Goal: Task Accomplishment & Management: Complete application form

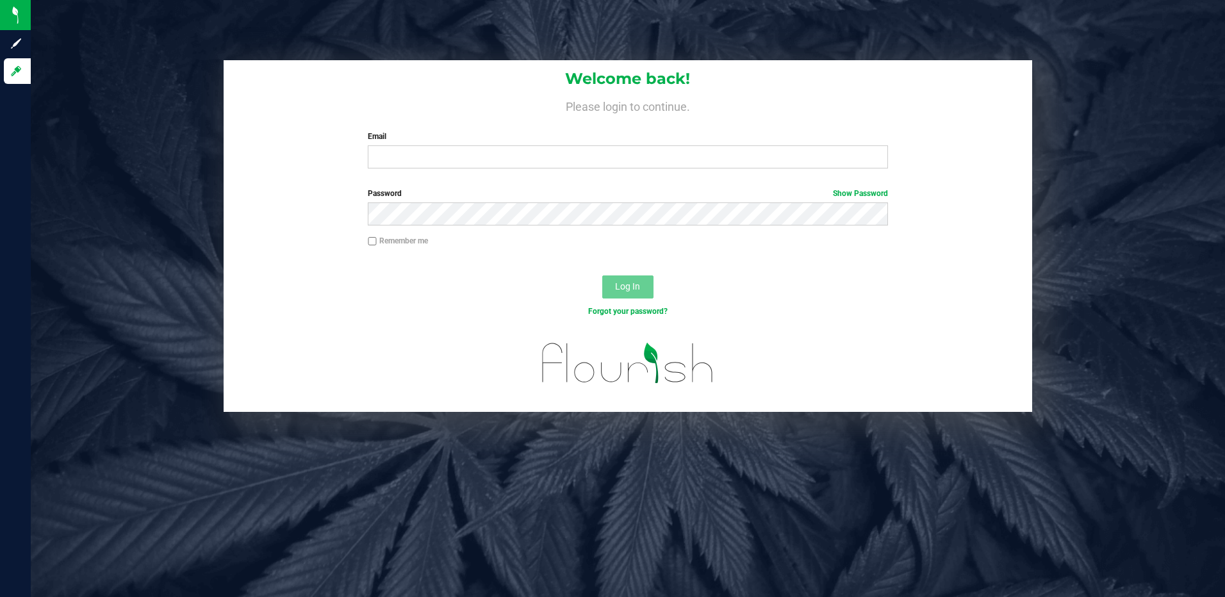
click at [427, 156] on input "Email" at bounding box center [628, 156] width 520 height 23
type input "[EMAIL_ADDRESS][DOMAIN_NAME]"
click at [483, 227] on div "Password Show Password" at bounding box center [628, 211] width 809 height 47
click at [602, 275] on button "Log In" at bounding box center [627, 286] width 51 height 23
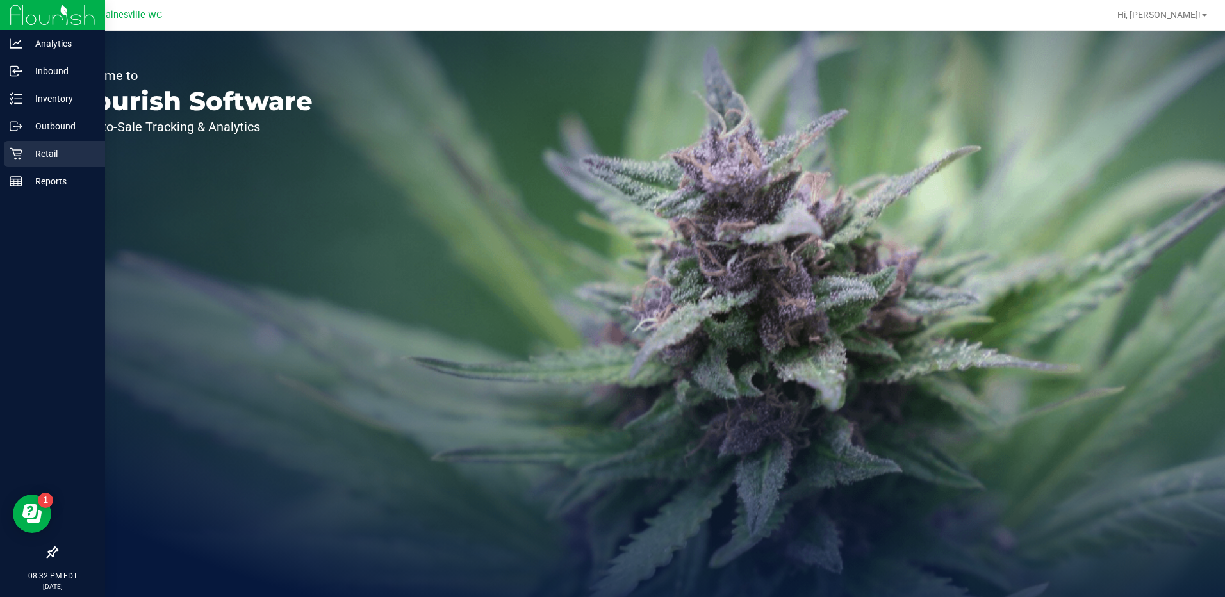
click at [38, 152] on p "Retail" at bounding box center [60, 153] width 77 height 15
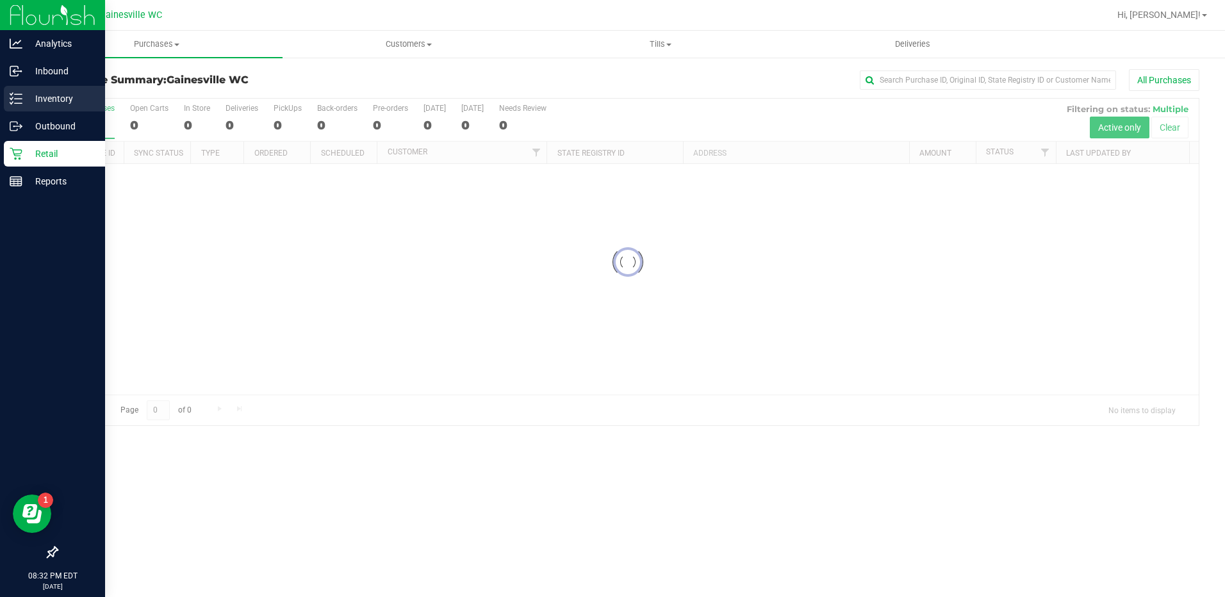
click at [69, 97] on p "Inventory" at bounding box center [60, 98] width 77 height 15
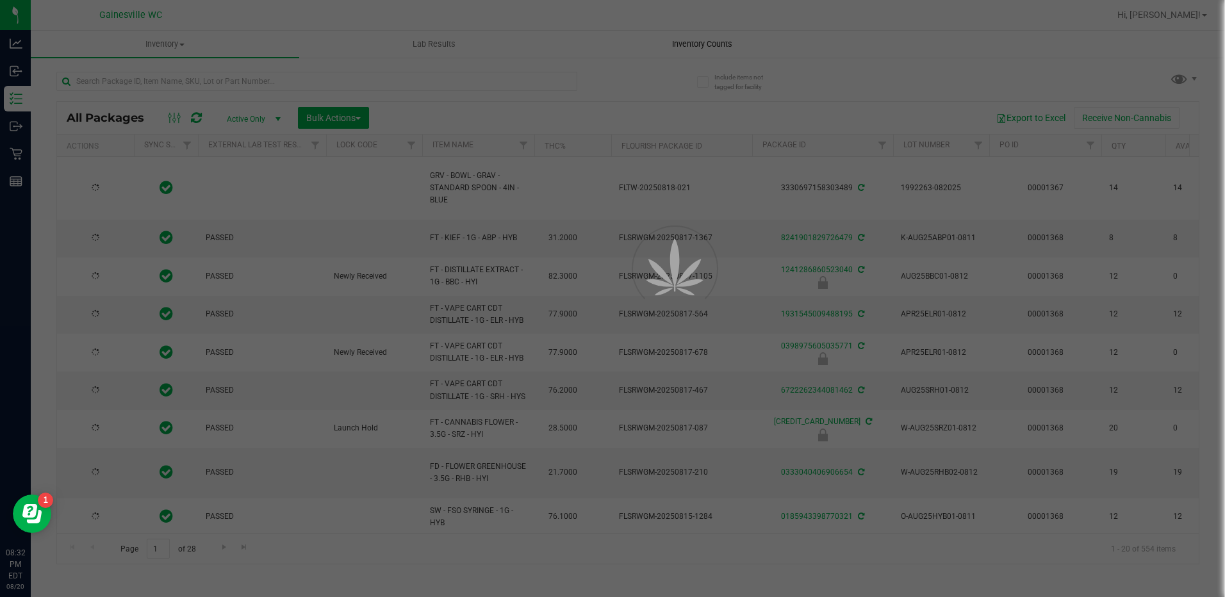
click at [709, 42] on div at bounding box center [612, 298] width 1225 height 597
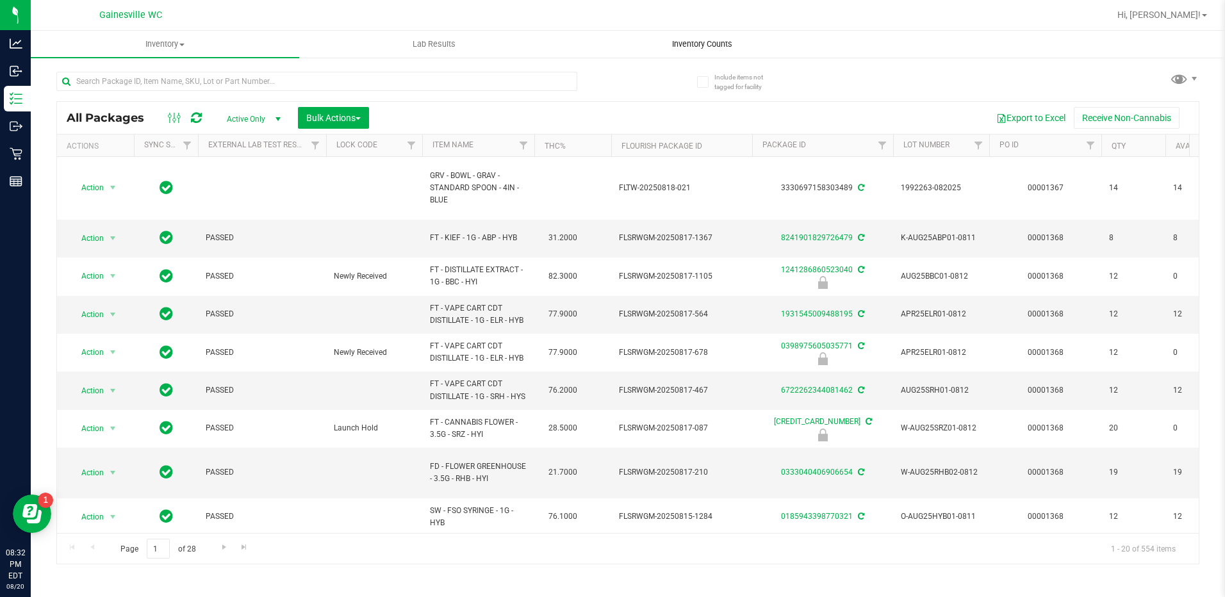
click at [709, 42] on span "Inventory Counts" at bounding box center [702, 44] width 95 height 12
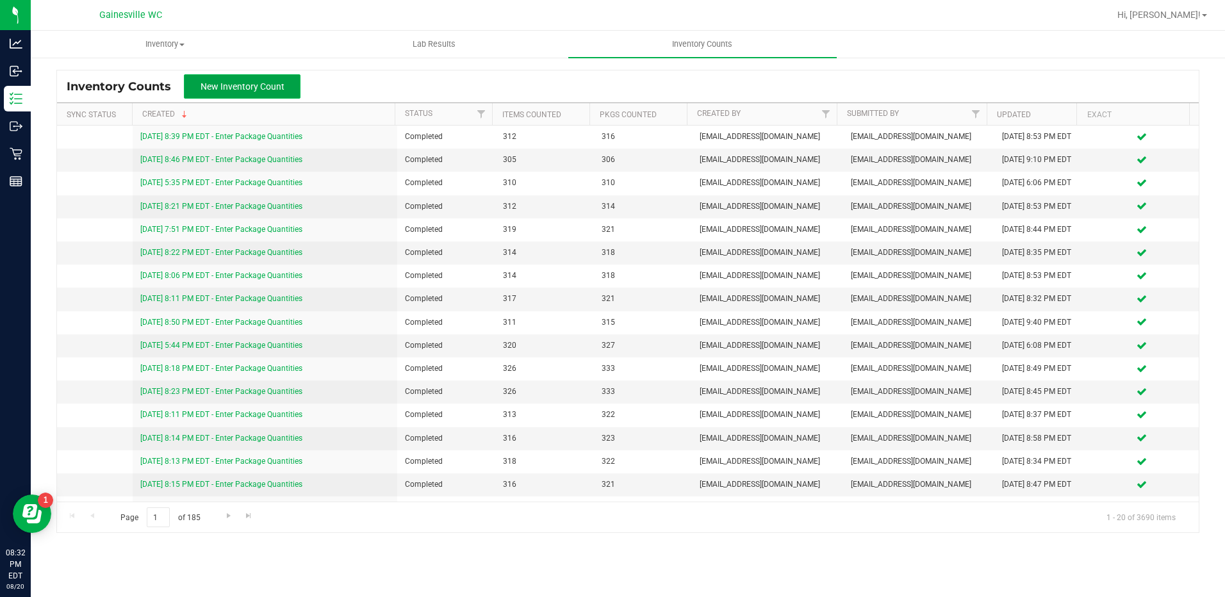
click at [231, 81] on span "New Inventory Count" at bounding box center [242, 86] width 84 height 10
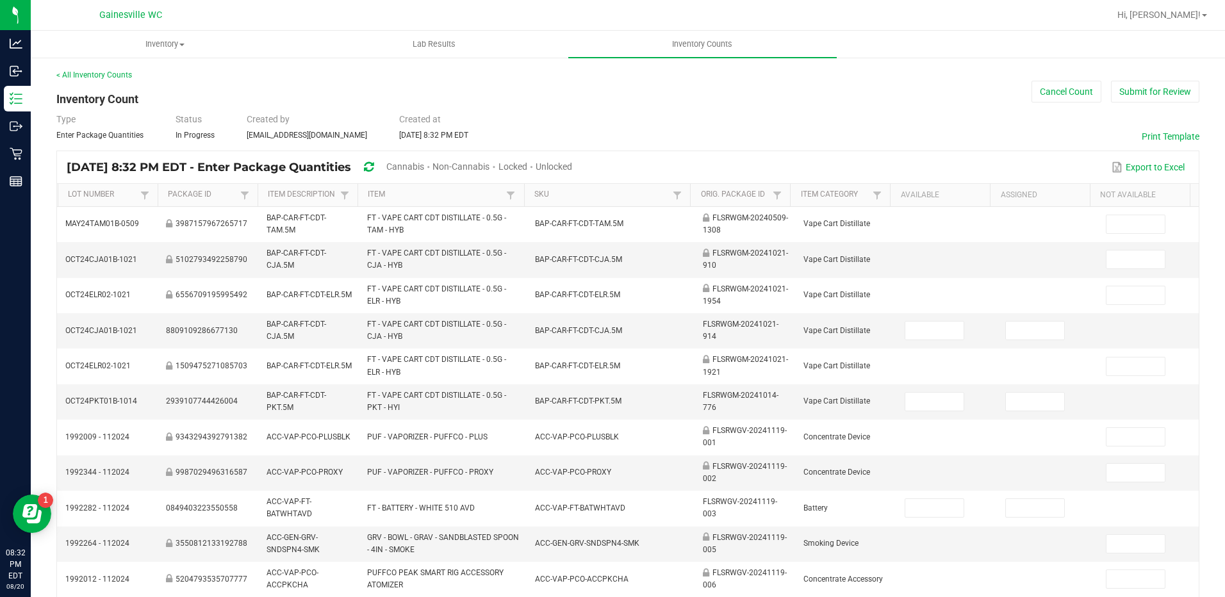
click at [572, 165] on span "Unlocked" at bounding box center [553, 166] width 37 height 10
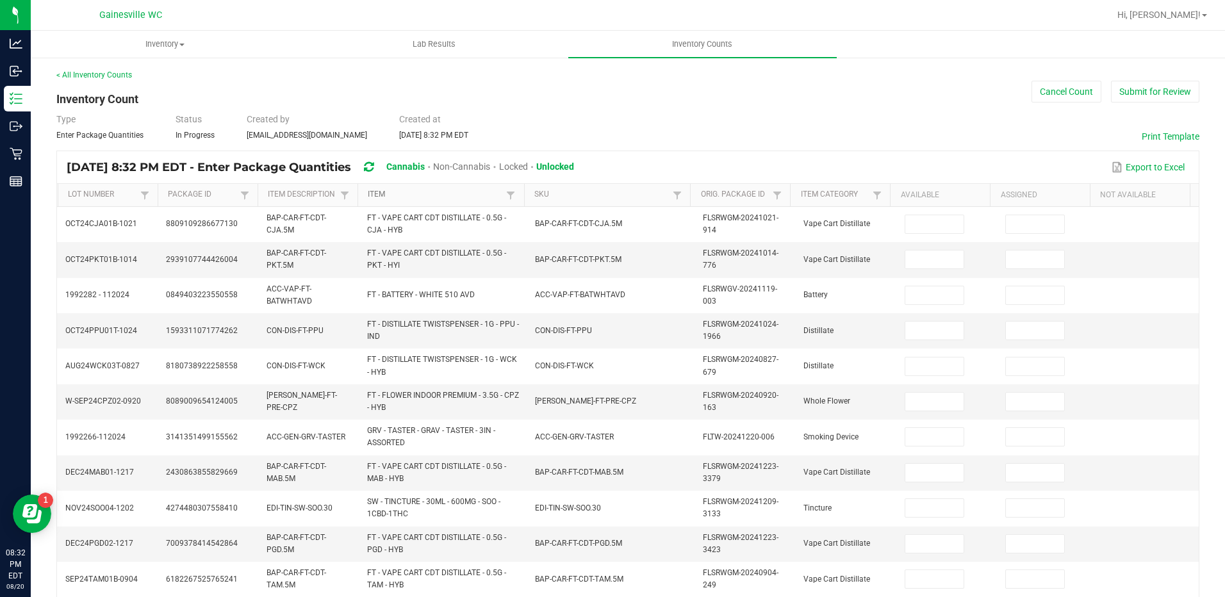
click at [439, 190] on link "Item" at bounding box center [435, 195] width 135 height 10
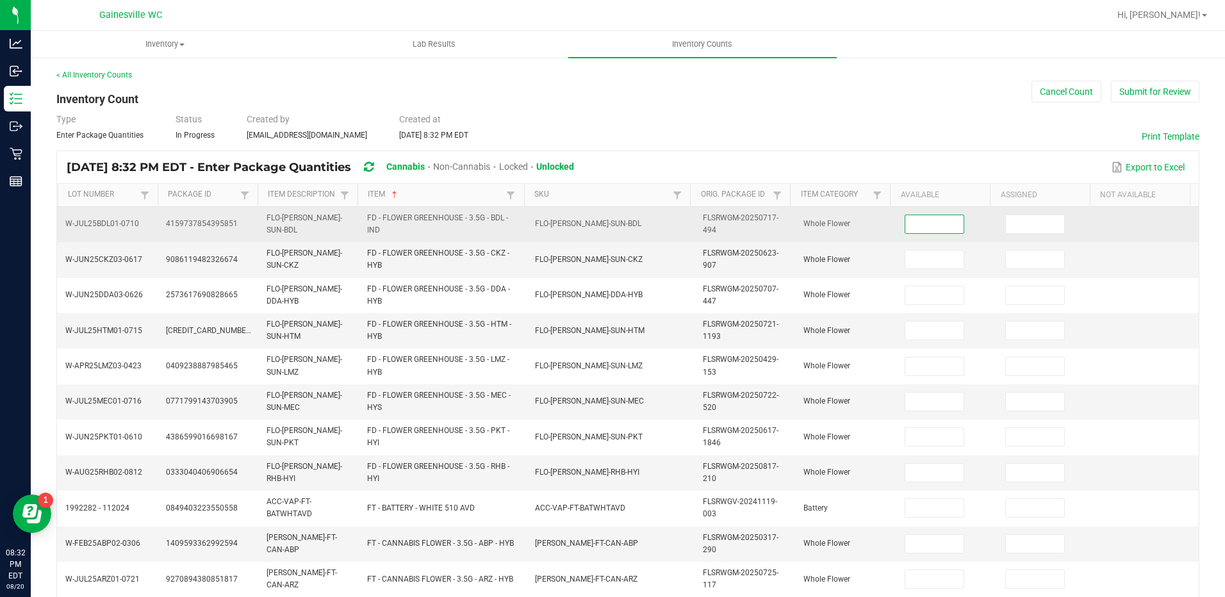
click at [923, 226] on input at bounding box center [934, 224] width 58 height 18
type input "14"
type input "11"
type input "10"
type input "11"
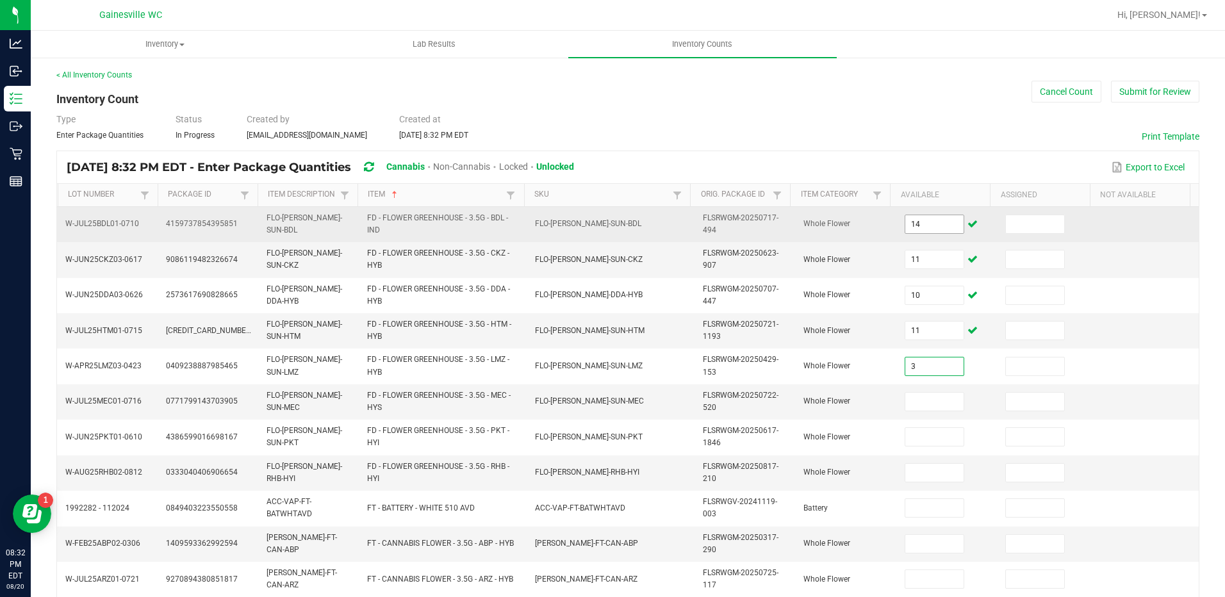
type input "3"
type input "5"
type input "4"
type input "19"
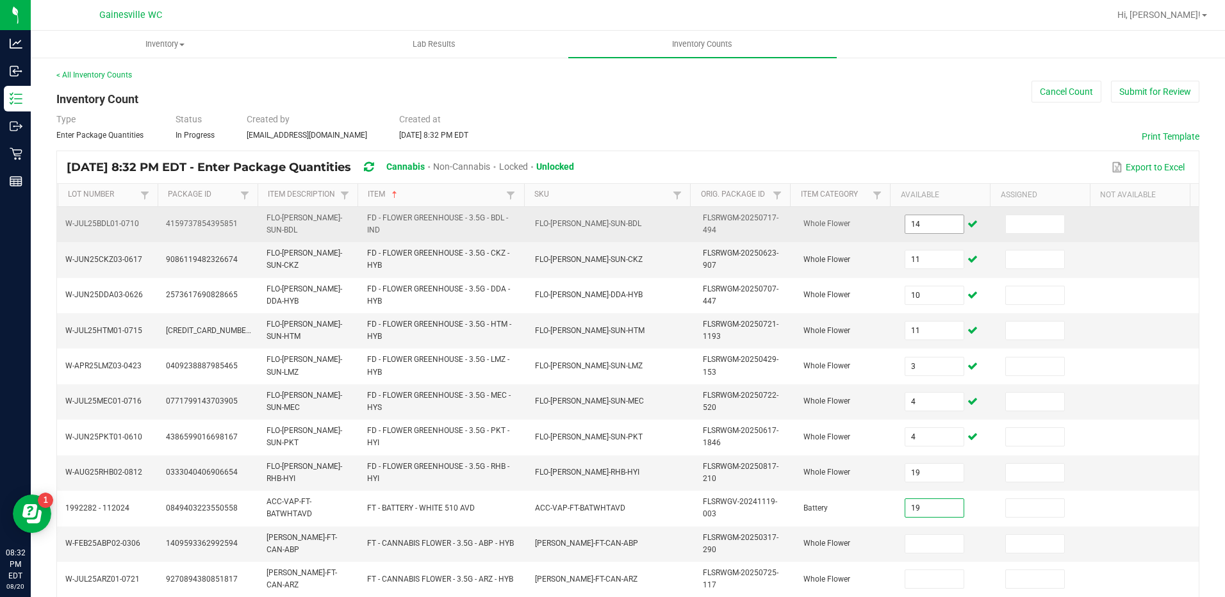
type input "19"
type input "3"
type input "12"
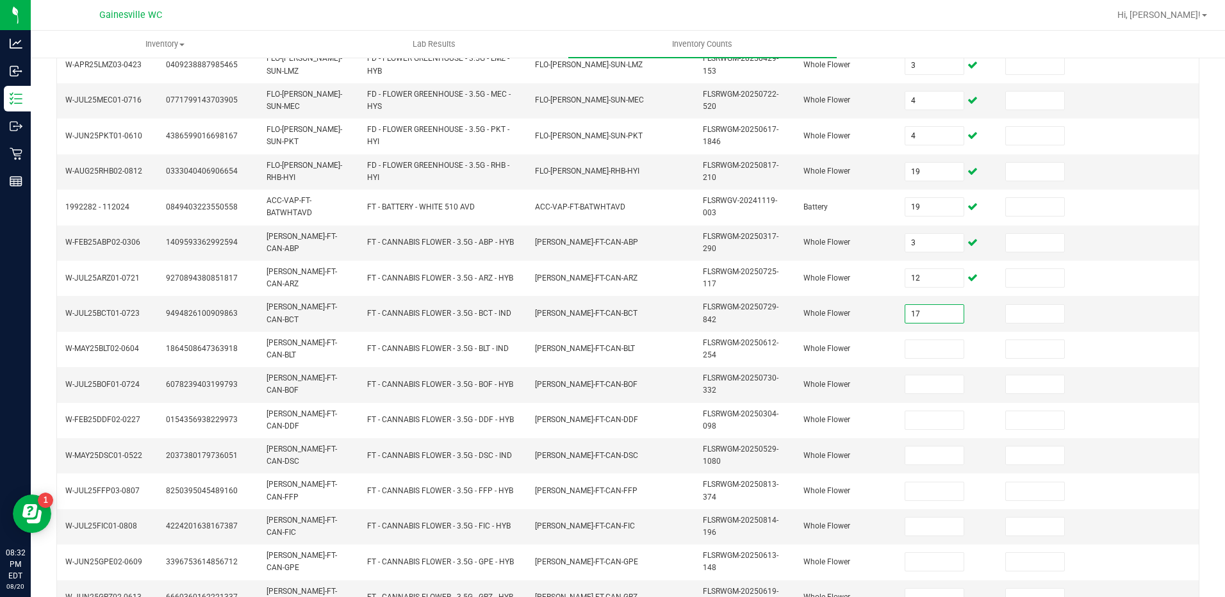
type input "17"
type input "9"
type input "19"
type input "20"
type input "15"
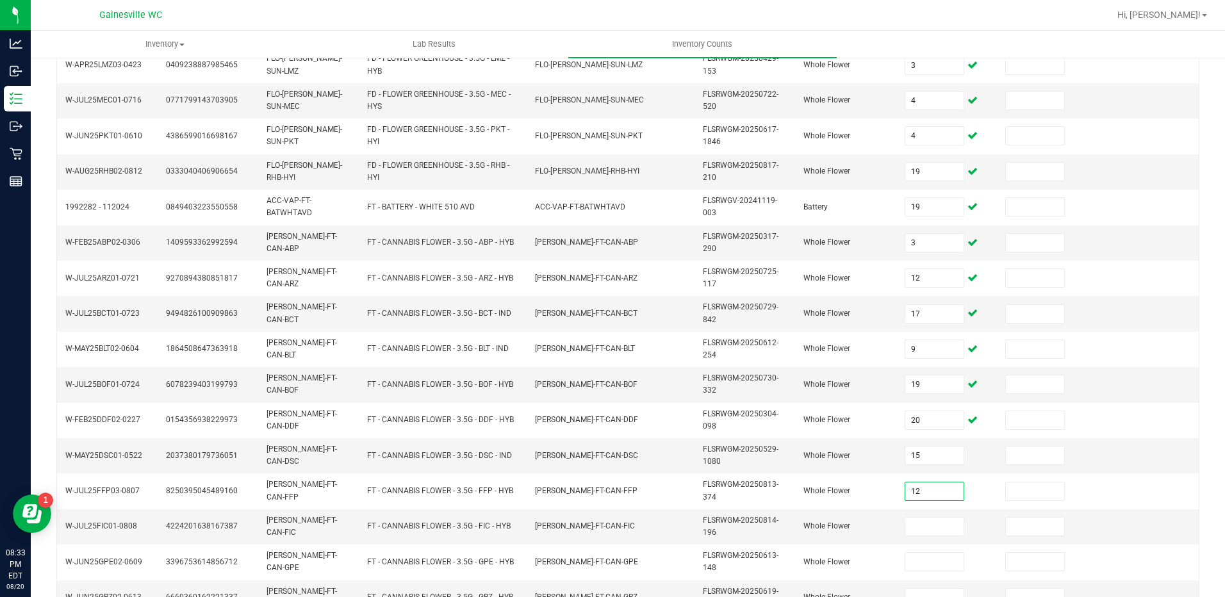
type input "12"
type input "10"
type input "13"
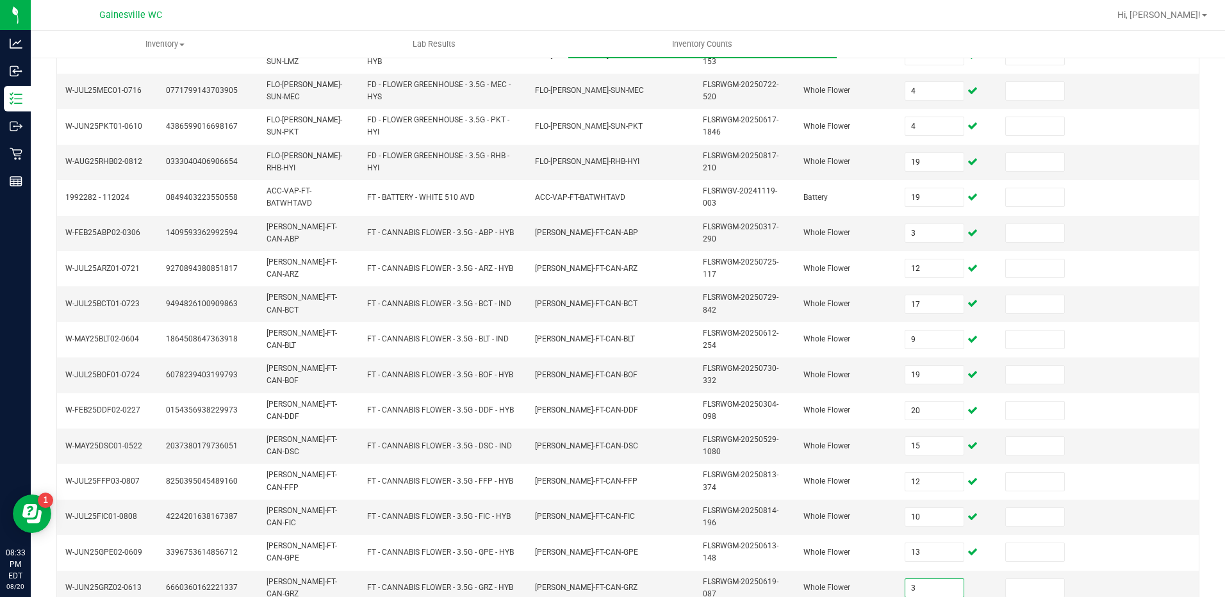
type input "3"
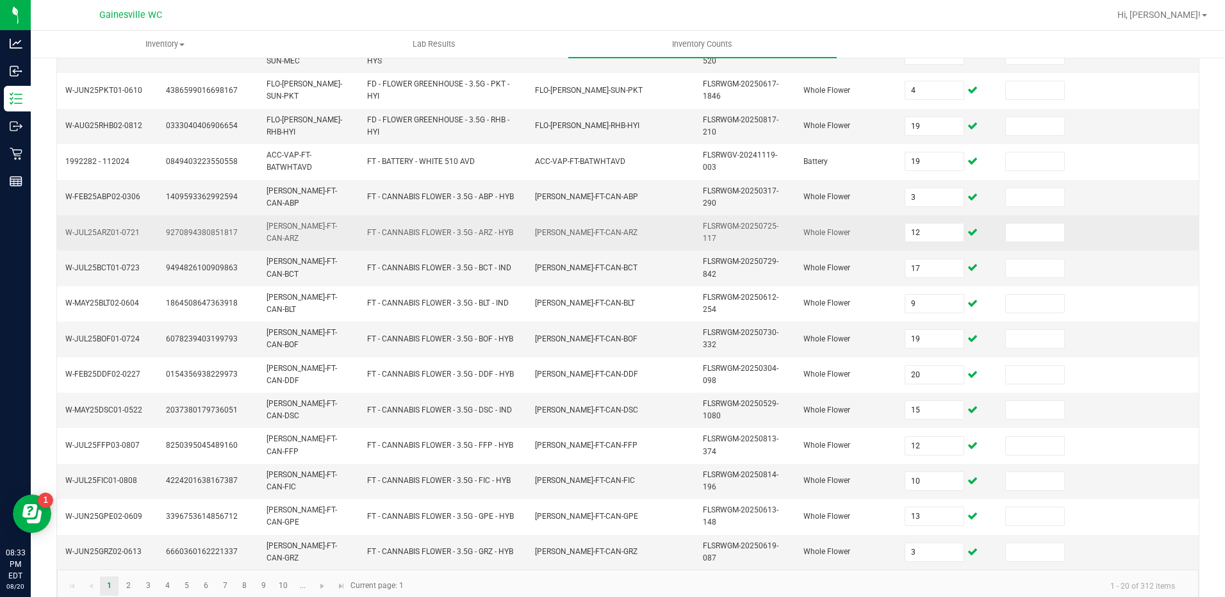
scroll to position [365, 0]
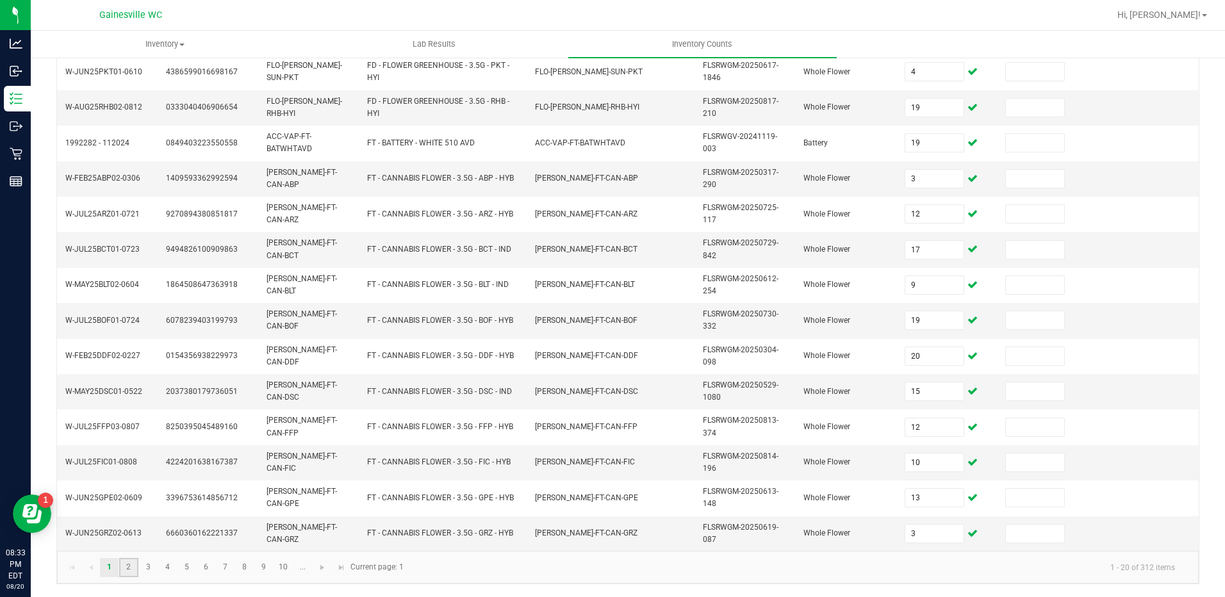
click at [137, 564] on link "2" at bounding box center [128, 567] width 19 height 19
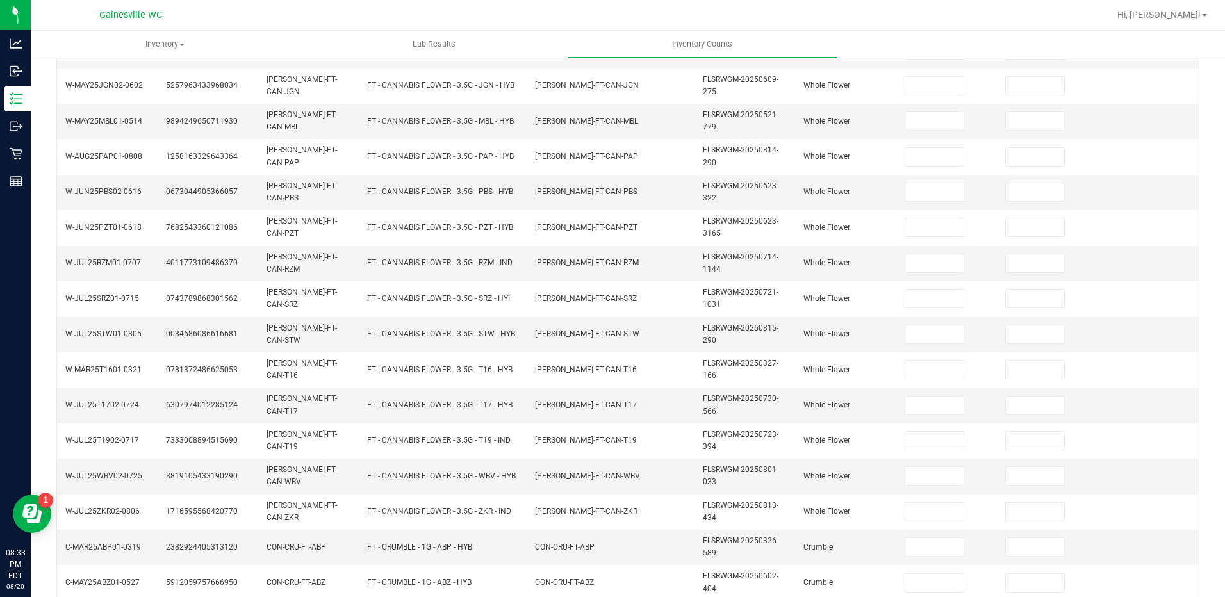
scroll to position [45, 0]
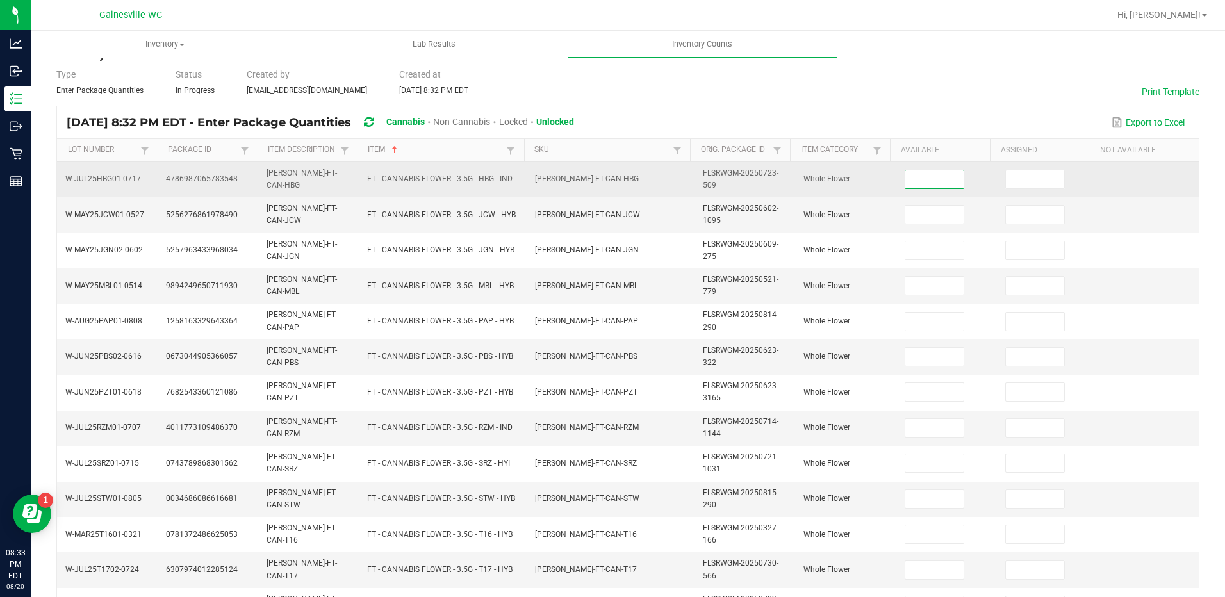
click at [945, 181] on input at bounding box center [934, 179] width 58 height 18
type input "5"
type input "1"
type input "15"
type input "10"
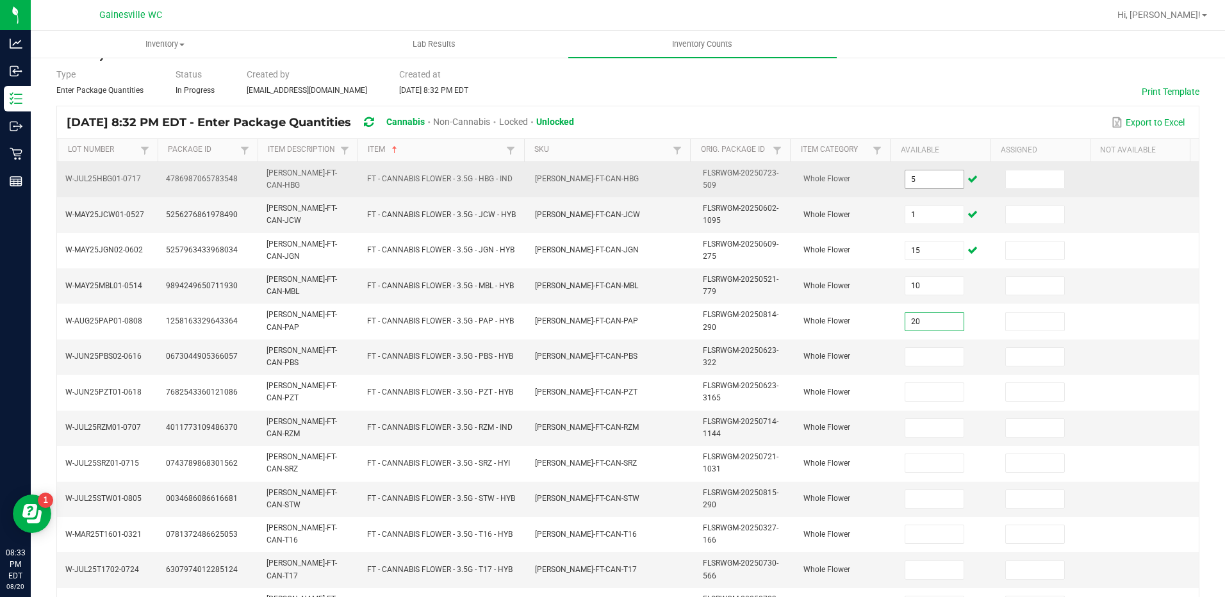
type input "20"
type input "7"
type input "1"
type input "17"
type input "4"
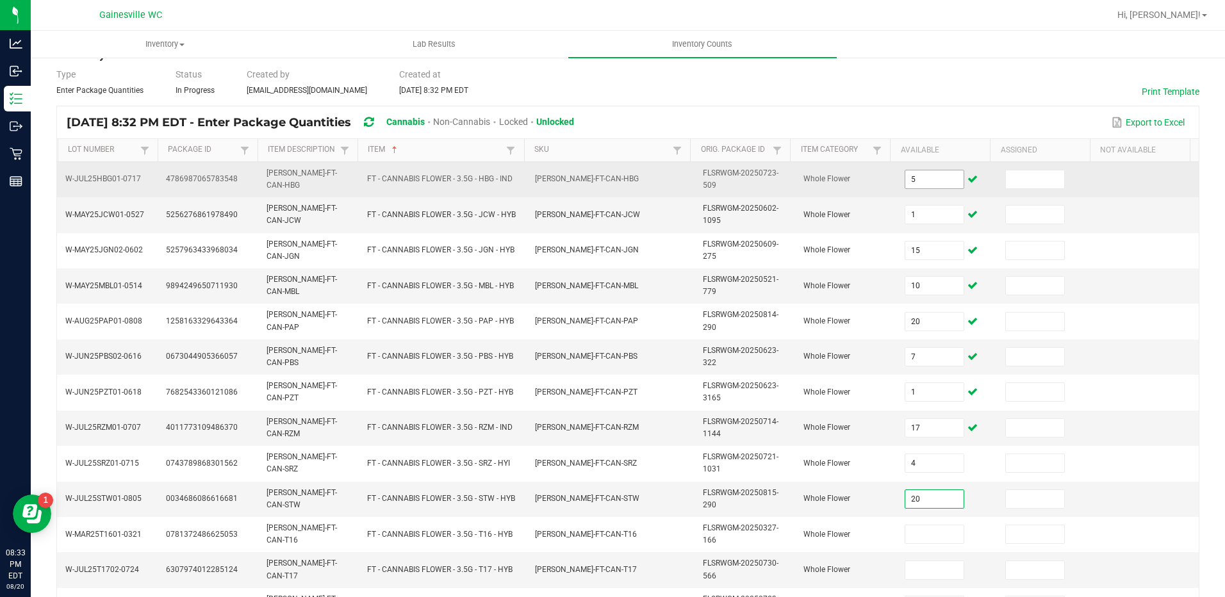
type input "20"
type input "7"
type input "6"
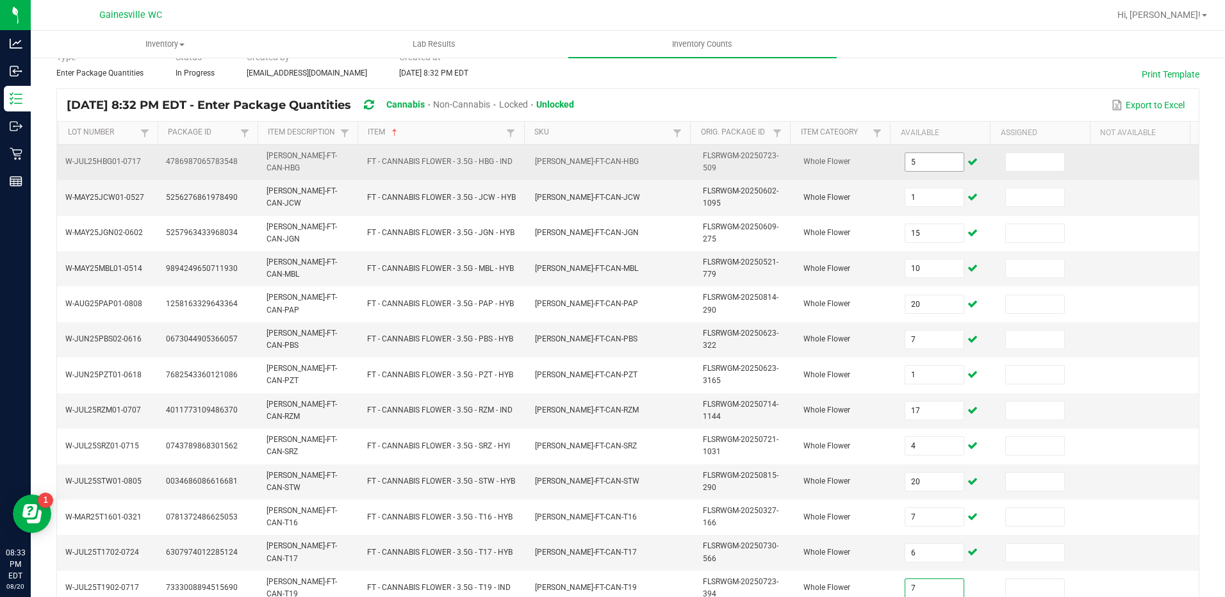
type input "7"
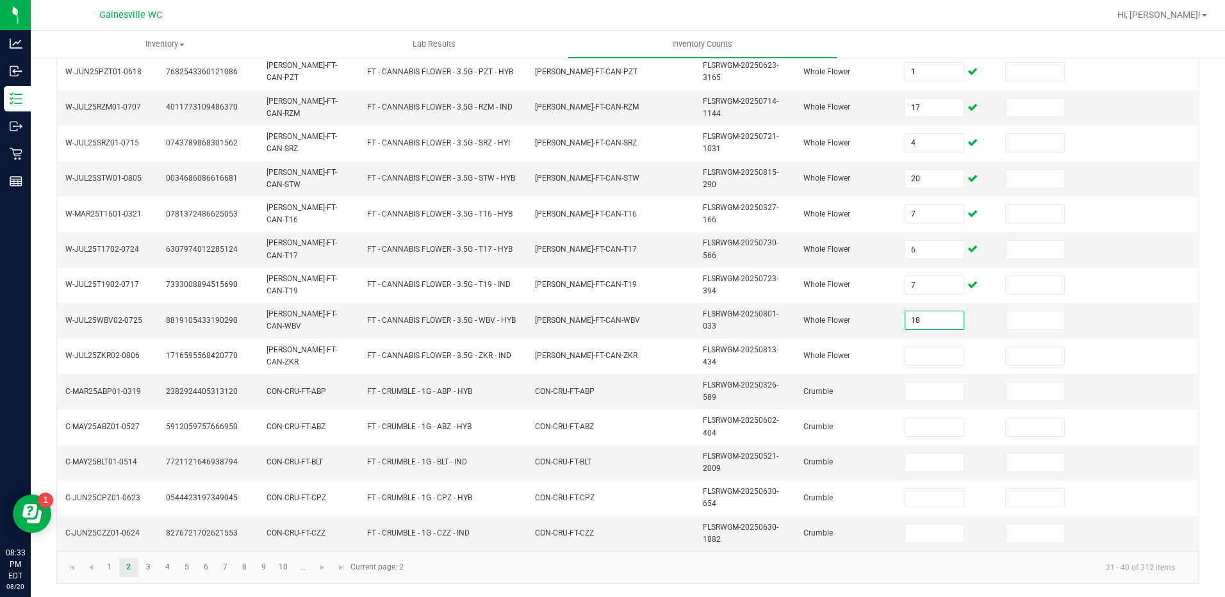
type input "18"
type input "2"
type input "6"
type input "1"
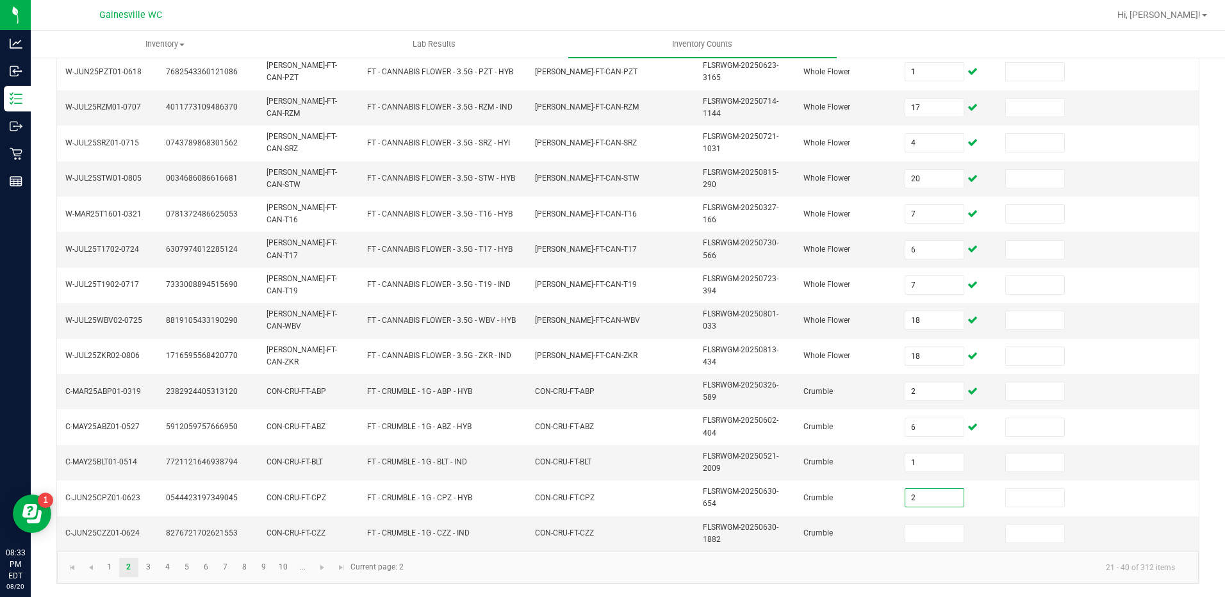
type input "2"
type input "5"
click at [149, 564] on link "3" at bounding box center [148, 567] width 19 height 19
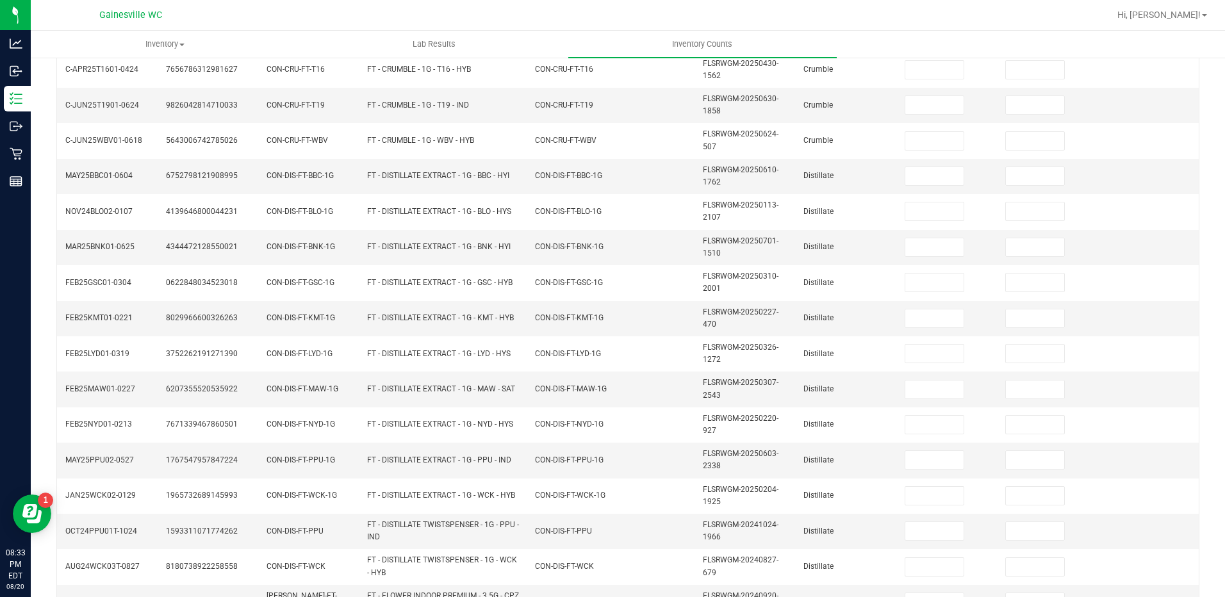
scroll to position [0, 0]
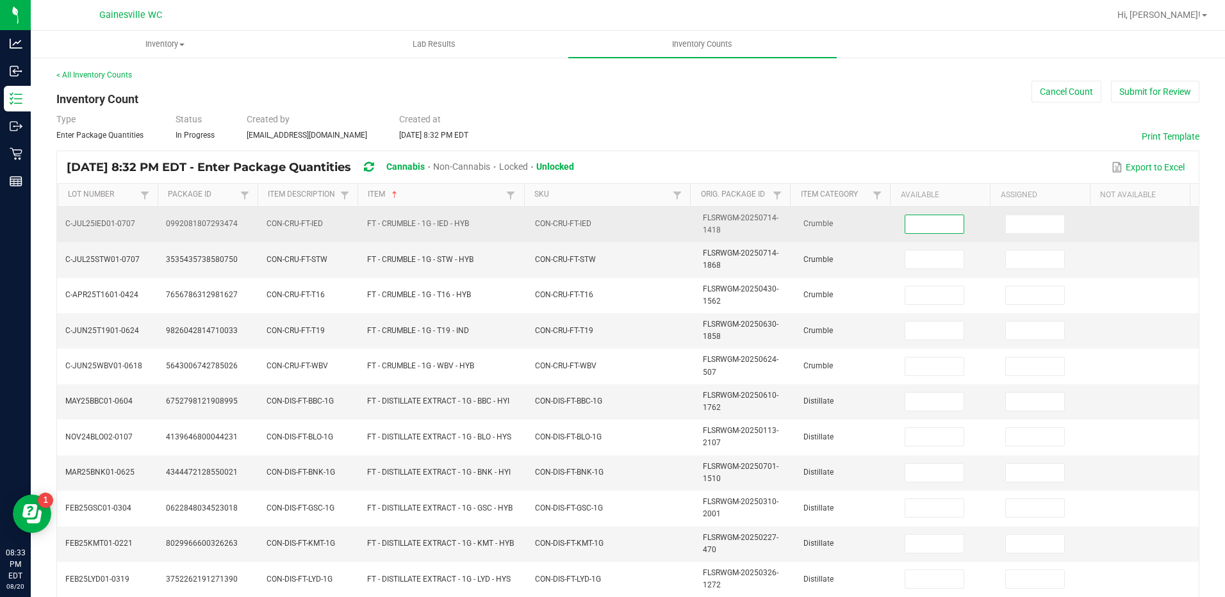
click at [918, 223] on input at bounding box center [934, 224] width 58 height 18
type input "2"
type input "6"
type input "2"
type input "1"
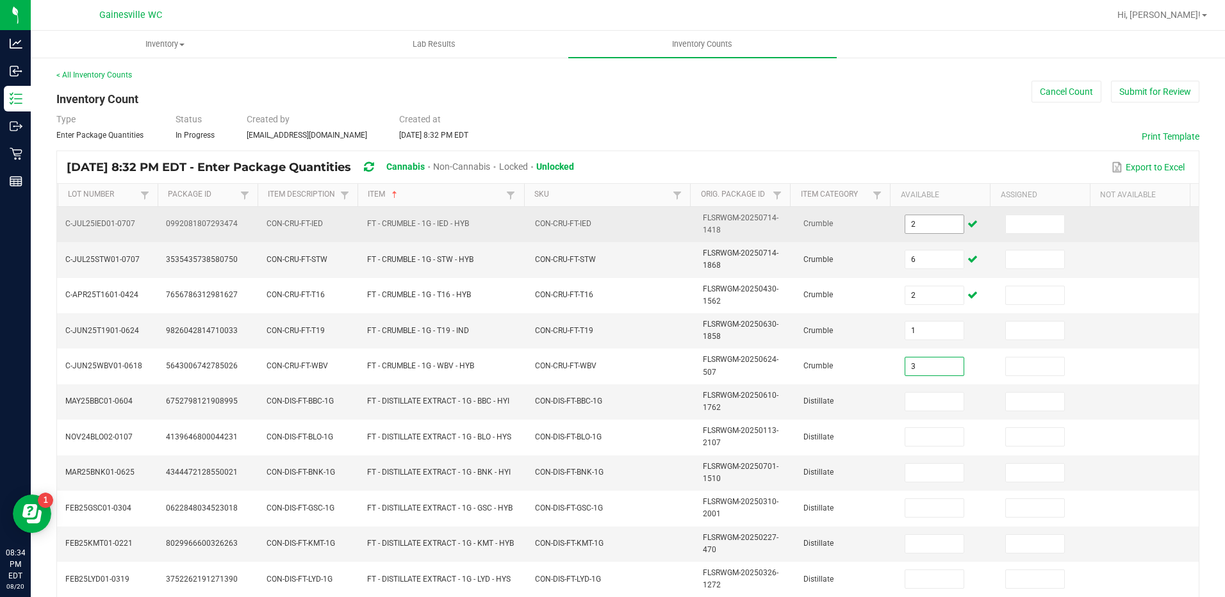
type input "3"
type input "7"
type input "3"
type input "12"
type input "9"
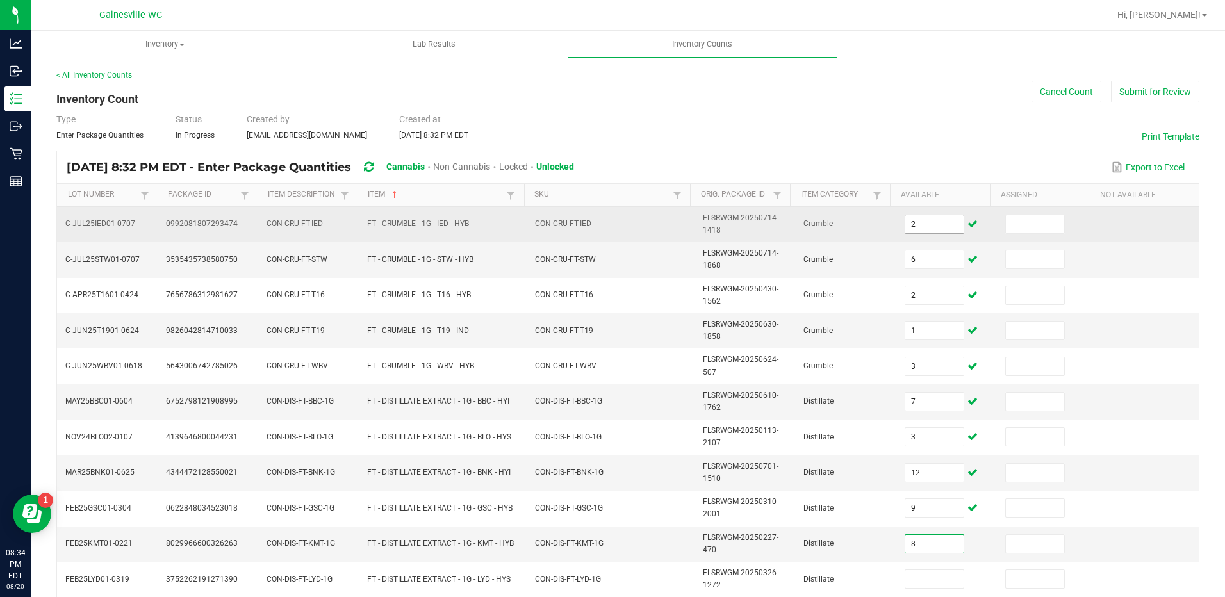
type input "8"
type input "11"
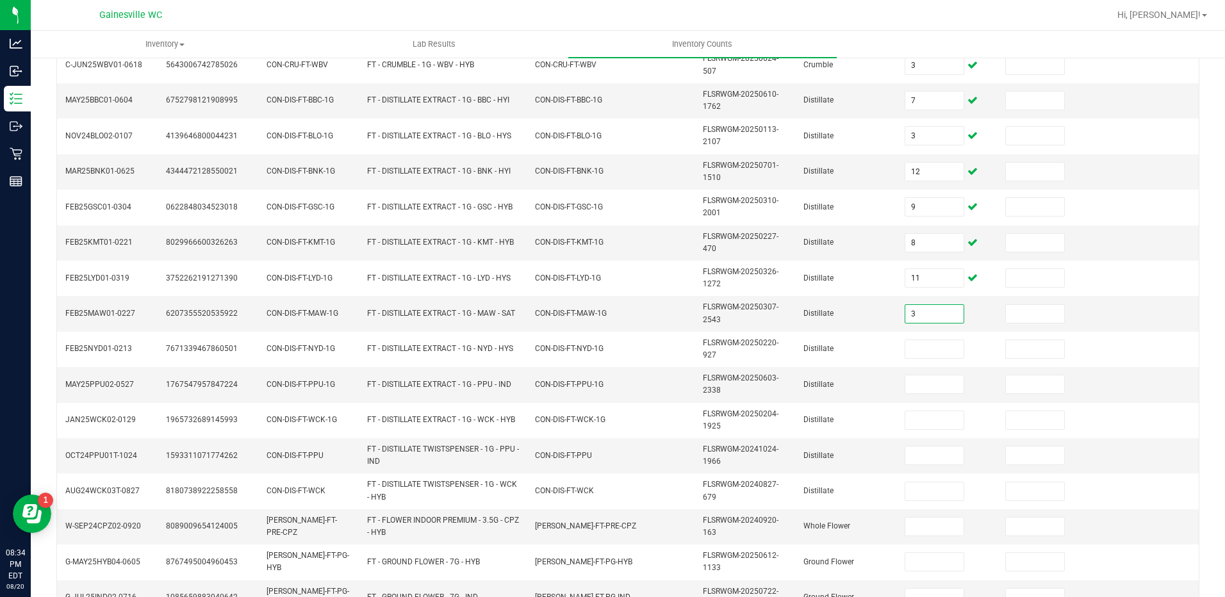
type input "3"
type input "8"
type input "9"
type input "4"
type input "3"
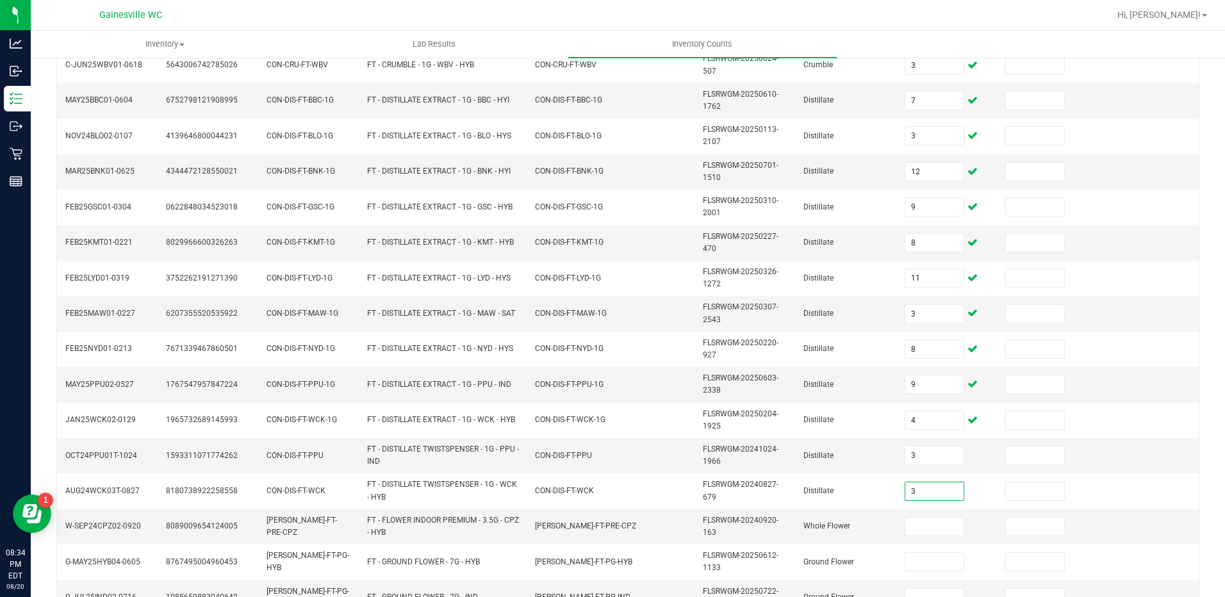
type input "3"
type input "8"
type input "13"
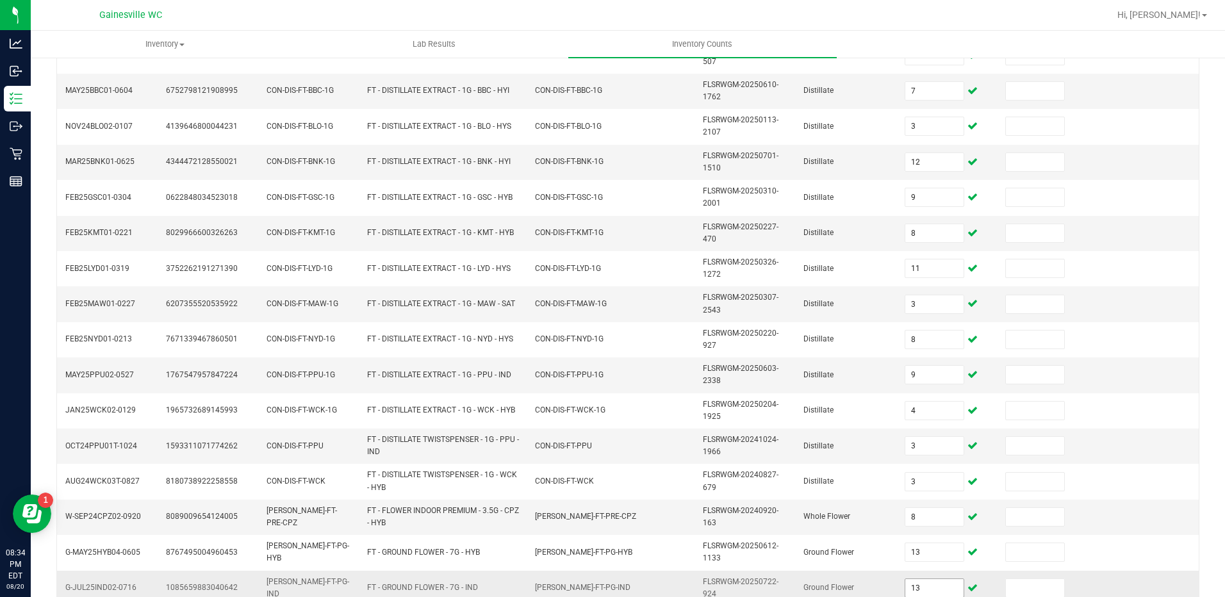
click at [913, 590] on input "13" at bounding box center [934, 588] width 58 height 18
type input "15"
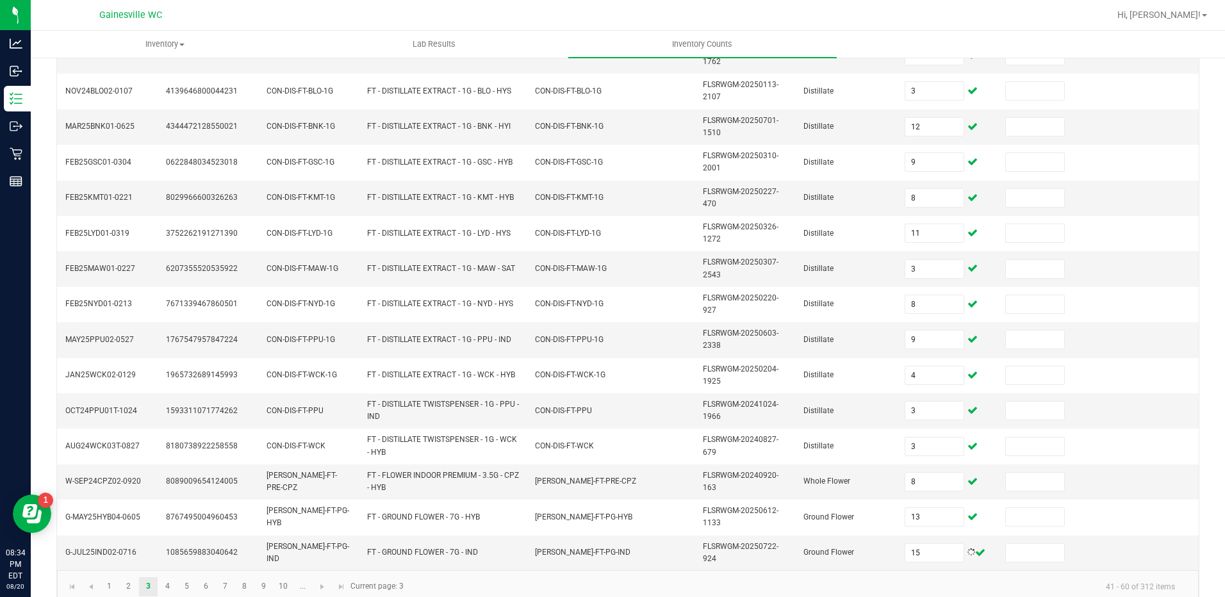
scroll to position [365, 0]
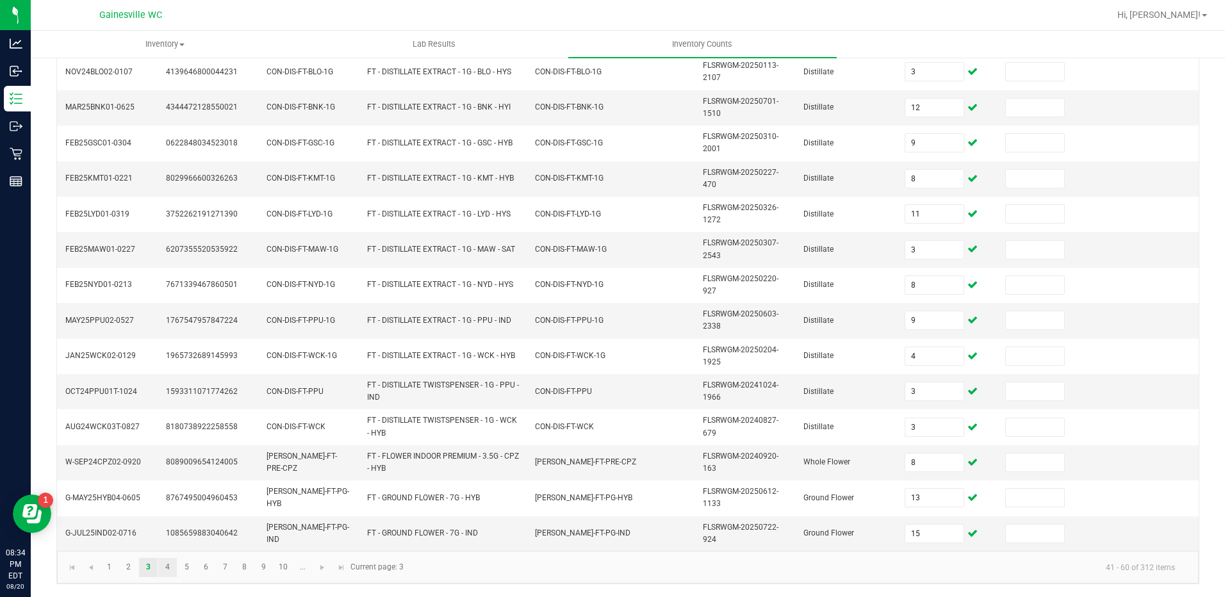
click at [174, 561] on link "4" at bounding box center [167, 567] width 19 height 19
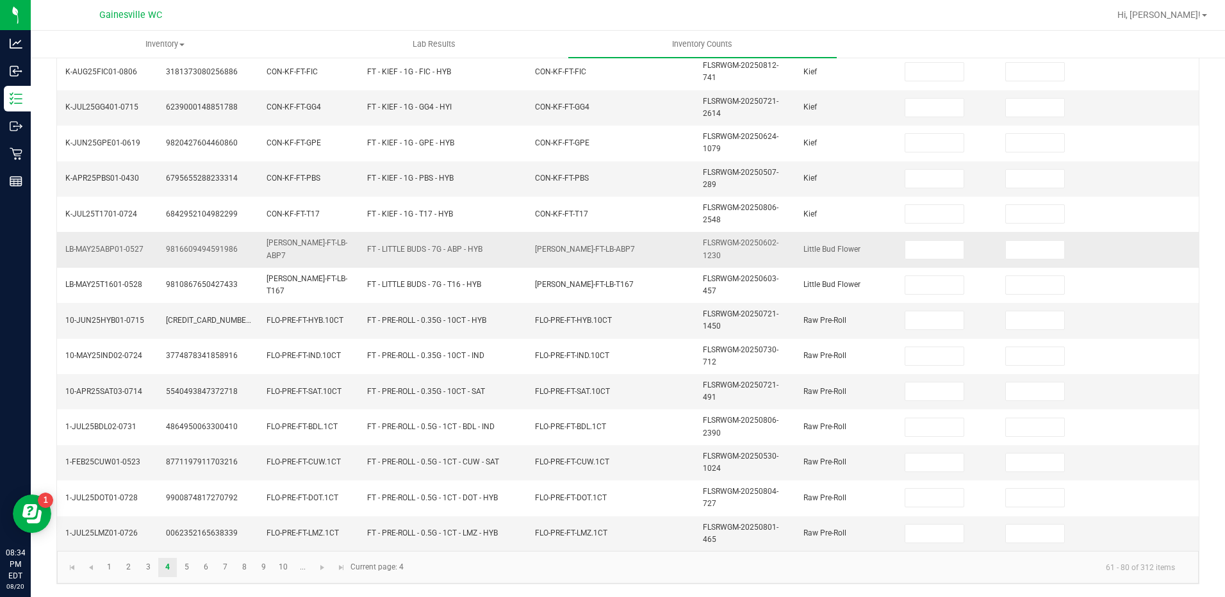
scroll to position [0, 0]
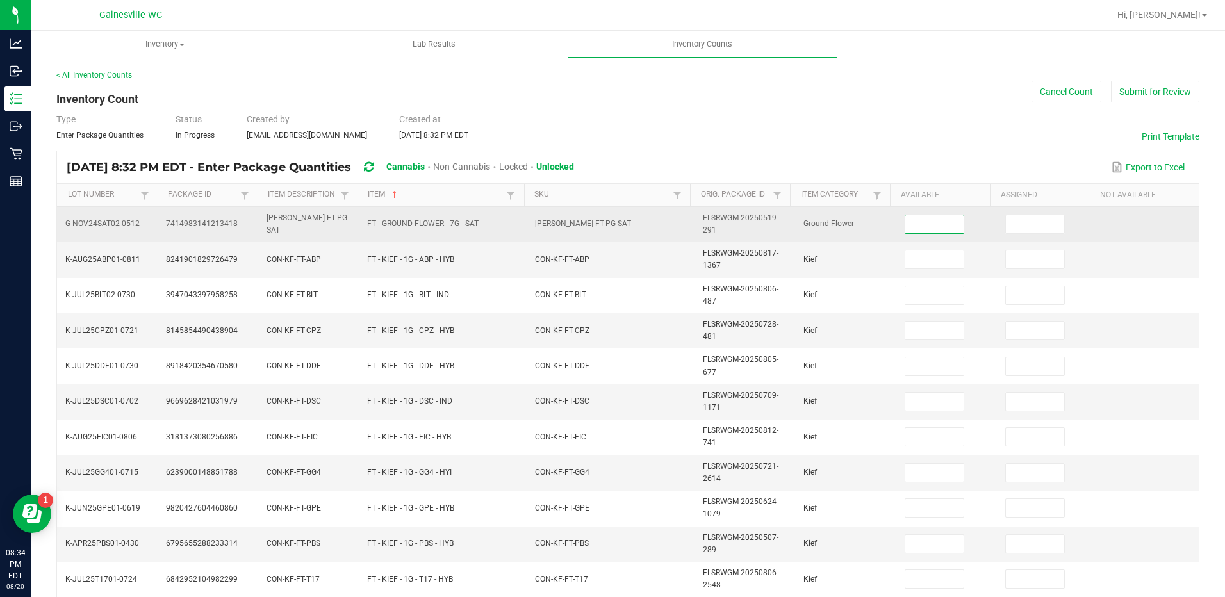
click at [923, 220] on input at bounding box center [934, 224] width 58 height 18
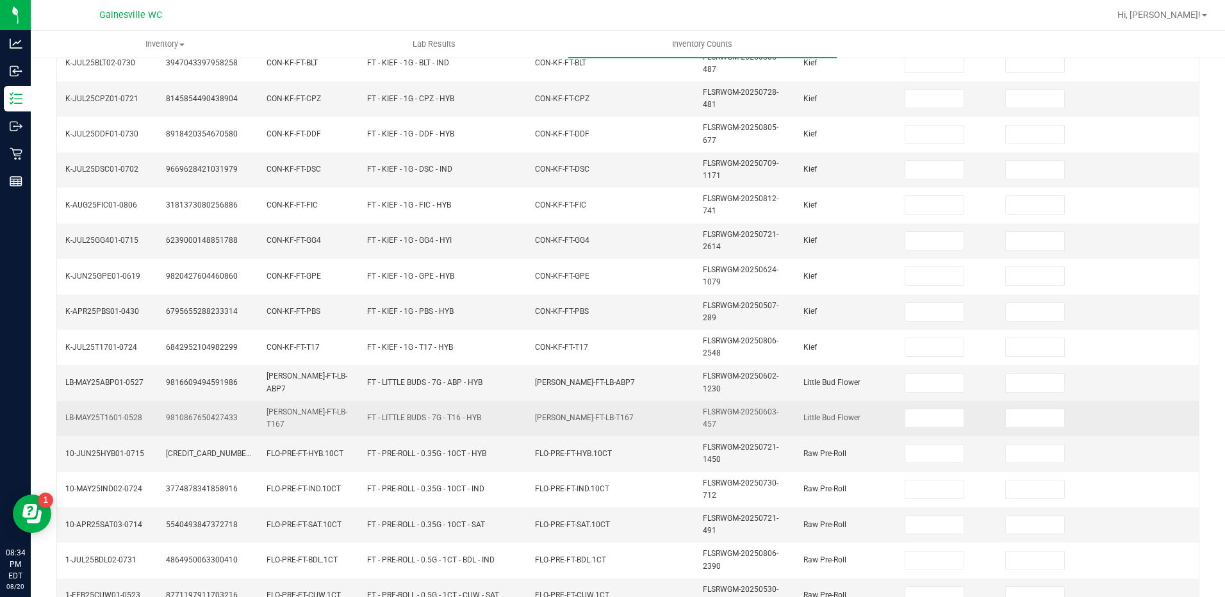
scroll to position [365, 0]
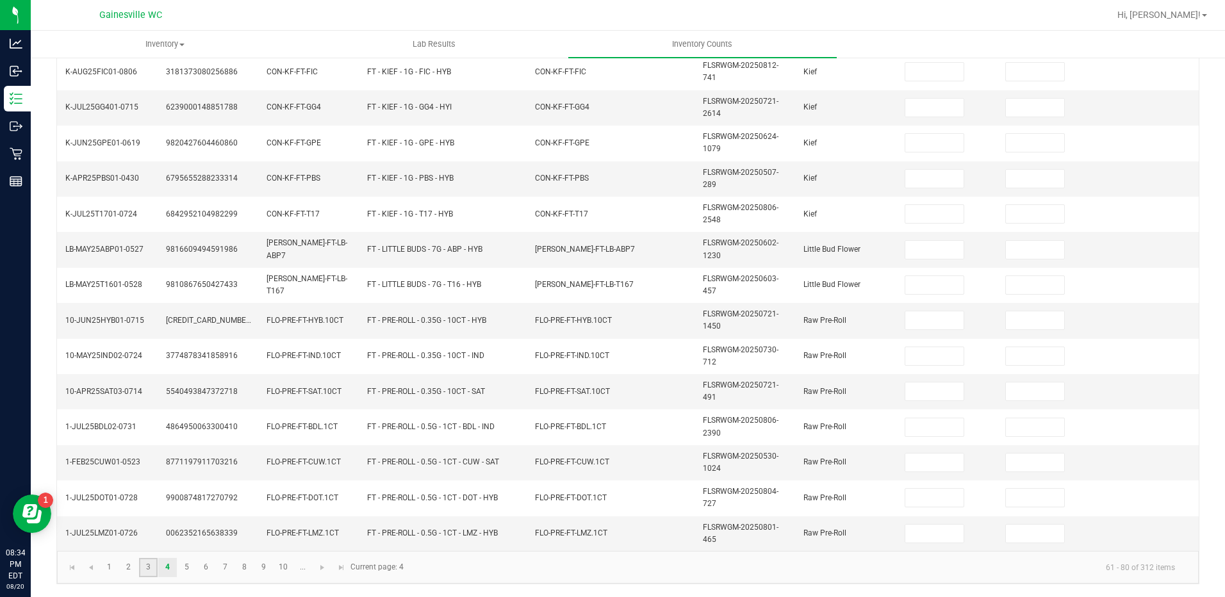
click at [151, 563] on link "3" at bounding box center [148, 567] width 19 height 19
type input "1"
type input "7"
type input "9"
type input "13"
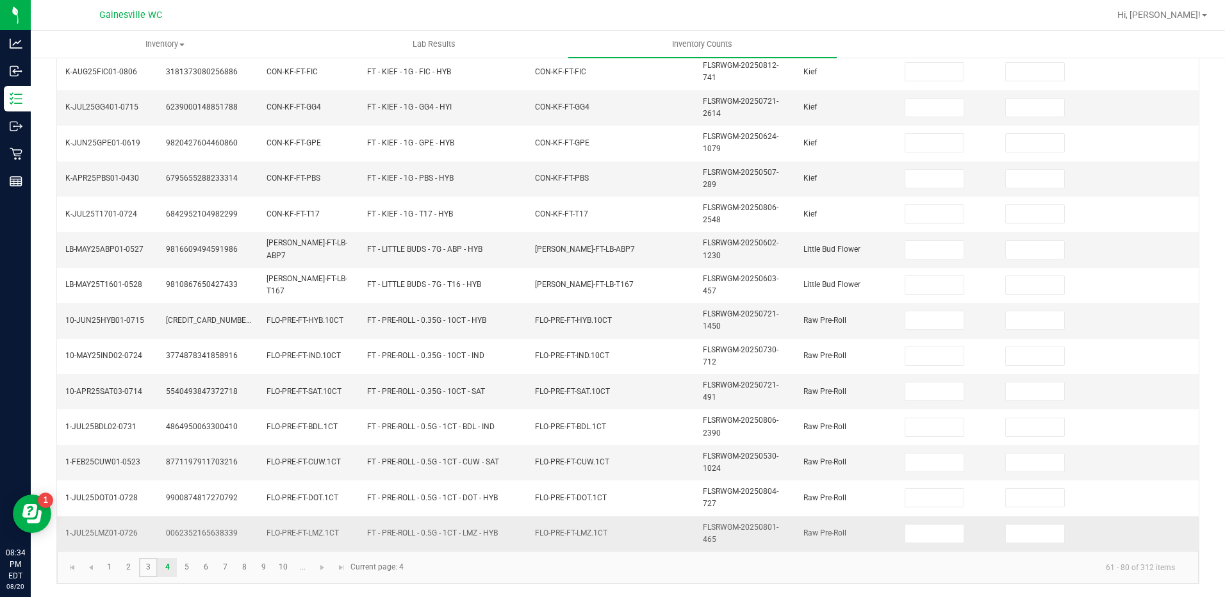
type input "2"
type input "6"
type input "2"
type input "3"
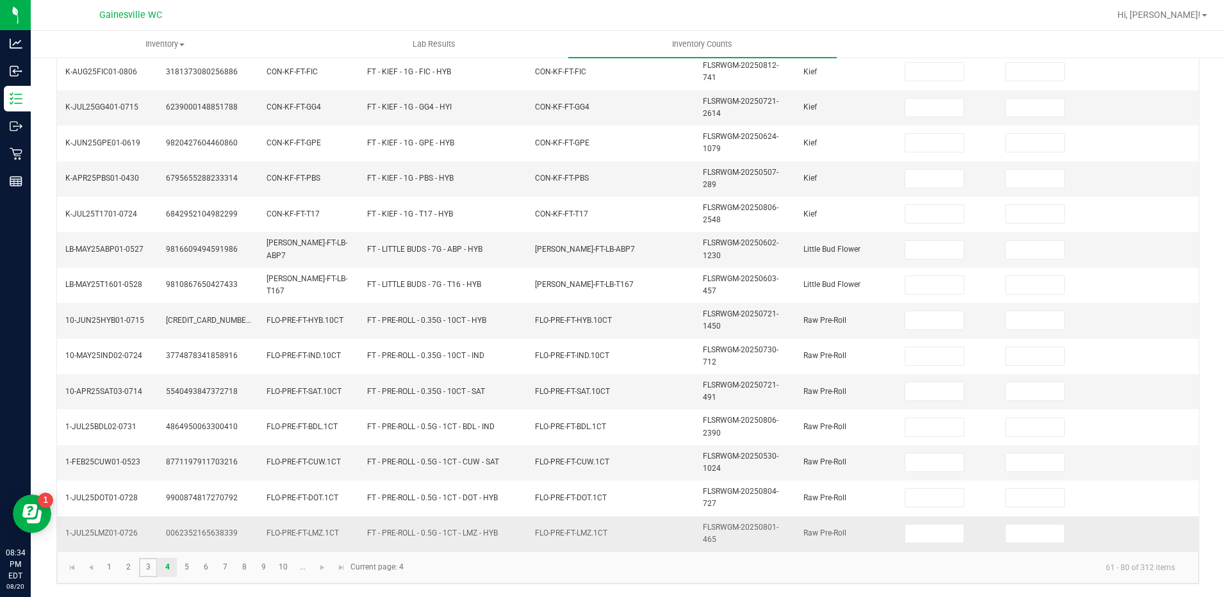
type input "12"
type input "8"
type input "11"
type input "3"
type input "8"
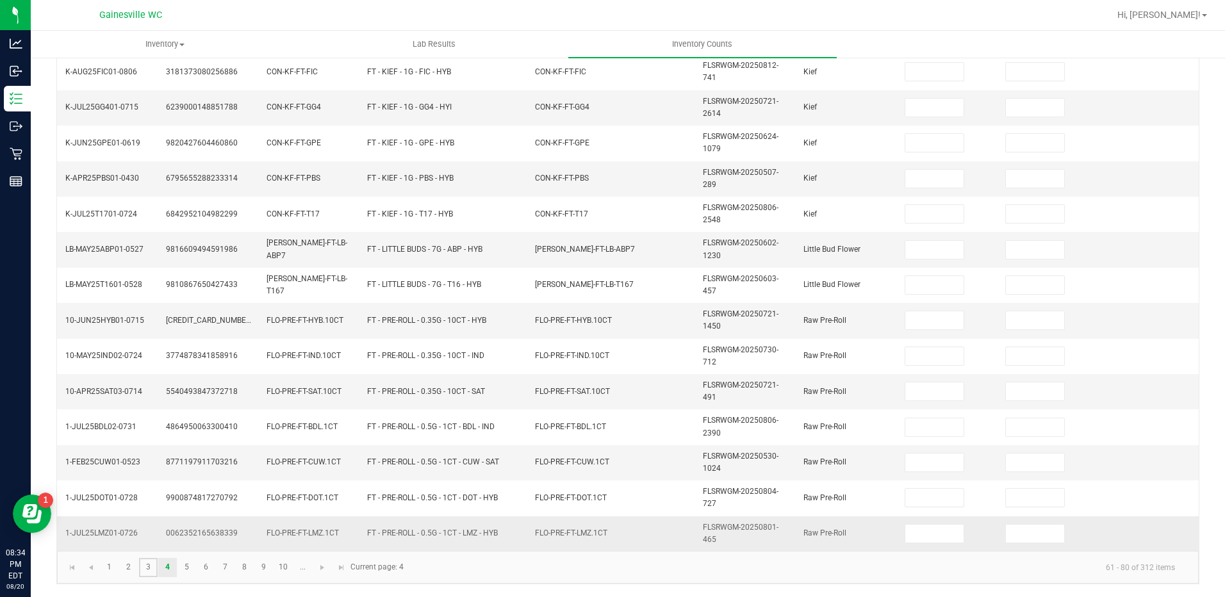
type input "9"
type input "4"
type input "3"
type input "8"
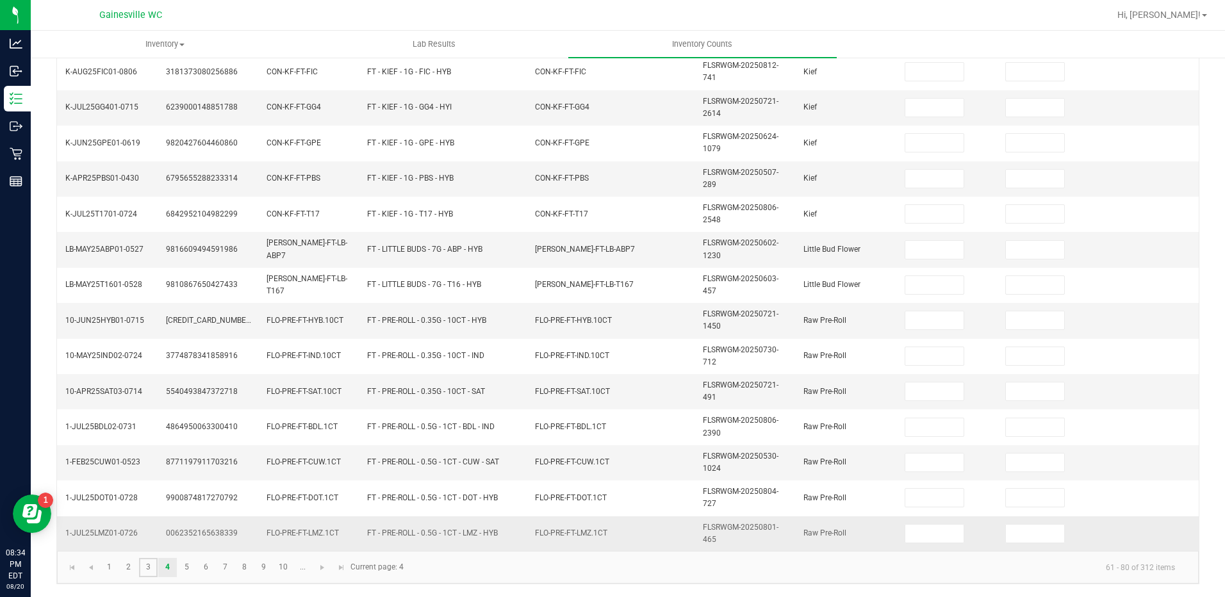
type input "15"
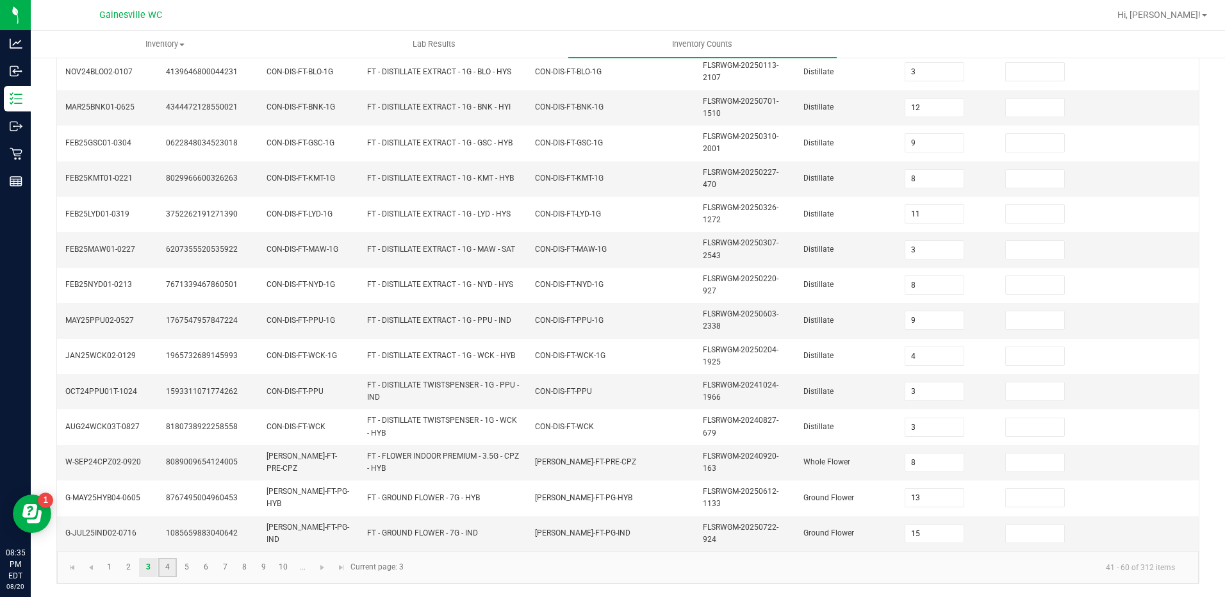
click at [167, 559] on link "4" at bounding box center [167, 567] width 19 height 19
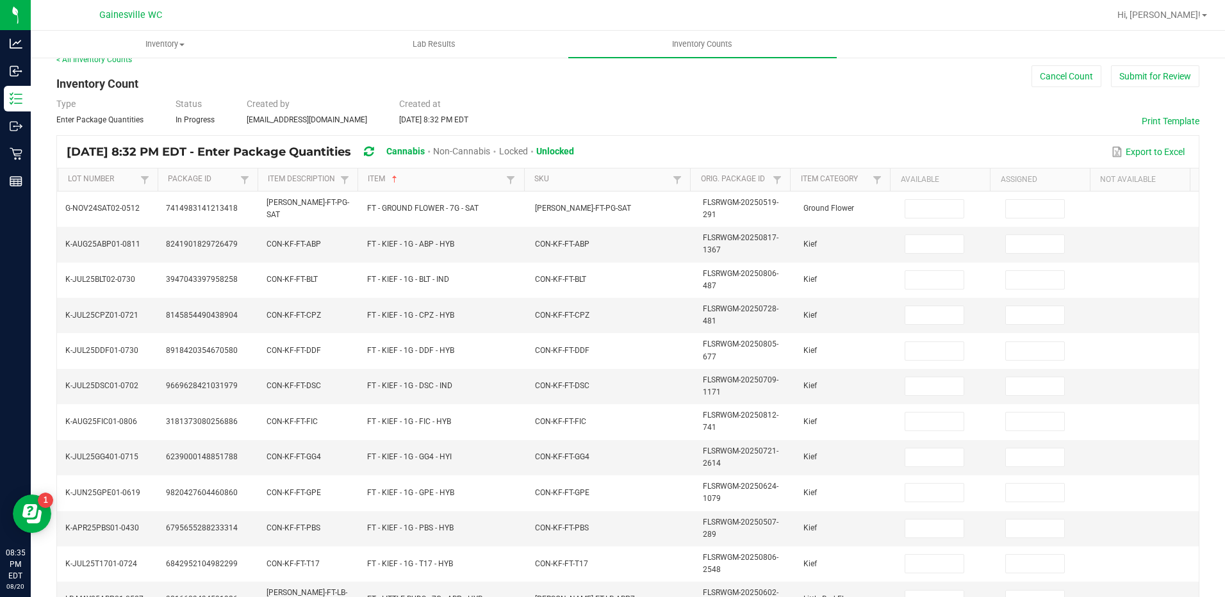
scroll to position [0, 0]
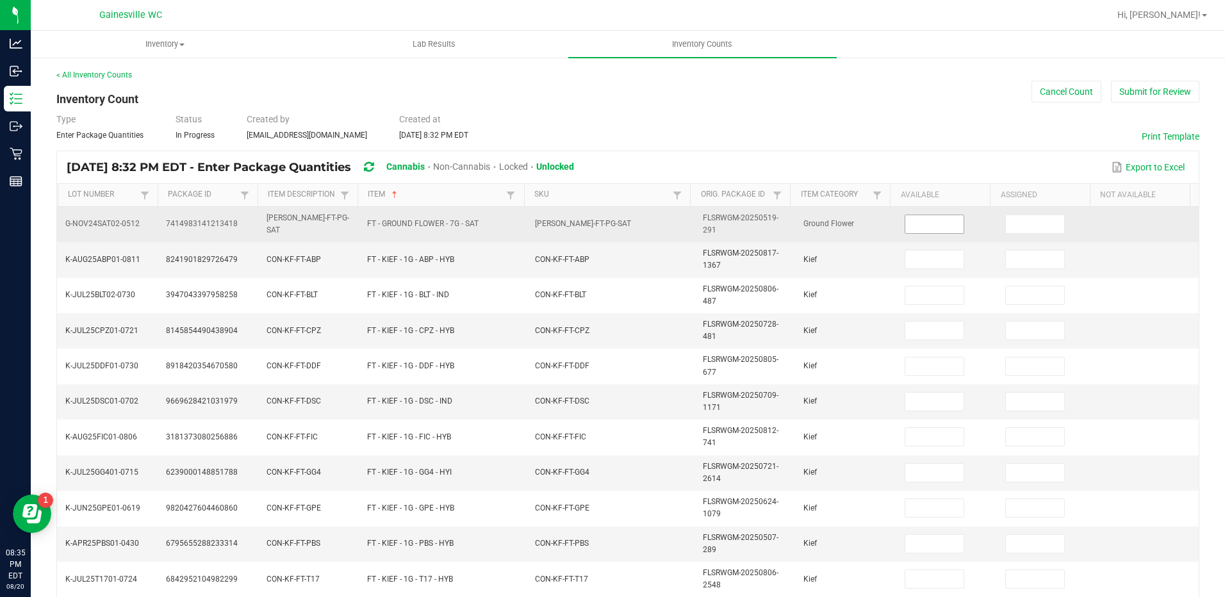
click at [905, 226] on input at bounding box center [934, 224] width 58 height 18
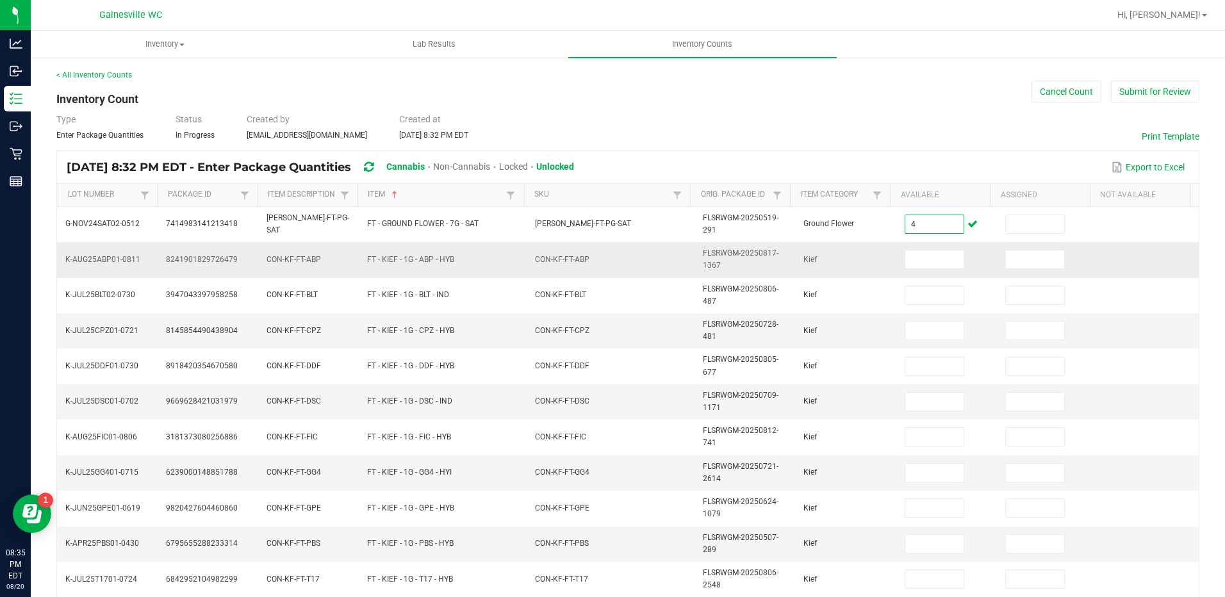
type input "4"
type input "8"
type input "4"
type input "5"
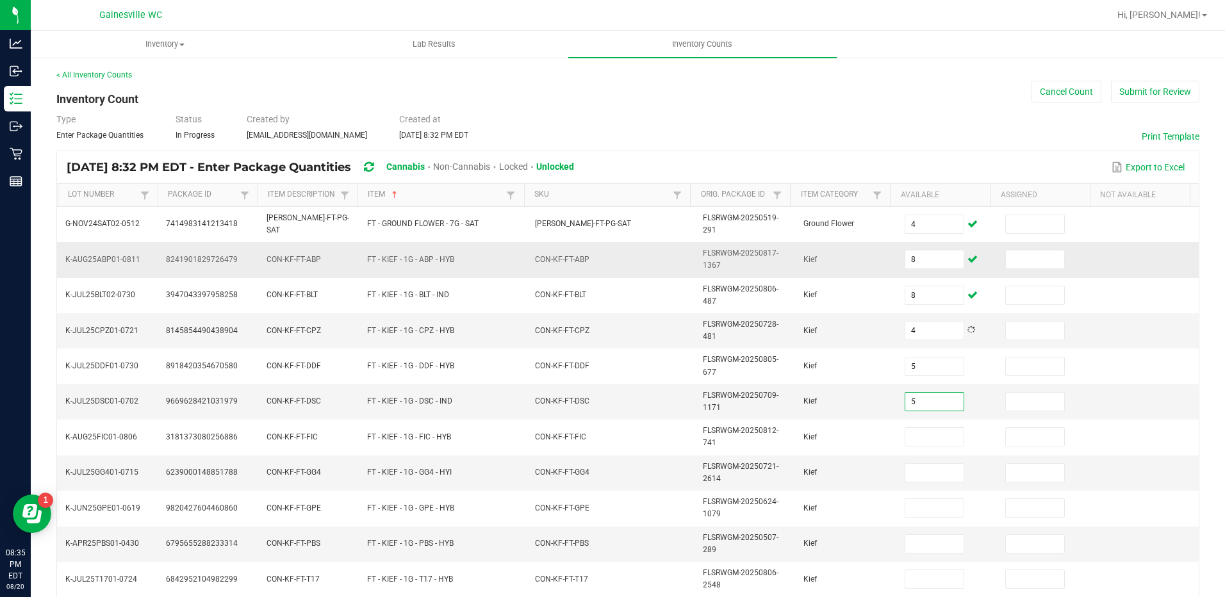
type input "5"
type input "8"
type input "2"
type input "1"
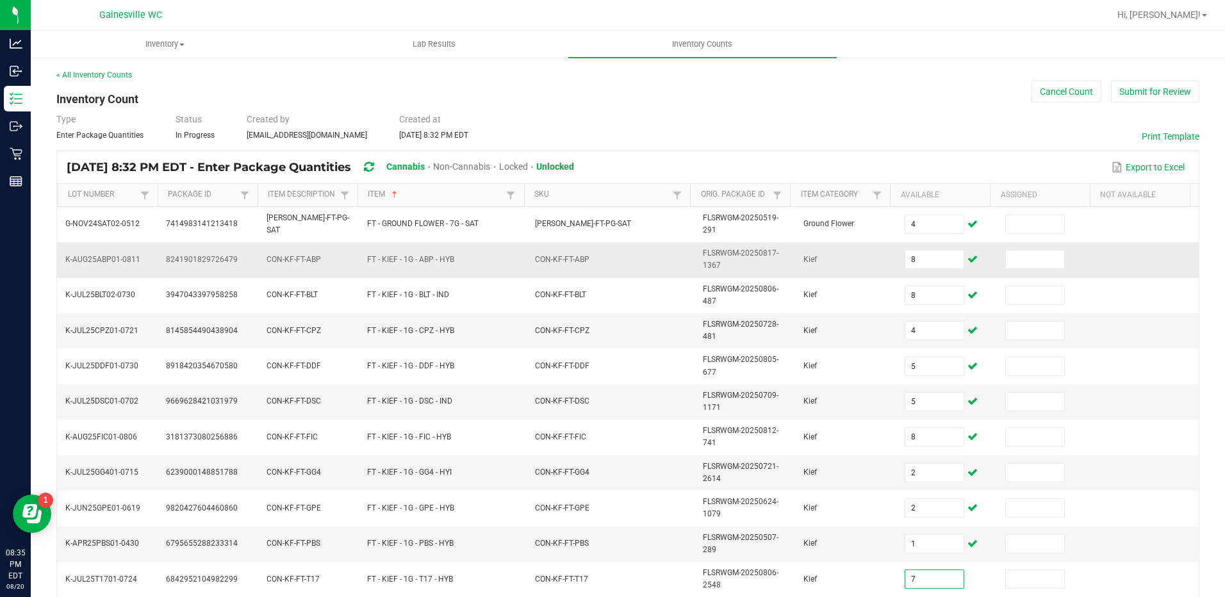
type input "7"
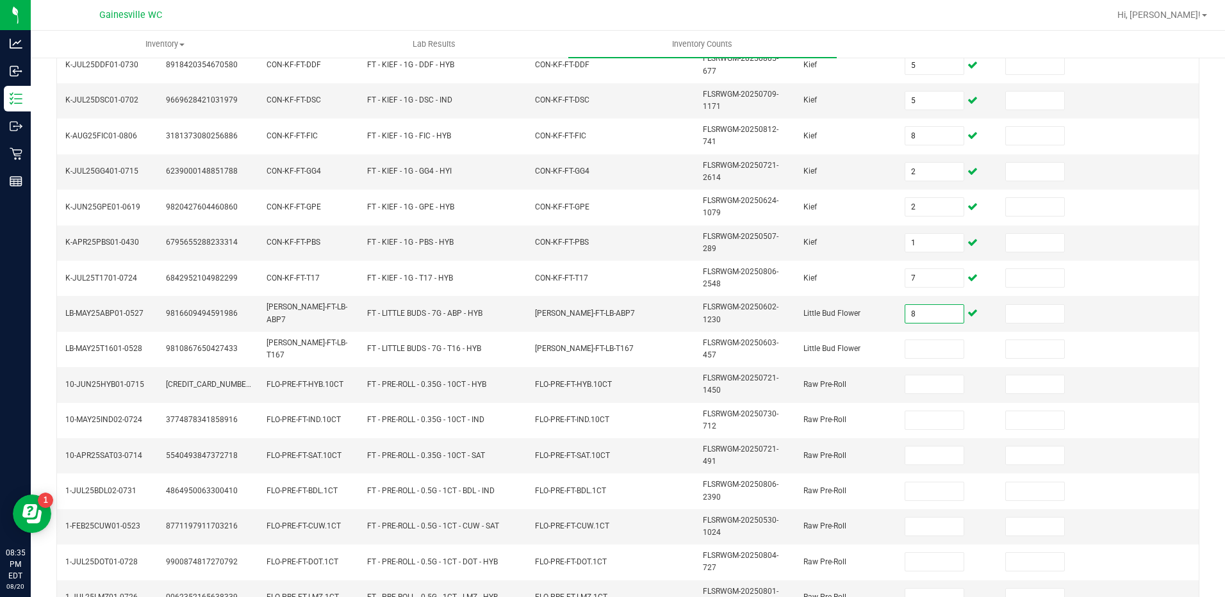
type input "8"
type input "3"
type input "9"
type input "18"
type input "5"
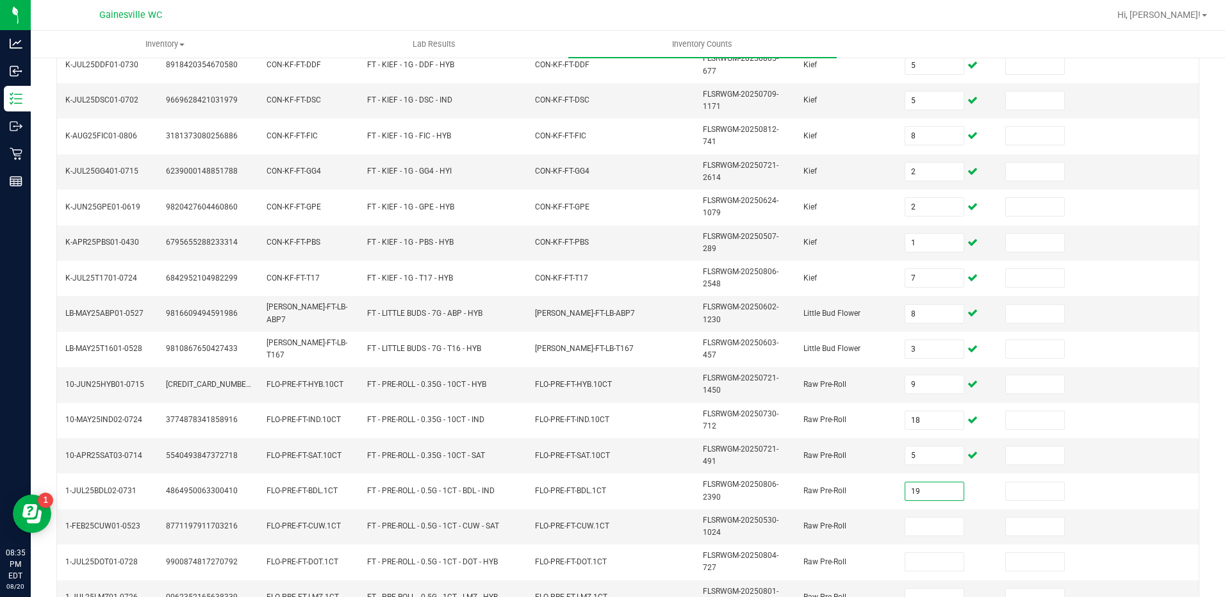
type input "19"
type input "11"
type input "17"
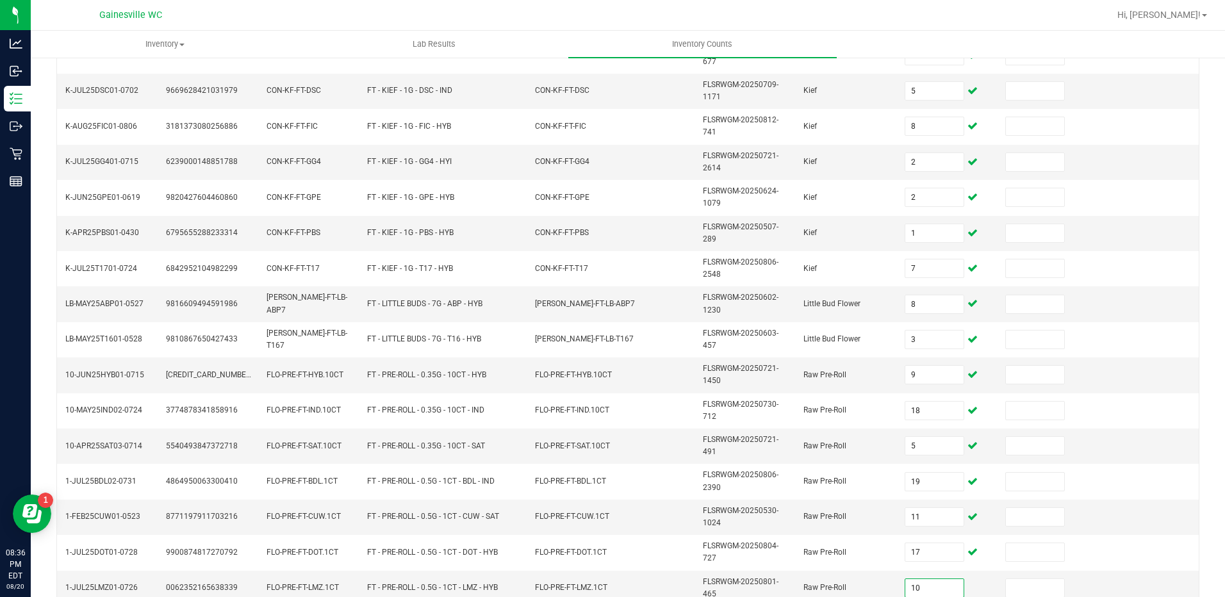
type input "10"
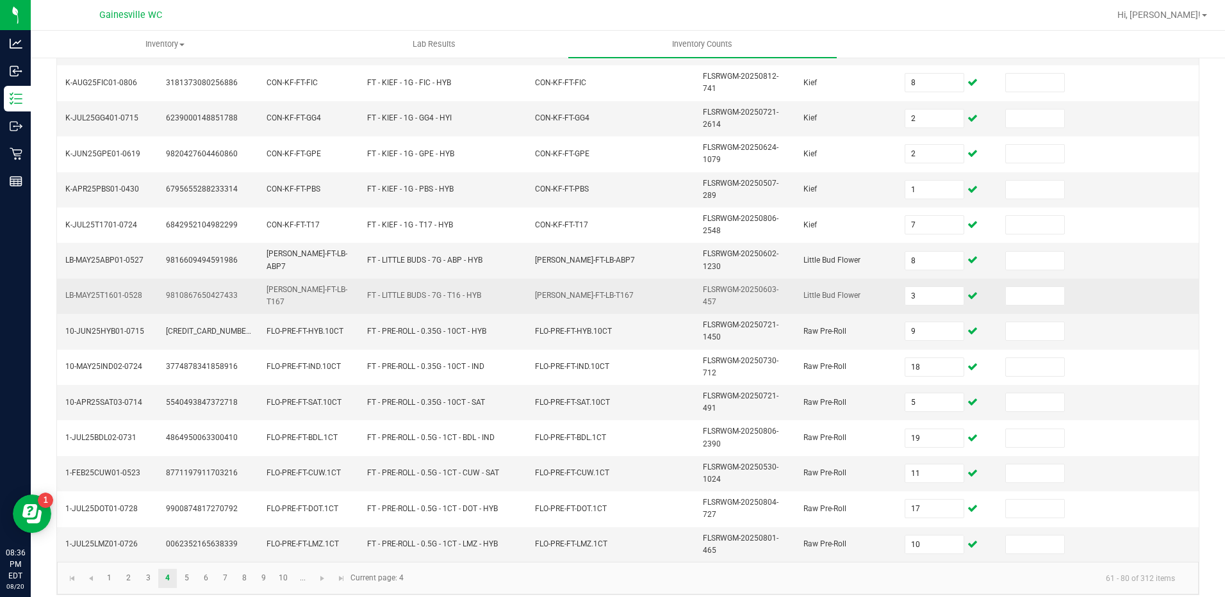
scroll to position [365, 0]
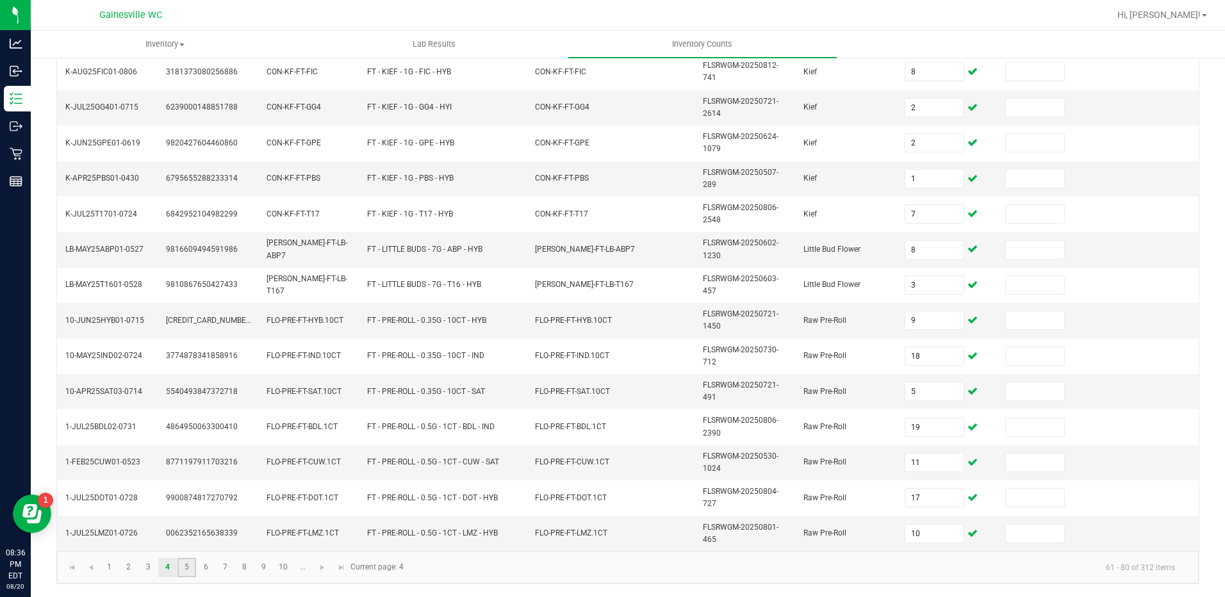
click at [193, 562] on link "5" at bounding box center [186, 567] width 19 height 19
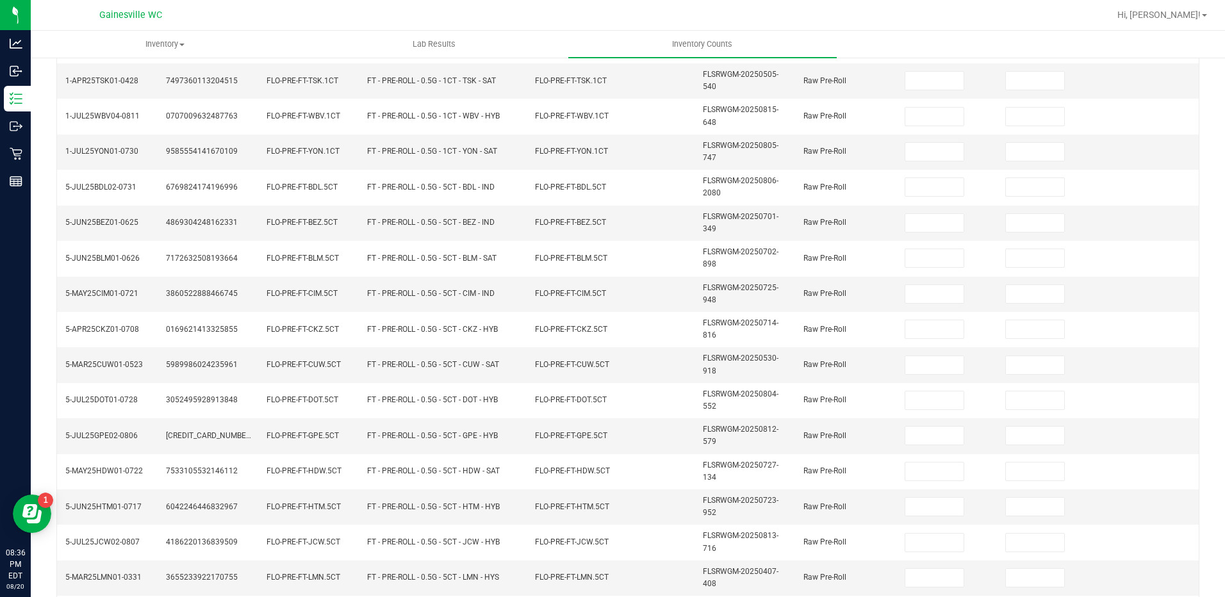
scroll to position [0, 0]
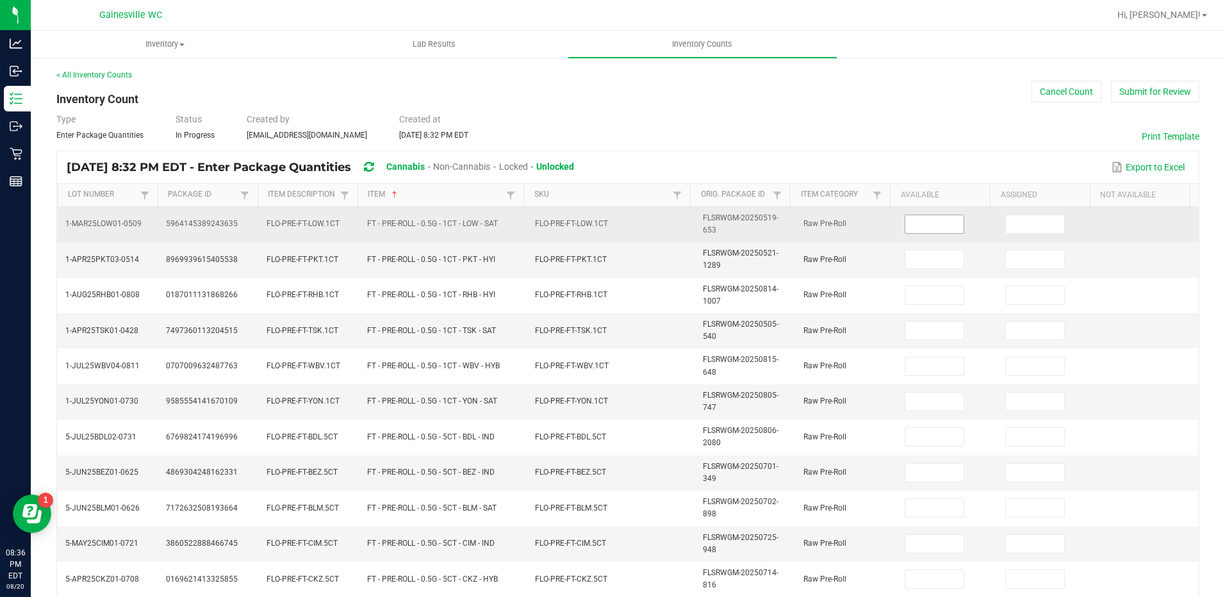
click at [906, 215] on input at bounding box center [934, 224] width 58 height 18
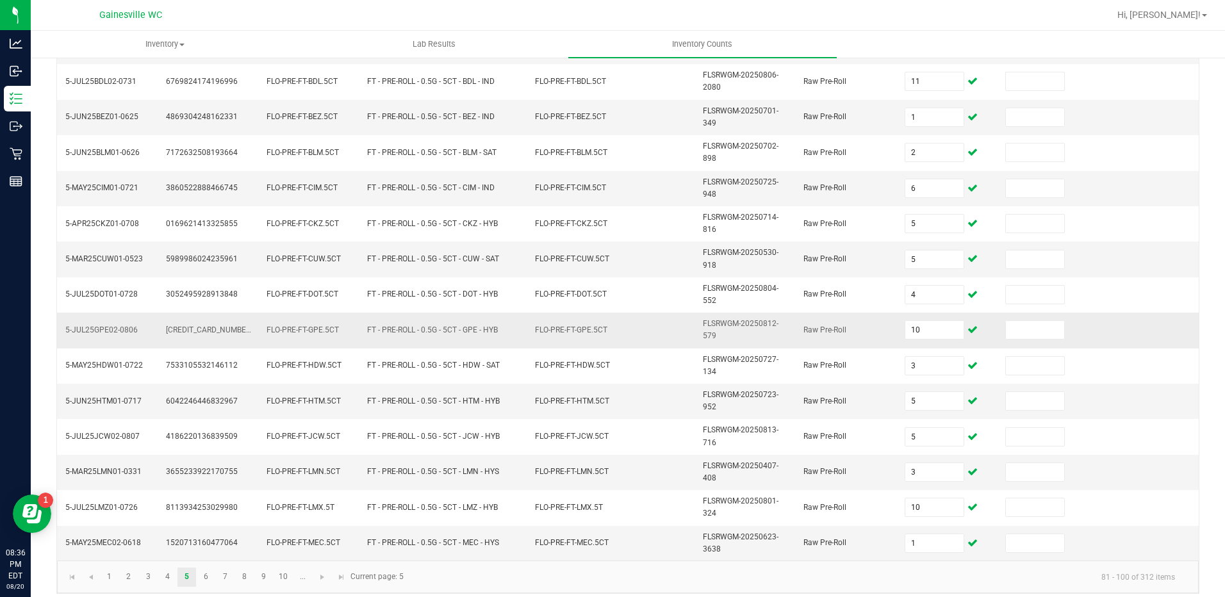
scroll to position [365, 0]
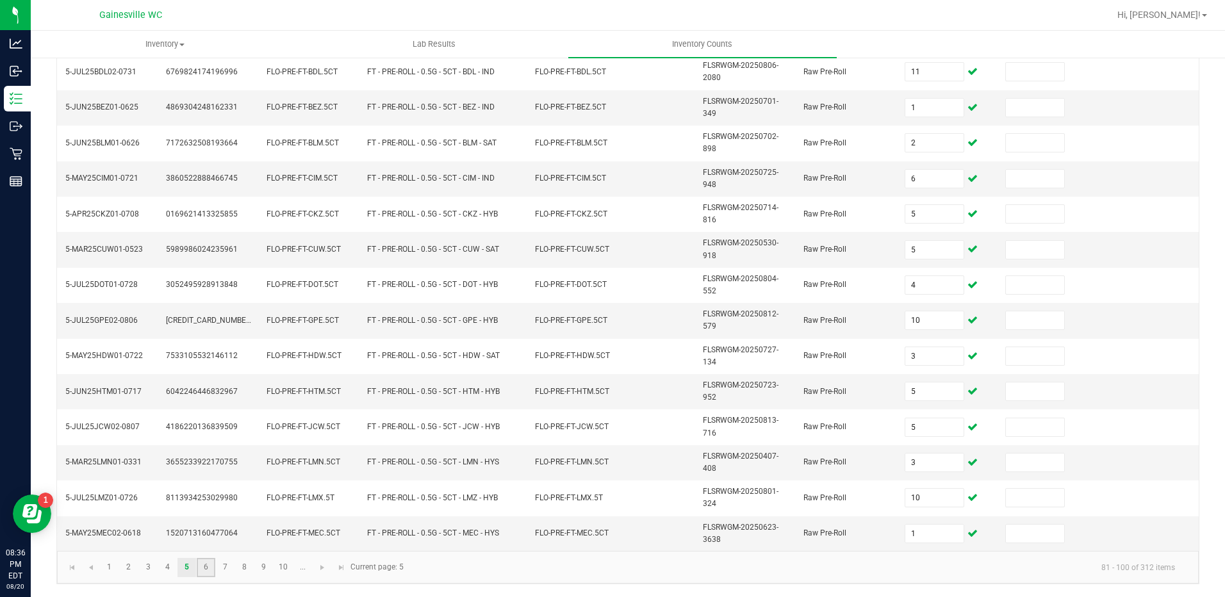
click at [215, 563] on link "6" at bounding box center [206, 567] width 19 height 19
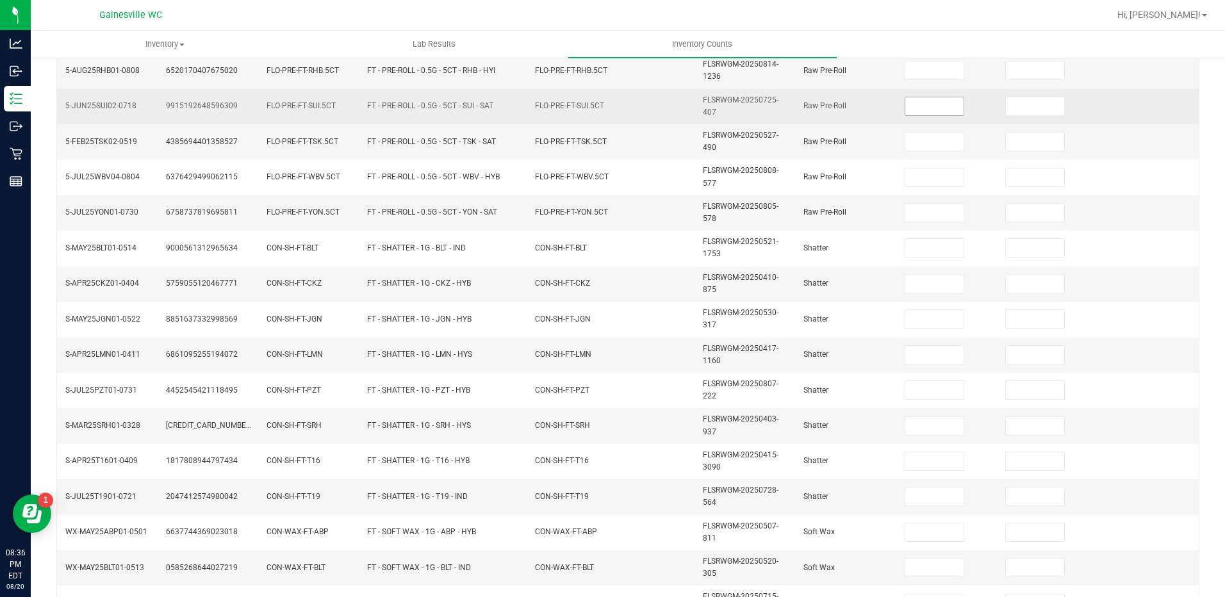
scroll to position [0, 0]
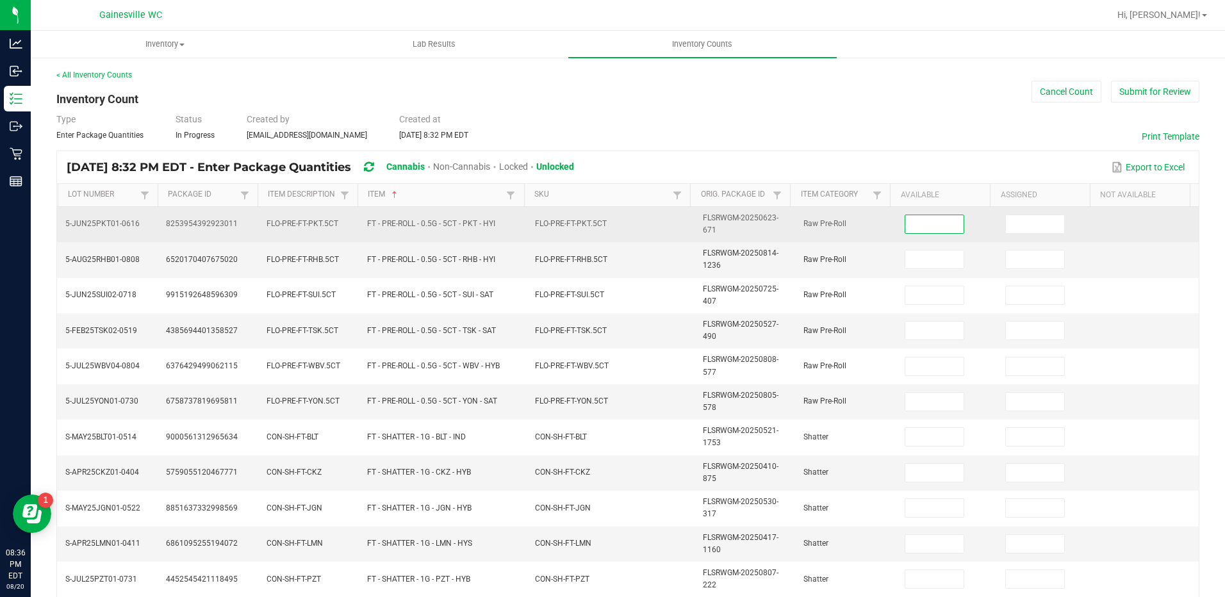
click at [921, 222] on input at bounding box center [934, 224] width 58 height 18
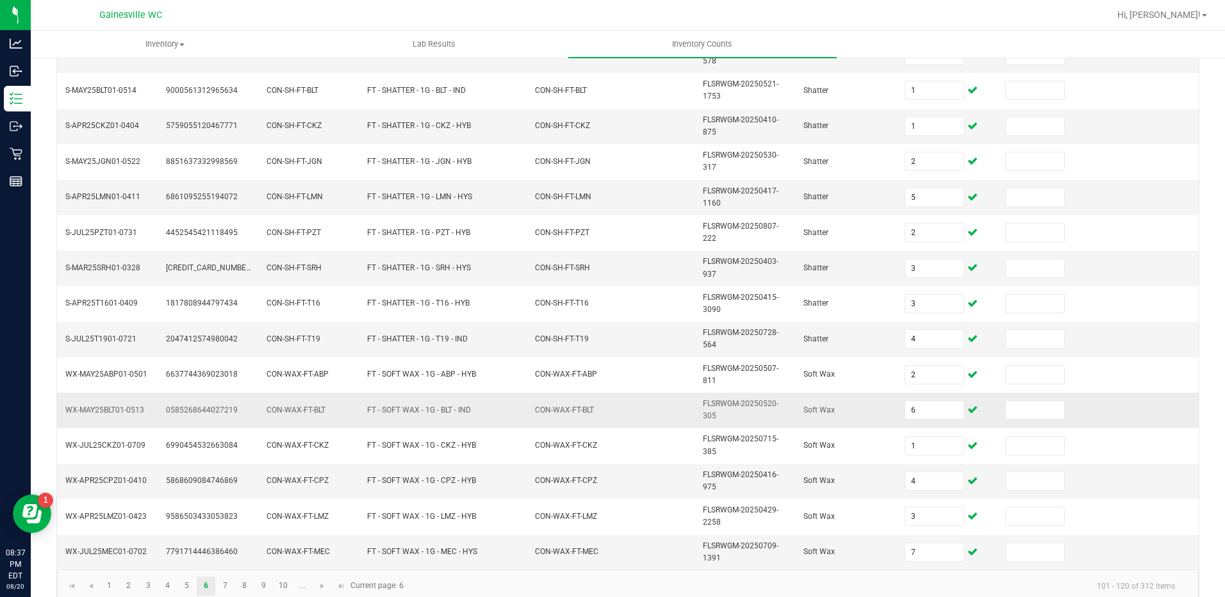
scroll to position [365, 0]
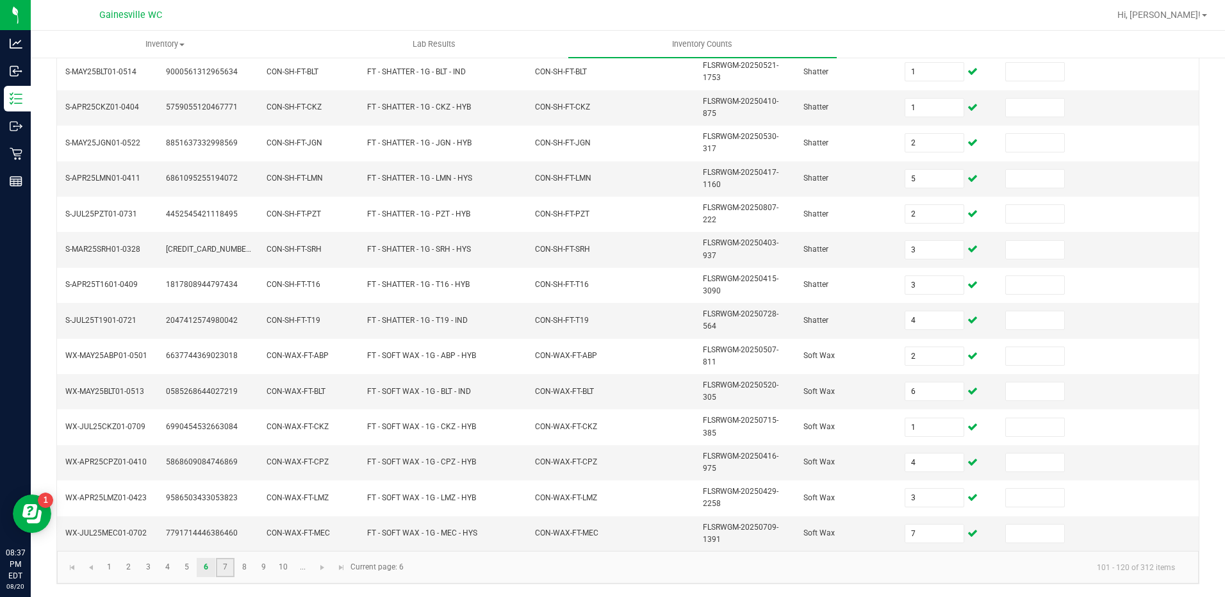
click at [224, 568] on link "7" at bounding box center [225, 567] width 19 height 19
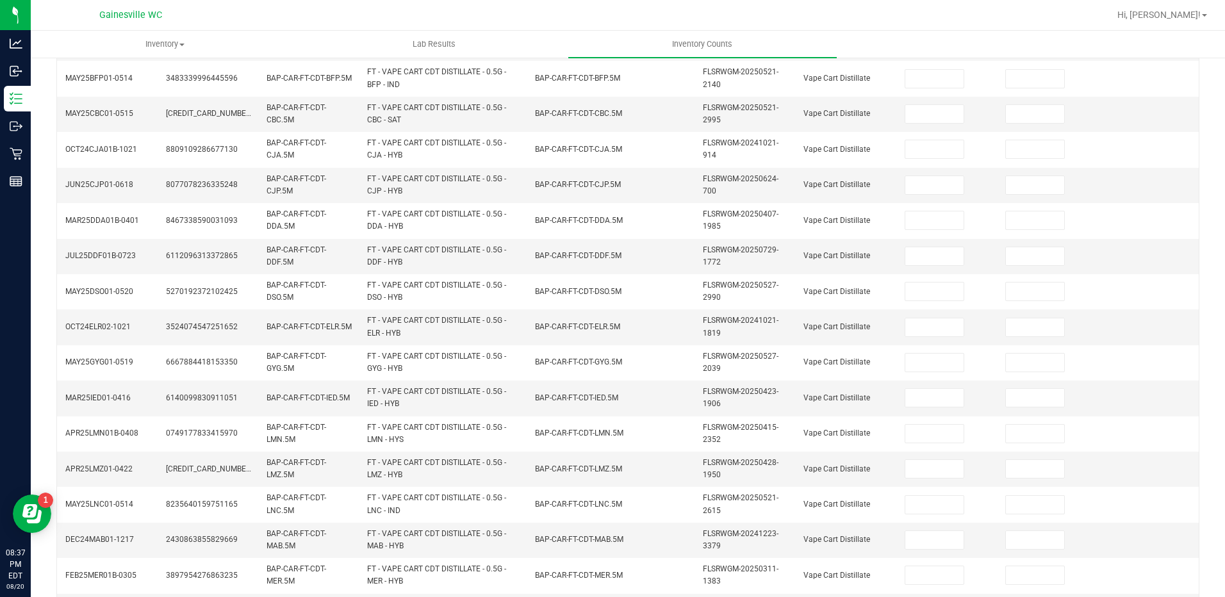
scroll to position [0, 0]
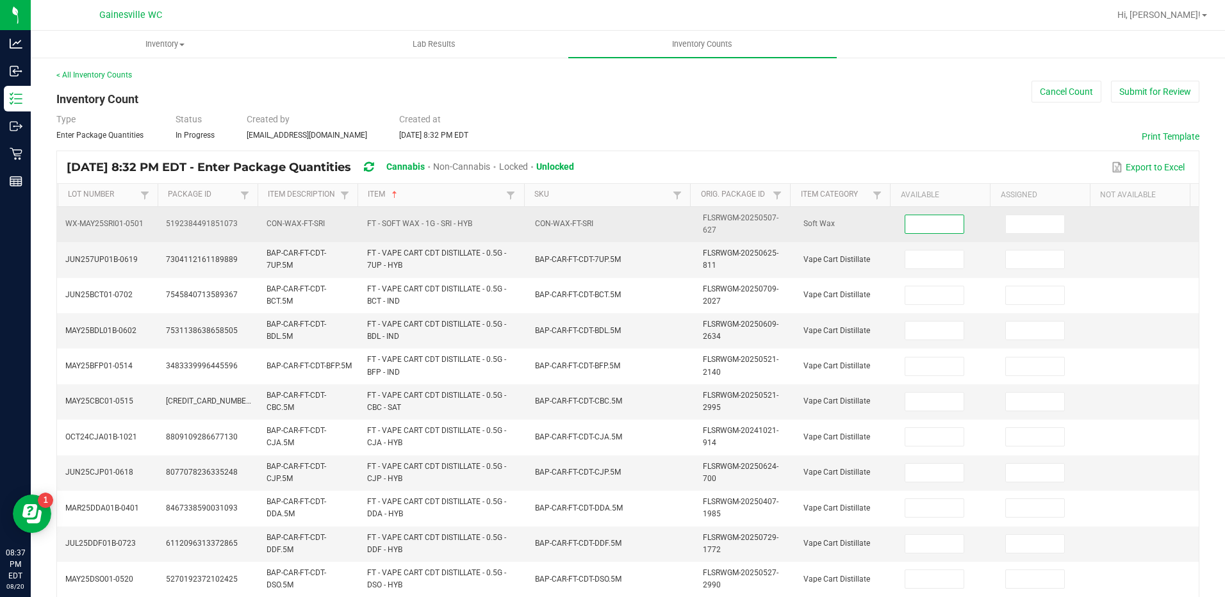
click at [919, 215] on input at bounding box center [934, 224] width 58 height 18
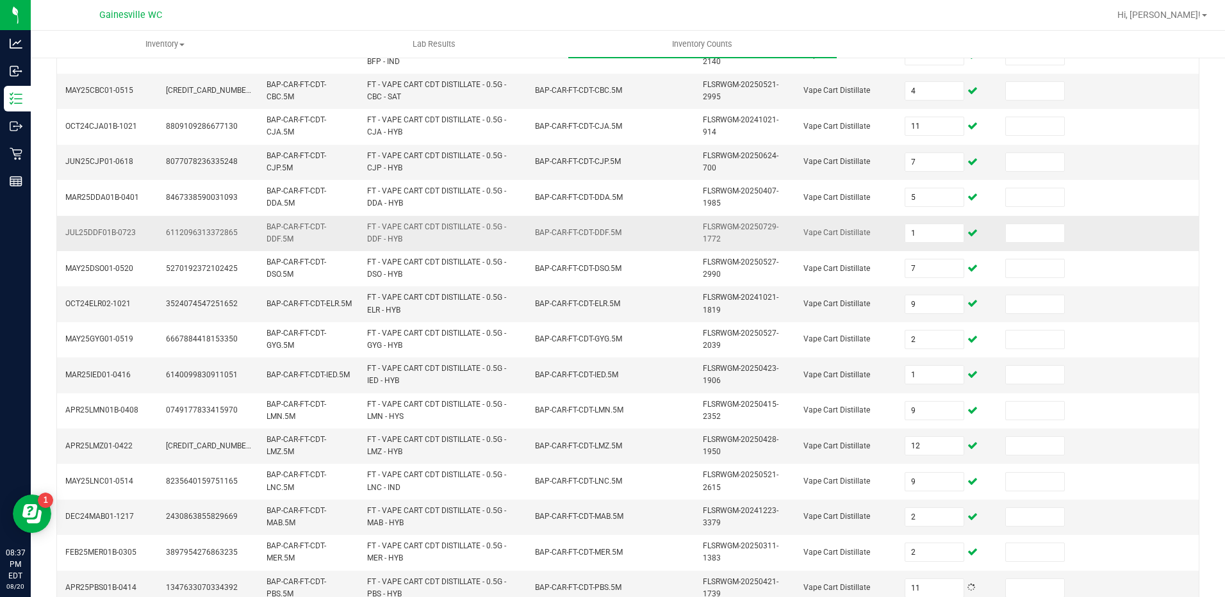
scroll to position [365, 0]
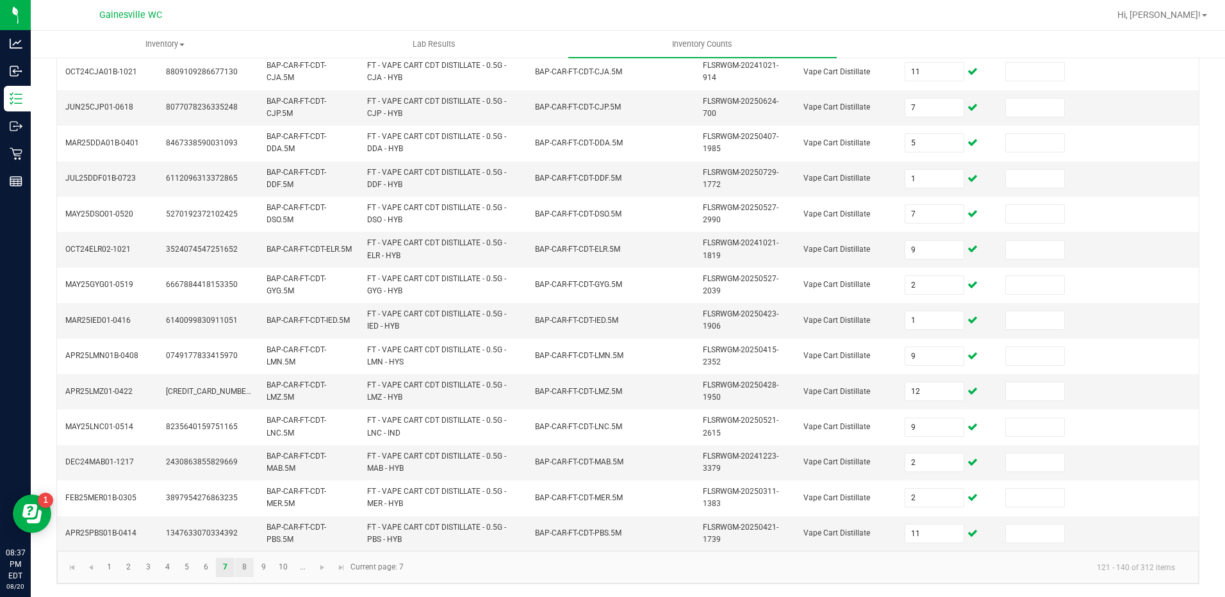
click at [240, 565] on link "8" at bounding box center [244, 567] width 19 height 19
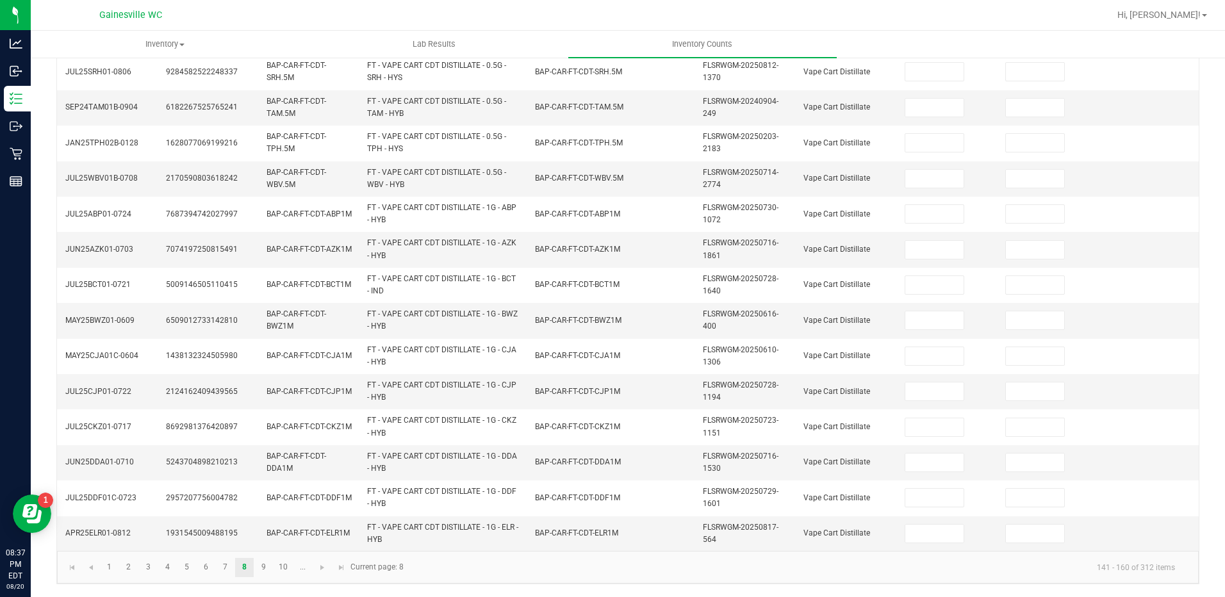
scroll to position [0, 0]
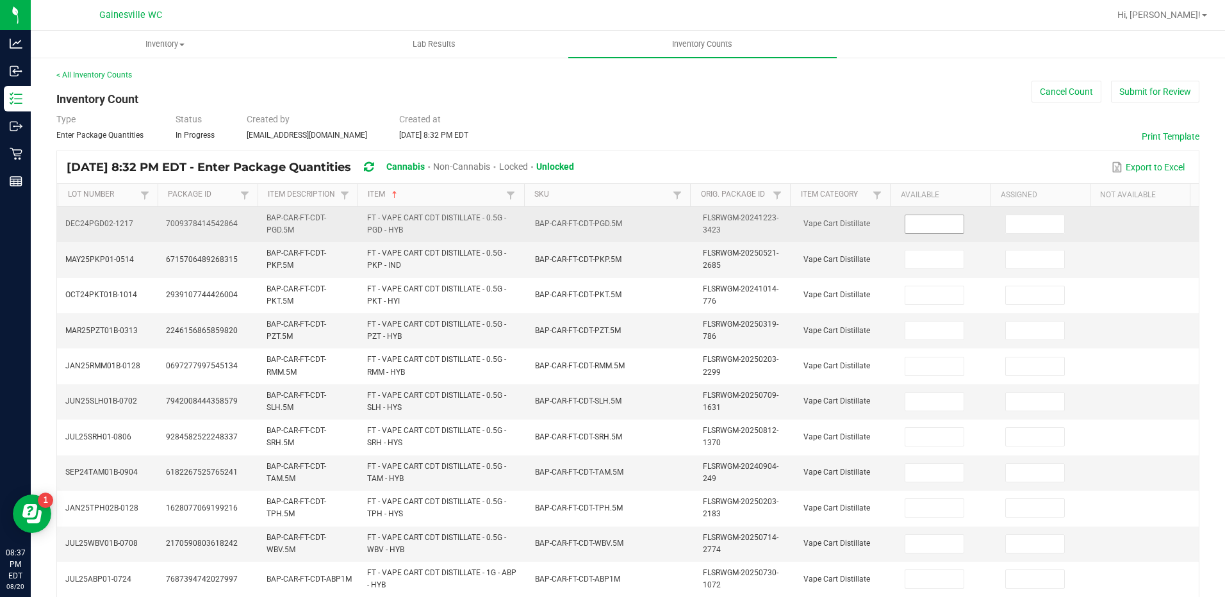
click at [920, 222] on input at bounding box center [934, 224] width 58 height 18
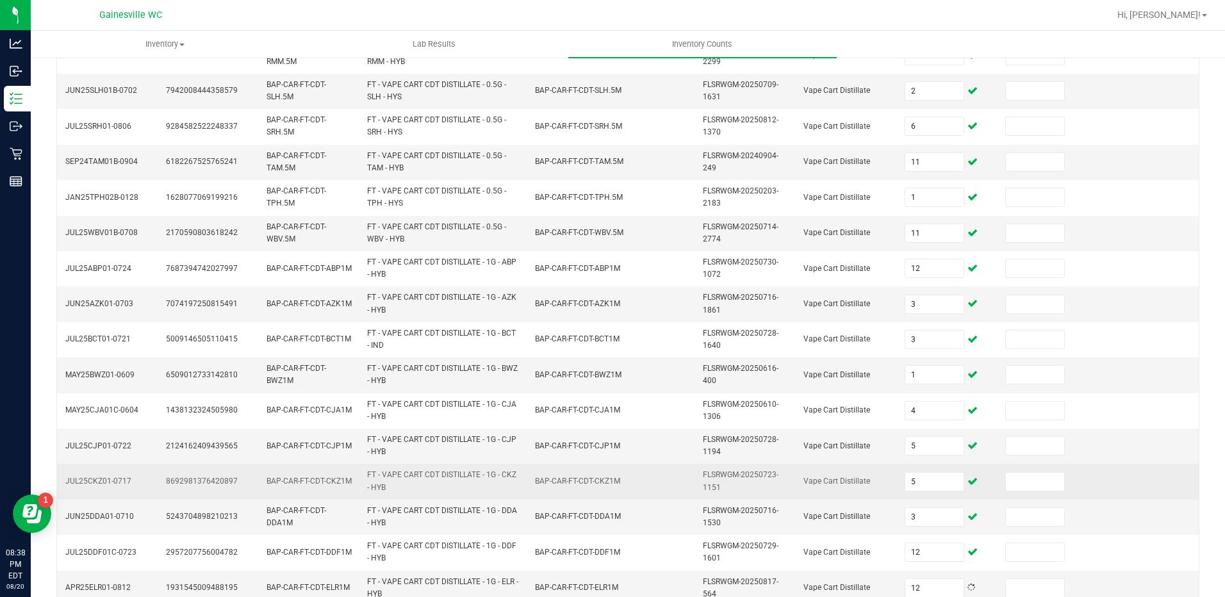
scroll to position [365, 0]
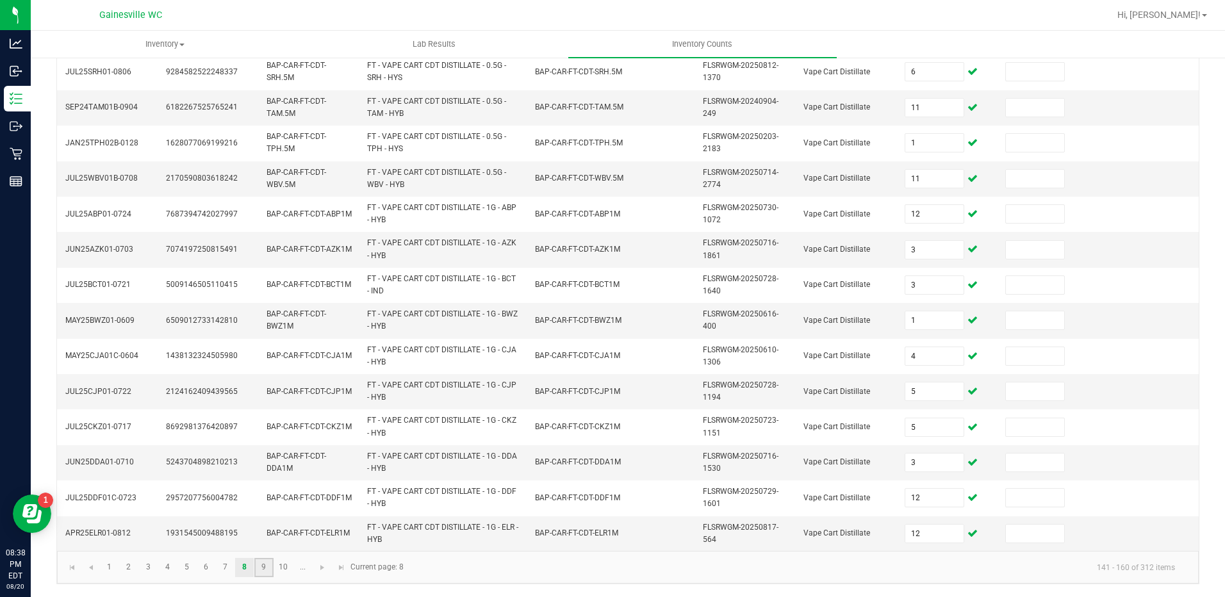
click at [256, 569] on link "9" at bounding box center [263, 567] width 19 height 19
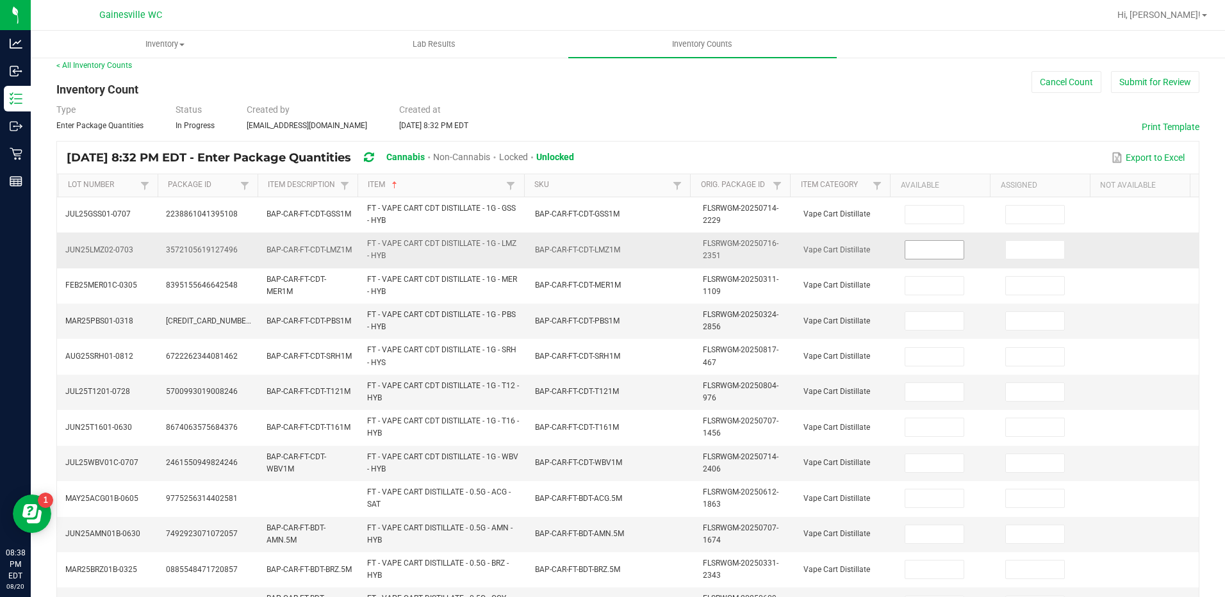
scroll to position [0, 0]
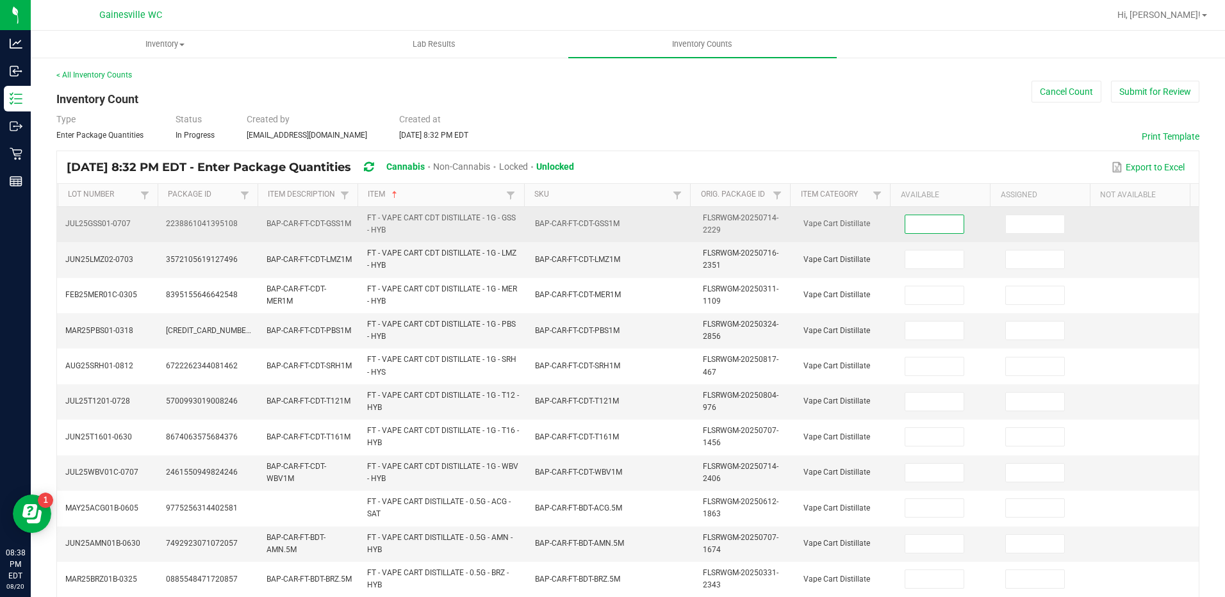
click at [915, 225] on input at bounding box center [934, 224] width 58 height 18
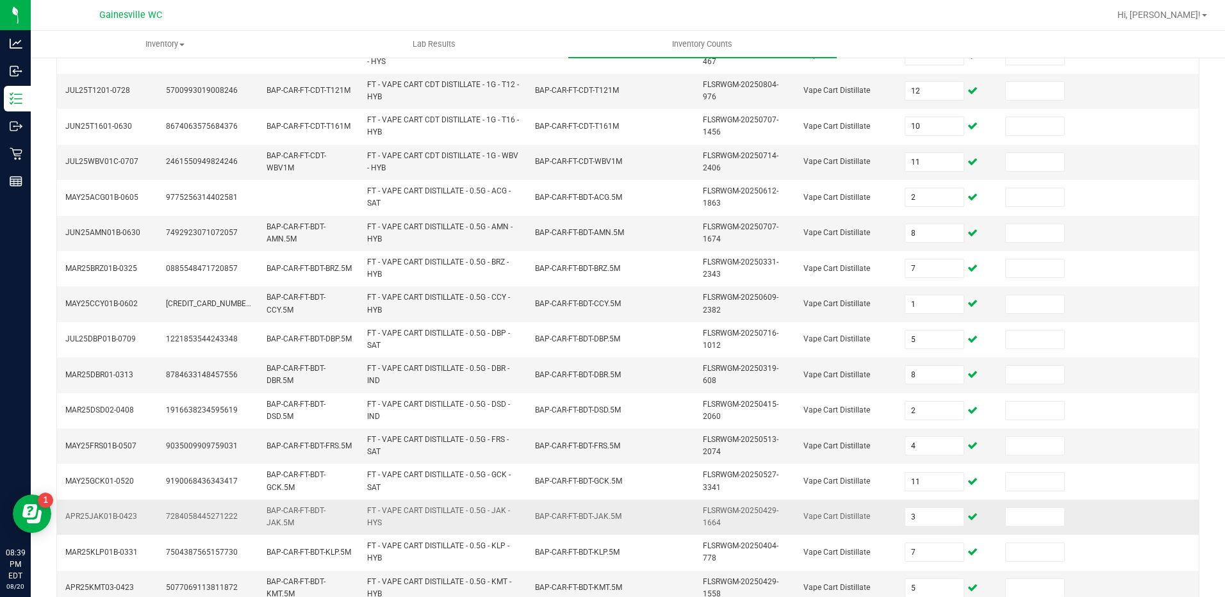
scroll to position [365, 0]
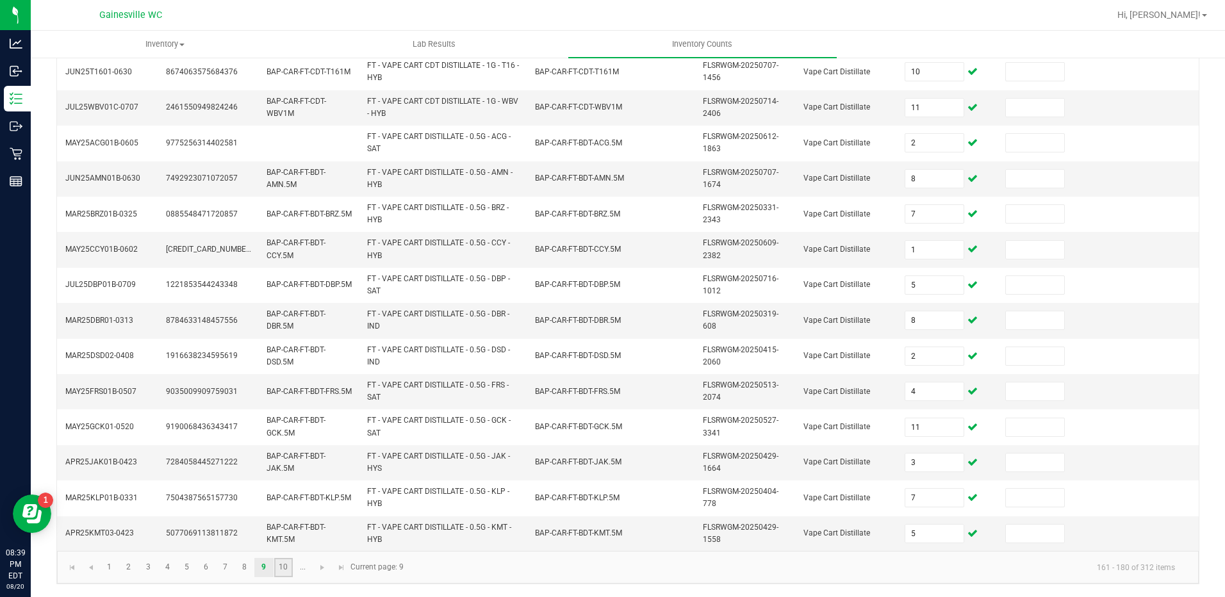
click at [286, 566] on link "10" at bounding box center [283, 567] width 19 height 19
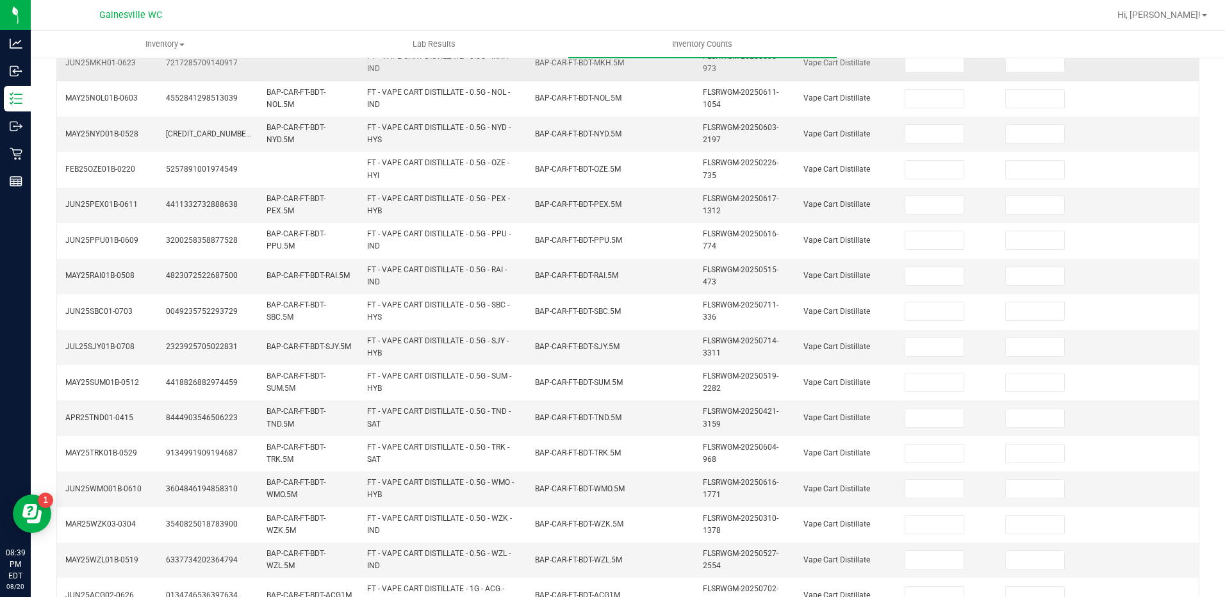
scroll to position [0, 0]
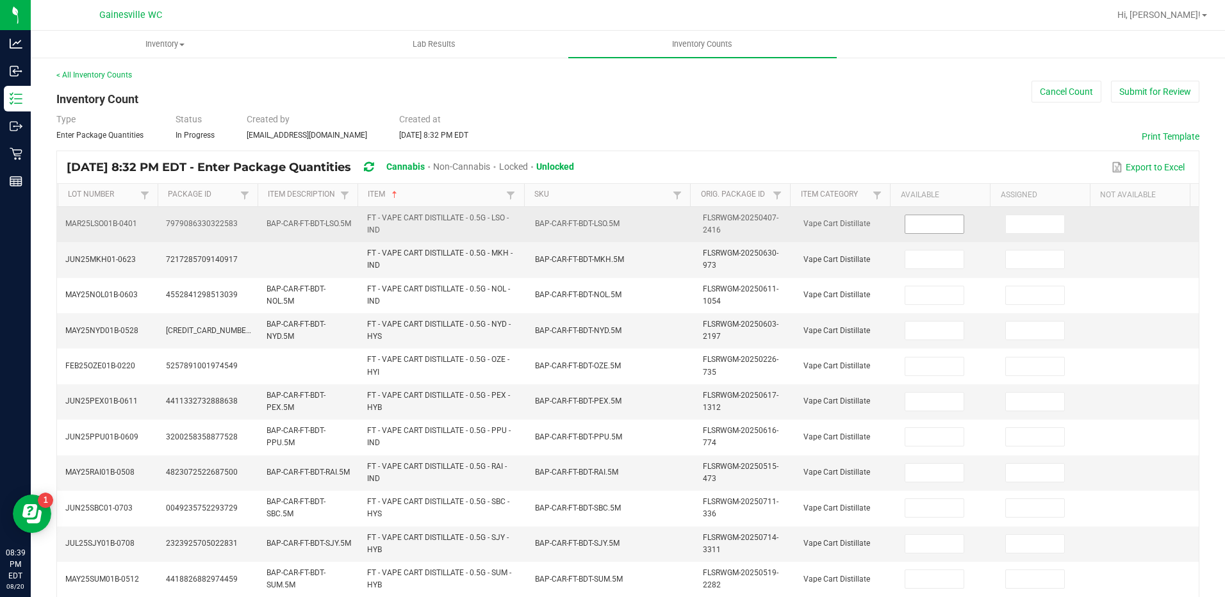
click at [911, 225] on input at bounding box center [934, 224] width 58 height 18
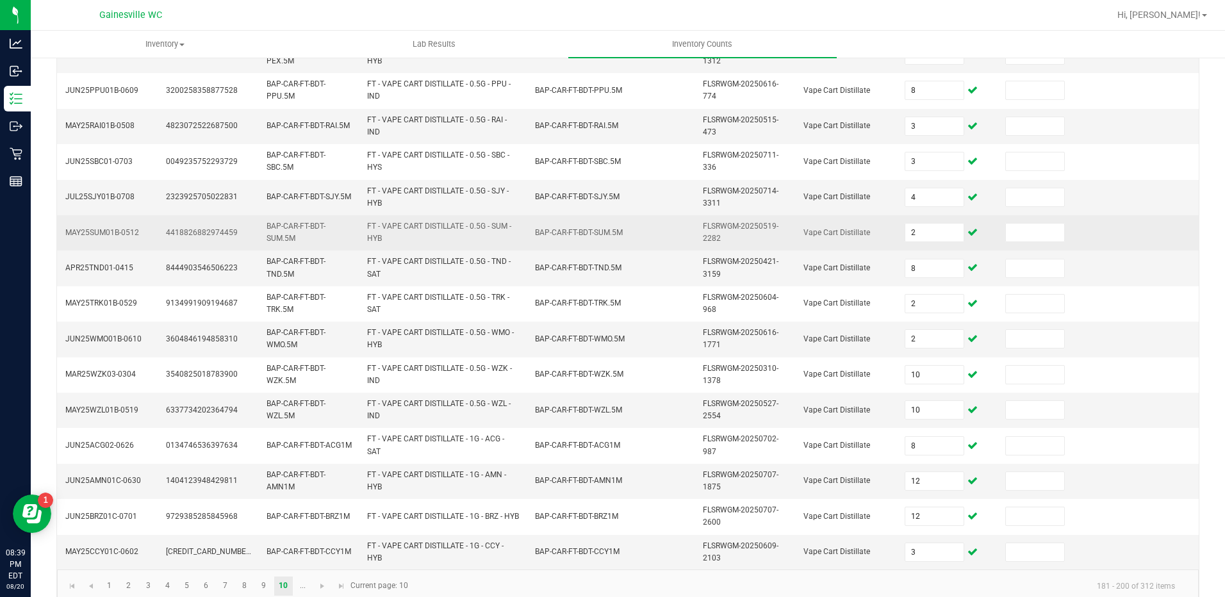
scroll to position [365, 0]
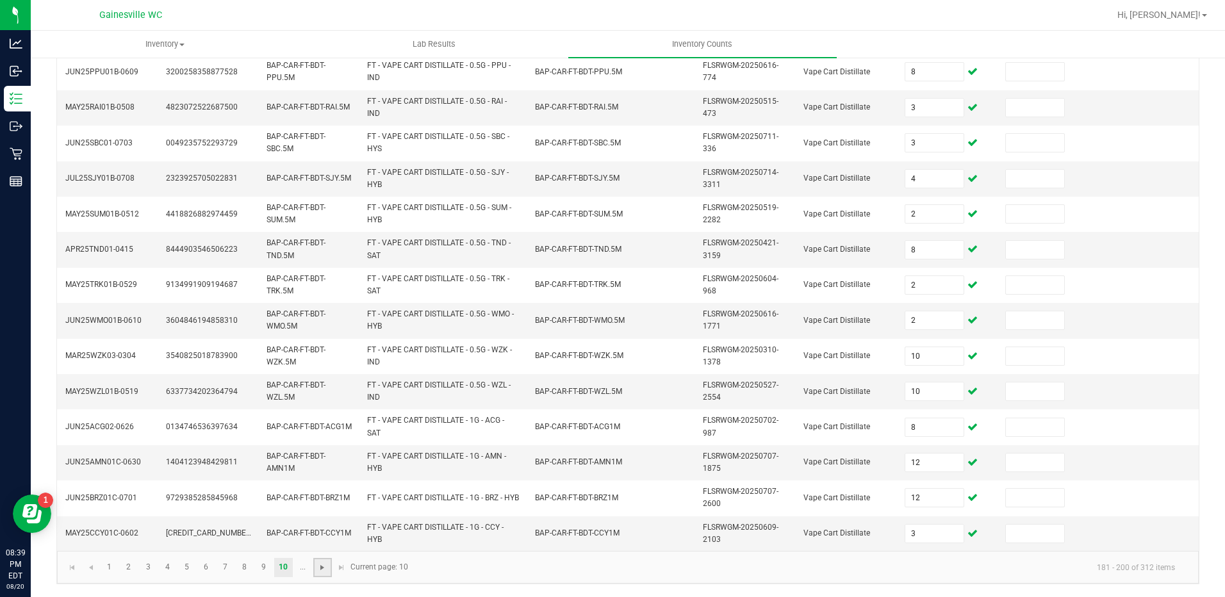
click at [319, 568] on span "Go to the next page" at bounding box center [322, 567] width 10 height 10
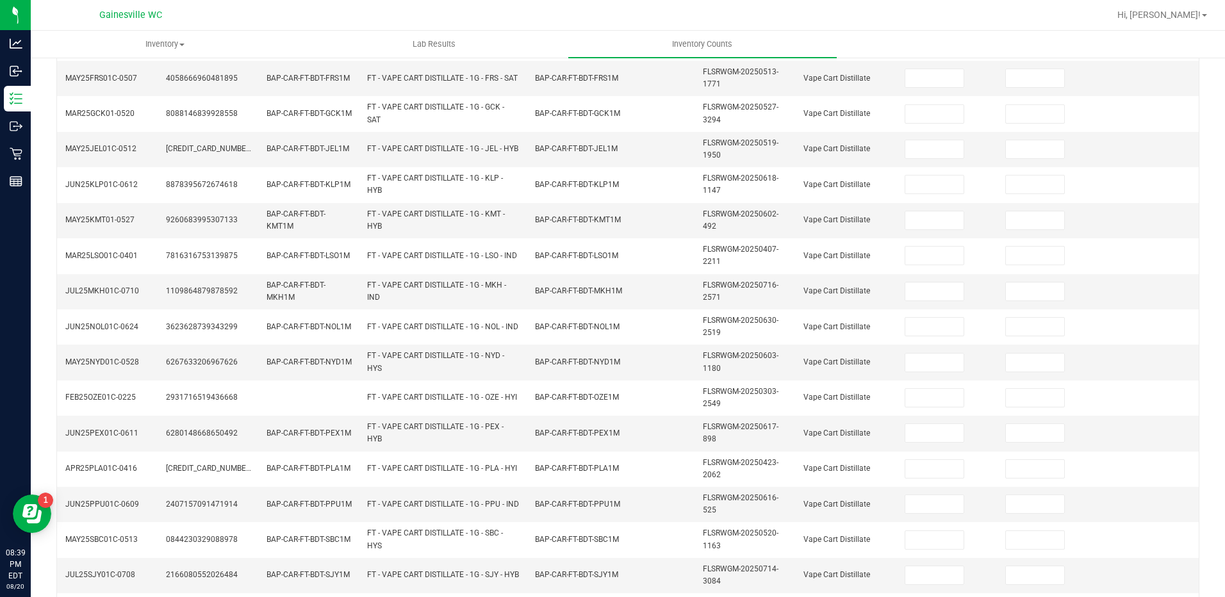
scroll to position [45, 0]
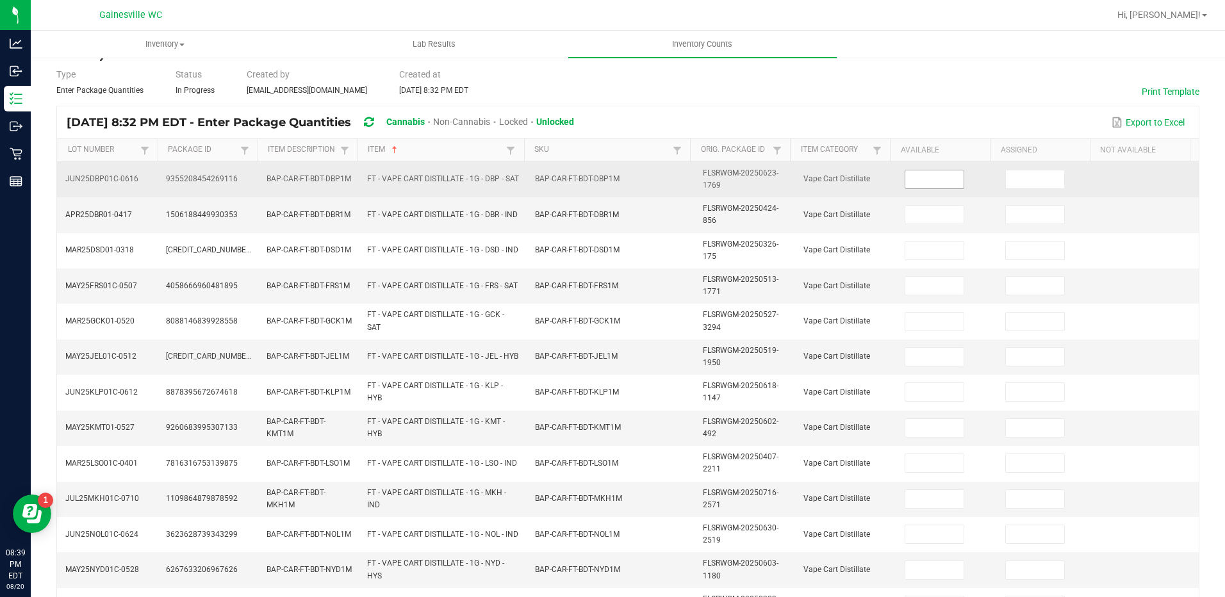
click at [905, 185] on input at bounding box center [934, 179] width 58 height 18
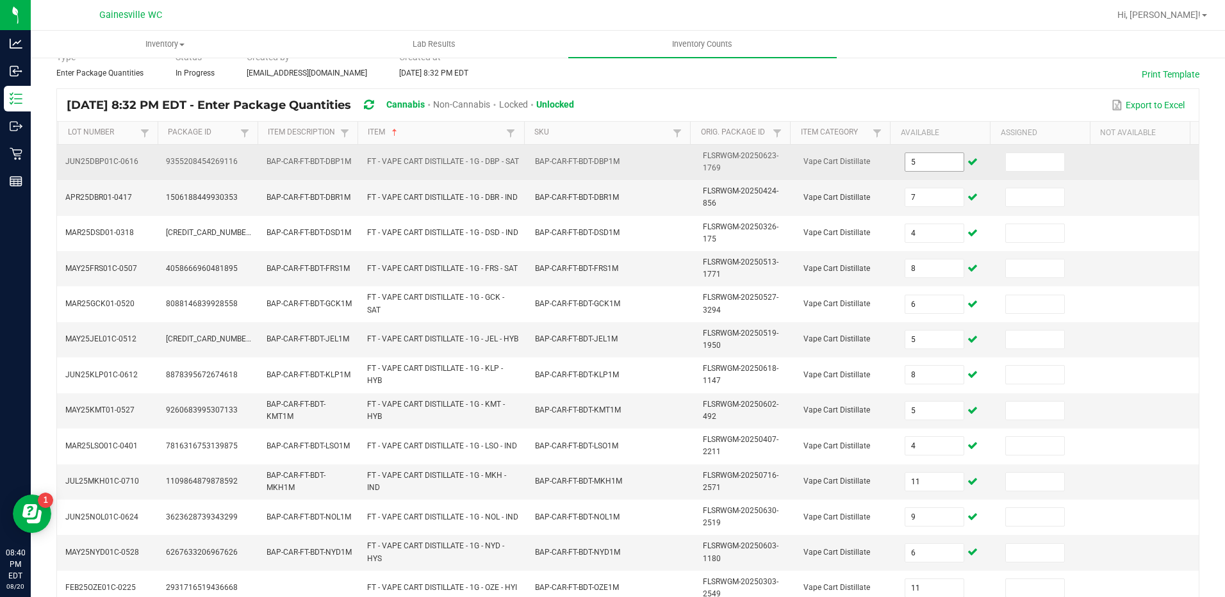
scroll to position [365, 0]
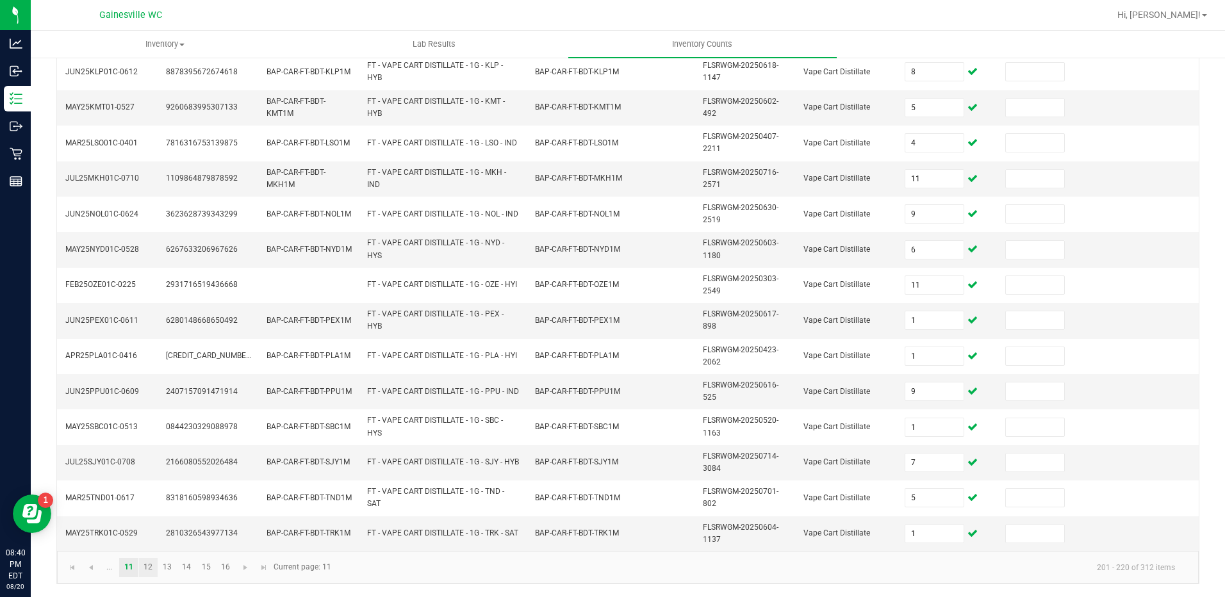
click at [150, 568] on link "12" at bounding box center [148, 567] width 19 height 19
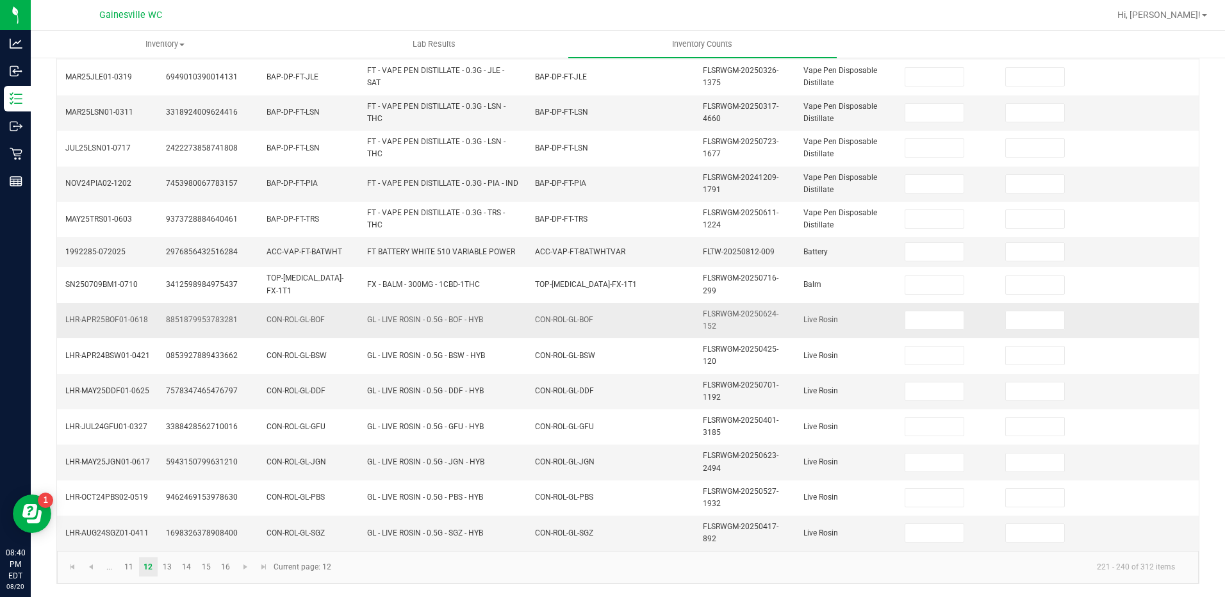
scroll to position [0, 0]
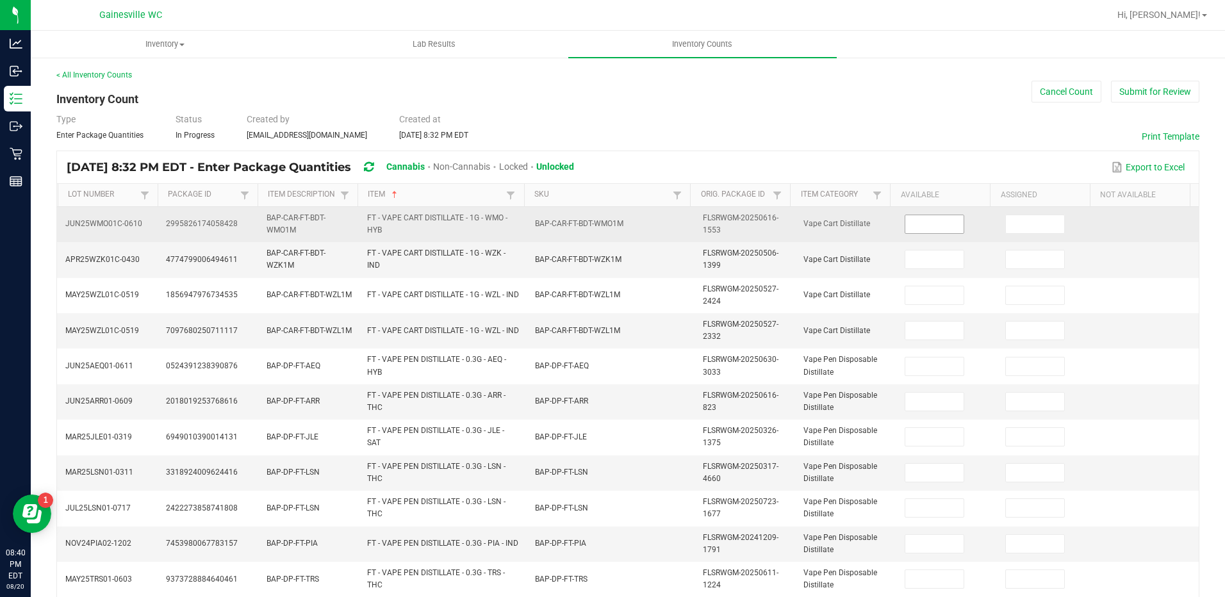
click at [919, 224] on input at bounding box center [934, 224] width 58 height 18
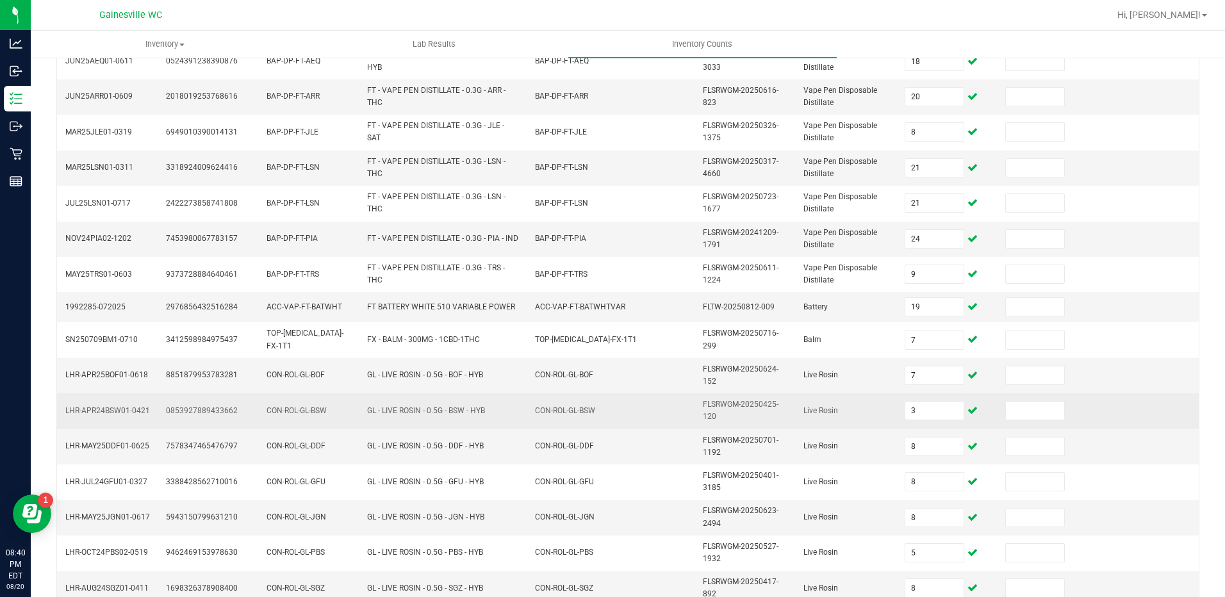
scroll to position [360, 0]
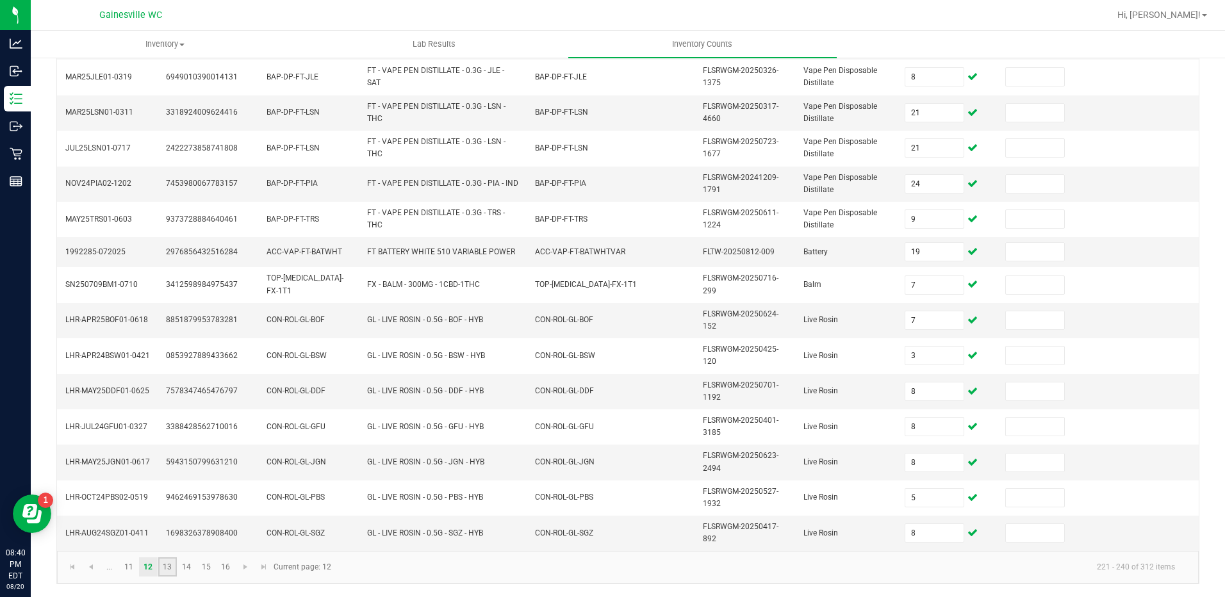
click at [173, 568] on link "13" at bounding box center [167, 566] width 19 height 19
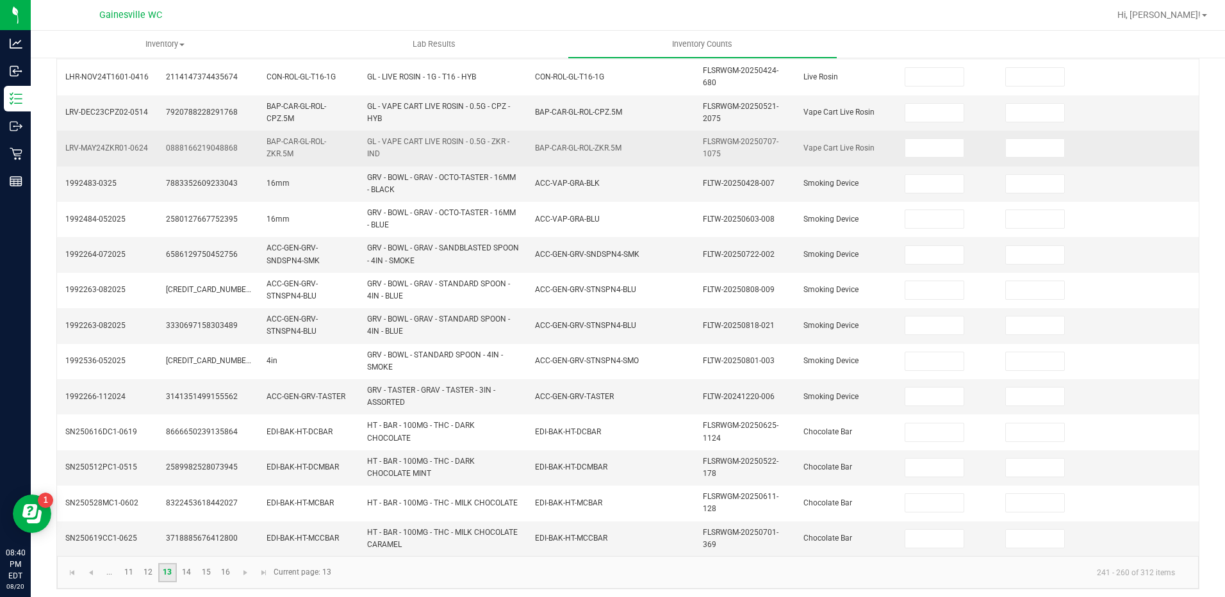
scroll to position [0, 0]
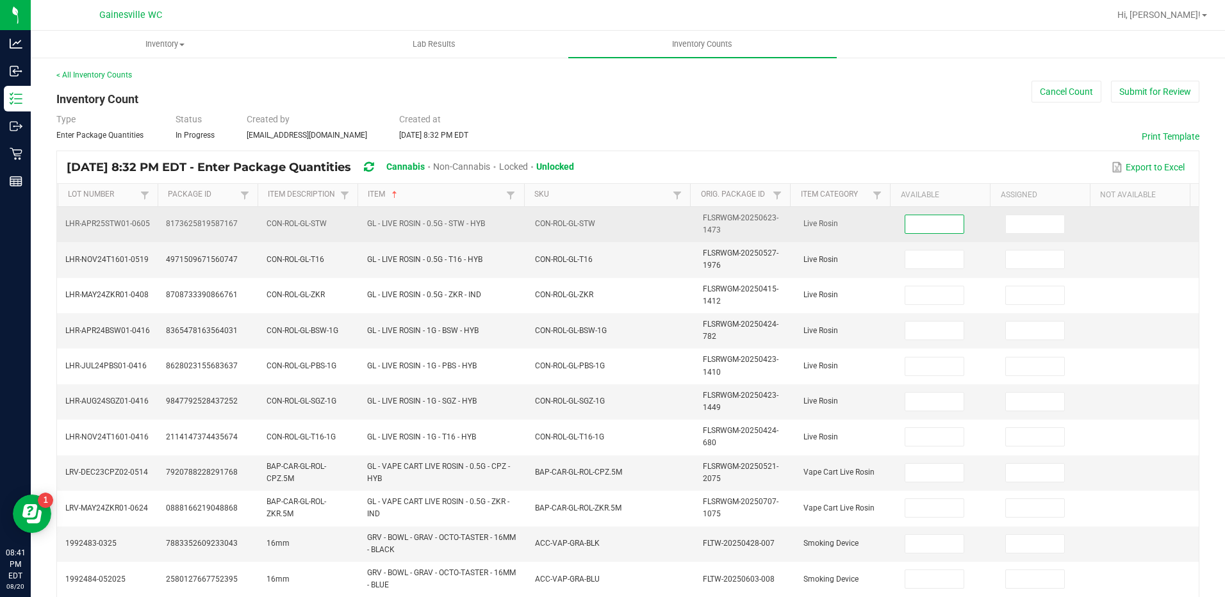
click at [905, 231] on input at bounding box center [934, 224] width 58 height 18
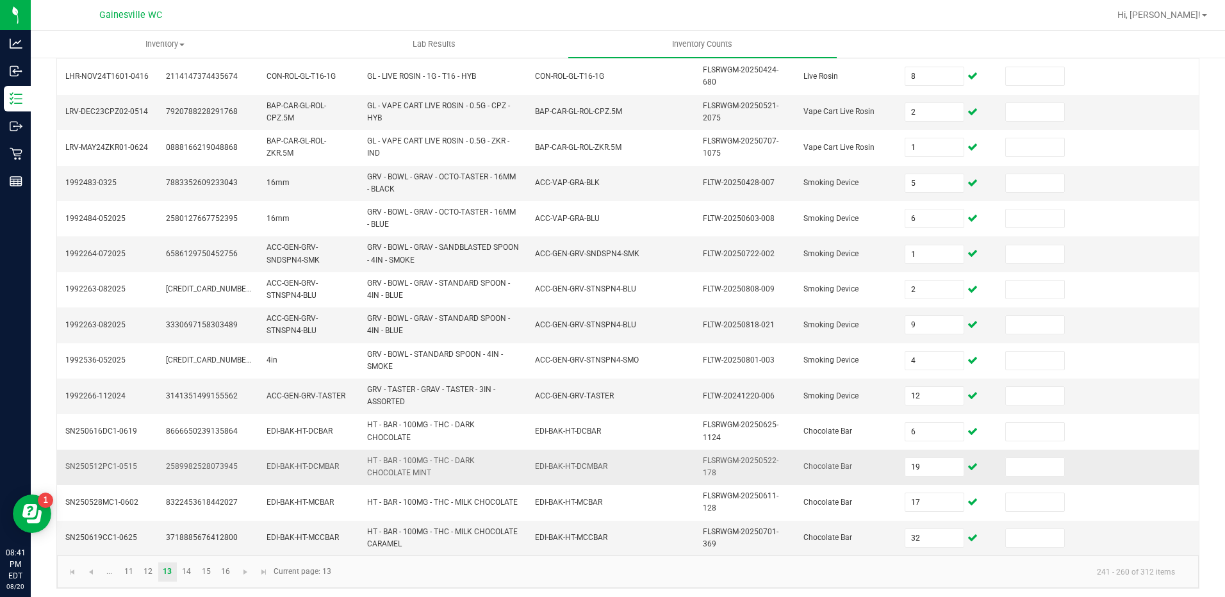
scroll to position [365, 0]
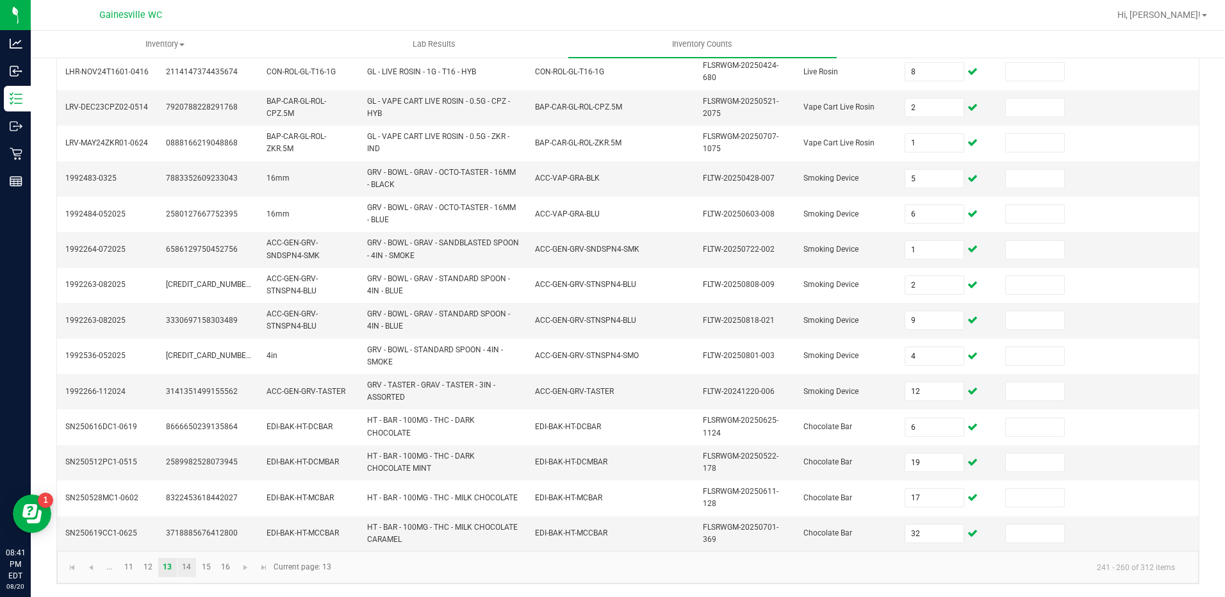
click at [188, 562] on link "14" at bounding box center [186, 567] width 19 height 19
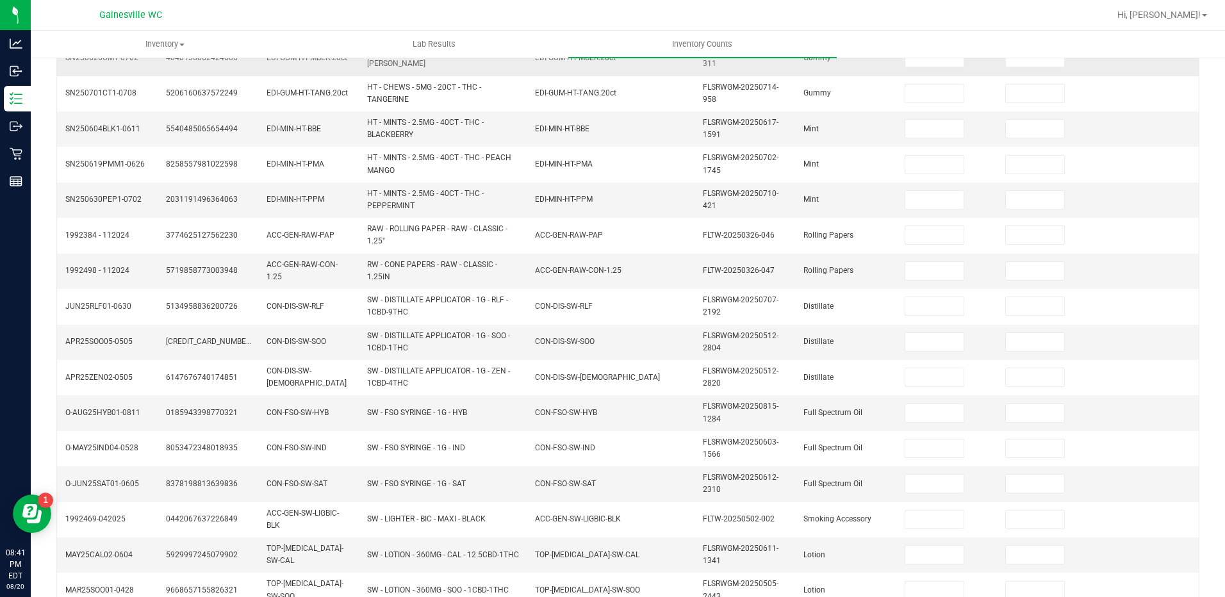
scroll to position [0, 0]
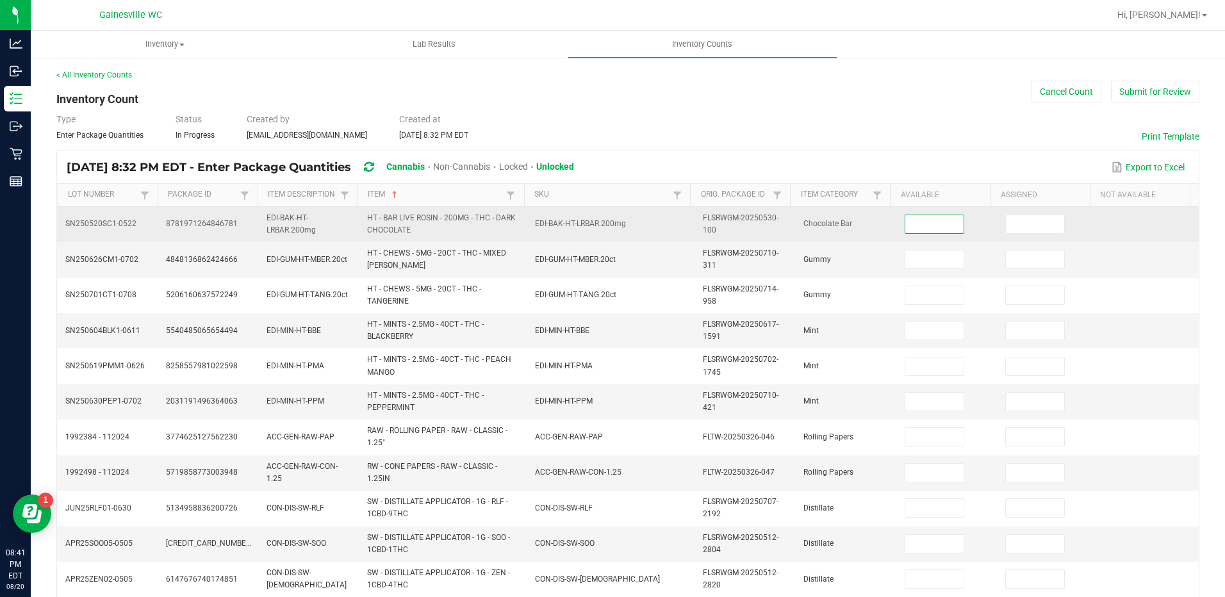
click at [908, 216] on input at bounding box center [934, 224] width 58 height 18
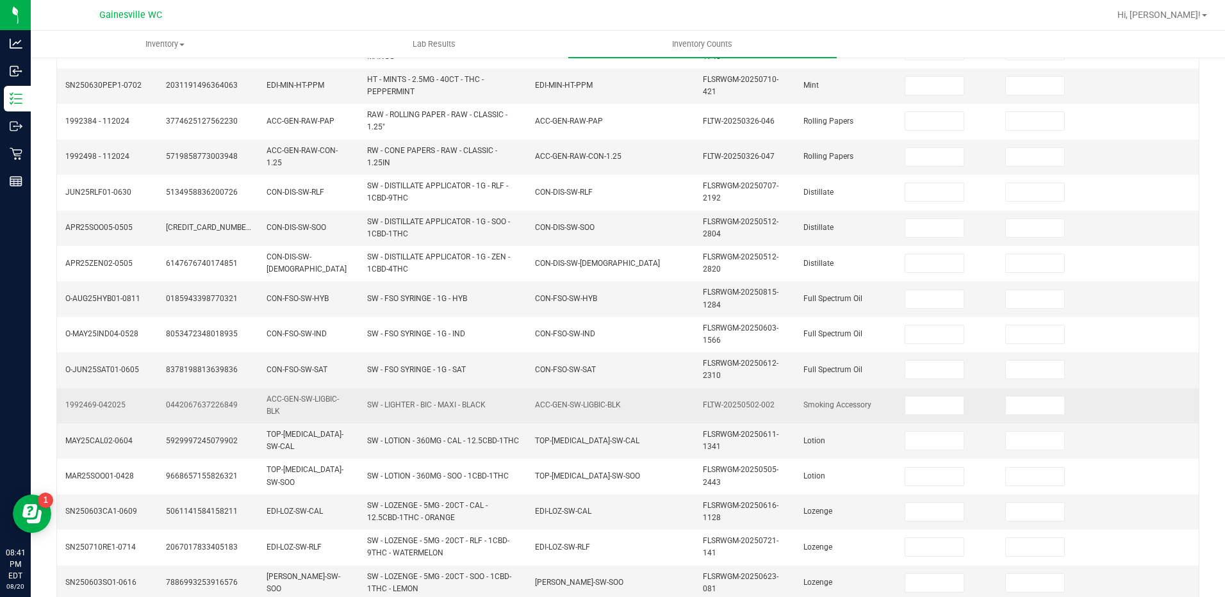
scroll to position [365, 0]
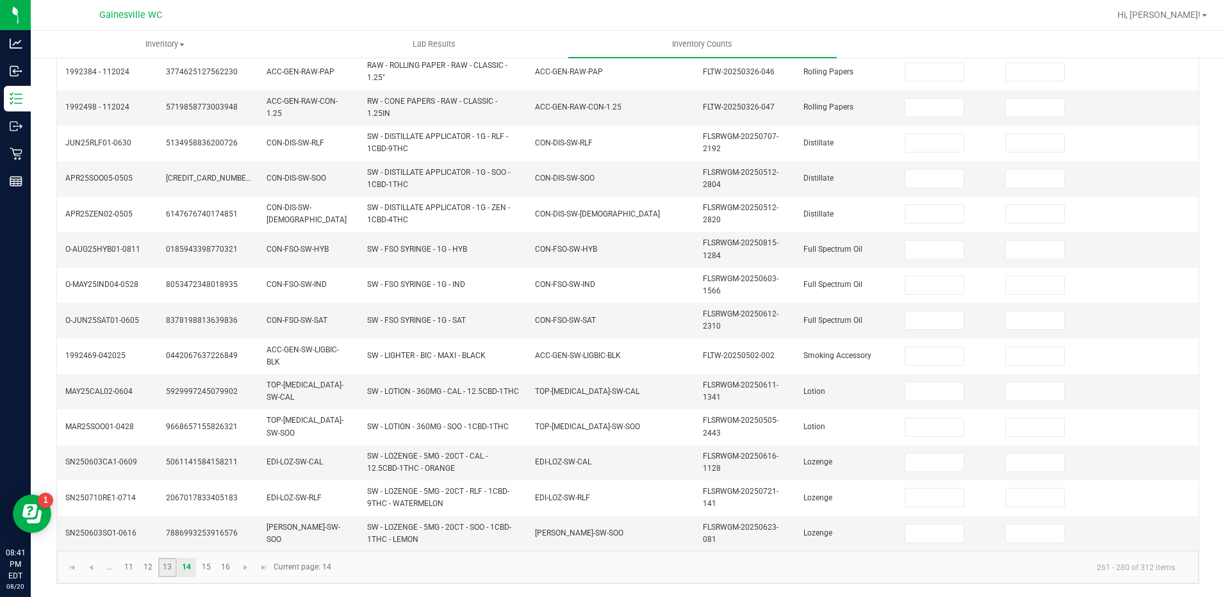
click at [166, 566] on link "13" at bounding box center [167, 567] width 19 height 19
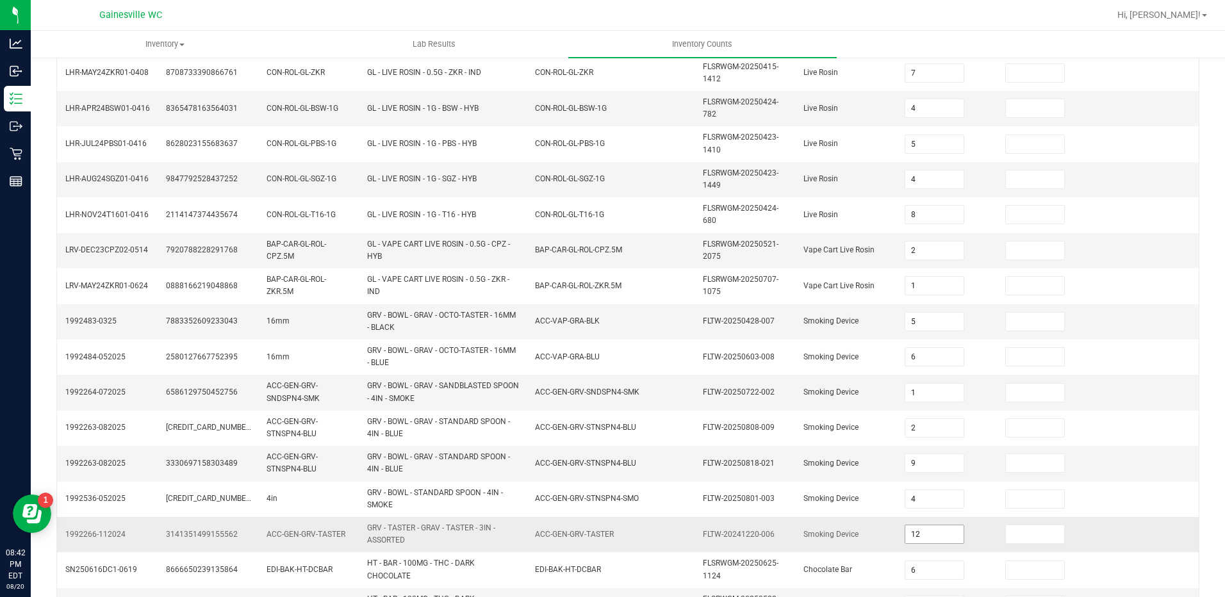
scroll to position [256, 0]
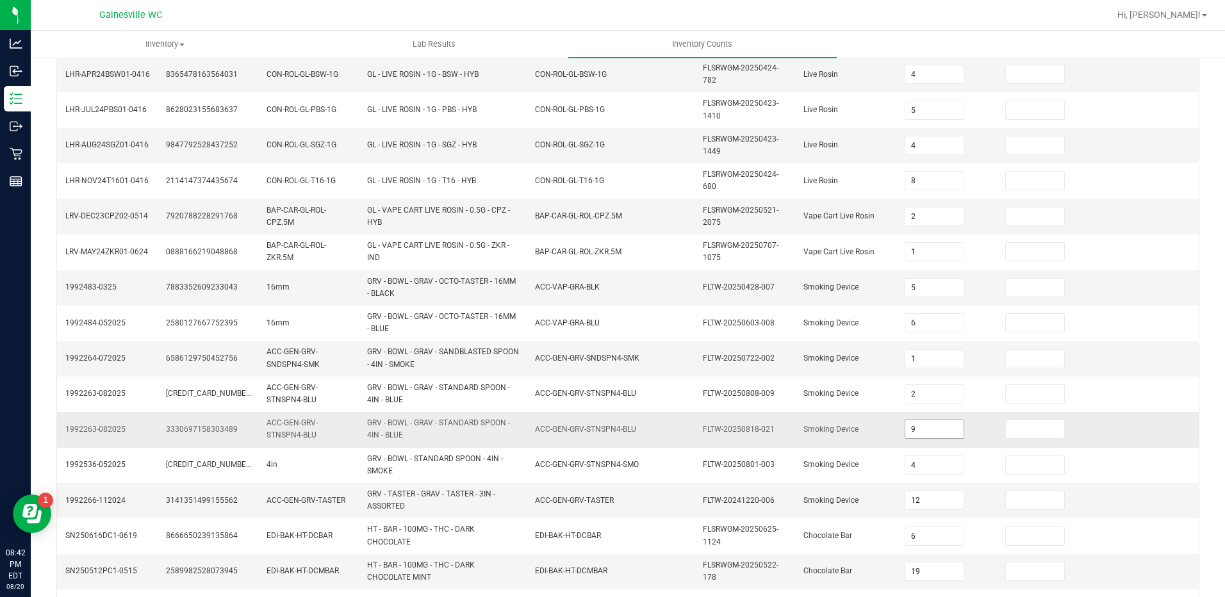
click at [913, 429] on input "9" at bounding box center [934, 429] width 58 height 18
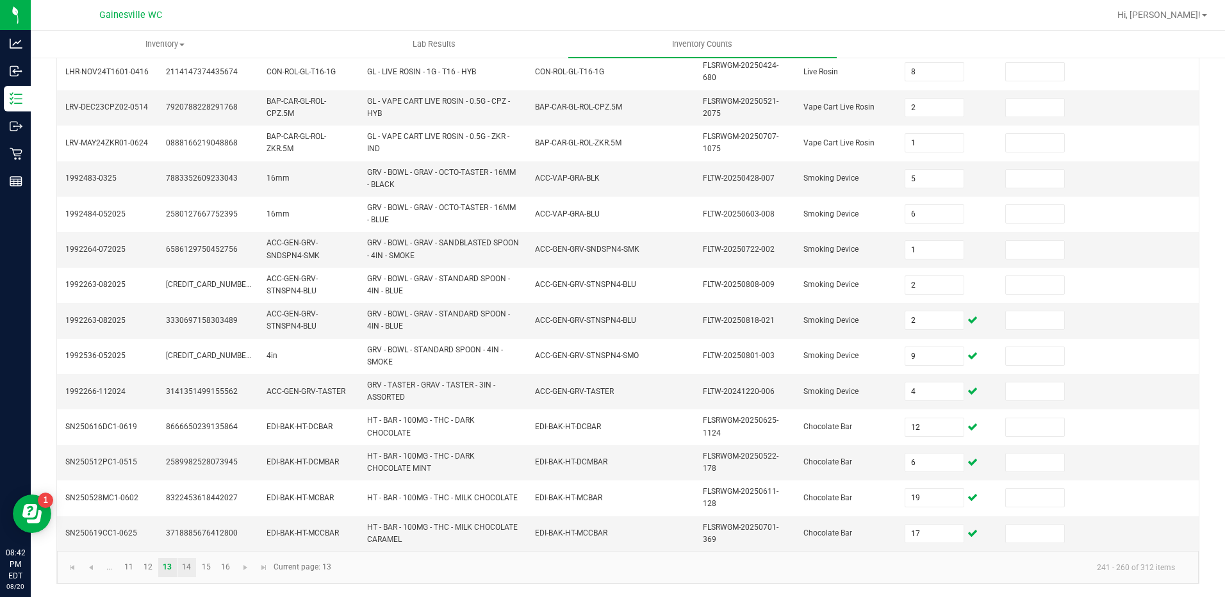
click at [188, 564] on link "14" at bounding box center [186, 567] width 19 height 19
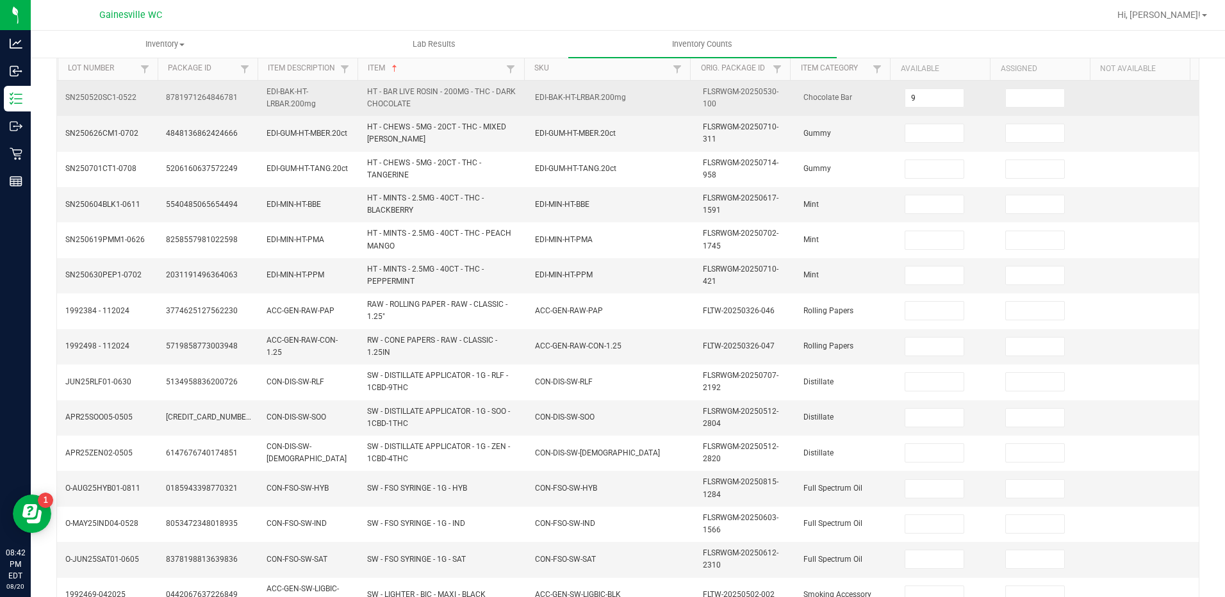
scroll to position [0, 0]
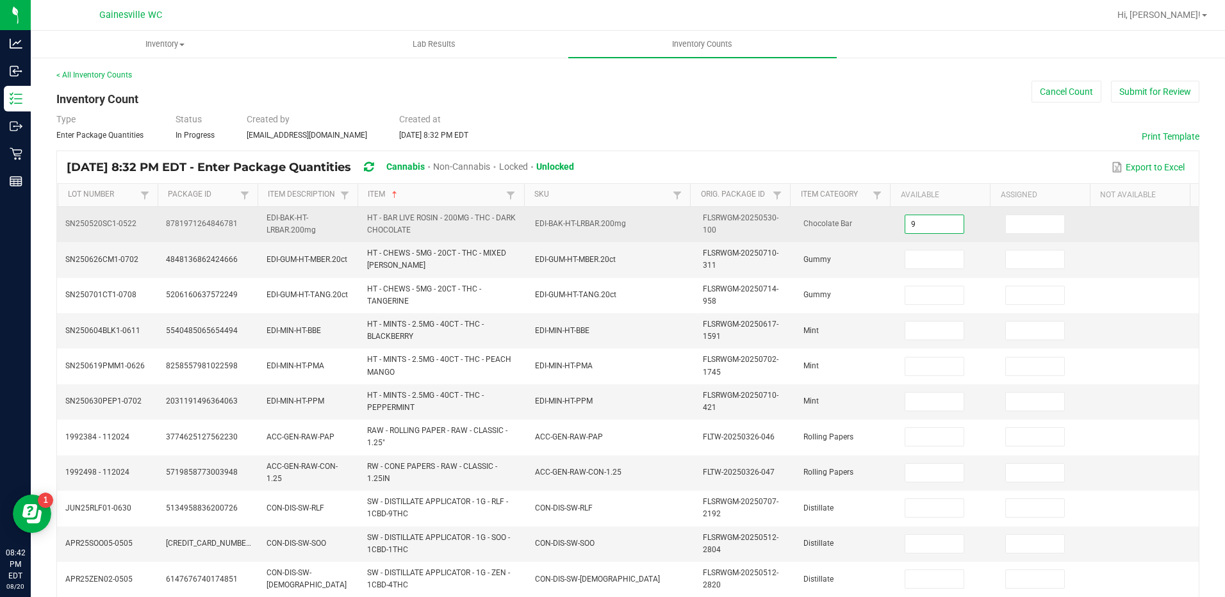
click at [922, 224] on input "9" at bounding box center [934, 224] width 58 height 18
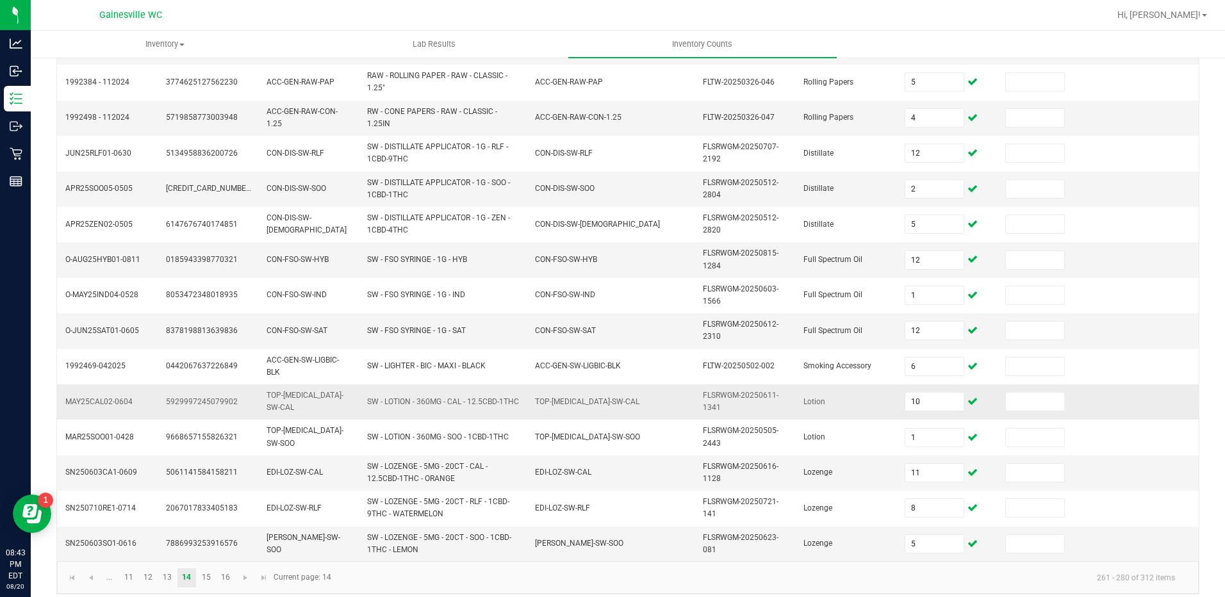
scroll to position [365, 0]
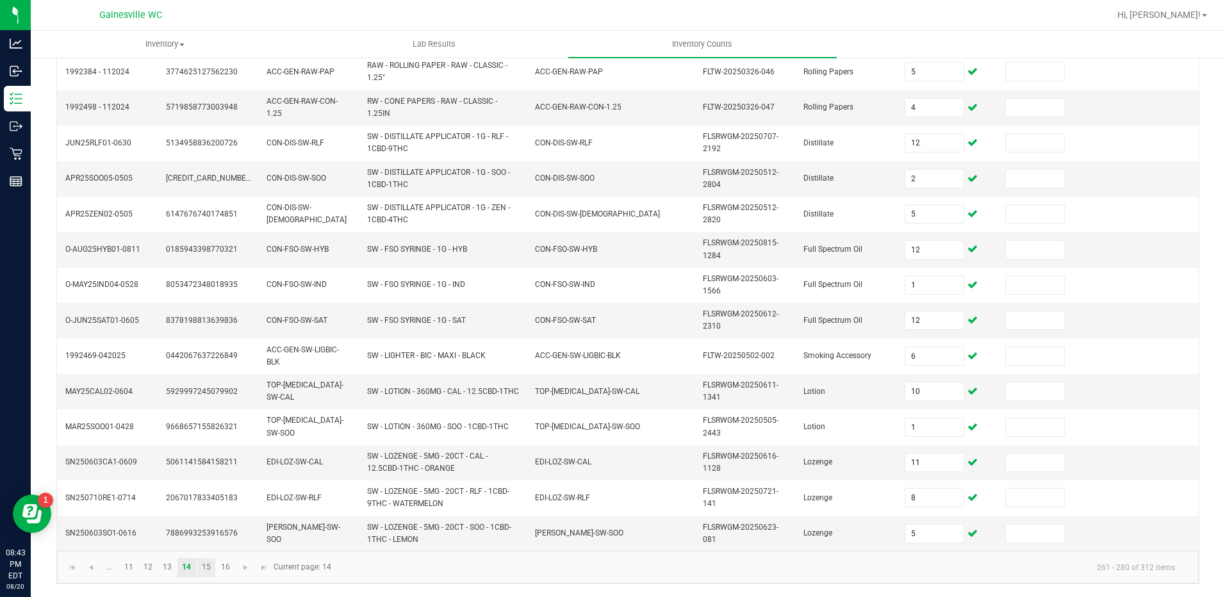
click at [208, 571] on link "15" at bounding box center [206, 567] width 19 height 19
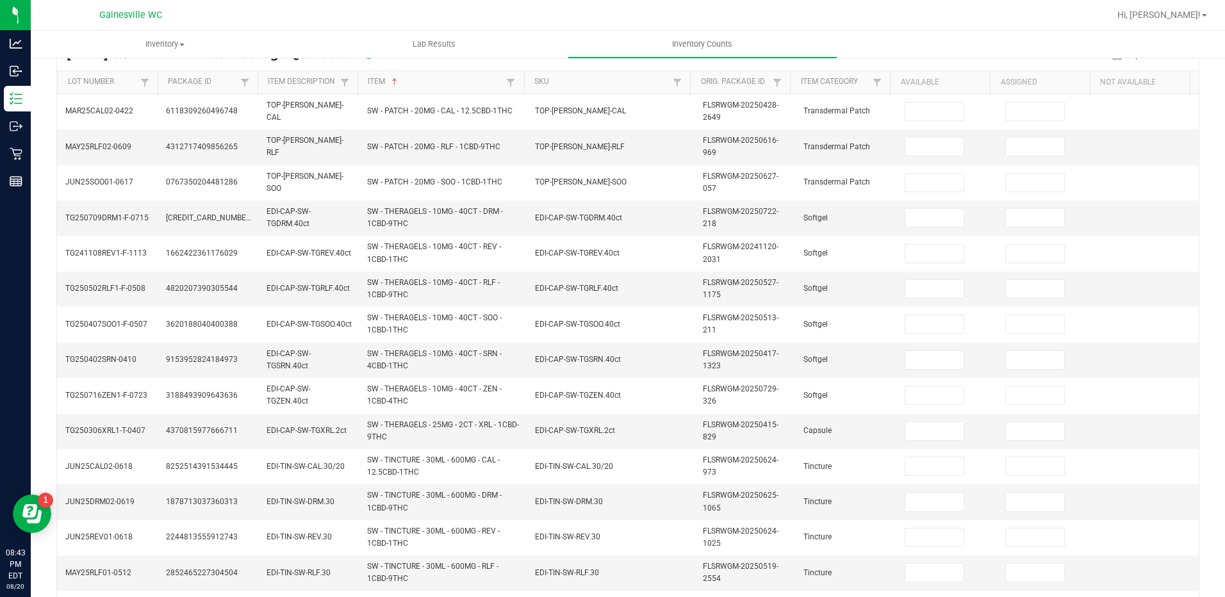
scroll to position [0, 0]
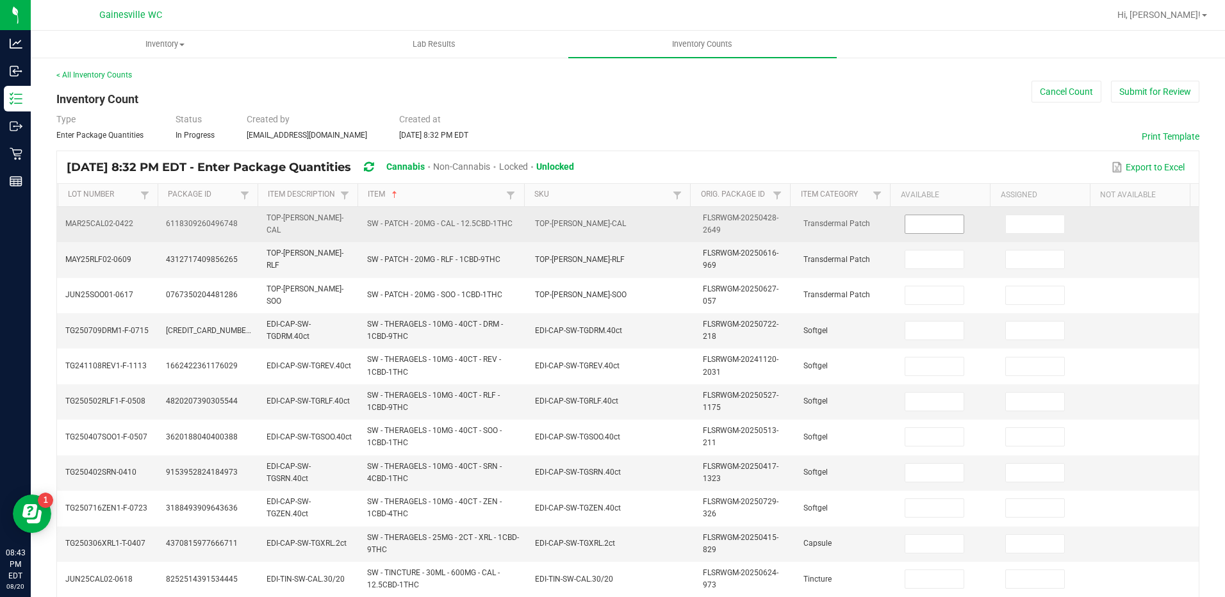
click at [905, 222] on input at bounding box center [934, 224] width 58 height 18
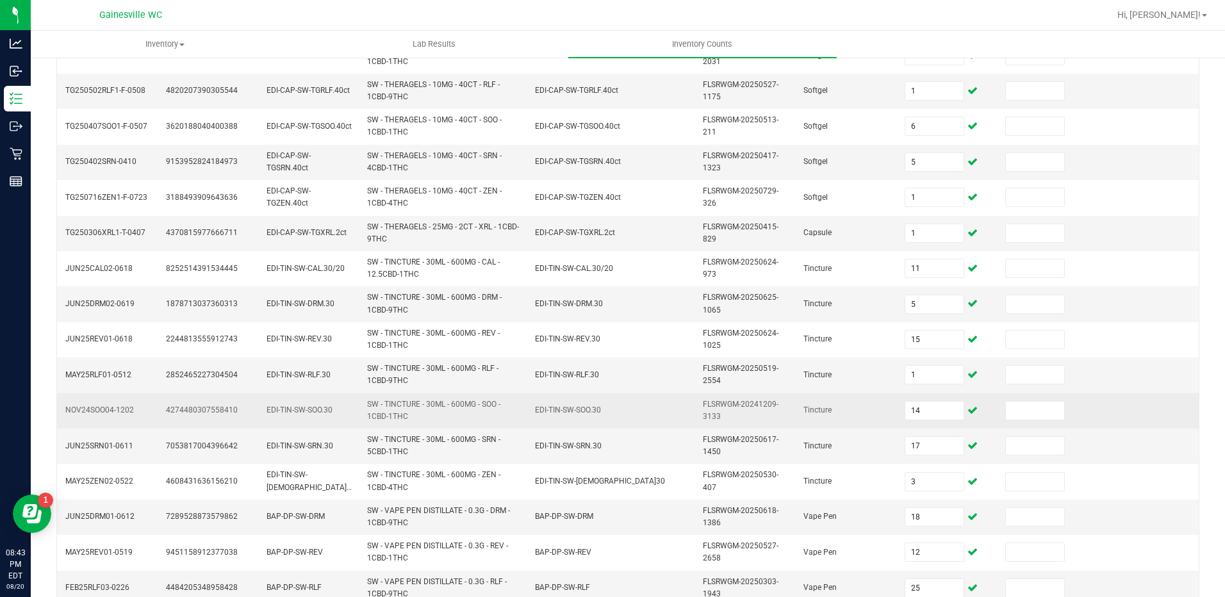
scroll to position [365, 0]
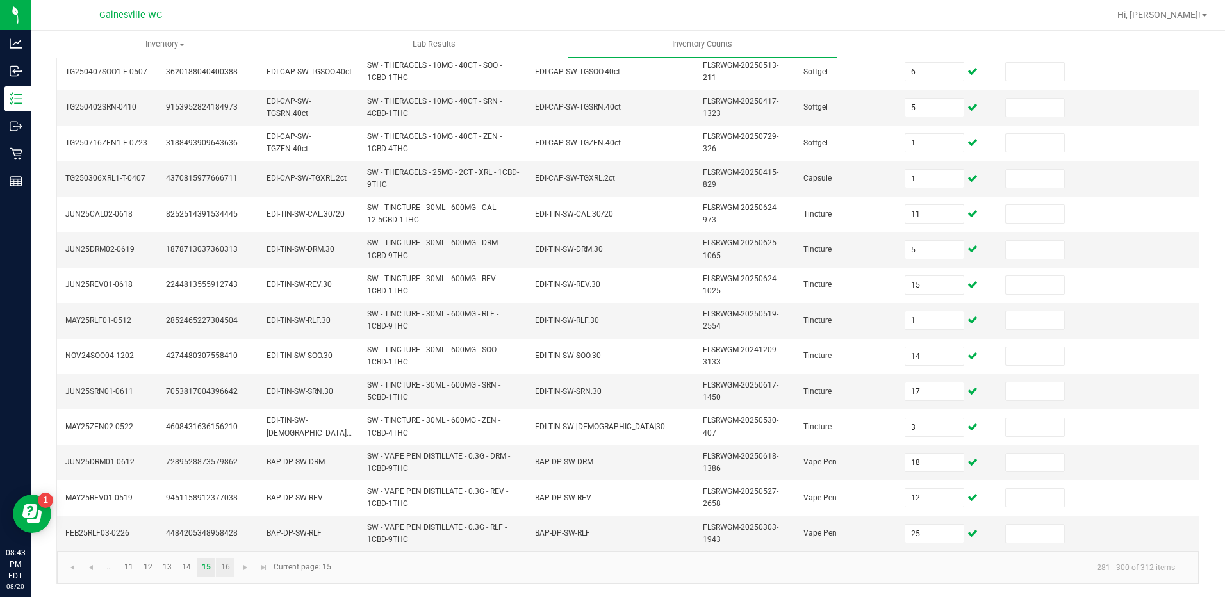
click at [225, 567] on link "16" at bounding box center [225, 567] width 19 height 19
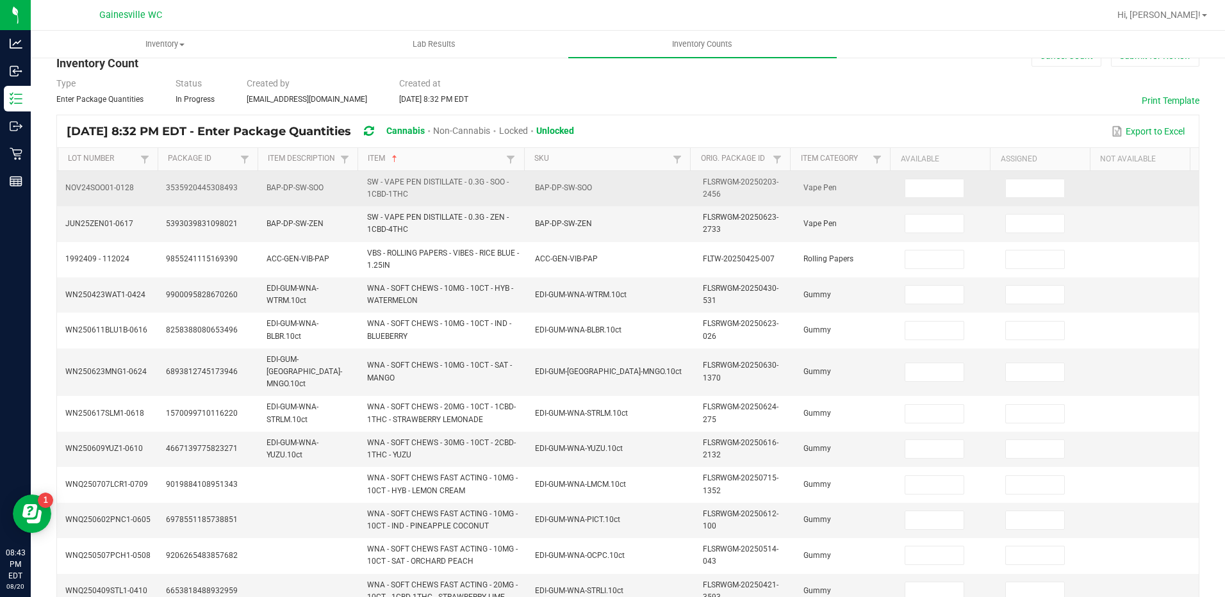
scroll to position [0, 0]
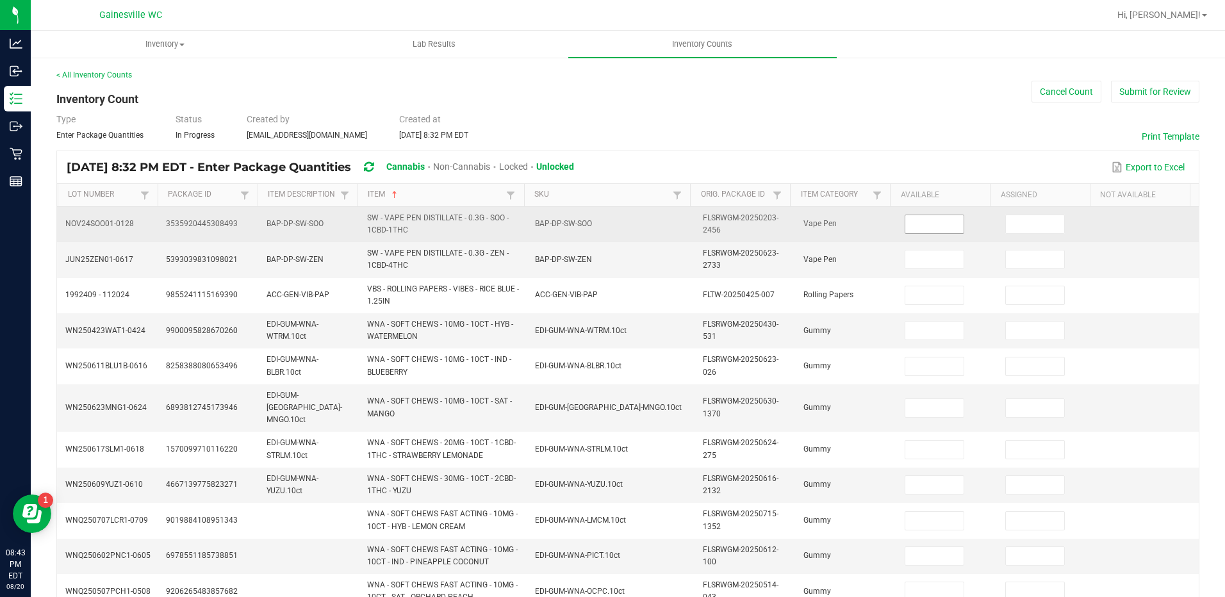
click at [932, 221] on input at bounding box center [934, 224] width 58 height 18
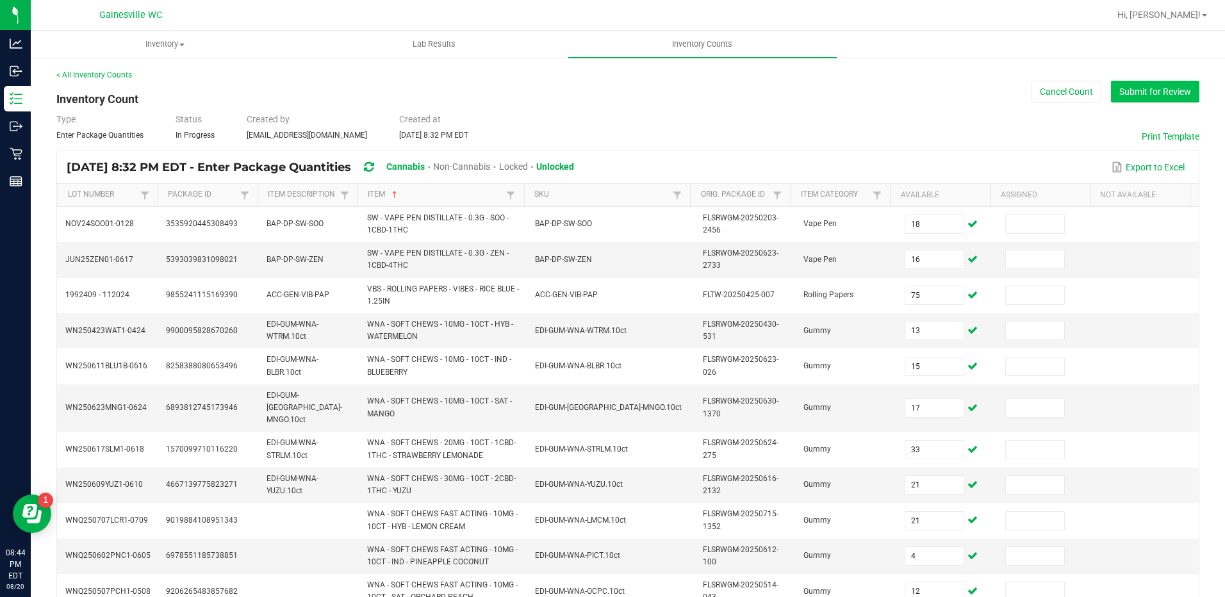
click at [1150, 89] on button "Submit for Review" at bounding box center [1155, 92] width 88 height 22
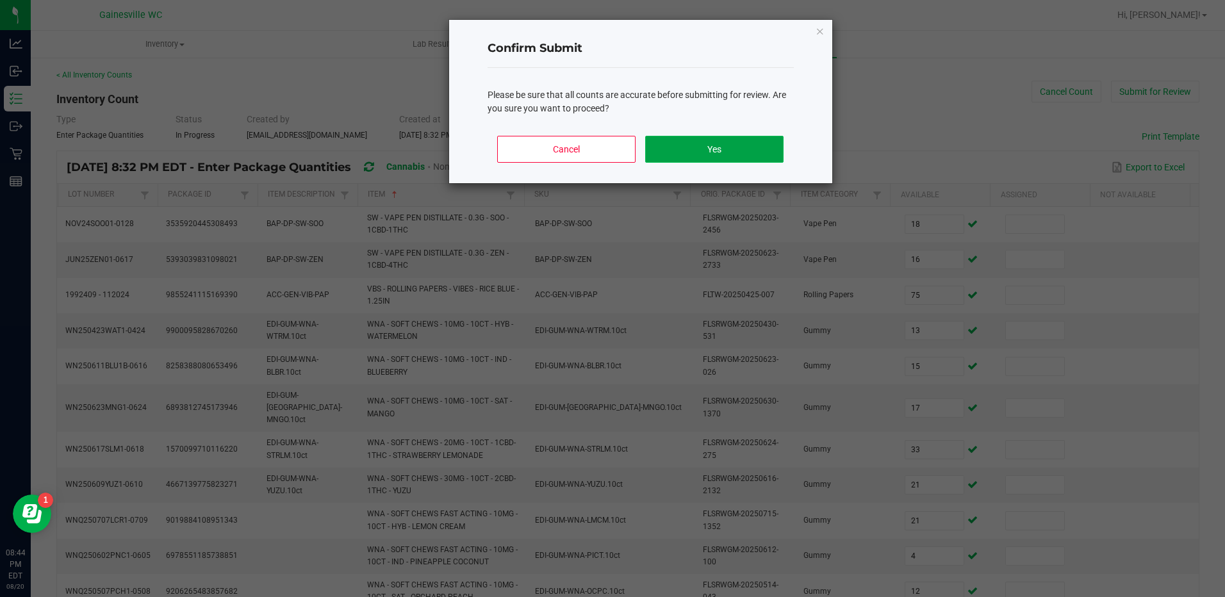
click at [702, 144] on button "Yes" at bounding box center [714, 149] width 138 height 27
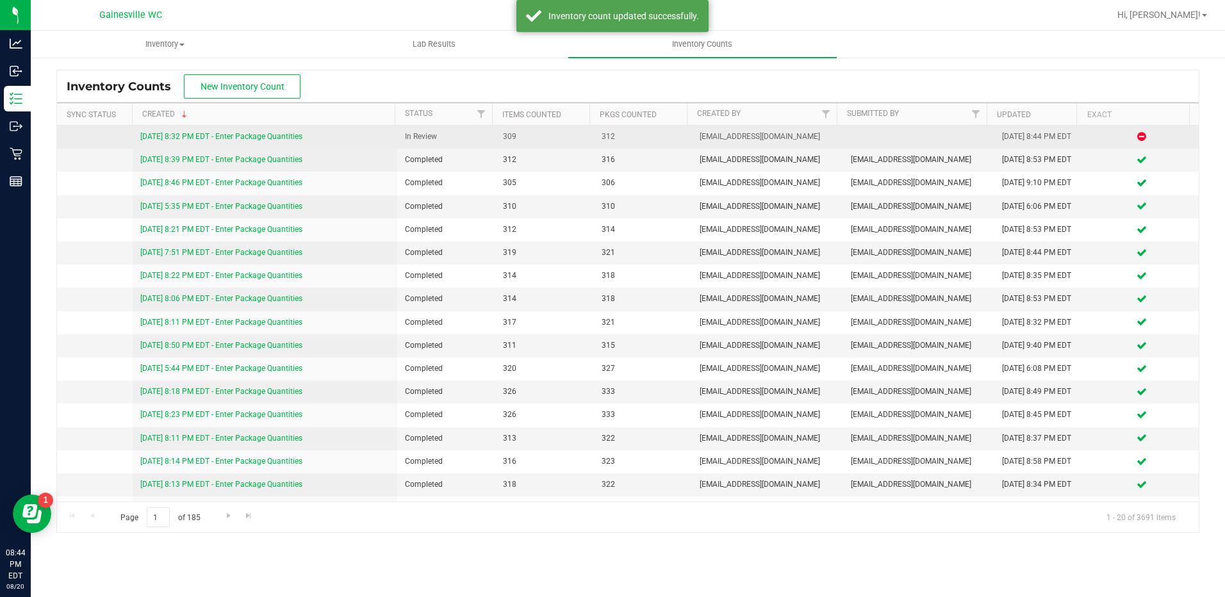
click at [240, 136] on link "8/20/25 8:32 PM EDT - Enter Package Quantities" at bounding box center [221, 136] width 162 height 9
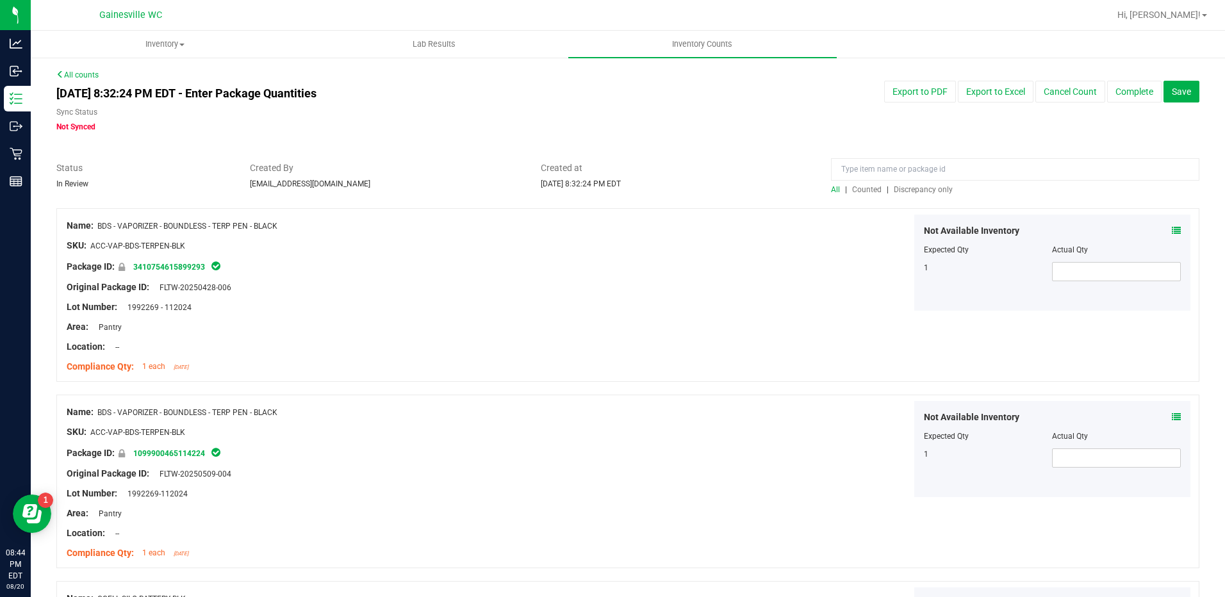
click at [912, 192] on span "Discrepancy only" at bounding box center [923, 189] width 59 height 9
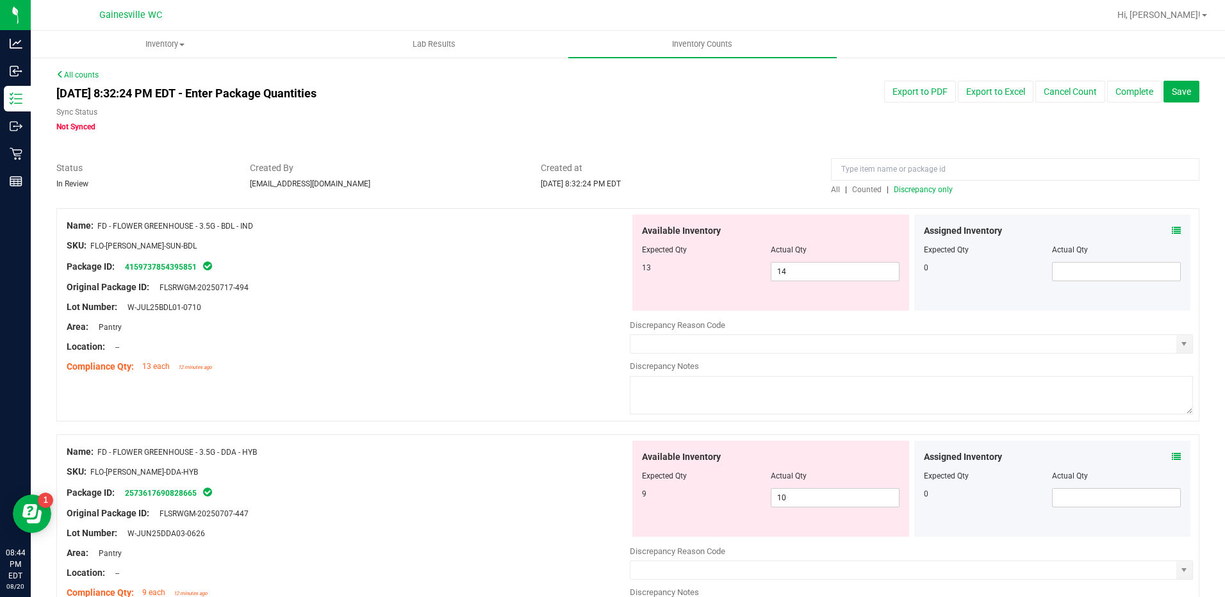
click at [567, 310] on div "Lot Number: W-JUL25BDL01-0710" at bounding box center [348, 306] width 563 height 13
drag, startPoint x: 561, startPoint y: 310, endPoint x: 621, endPoint y: 231, distance: 99.2
click at [568, 304] on div "Lot Number: W-JUL25BDL01-0710" at bounding box center [348, 306] width 563 height 13
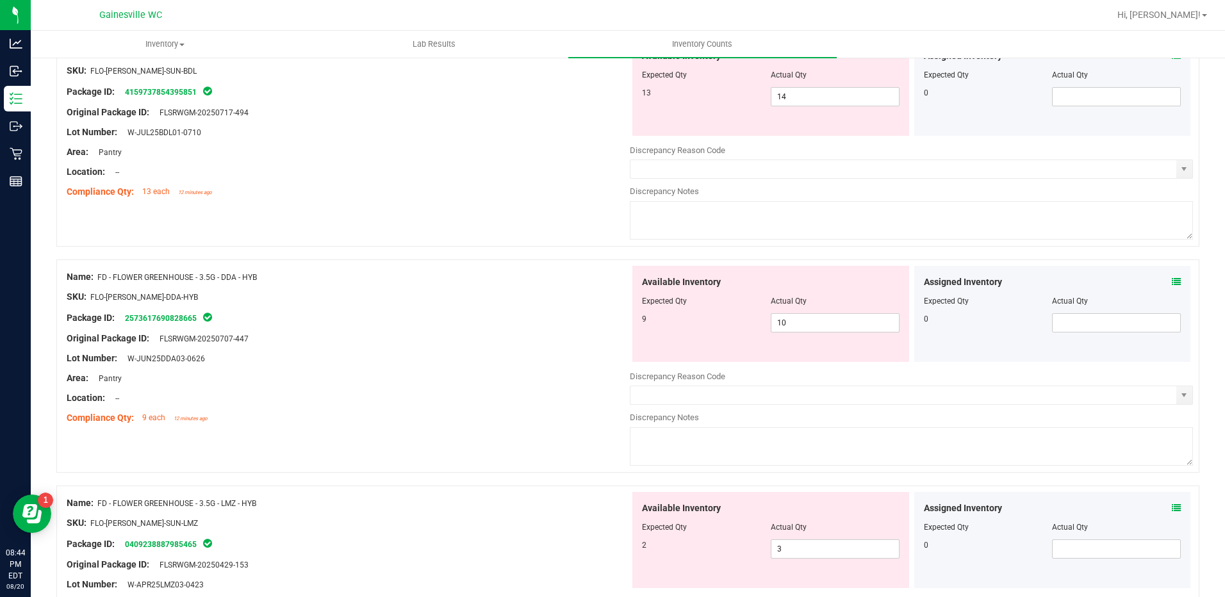
scroll to position [192, 0]
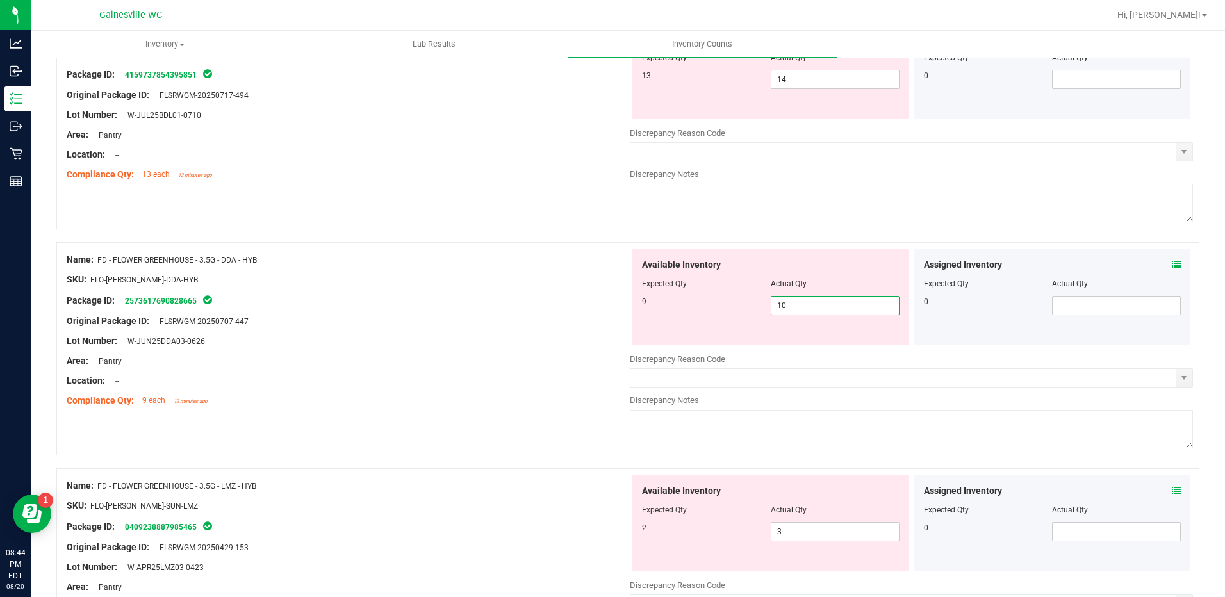
click at [785, 309] on span "10 10" at bounding box center [835, 305] width 129 height 19
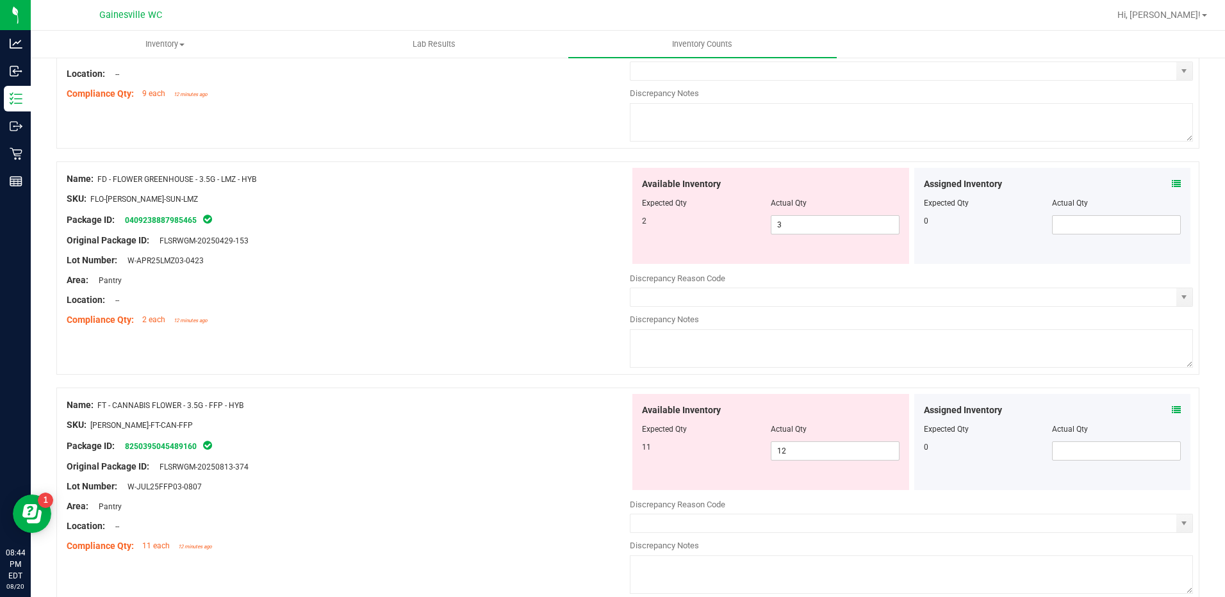
scroll to position [512, 0]
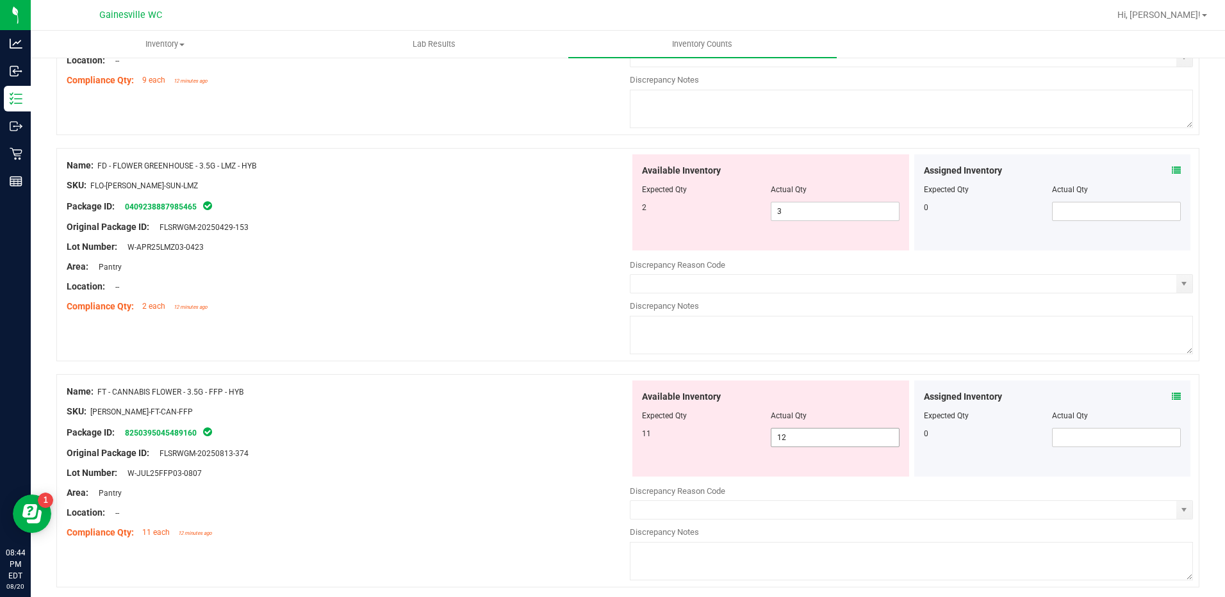
click at [791, 433] on div "Available Inventory Expected Qty Actual Qty 11 12 12" at bounding box center [770, 428] width 277 height 96
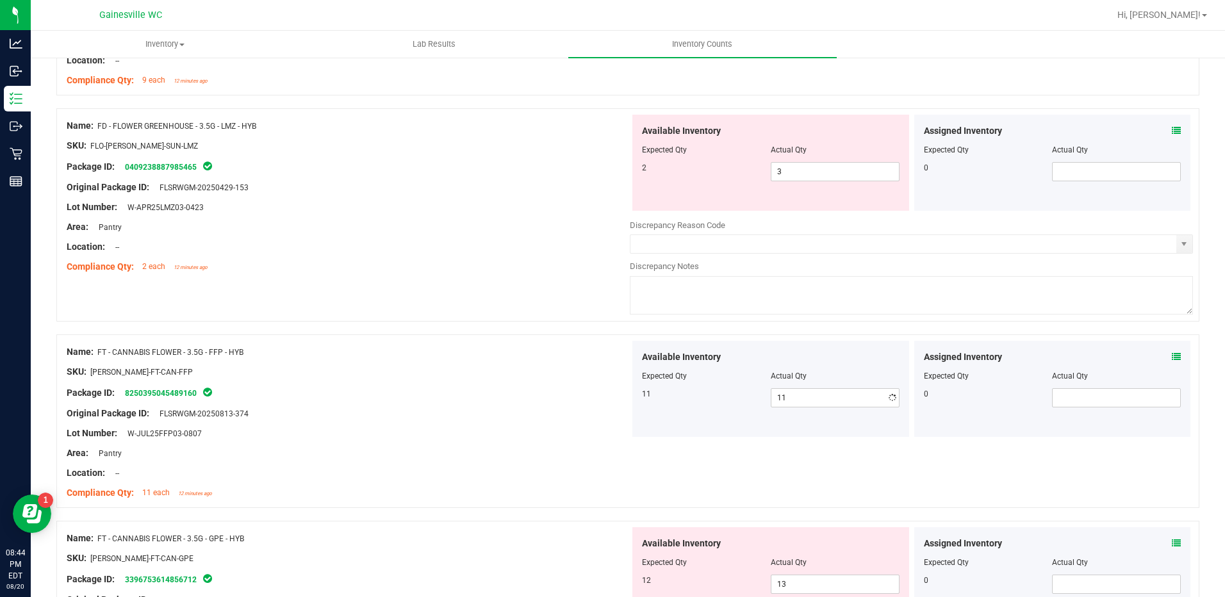
drag, startPoint x: 275, startPoint y: 484, endPoint x: 275, endPoint y: 477, distance: 7.1
click at [275, 480] on div at bounding box center [348, 483] width 563 height 6
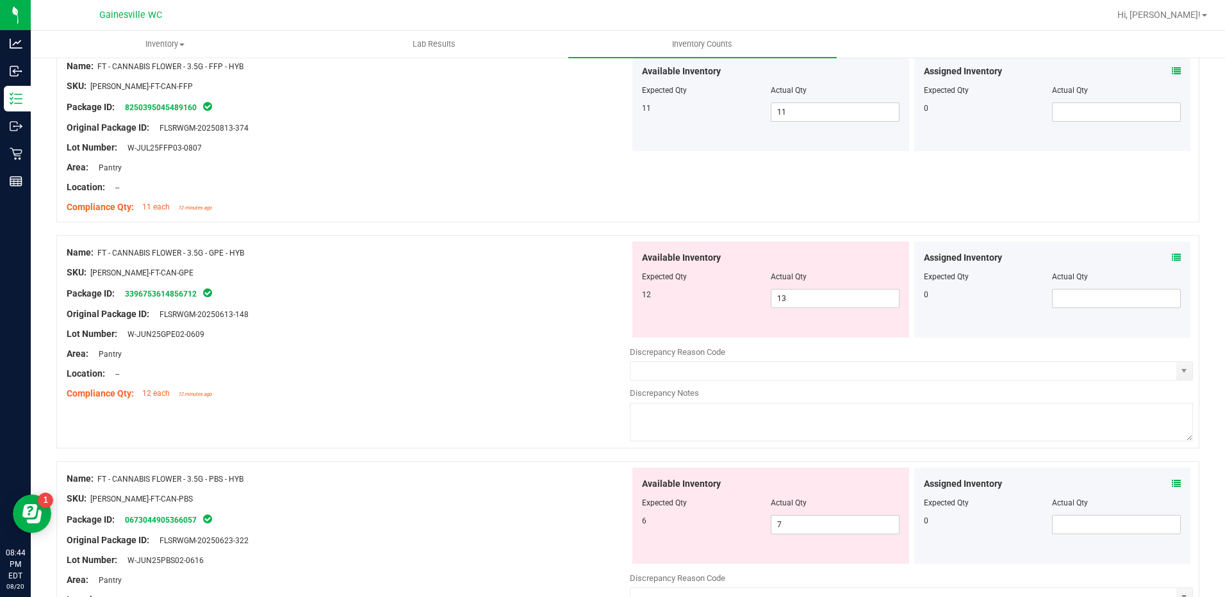
scroll to position [833, 0]
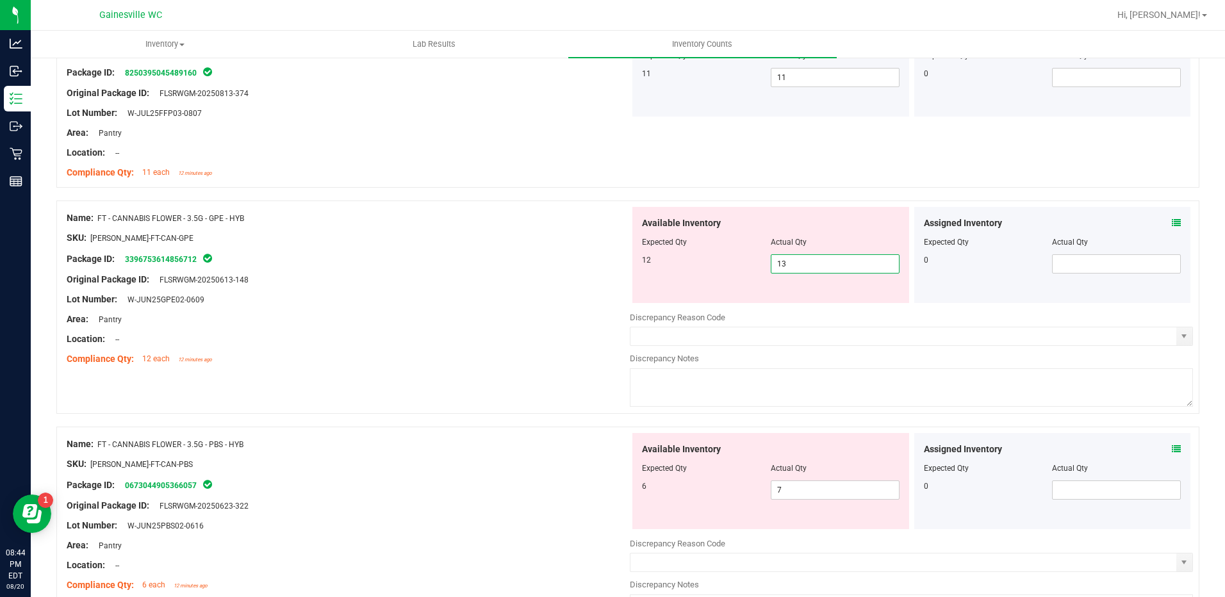
click at [794, 260] on span "13 13" at bounding box center [835, 263] width 129 height 19
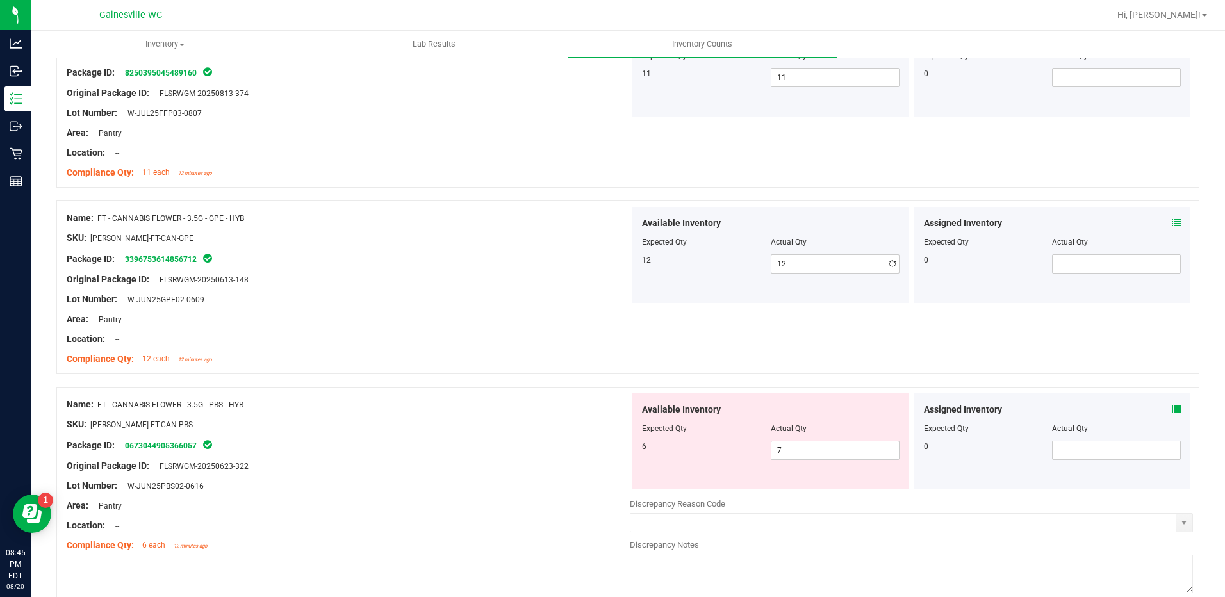
click at [378, 306] on div at bounding box center [348, 309] width 563 height 6
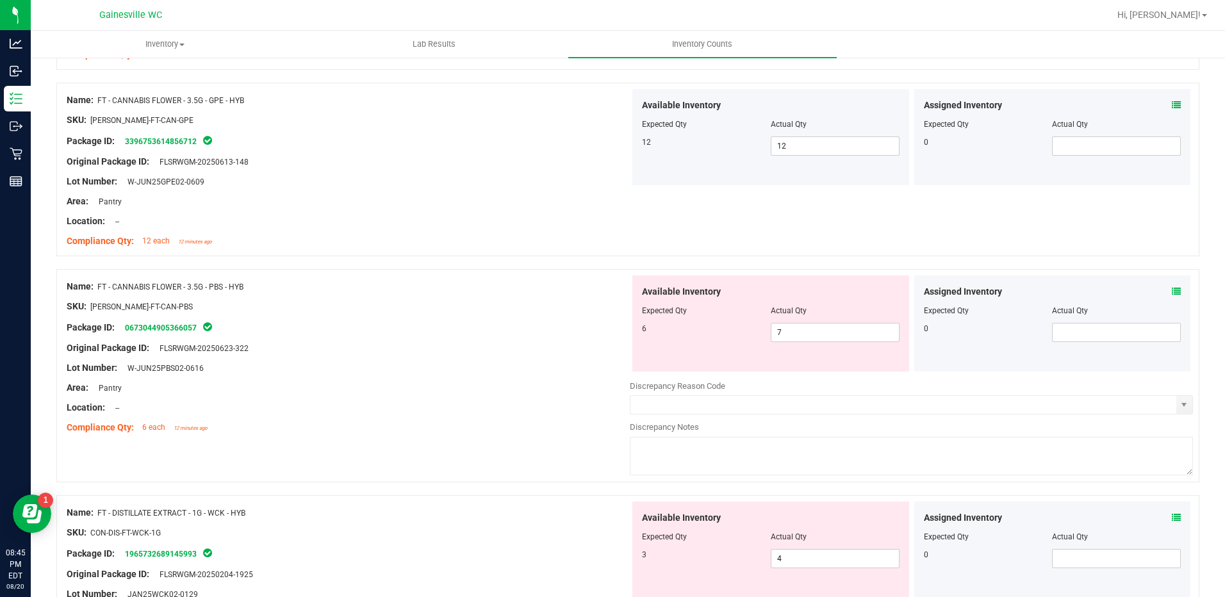
scroll to position [961, 0]
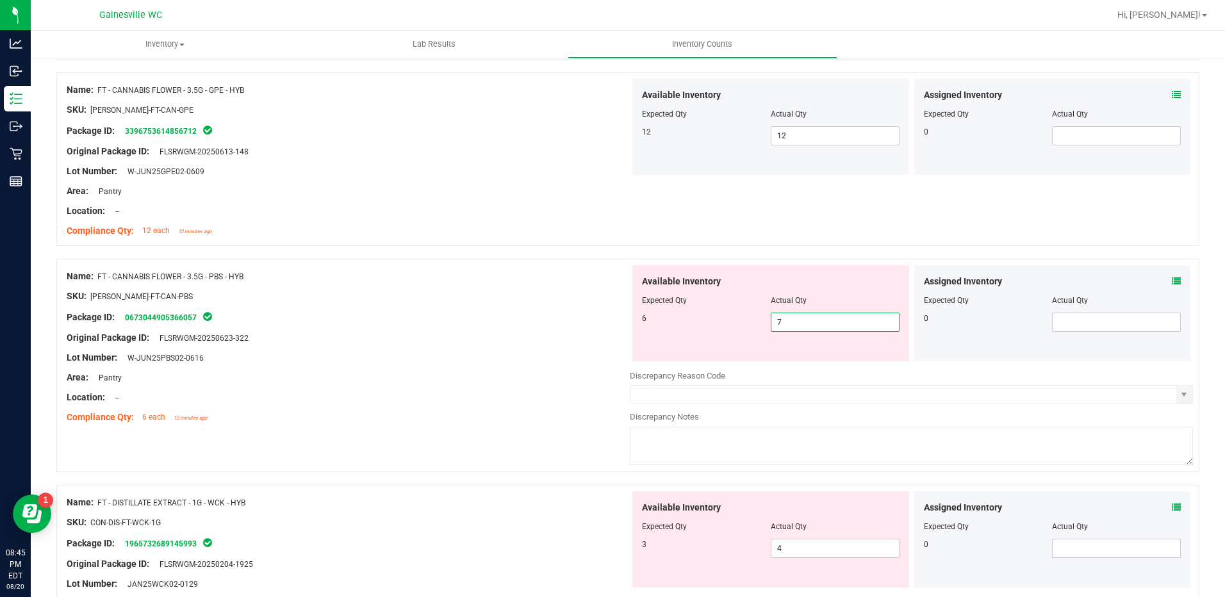
click at [808, 318] on span "7 7" at bounding box center [835, 322] width 129 height 19
click at [407, 367] on div at bounding box center [348, 367] width 563 height 6
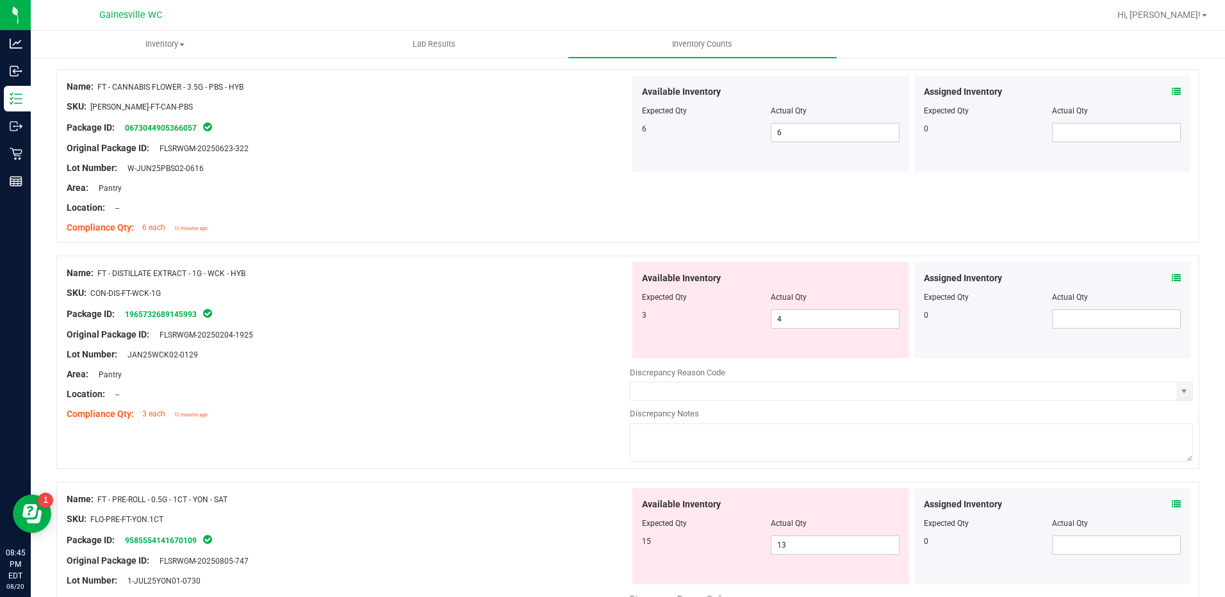
scroll to position [1153, 0]
click at [798, 322] on span "4 4" at bounding box center [835, 316] width 129 height 19
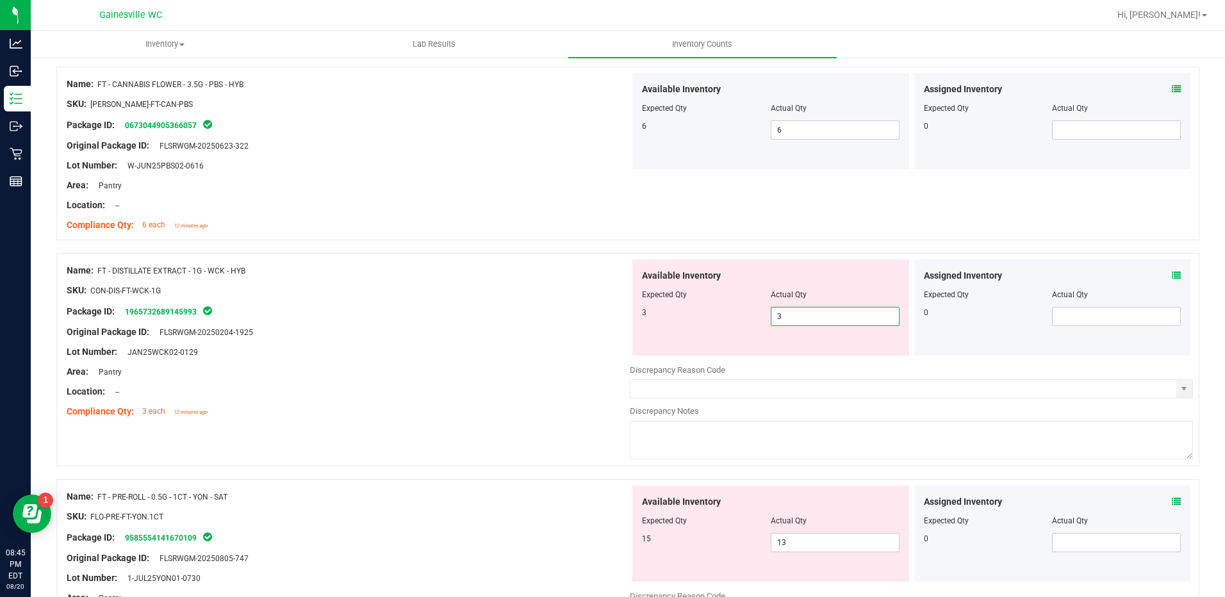
click at [342, 222] on div "Compliance Qty: 6 each 12 minutes ago" at bounding box center [348, 224] width 563 height 13
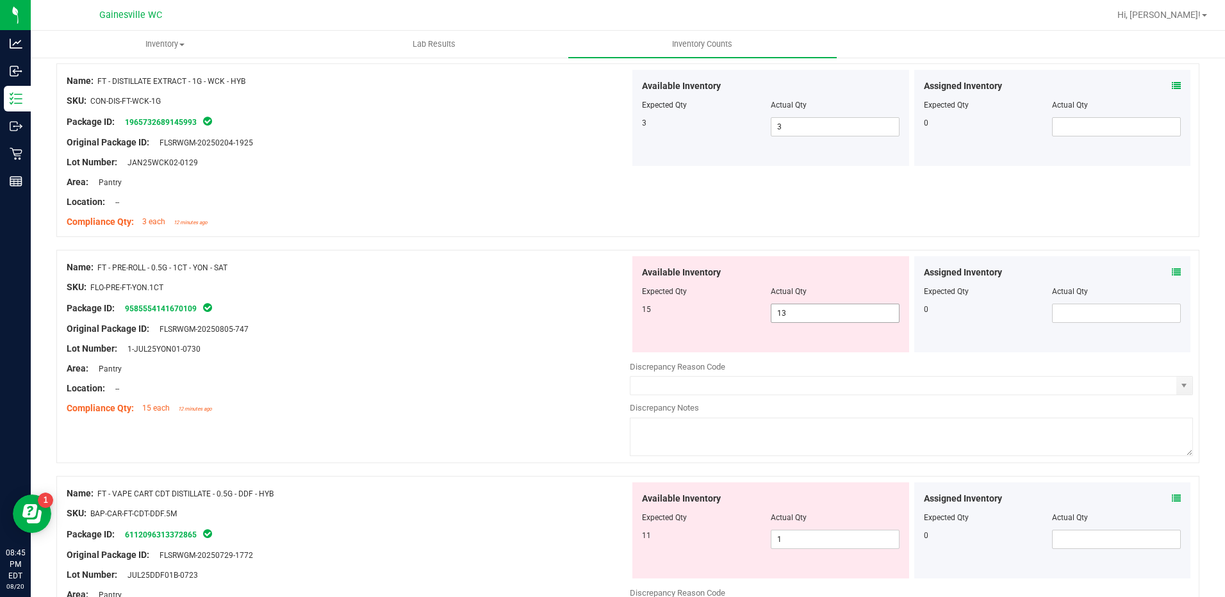
scroll to position [1345, 0]
click at [853, 315] on span "13 13" at bounding box center [835, 310] width 129 height 19
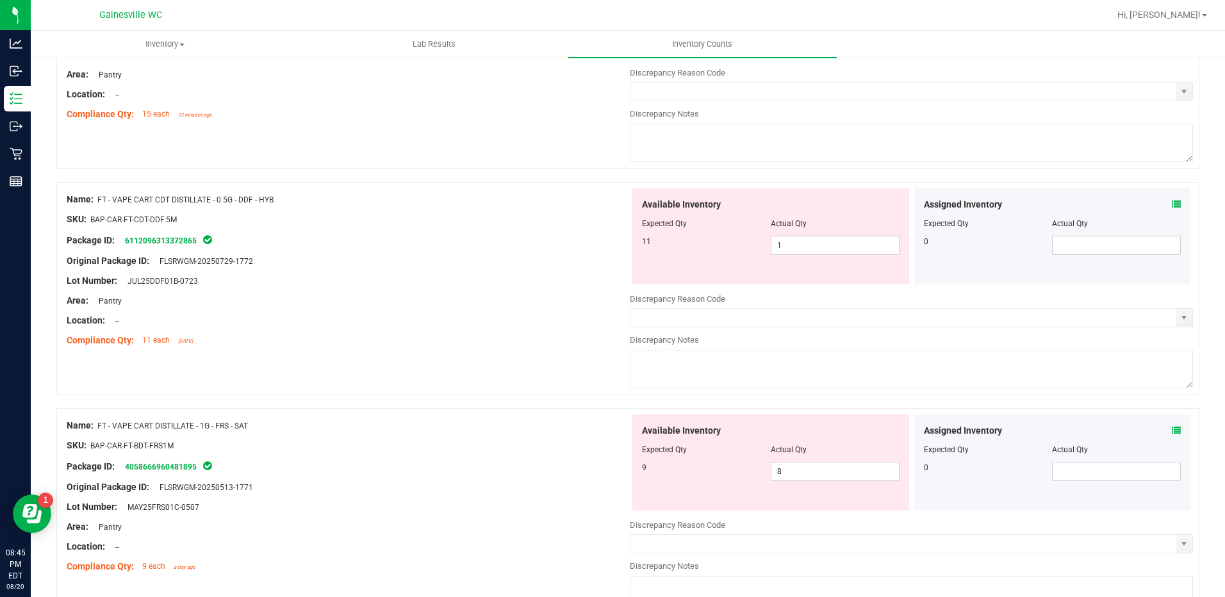
scroll to position [1665, 0]
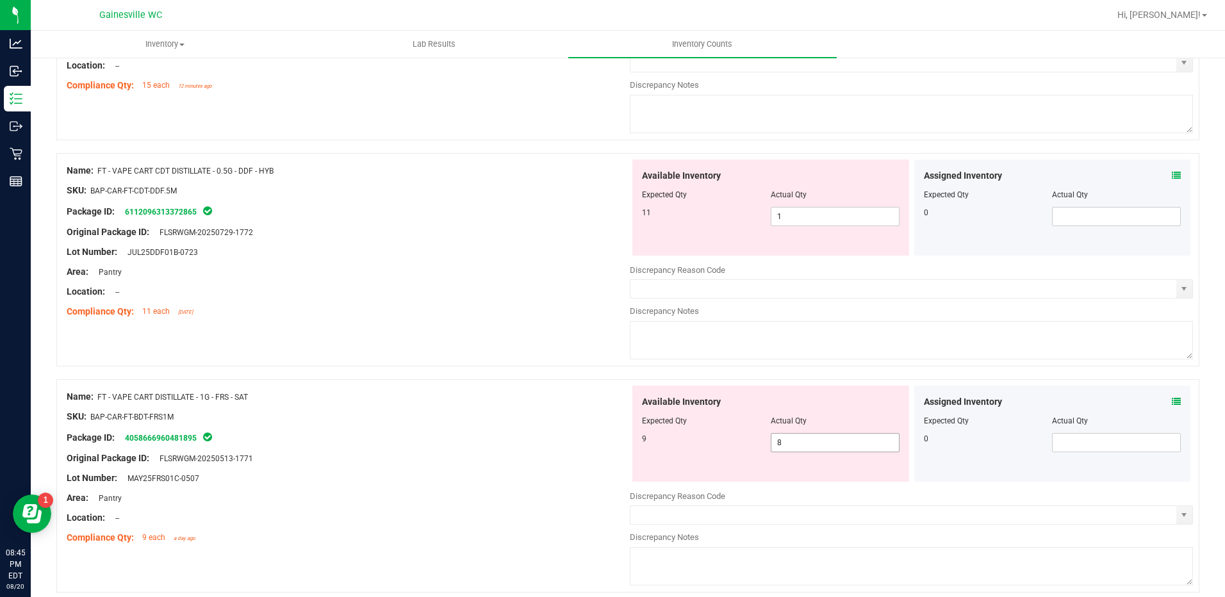
click at [805, 449] on span "8 8" at bounding box center [835, 442] width 129 height 19
click at [1172, 403] on icon at bounding box center [1176, 401] width 9 height 9
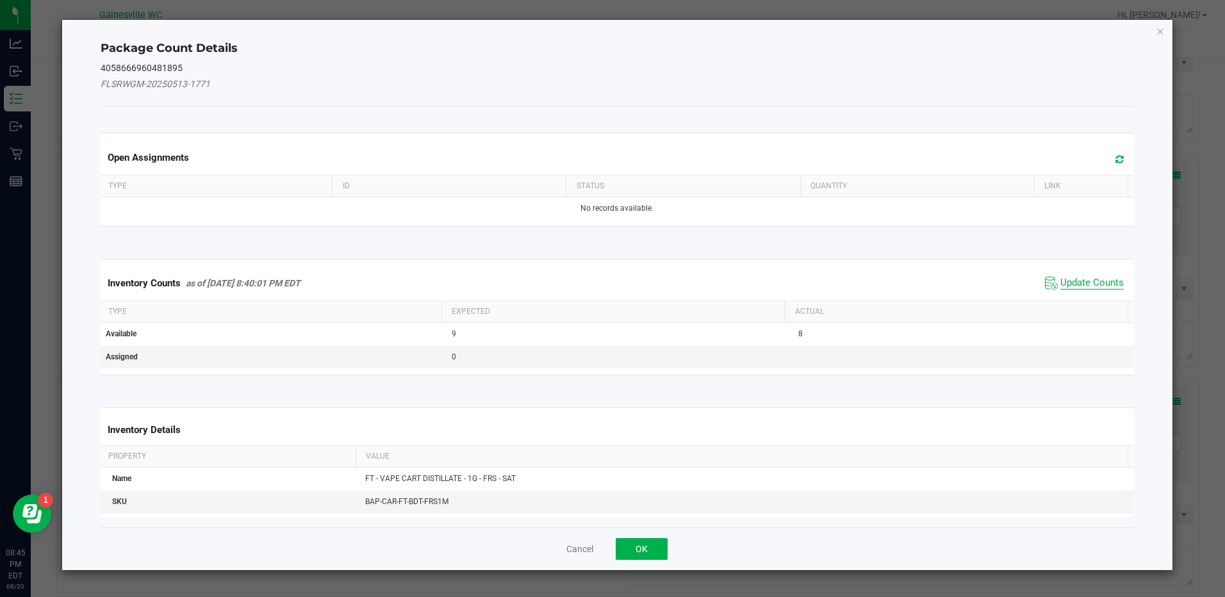
click at [1067, 284] on span "Update Counts" at bounding box center [1091, 283] width 63 height 13
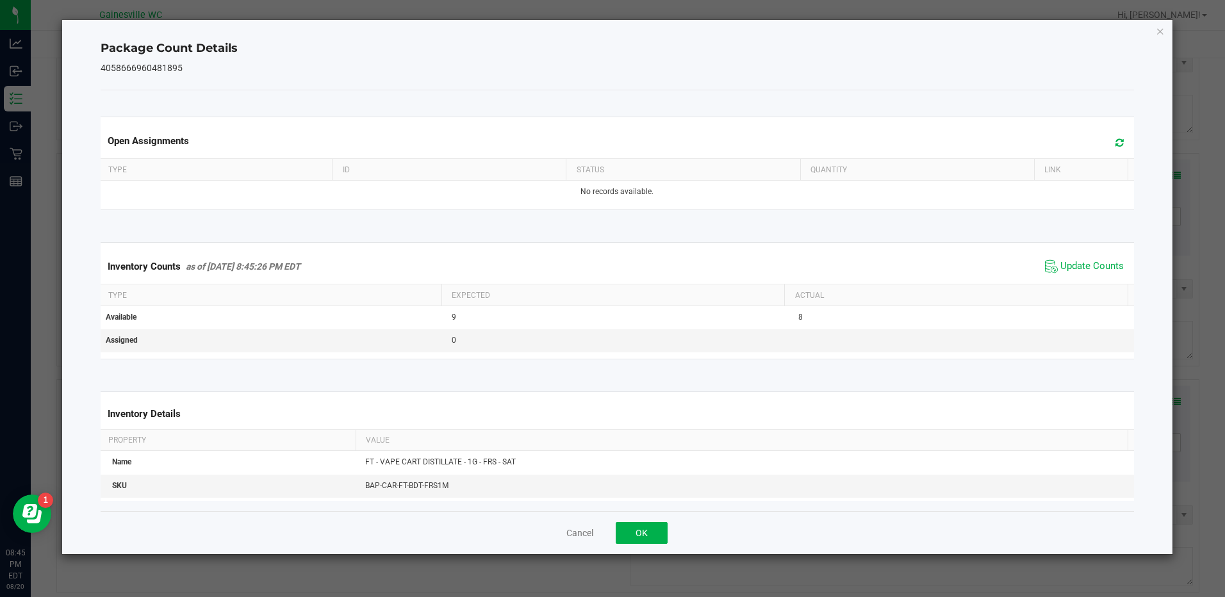
click at [1106, 138] on span at bounding box center [1116, 143] width 21 height 18
click at [1156, 29] on icon "Close" at bounding box center [1160, 30] width 9 height 15
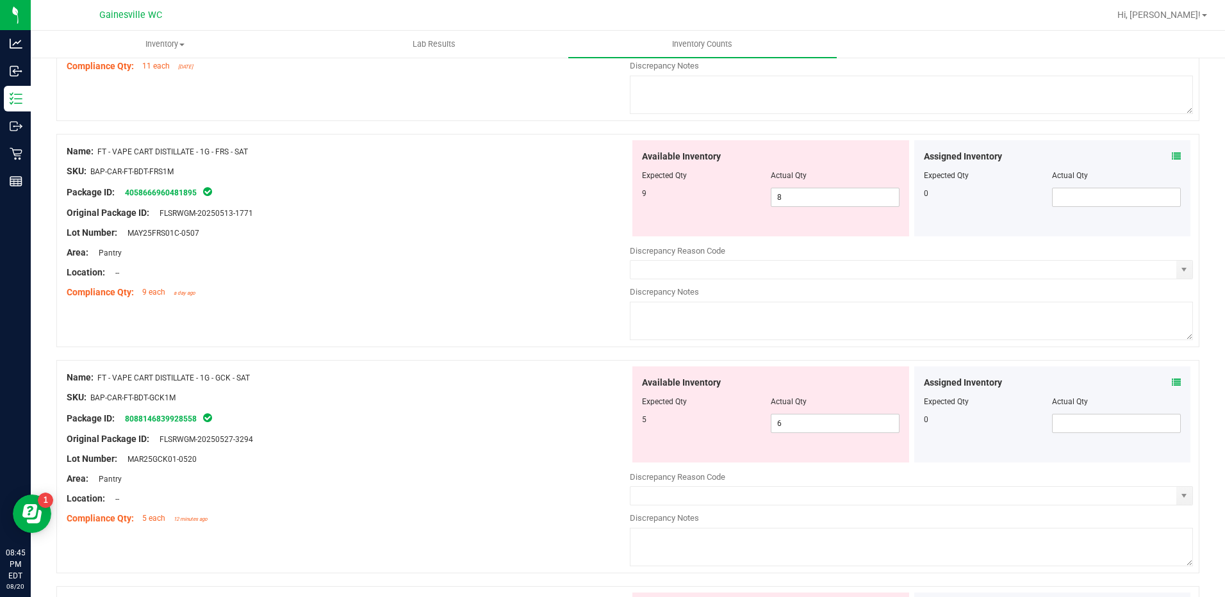
scroll to position [1922, 0]
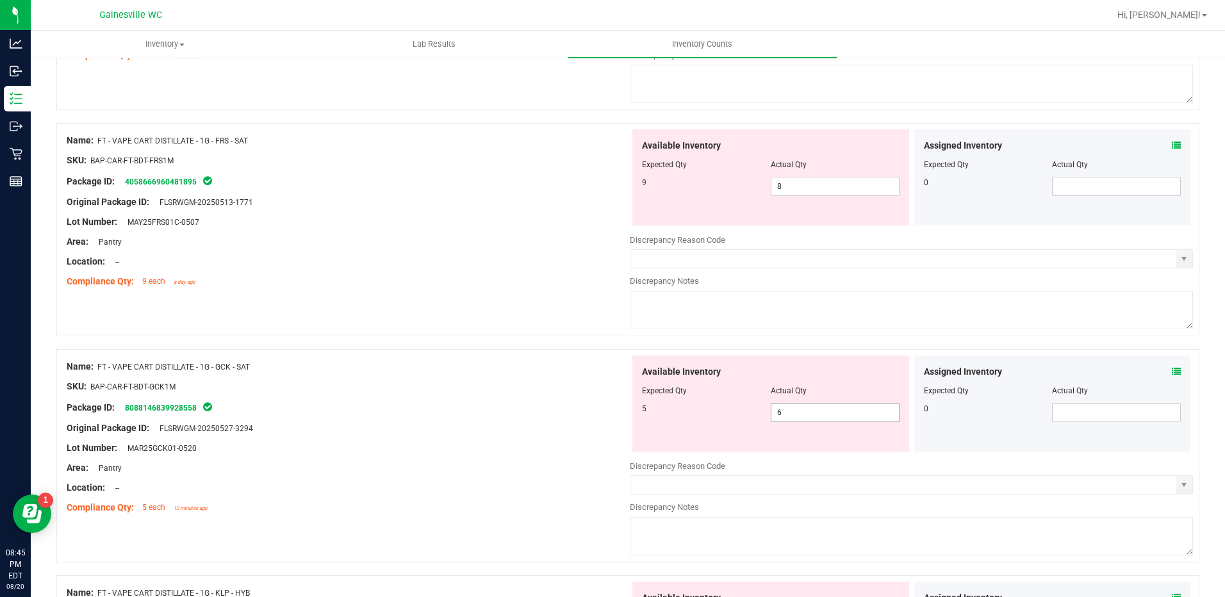
click at [781, 403] on span "6 6" at bounding box center [835, 412] width 129 height 19
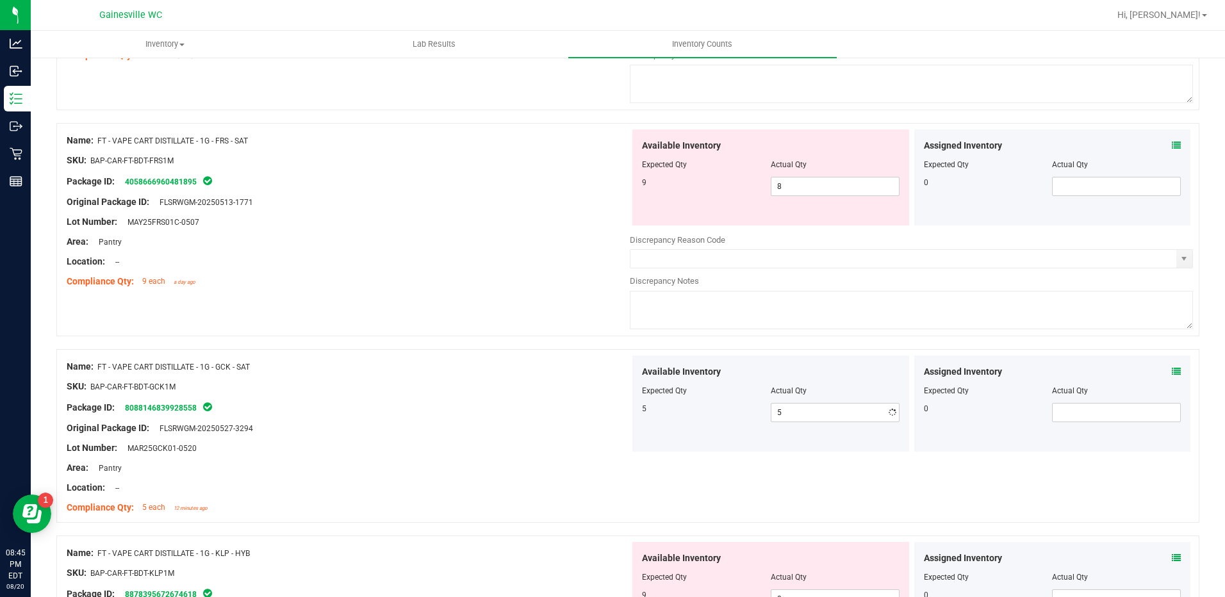
click at [414, 378] on div at bounding box center [348, 376] width 563 height 6
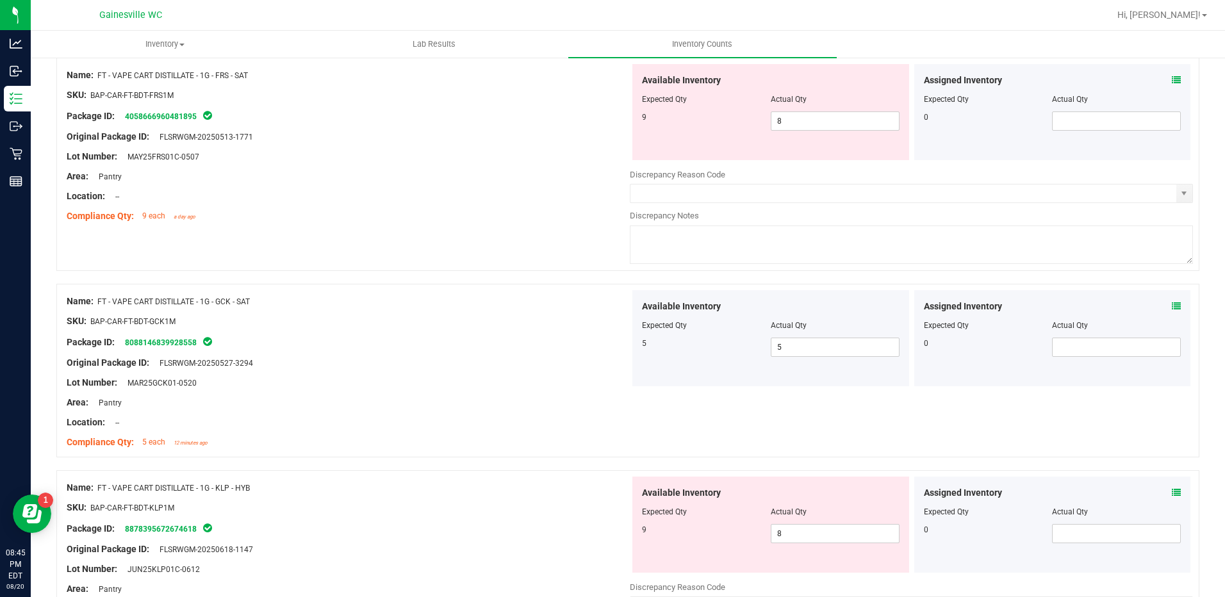
scroll to position [2178, 0]
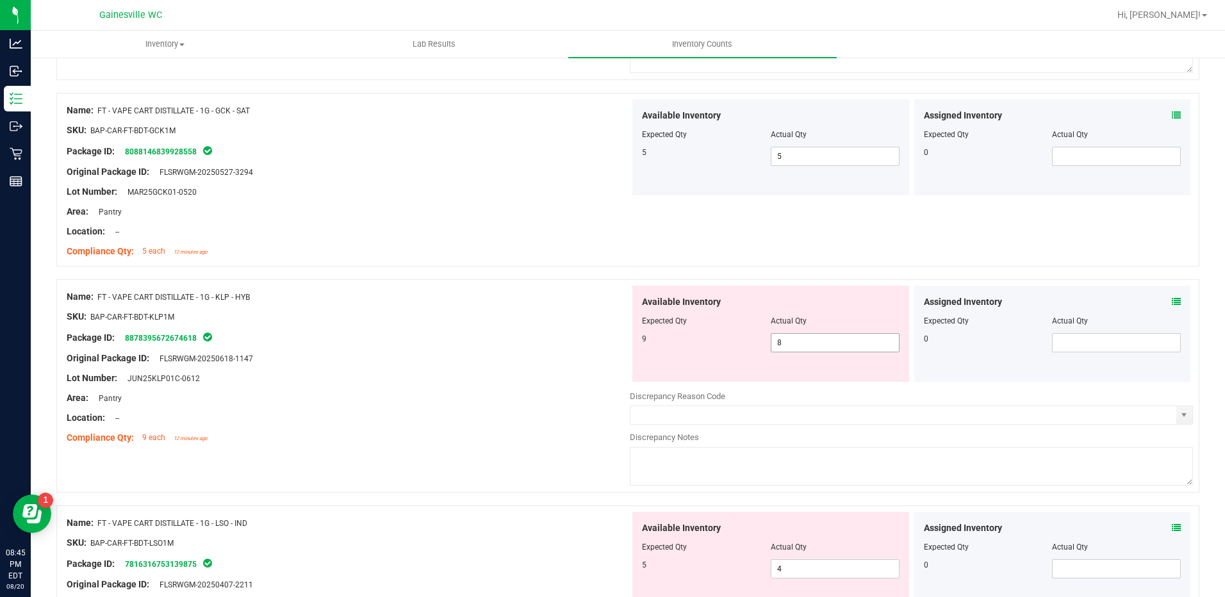
click at [786, 344] on span "8 8" at bounding box center [835, 342] width 129 height 19
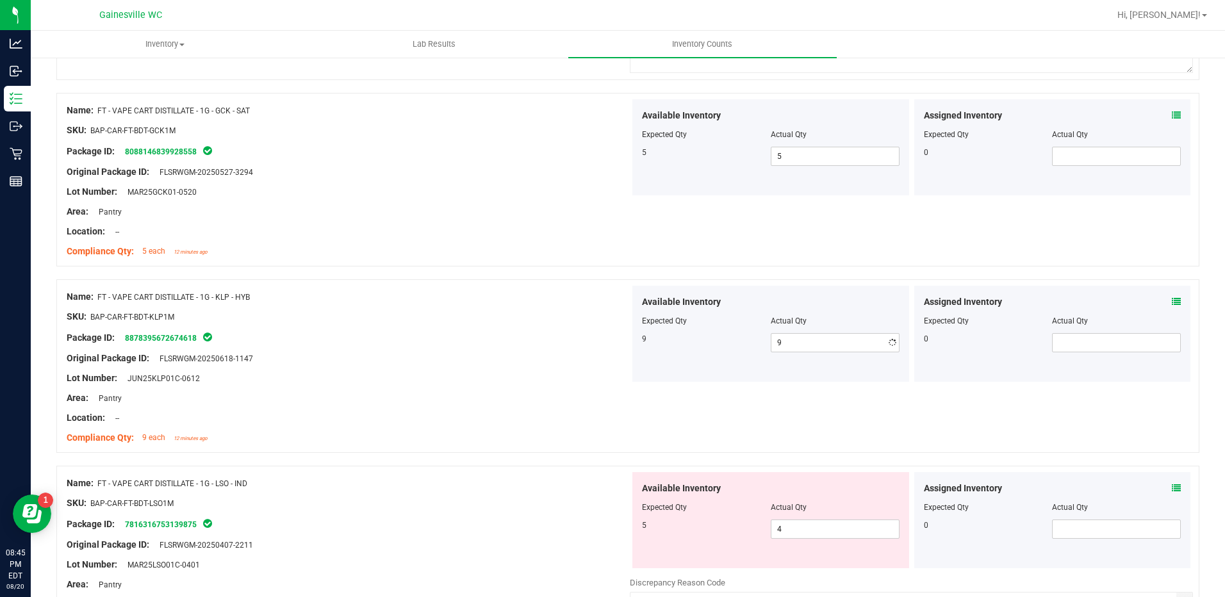
click at [368, 332] on div "Package ID: 8878395672674618" at bounding box center [348, 337] width 563 height 15
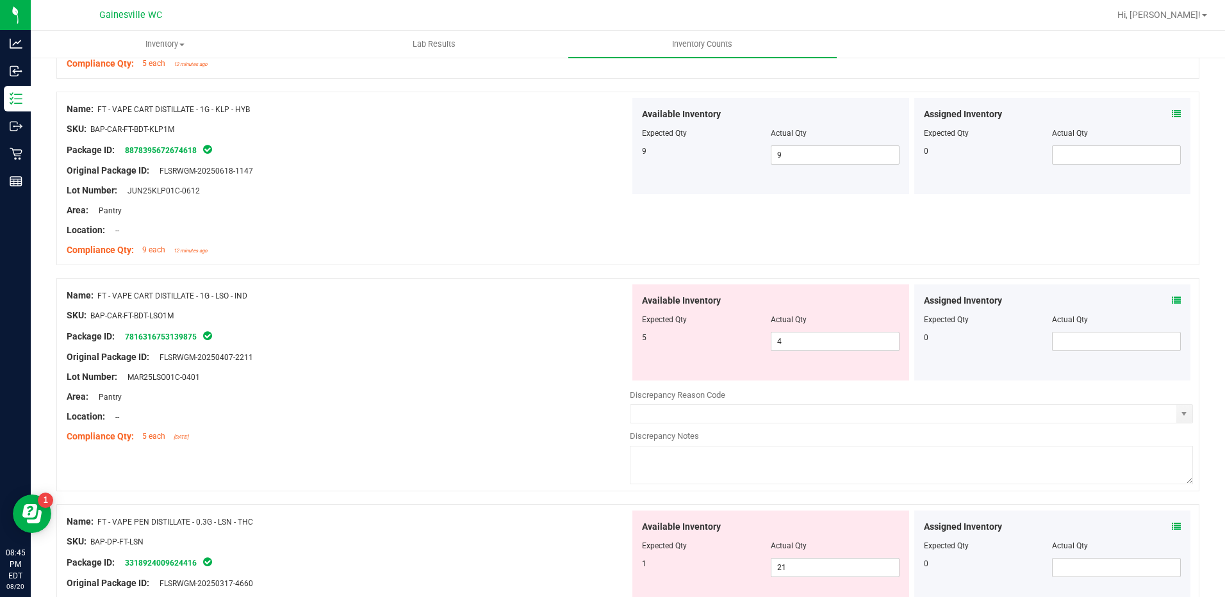
scroll to position [2370, 0]
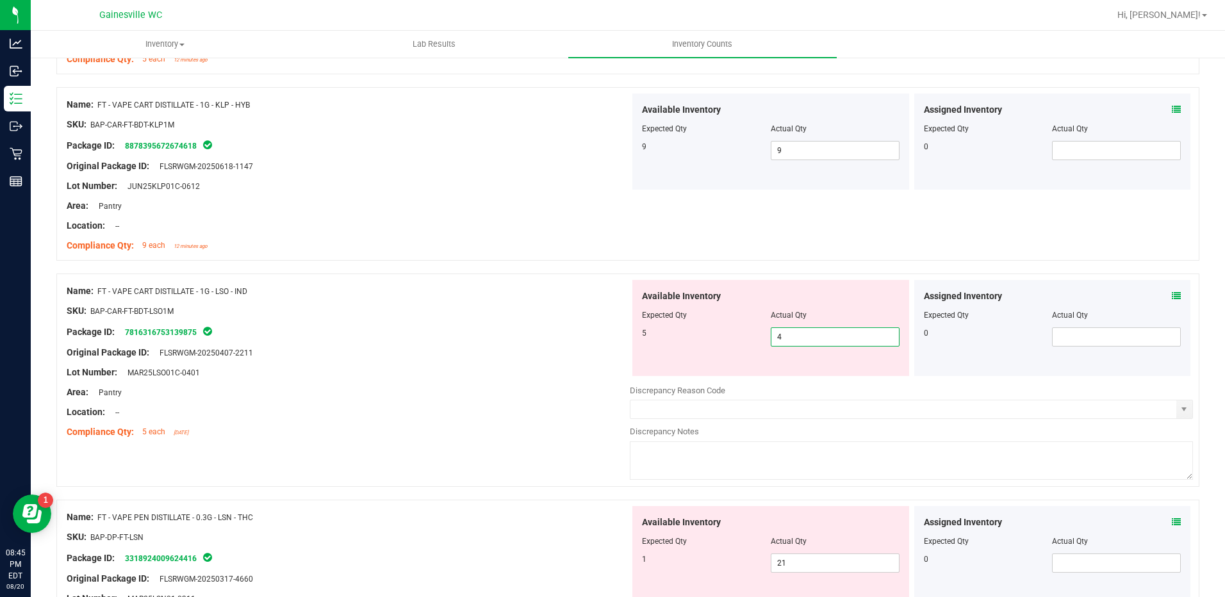
click at [794, 338] on span "4 4" at bounding box center [835, 336] width 129 height 19
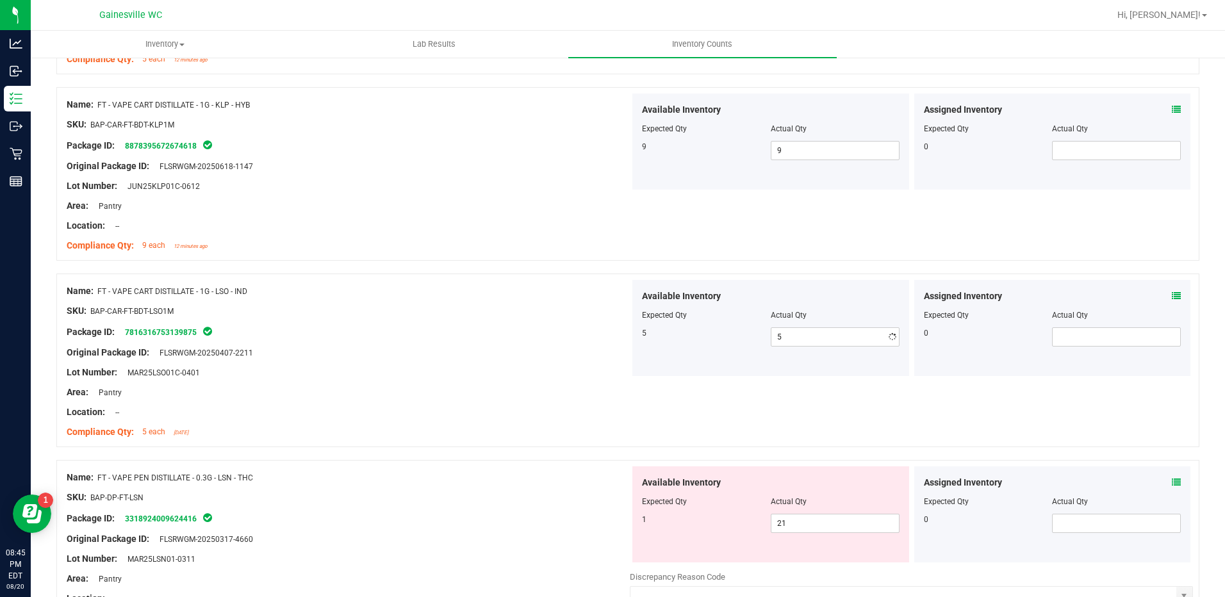
click at [366, 382] on div at bounding box center [348, 382] width 563 height 6
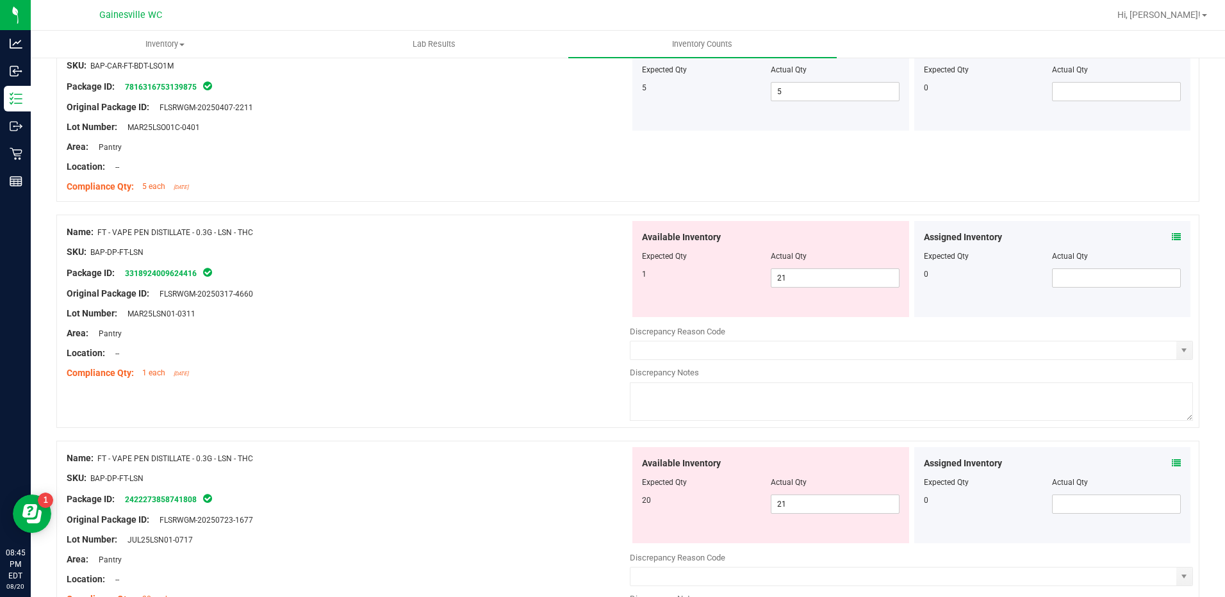
scroll to position [2626, 0]
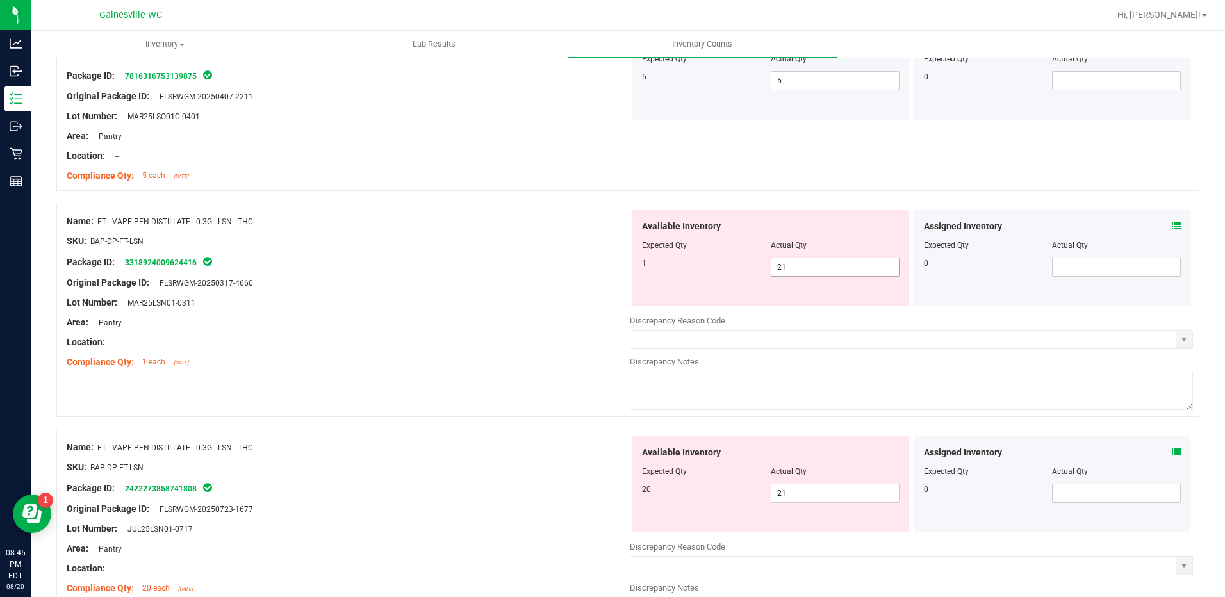
click at [787, 262] on span "21 21" at bounding box center [835, 266] width 129 height 19
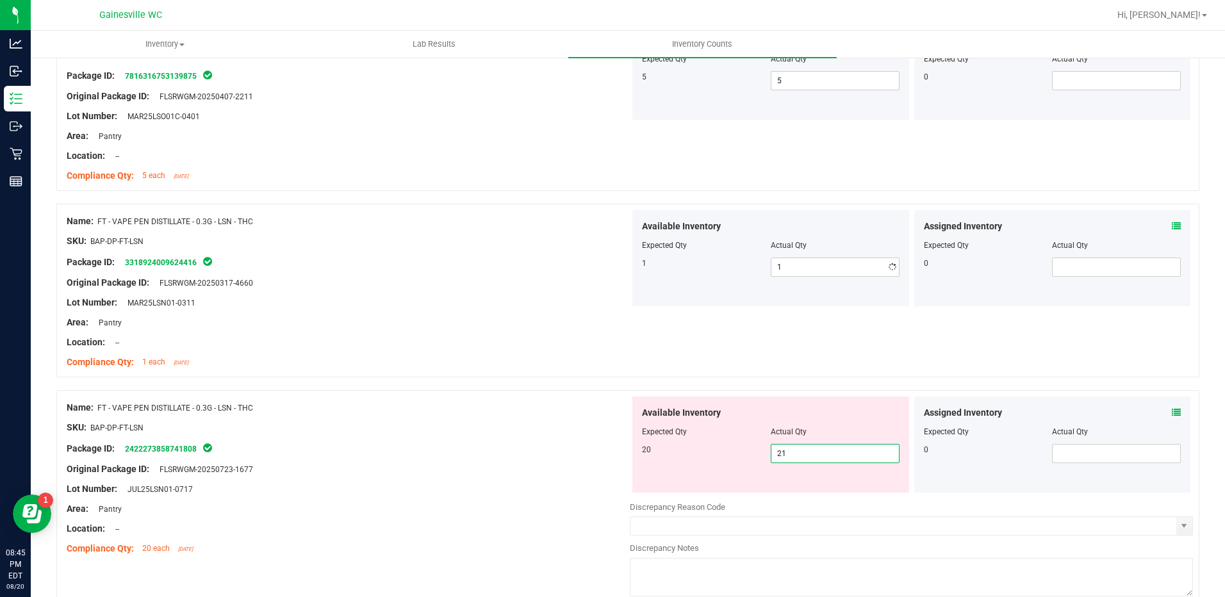
click at [802, 498] on div "Available Inventory Expected Qty Actual Qty 20 21 21" at bounding box center [911, 497] width 563 height 203
click at [541, 357] on div "Compliance Qty: 1 each 2 days ago" at bounding box center [348, 361] width 563 height 13
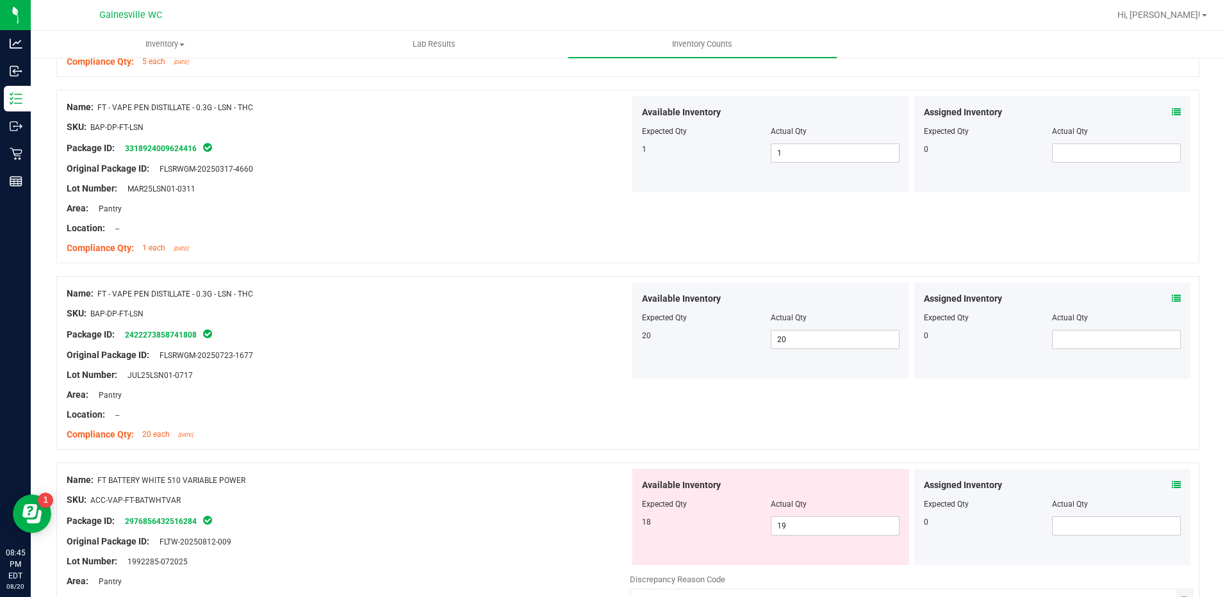
scroll to position [3011, 0]
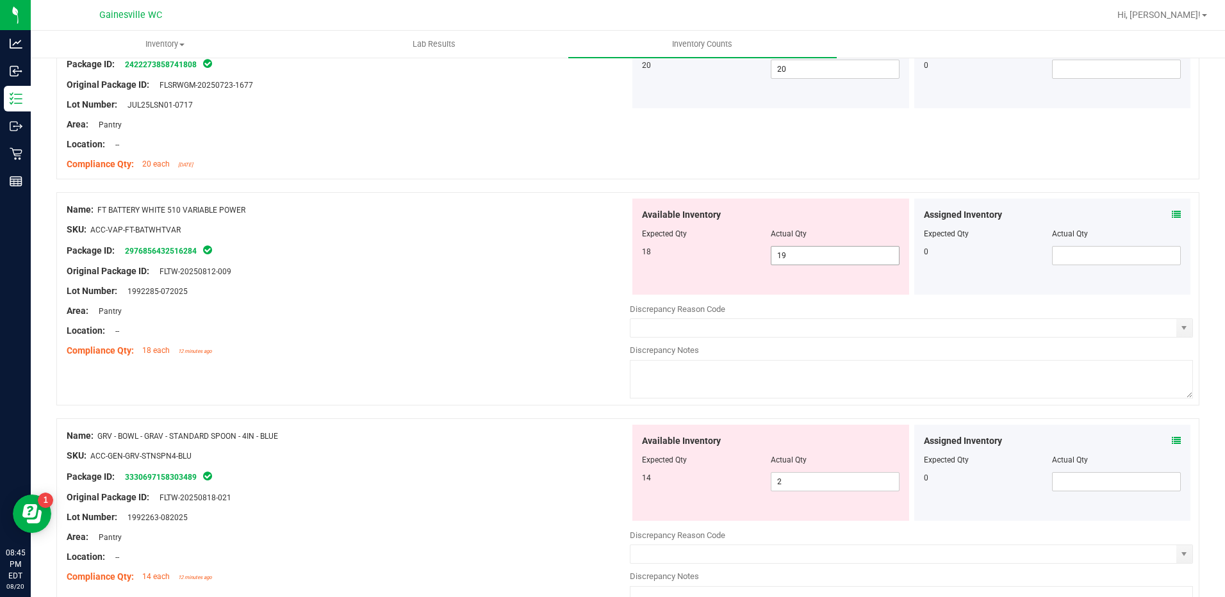
click at [790, 252] on span "19 19" at bounding box center [835, 255] width 129 height 19
drag, startPoint x: 400, startPoint y: 286, endPoint x: 407, endPoint y: 282, distance: 7.2
click at [400, 285] on div "Lot Number: 1992285-072025" at bounding box center [348, 290] width 563 height 13
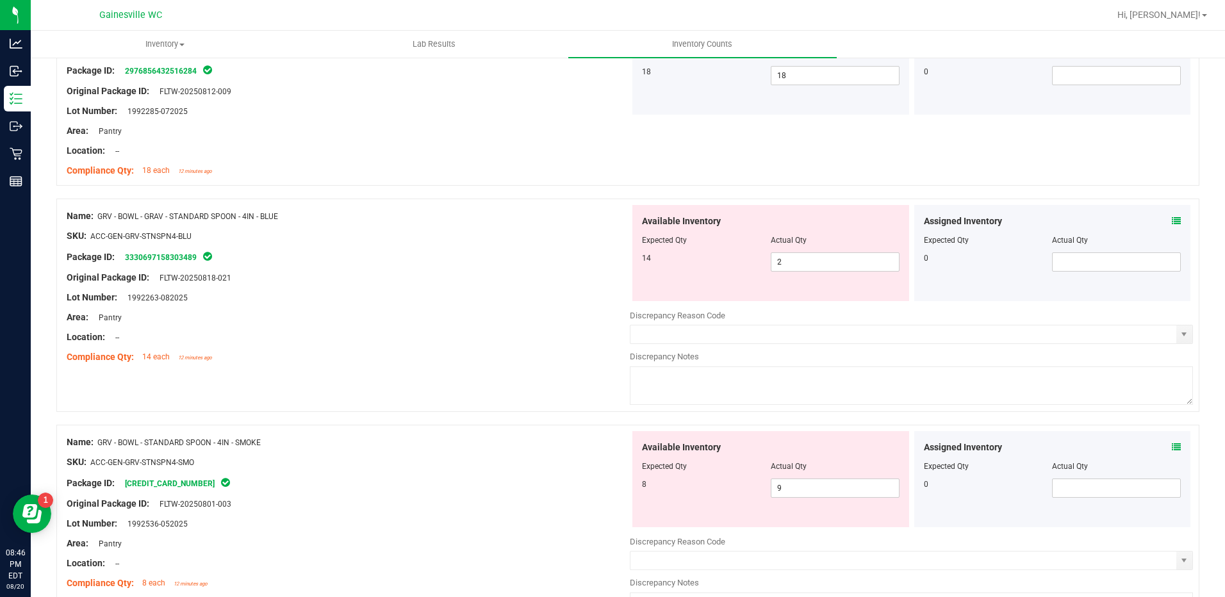
scroll to position [3267, 0]
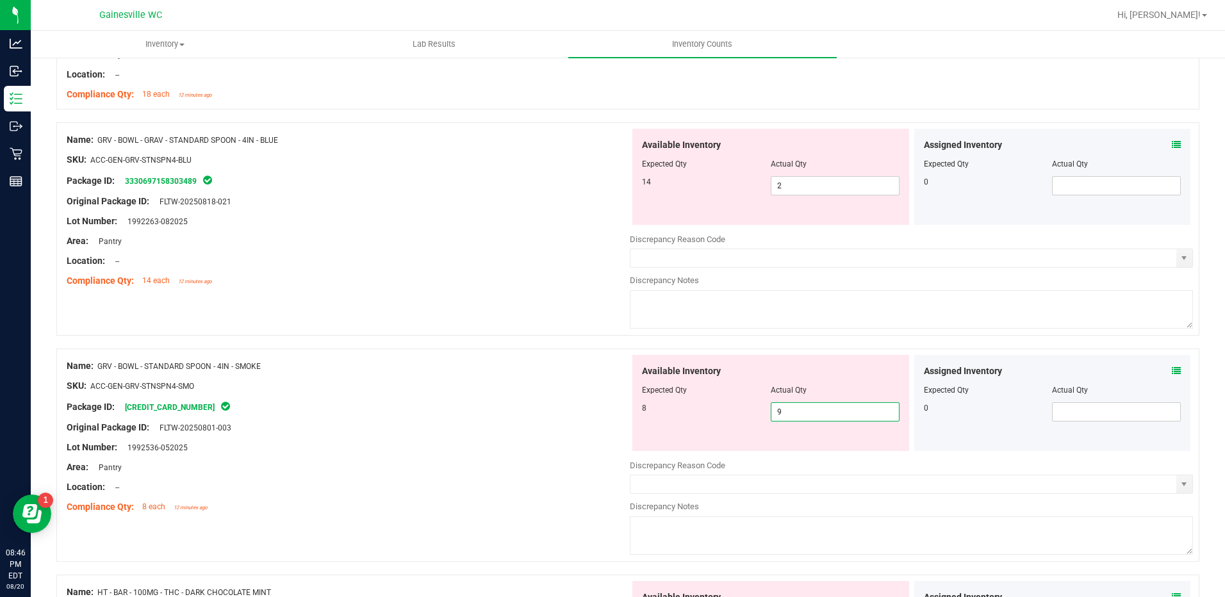
click at [809, 416] on span "9 9" at bounding box center [835, 411] width 129 height 19
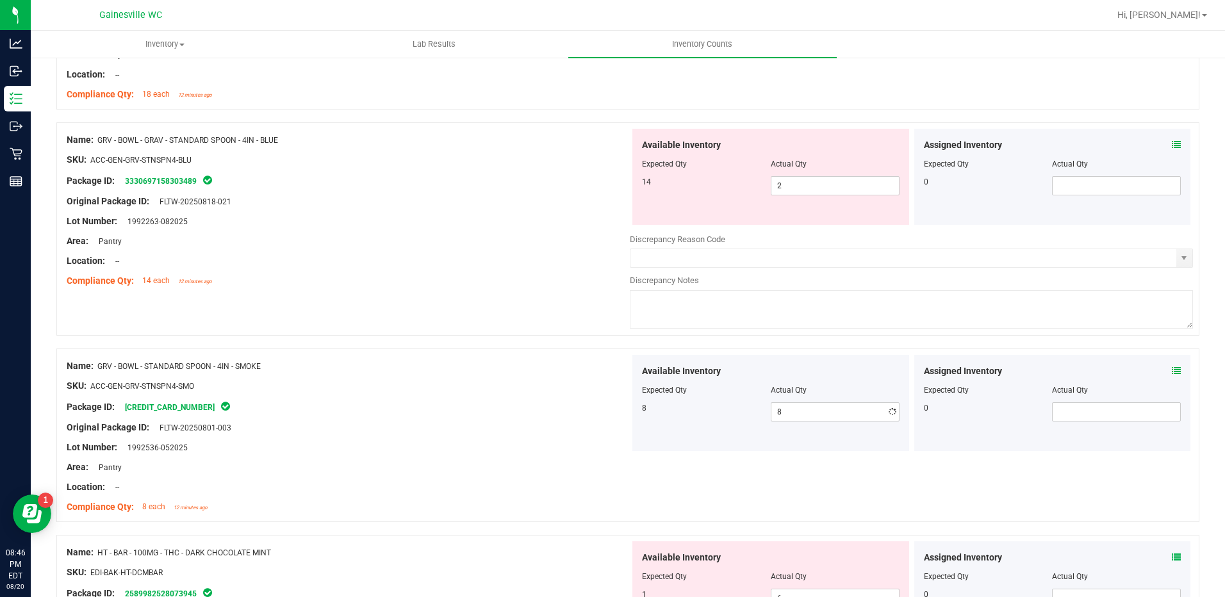
drag, startPoint x: 450, startPoint y: 440, endPoint x: 469, endPoint y: 429, distance: 21.9
click at [451, 441] on div "Lot Number: 1992536-052025" at bounding box center [348, 447] width 563 height 13
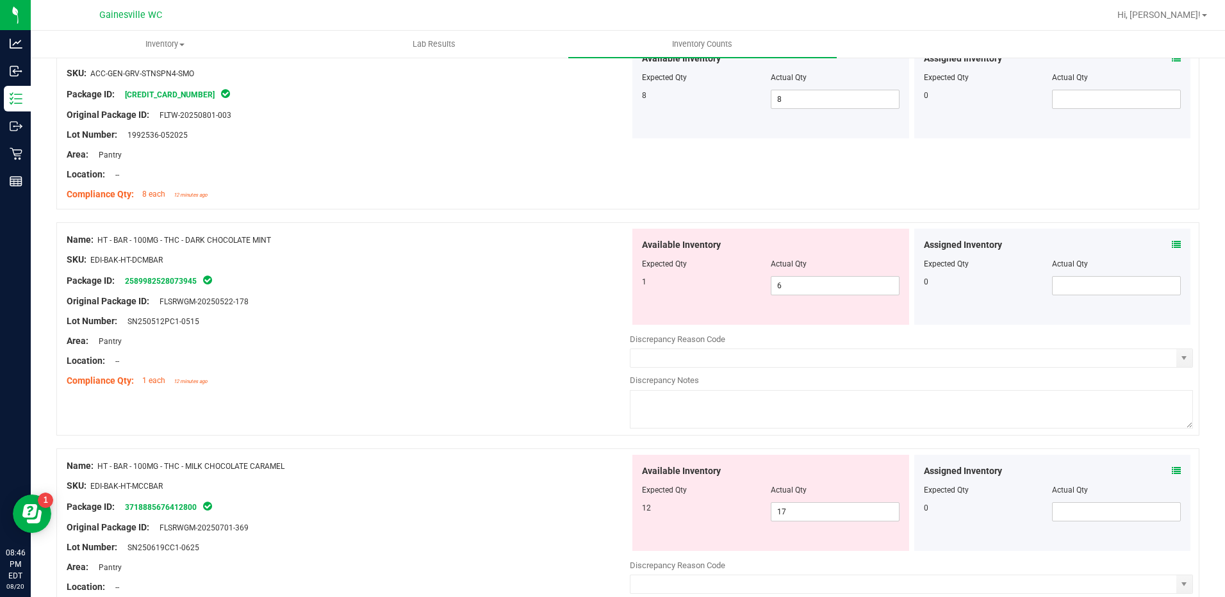
scroll to position [3587, 0]
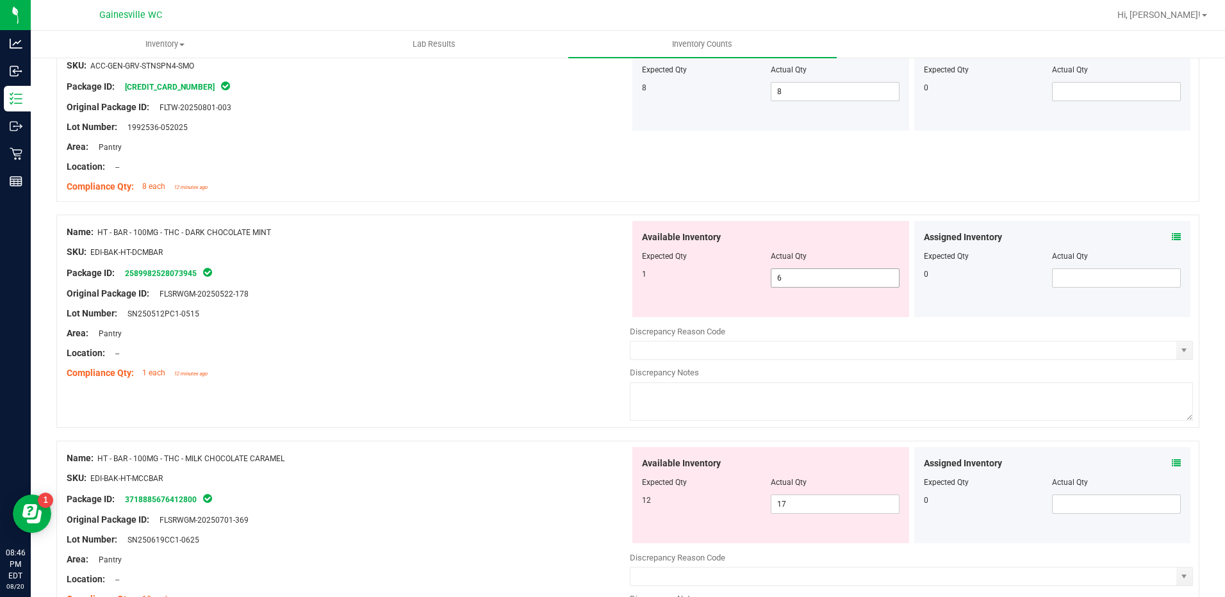
click at [783, 273] on span "6 6" at bounding box center [835, 277] width 129 height 19
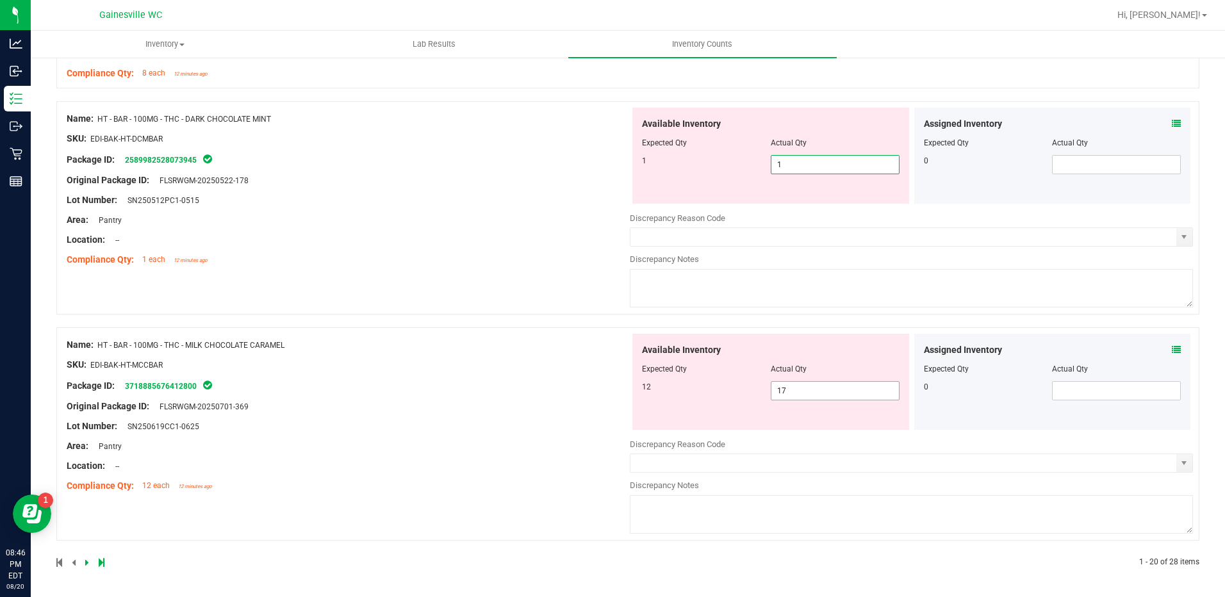
click at [810, 389] on span "17 17" at bounding box center [835, 390] width 129 height 19
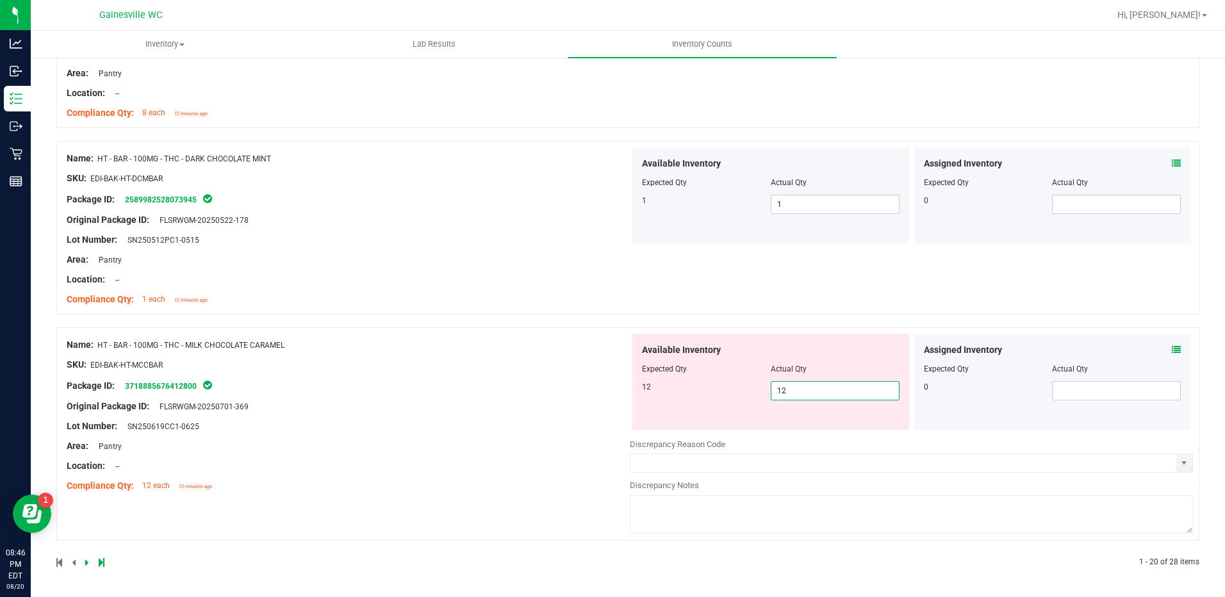
click at [491, 367] on div "Name: HT - BAR - 100MG - THC - MILK CHOCOLATE CARAMEL SKU: EDI-BAK-HT-MCCBAR Pa…" at bounding box center [627, 433] width 1143 height 213
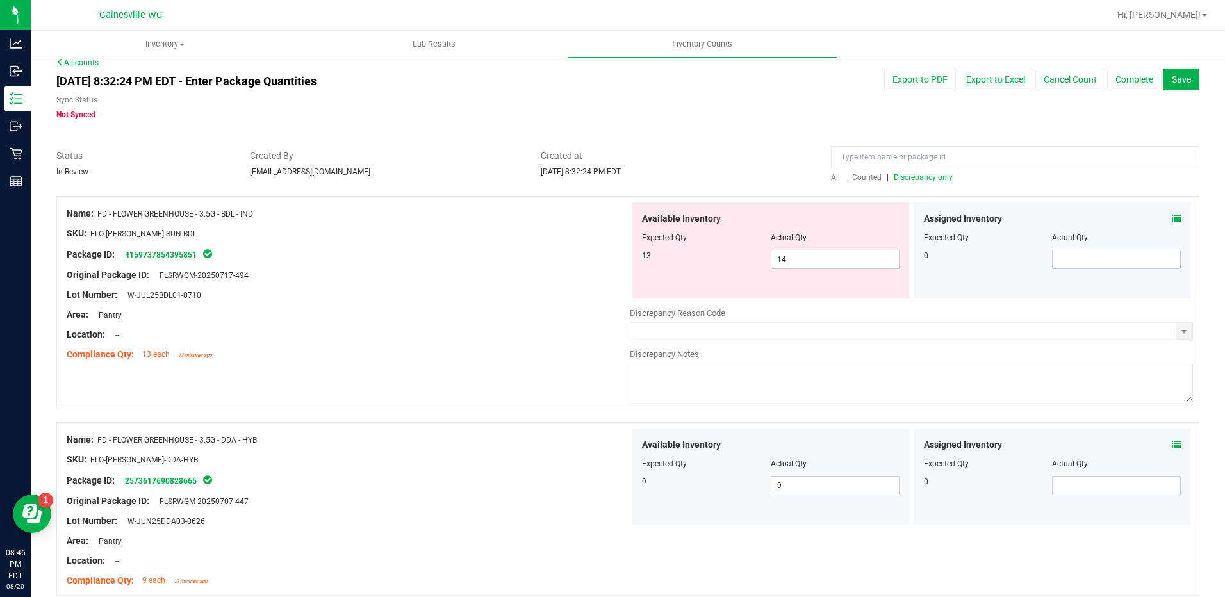
scroll to position [0, 0]
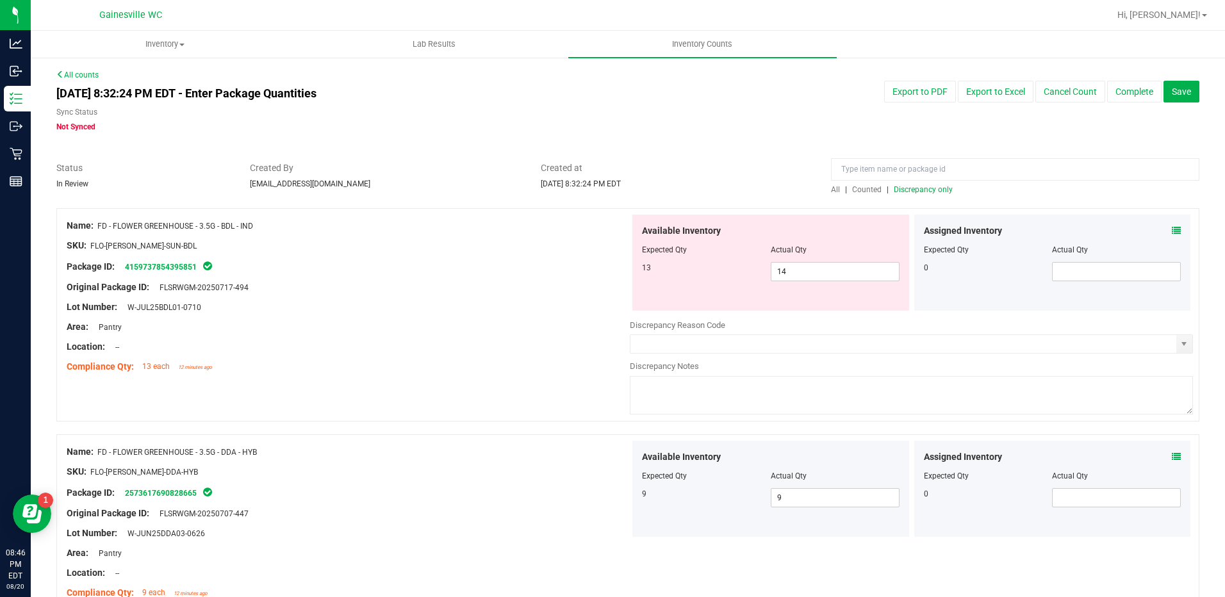
click at [922, 190] on span "Discrepancy only" at bounding box center [923, 189] width 59 height 9
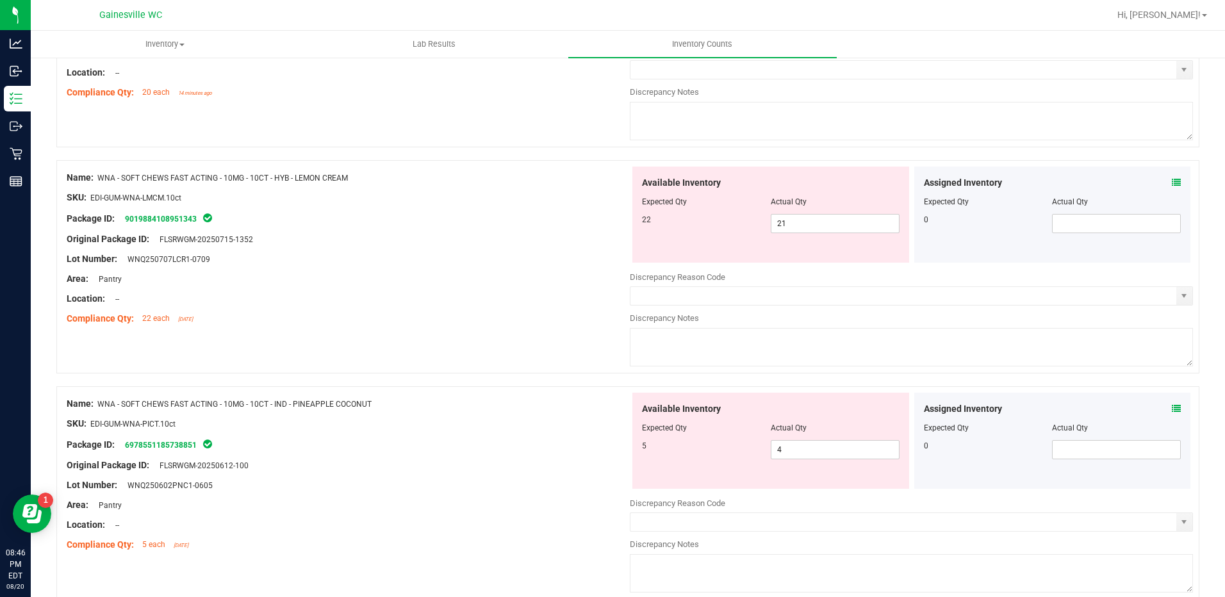
scroll to position [2692, 0]
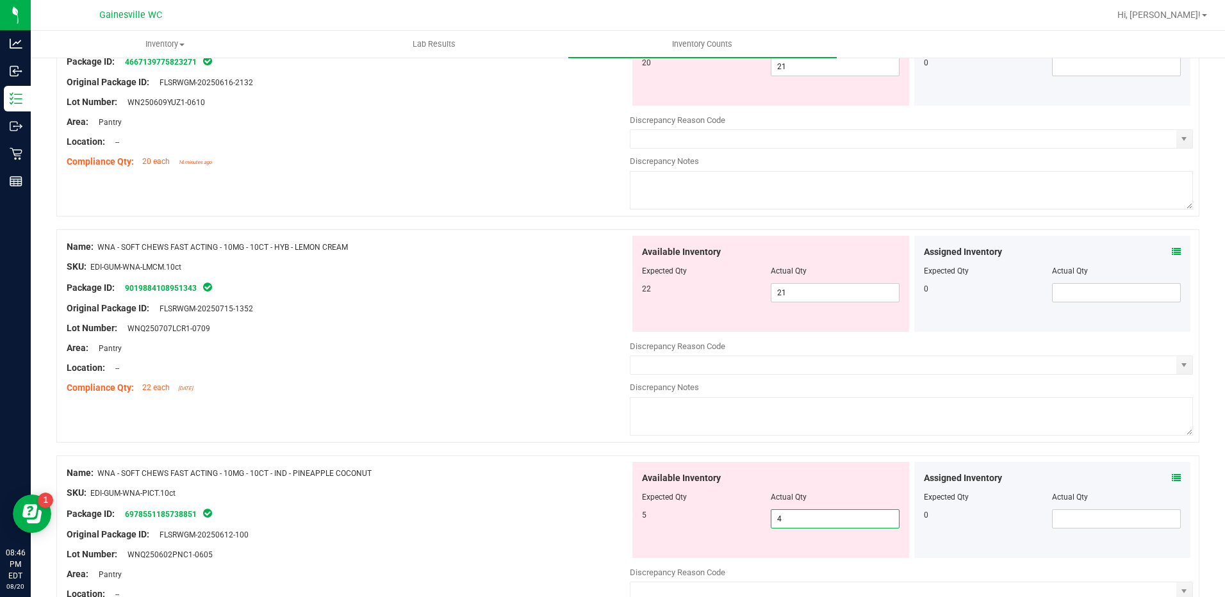
drag, startPoint x: 799, startPoint y: 515, endPoint x: 807, endPoint y: 504, distance: 13.7
click at [799, 514] on span "4 4" at bounding box center [835, 518] width 129 height 19
click at [812, 292] on span "21 21" at bounding box center [835, 292] width 129 height 19
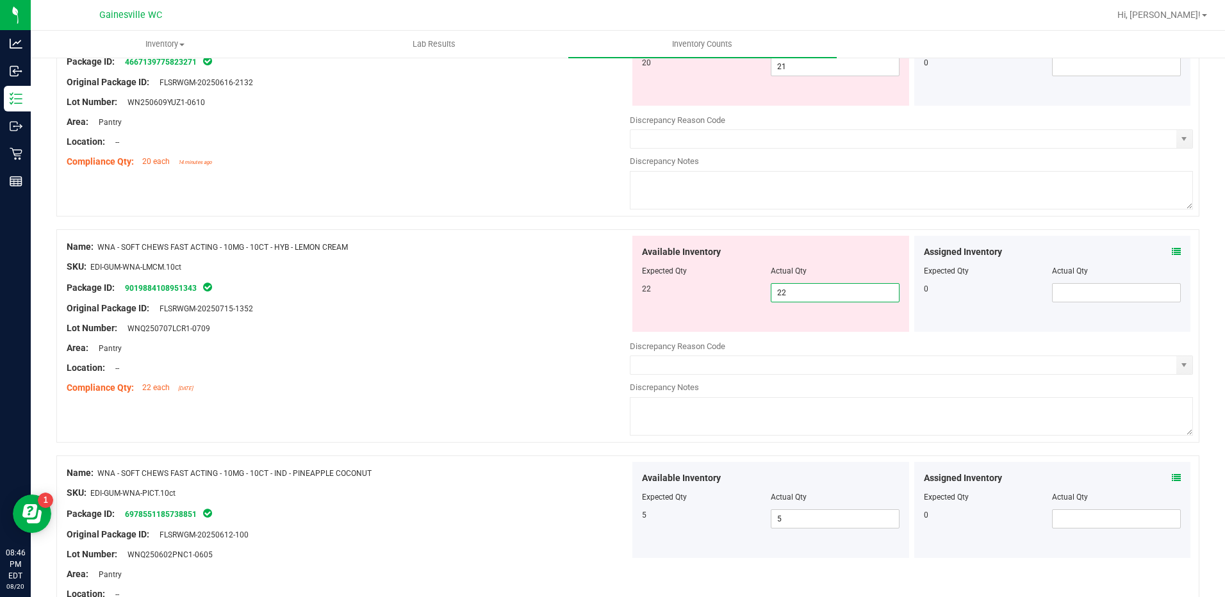
click at [335, 254] on div at bounding box center [348, 257] width 563 height 6
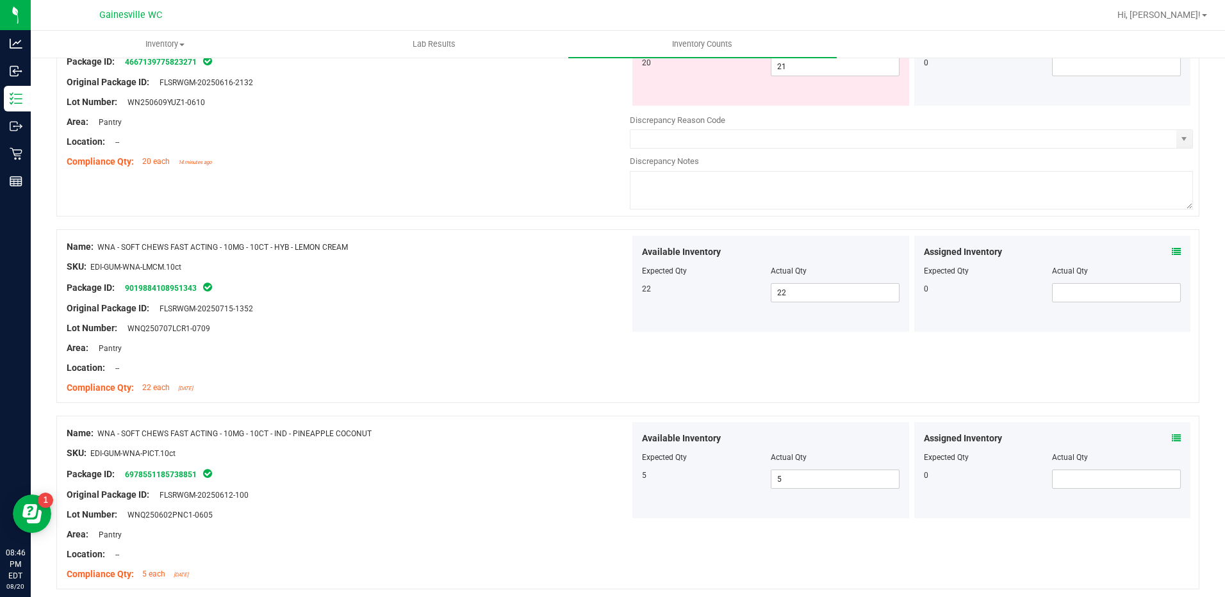
scroll to position [2372, 0]
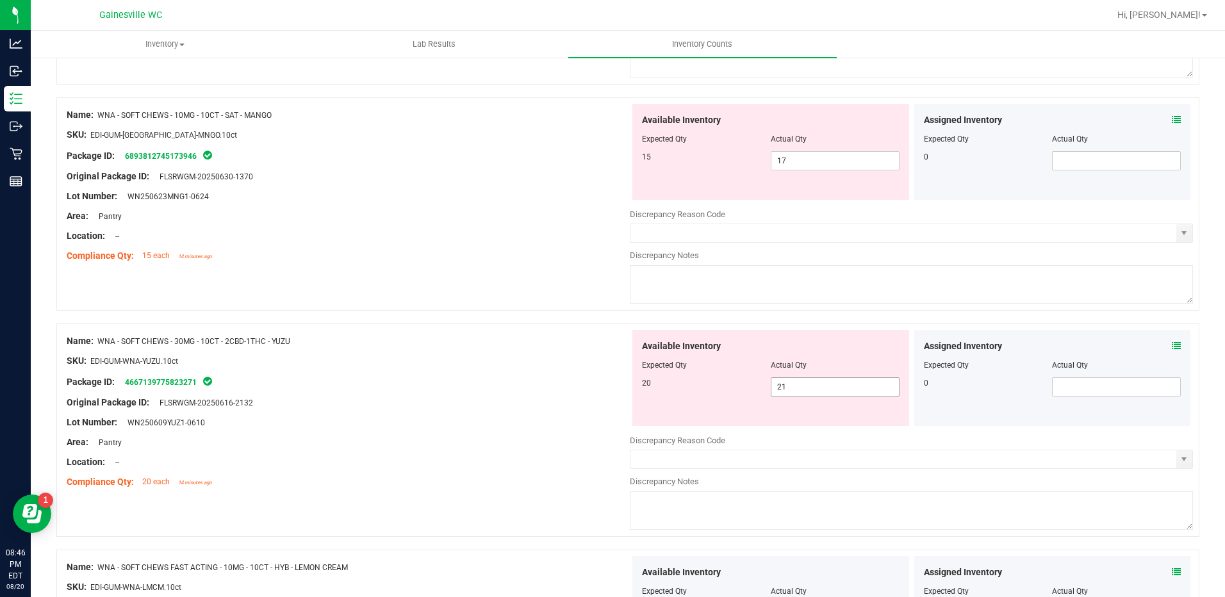
click at [800, 391] on span "21 21" at bounding box center [835, 386] width 129 height 19
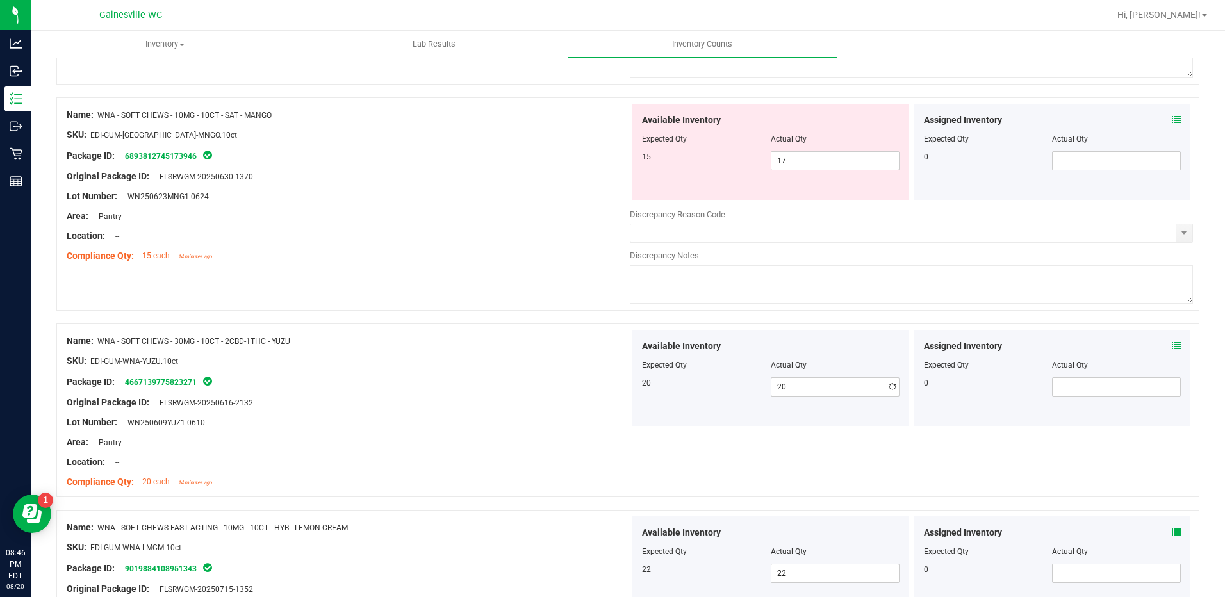
click at [477, 354] on div "SKU: EDI-GUM-WNA-YUZU.10ct" at bounding box center [348, 360] width 563 height 13
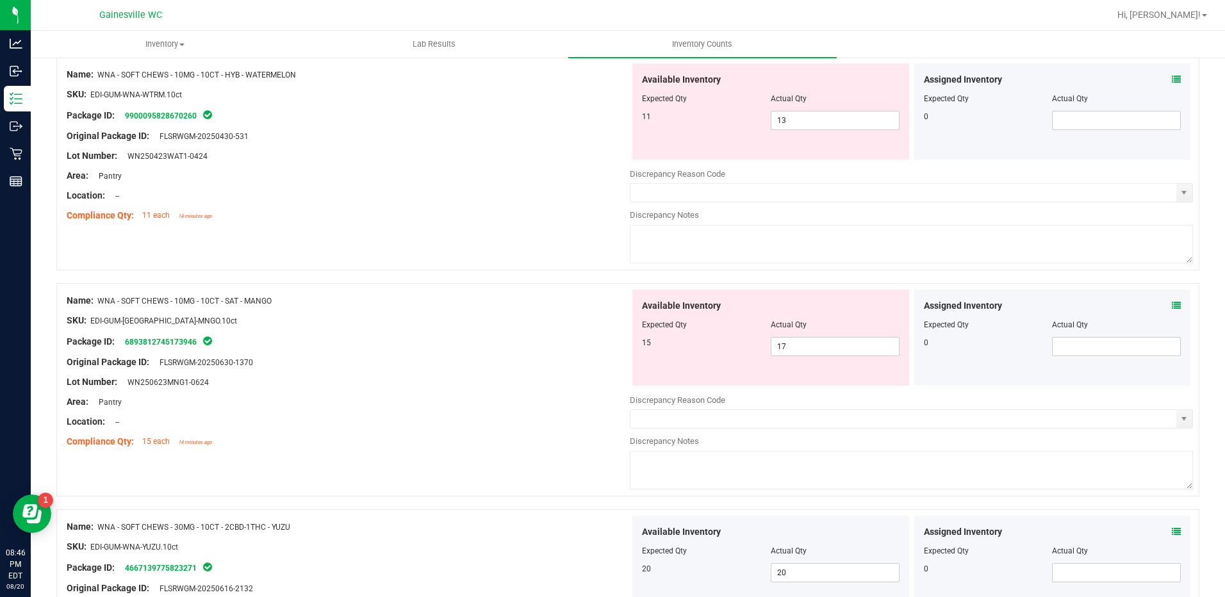
scroll to position [2180, 0]
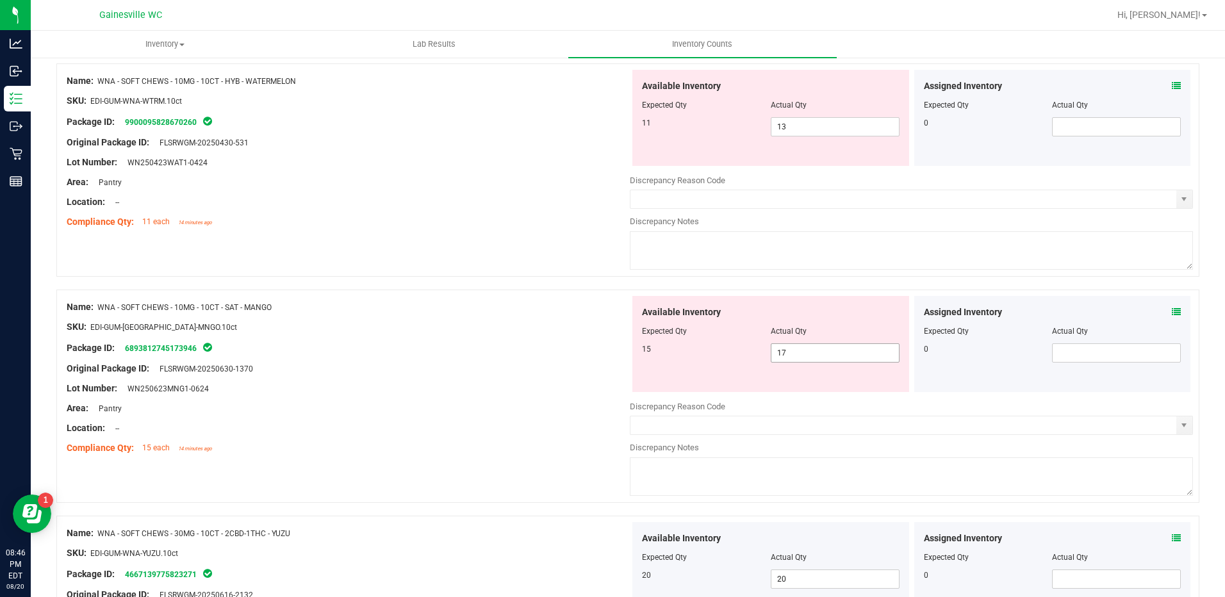
click at [793, 348] on span "17 17" at bounding box center [835, 352] width 129 height 19
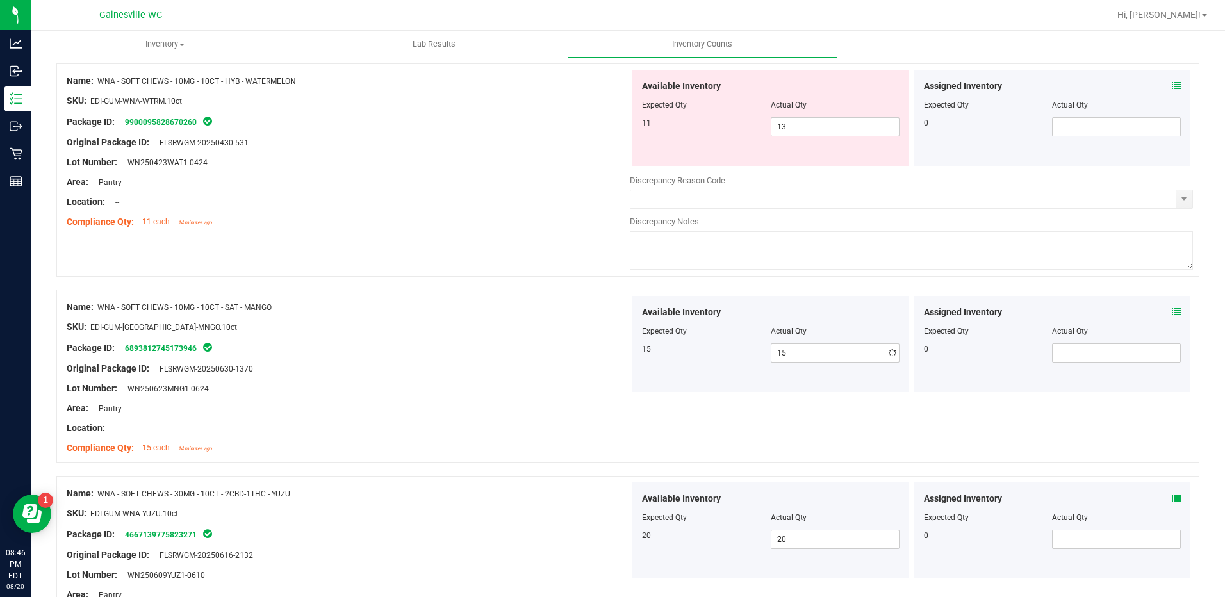
click at [458, 186] on div "Area: Pantry" at bounding box center [348, 182] width 563 height 13
click at [785, 126] on span "13 13" at bounding box center [835, 126] width 129 height 19
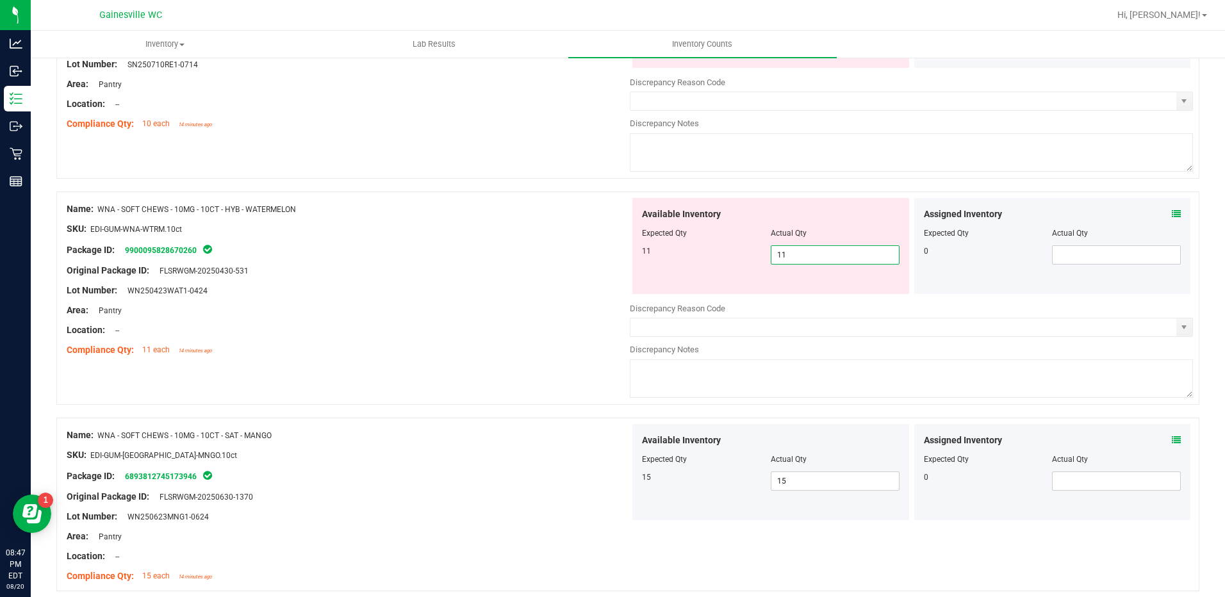
click at [498, 252] on div "Package ID: 9900095828670260" at bounding box center [348, 249] width 563 height 15
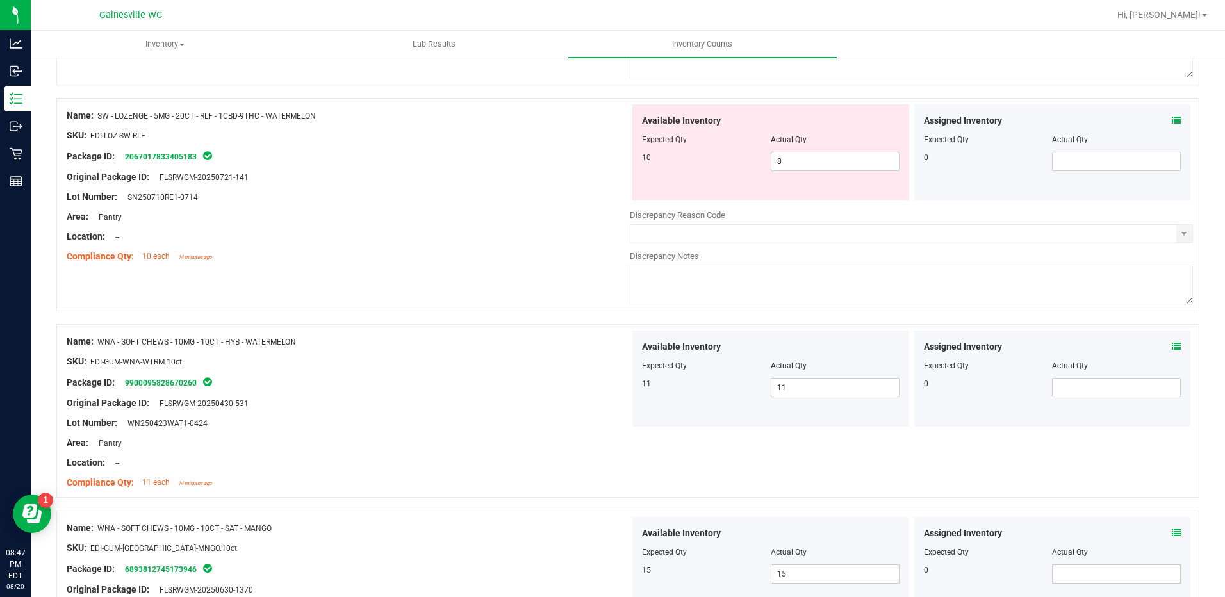
scroll to position [1795, 0]
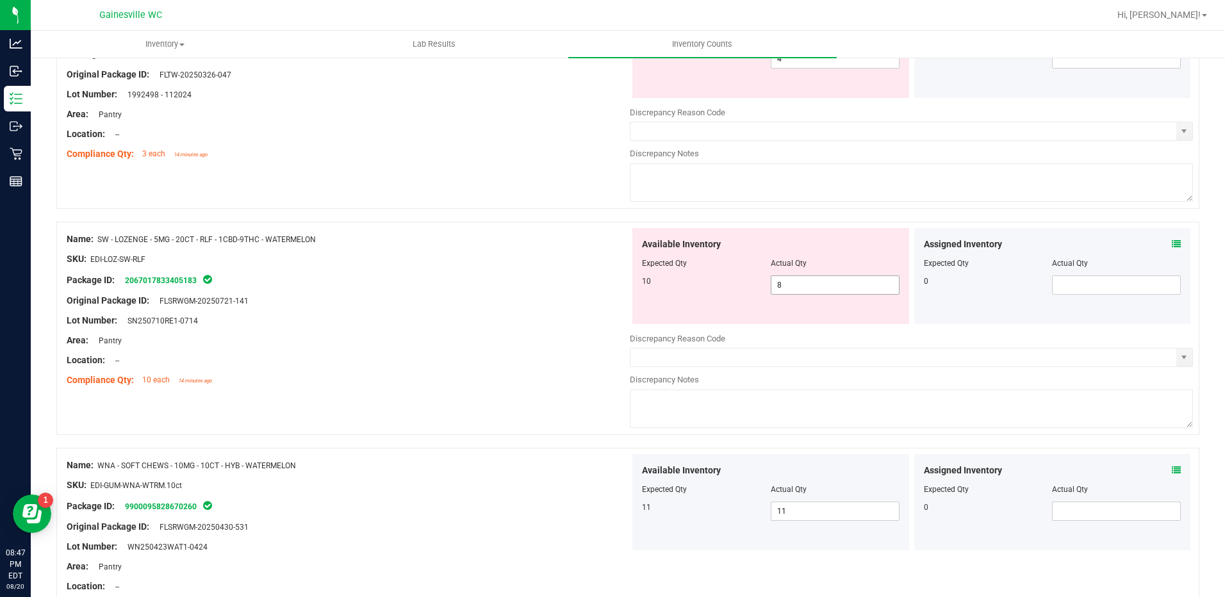
click at [817, 275] on span "8 8" at bounding box center [835, 284] width 129 height 19
click at [801, 307] on div "Available Inventory Expected Qty Actual Qty 10 8 8" at bounding box center [770, 276] width 277 height 96
click at [808, 294] on span "8 8" at bounding box center [835, 284] width 129 height 19
click at [808, 291] on span "8 8" at bounding box center [835, 284] width 129 height 19
click at [378, 146] on div at bounding box center [348, 144] width 563 height 6
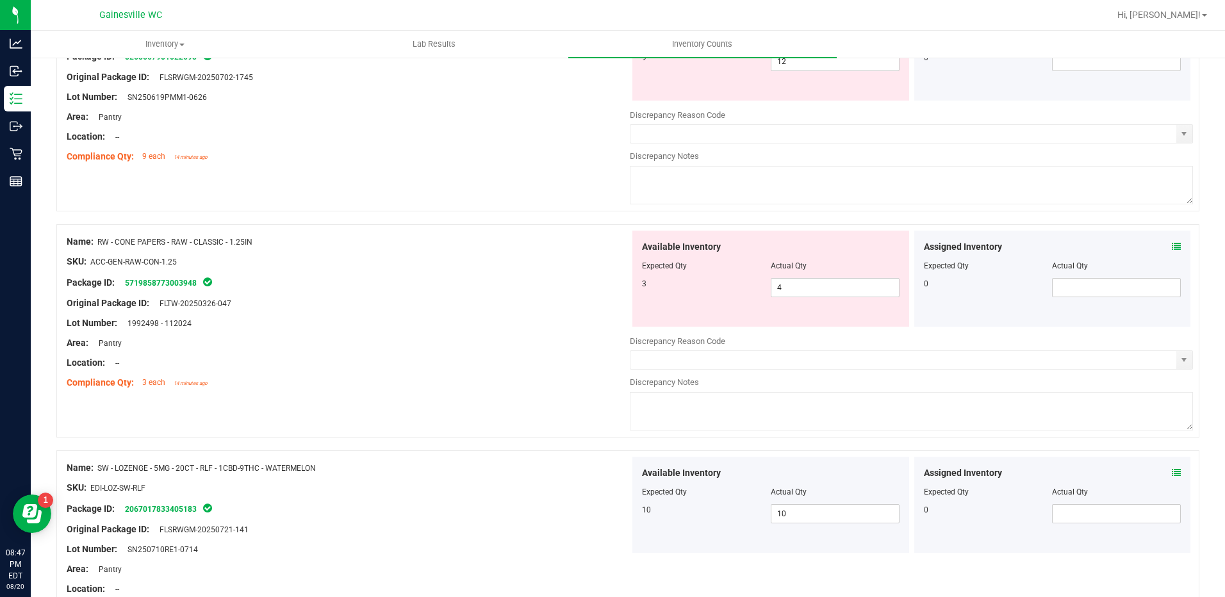
scroll to position [1475, 0]
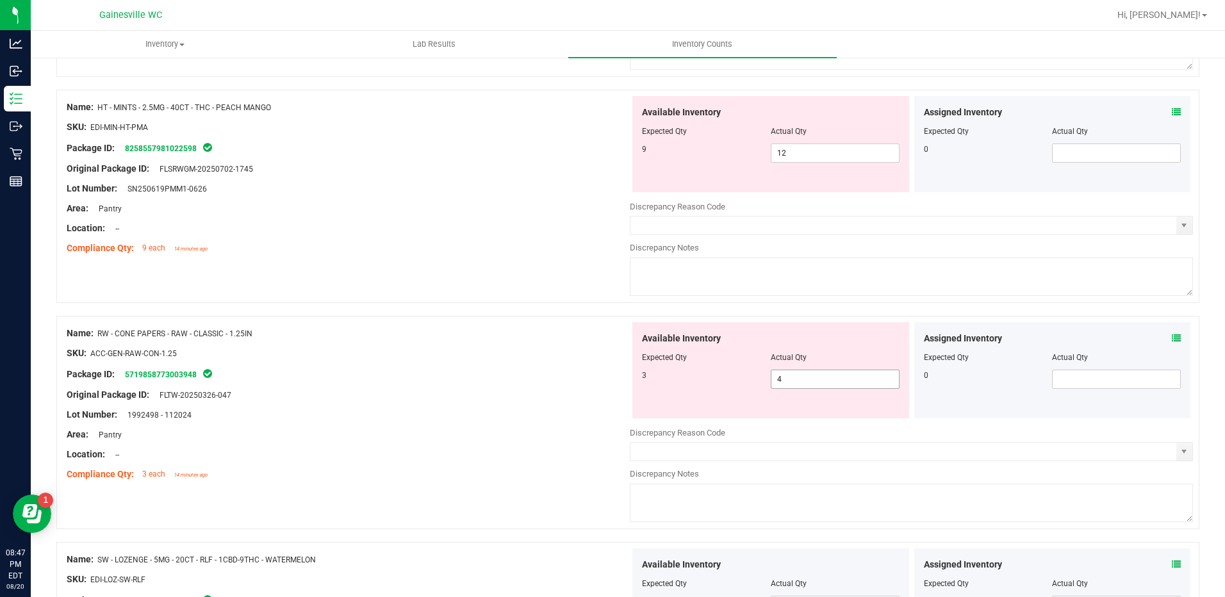
click at [800, 370] on span "4 4" at bounding box center [835, 379] width 129 height 19
click at [311, 265] on div "Name: HT - MINTS - 2.5MG - 40CT - THC - PEACH MANGO SKU: EDI-MIN-HT-PMA Package…" at bounding box center [627, 196] width 1143 height 213
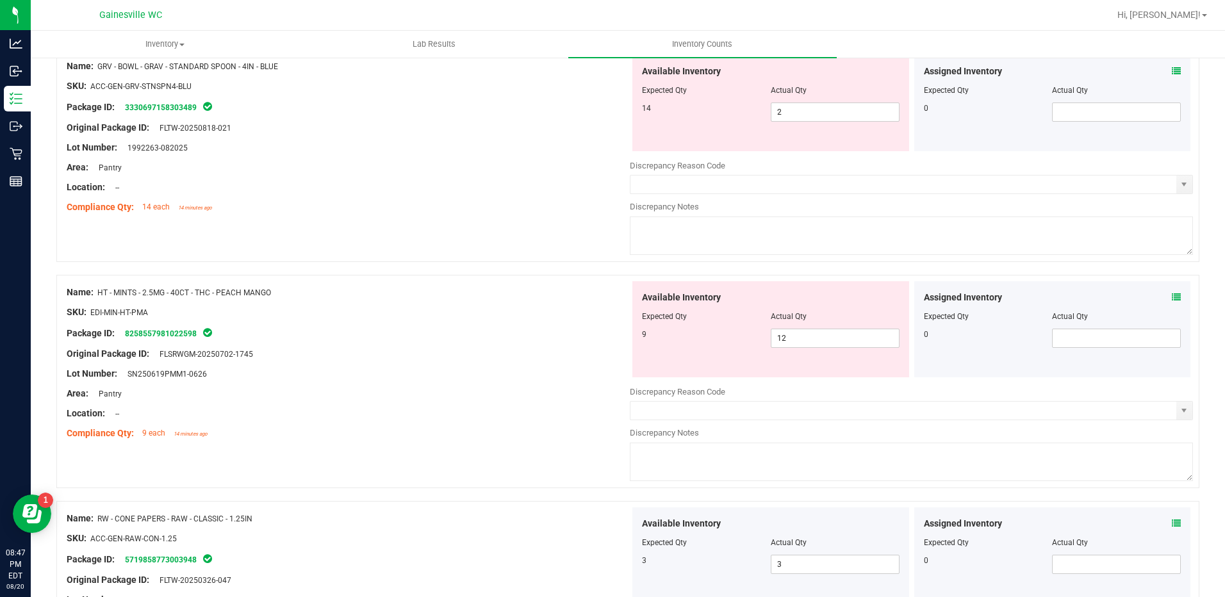
scroll to position [1283, 0]
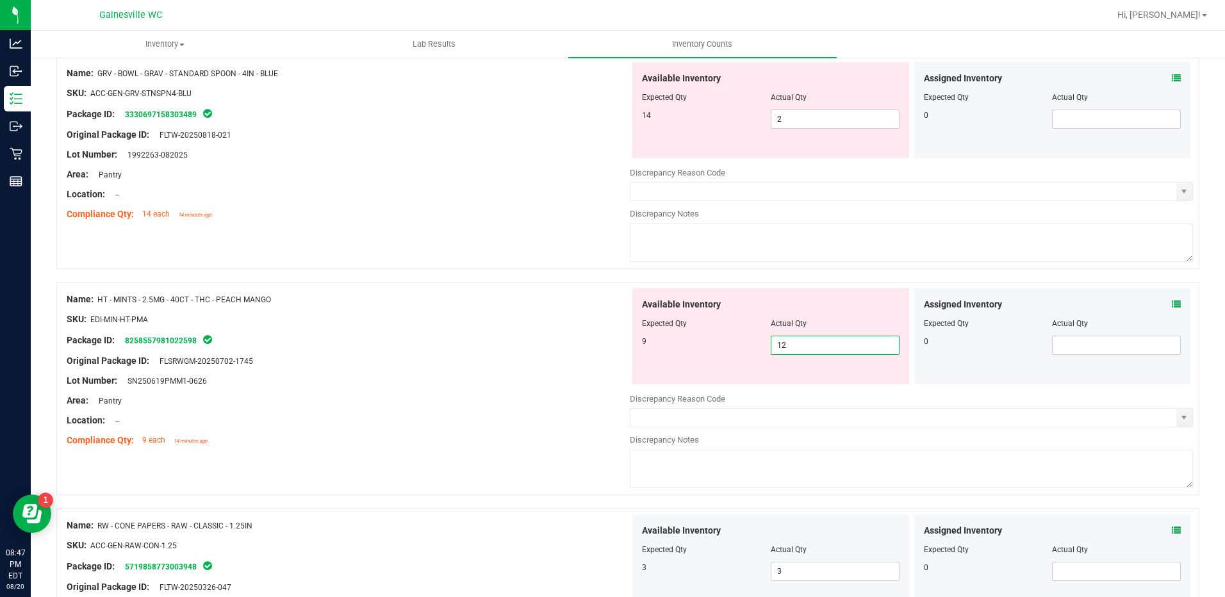
click at [786, 351] on span "12 12" at bounding box center [835, 345] width 129 height 19
click at [396, 169] on div "Area: Pantry" at bounding box center [348, 174] width 563 height 13
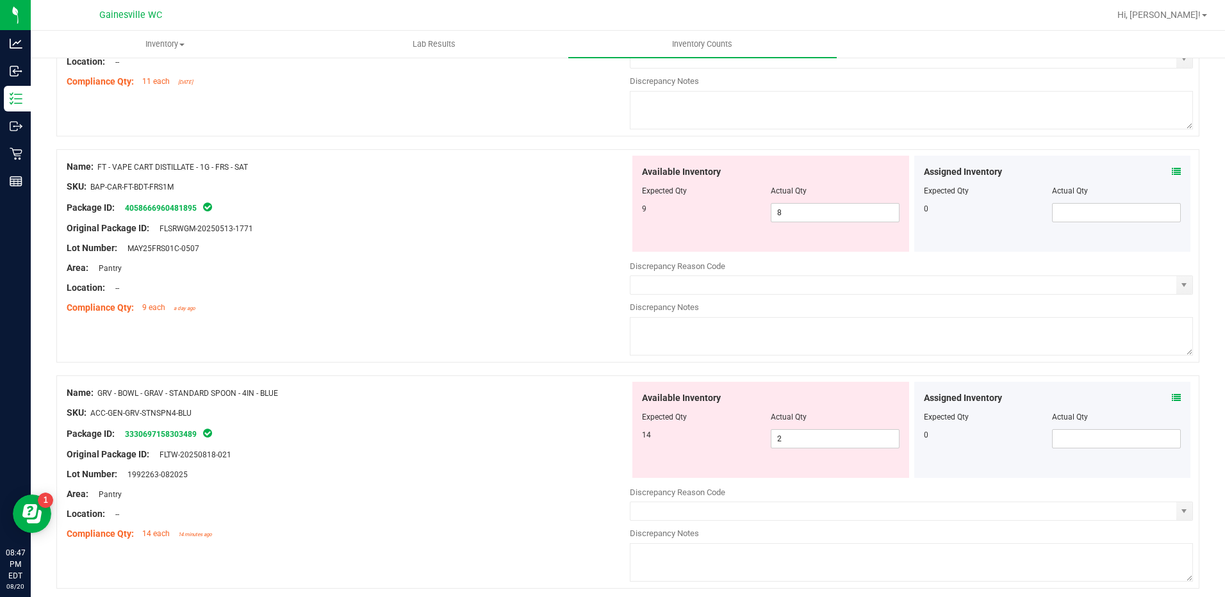
scroll to position [963, 0]
click at [1172, 168] on icon at bounding box center [1176, 172] width 9 height 9
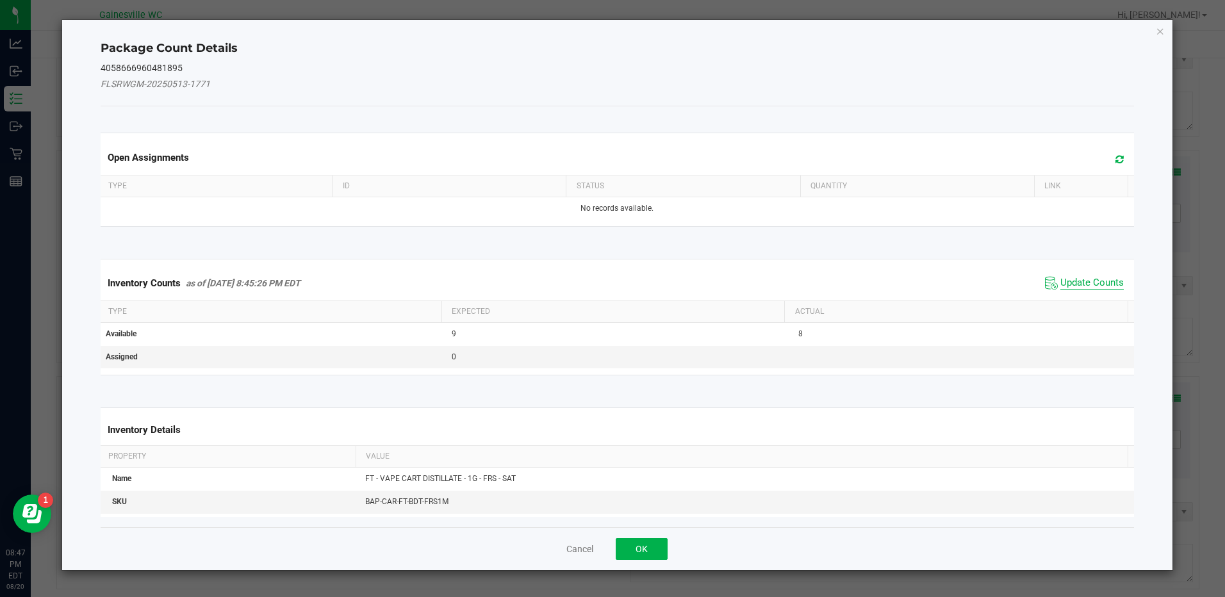
click at [1093, 277] on span "Update Counts" at bounding box center [1091, 283] width 63 height 13
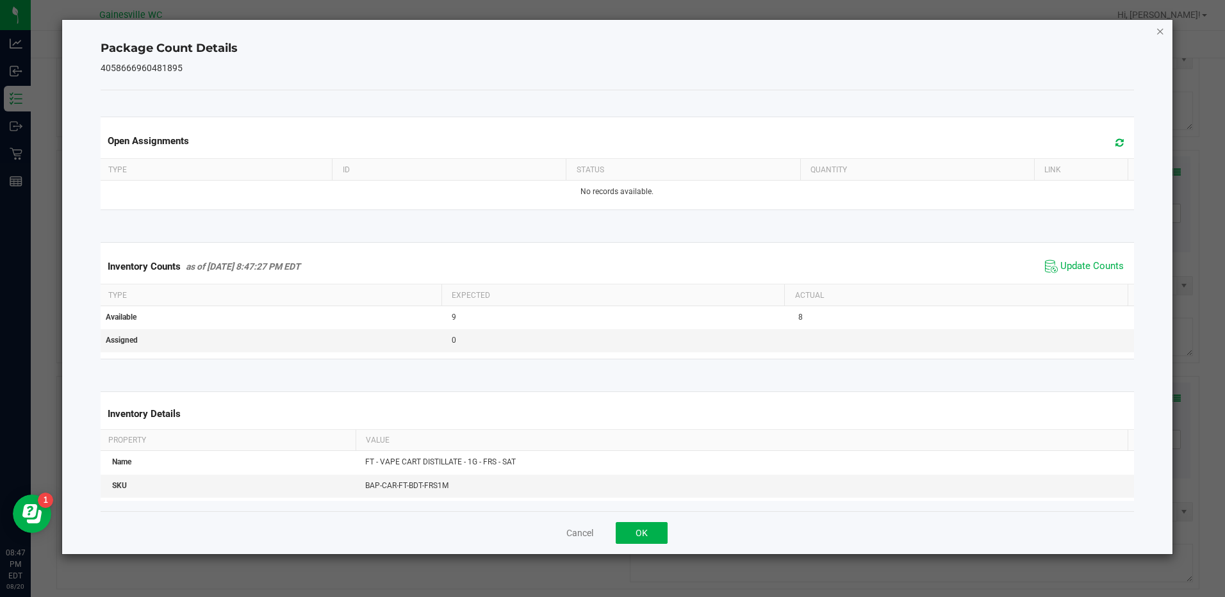
click at [1161, 30] on icon "Close" at bounding box center [1160, 30] width 9 height 15
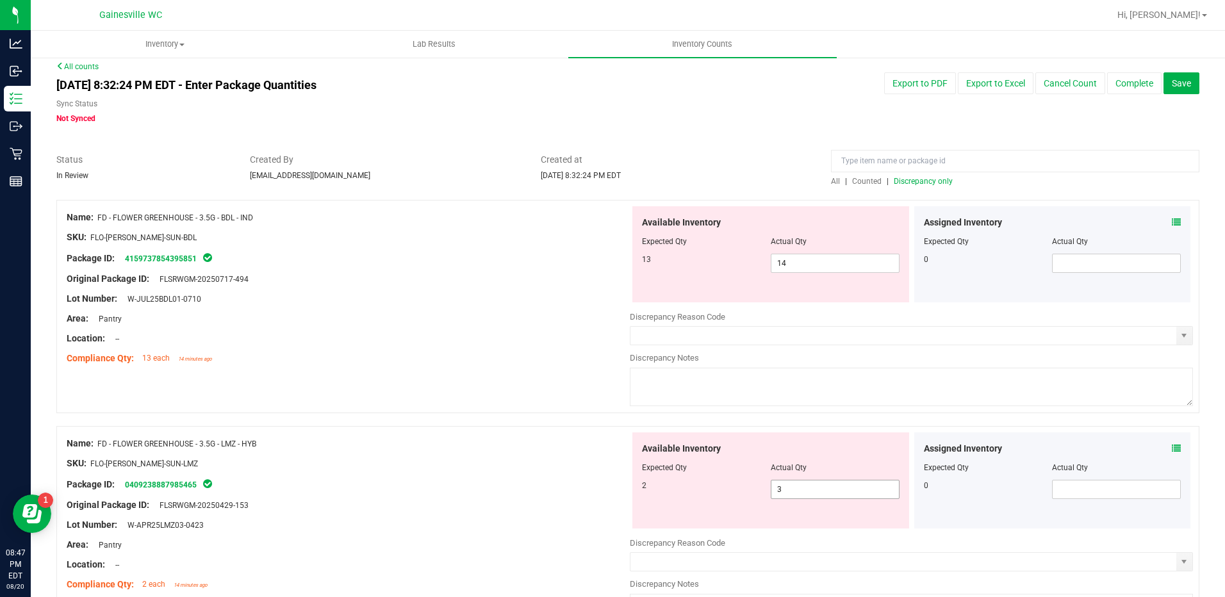
scroll to position [0, 0]
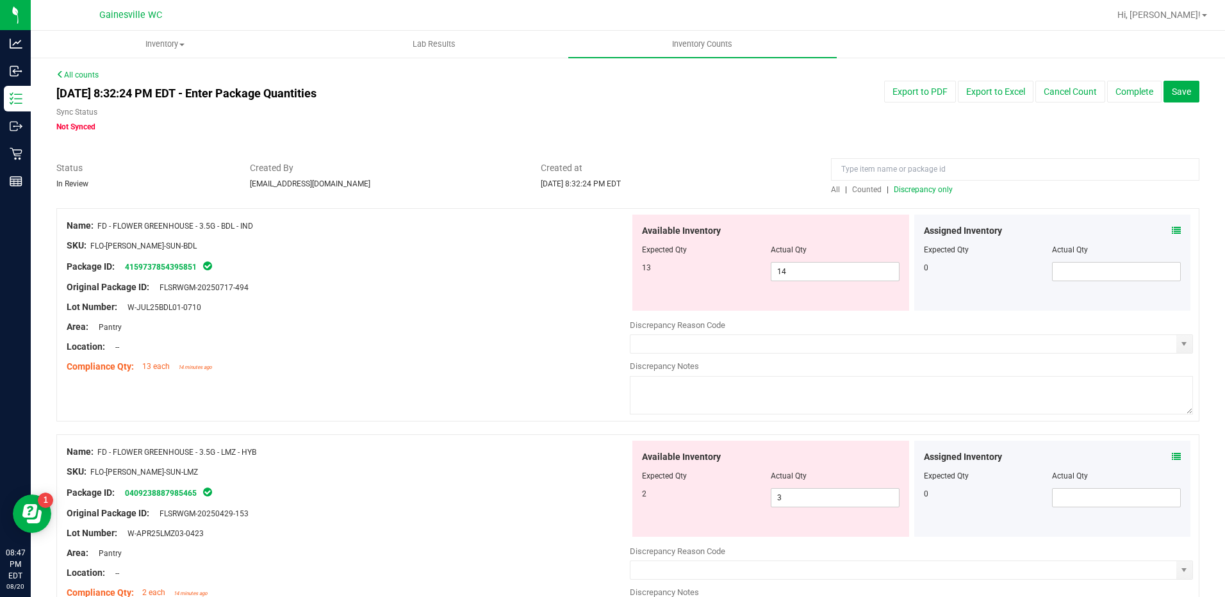
click at [922, 189] on span "Discrepancy only" at bounding box center [923, 189] width 59 height 9
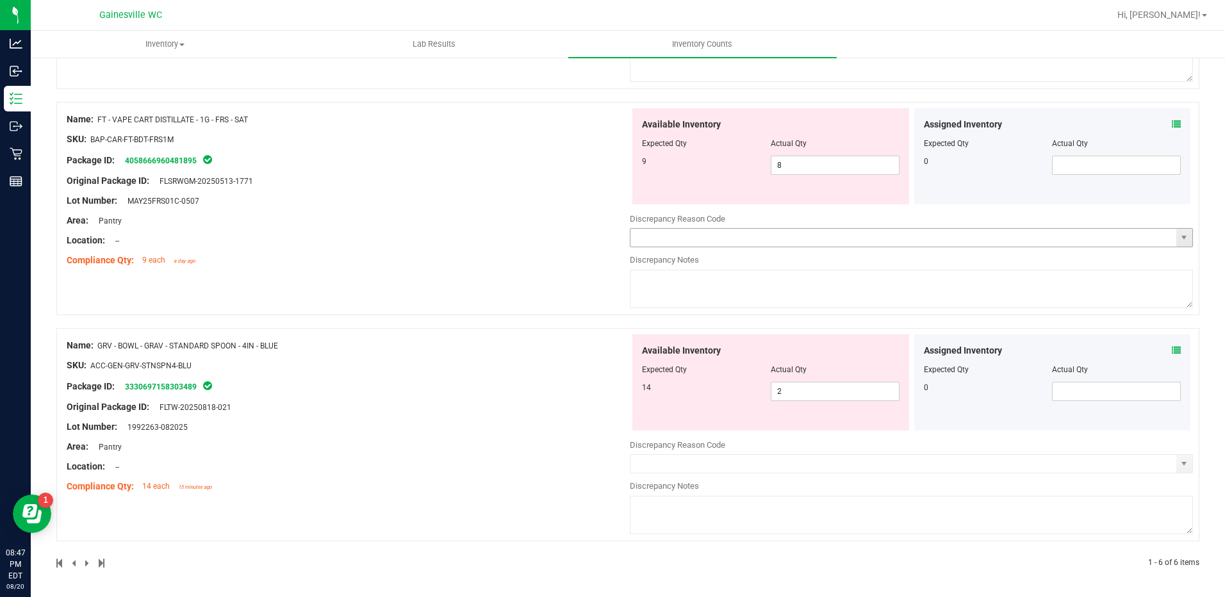
scroll to position [1011, 0]
click at [1172, 347] on div "Assigned Inventory Expected Qty Actual Qty 0" at bounding box center [1052, 382] width 277 height 96
click at [1172, 350] on icon at bounding box center [1176, 349] width 9 height 9
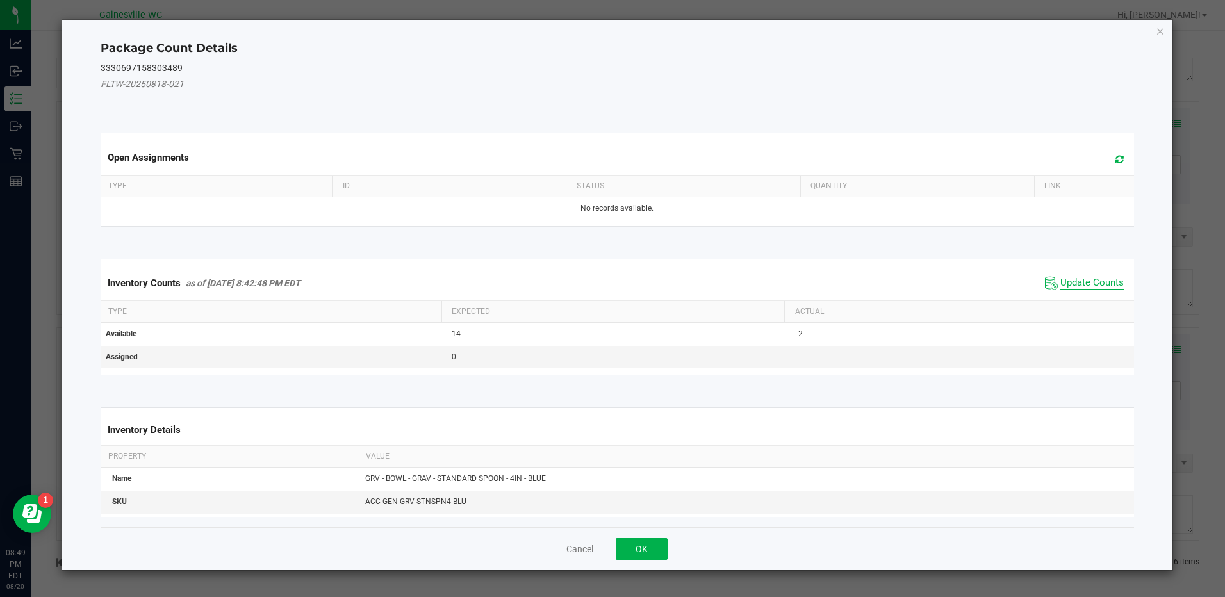
click at [1075, 286] on span "Update Counts" at bounding box center [1091, 283] width 63 height 13
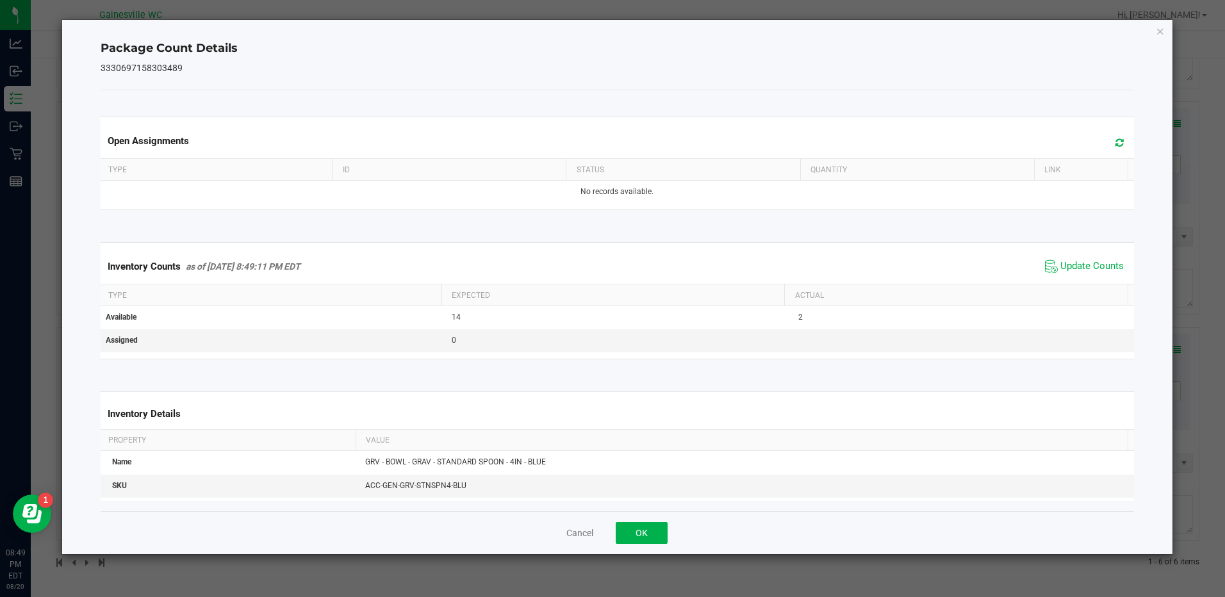
click at [1106, 138] on span at bounding box center [1116, 143] width 21 height 18
click at [1163, 26] on icon "Close" at bounding box center [1160, 30] width 9 height 15
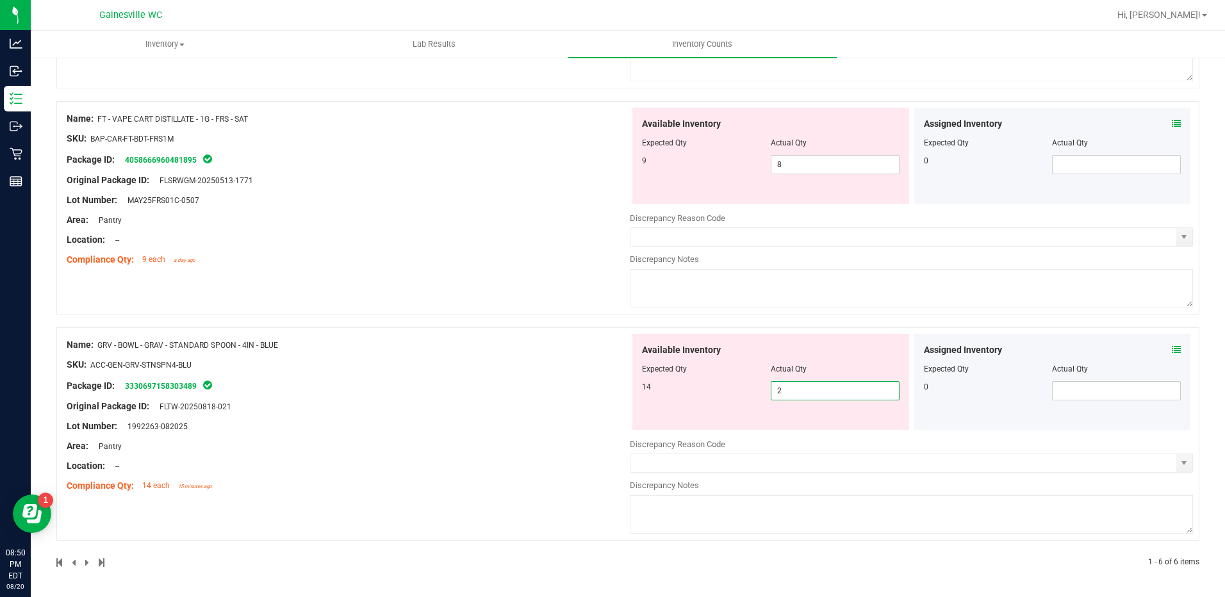
click at [780, 393] on span "2 2" at bounding box center [835, 390] width 129 height 19
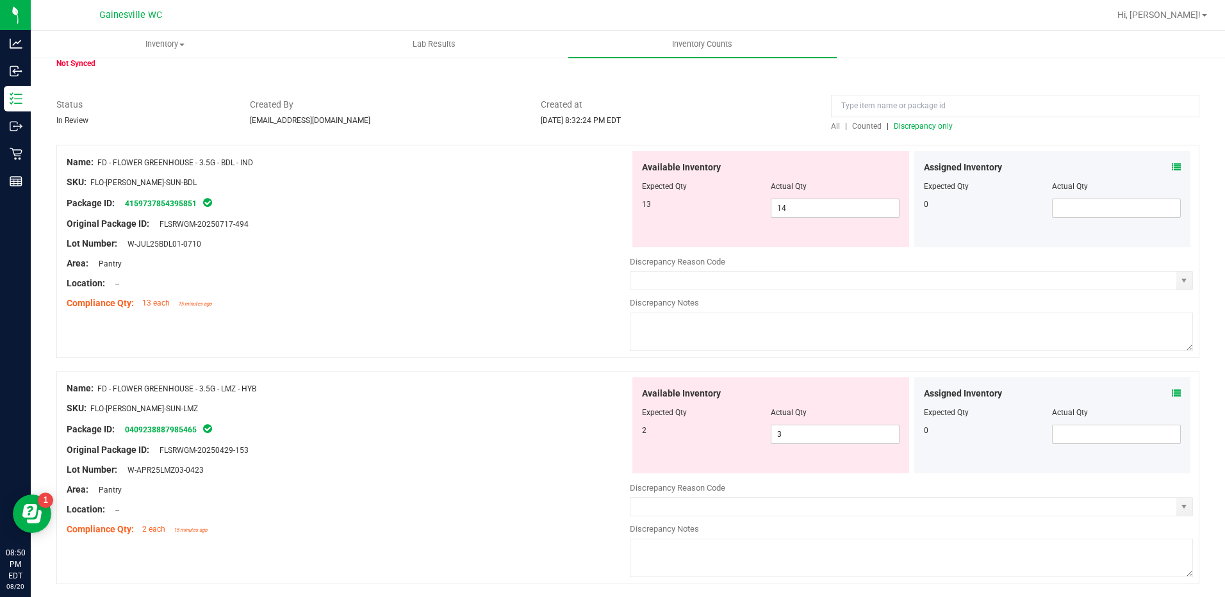
scroll to position [0, 0]
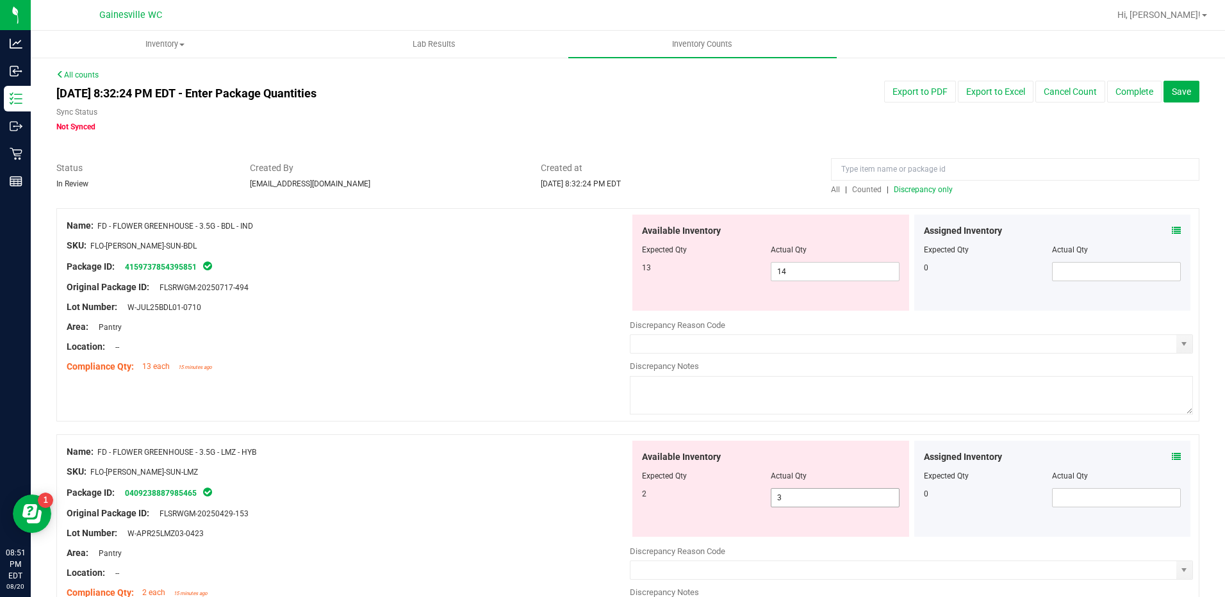
click at [780, 506] on div "Available Inventory Expected Qty Actual Qty 2 3 3" at bounding box center [770, 489] width 277 height 96
click at [783, 502] on span "3 3" at bounding box center [835, 497] width 129 height 19
click at [530, 404] on div "Name: FD - FLOWER GREENHOUSE - 3.5G - BDL - IND SKU: FLO-BUD-FD-SUN-BDL Package…" at bounding box center [627, 314] width 1143 height 213
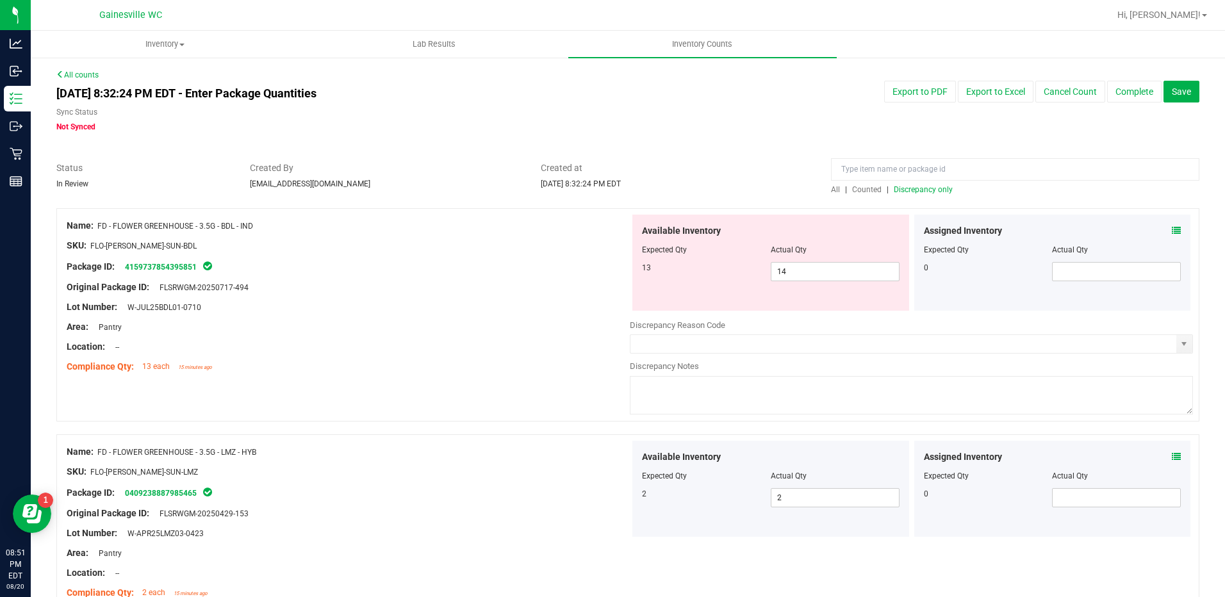
click at [1172, 230] on icon at bounding box center [1176, 230] width 9 height 9
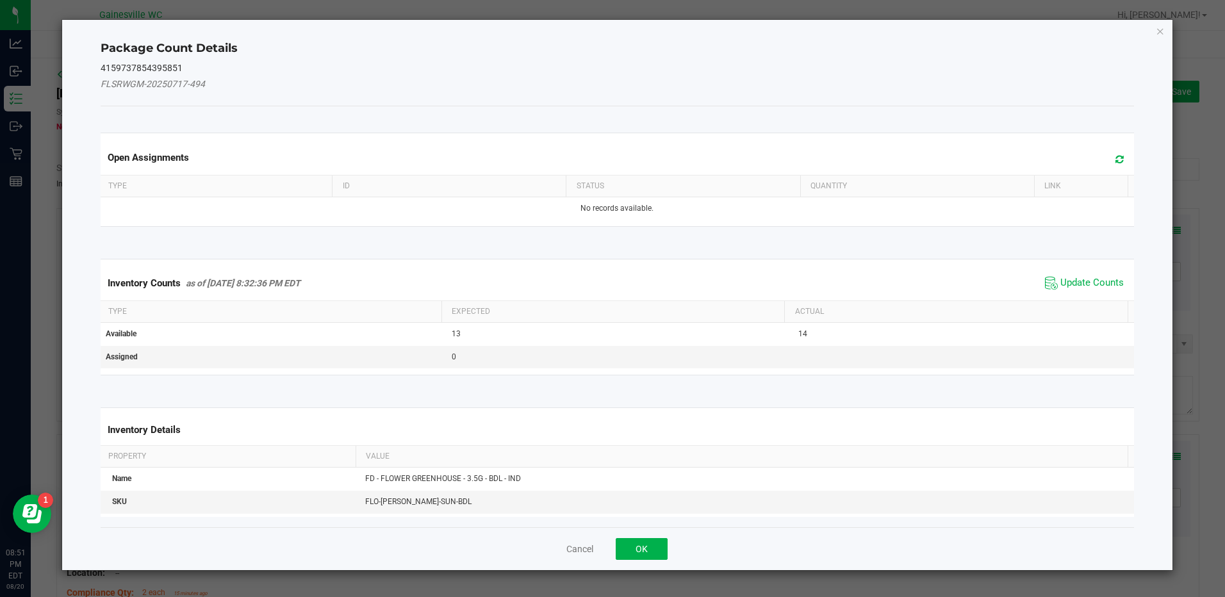
click at [1115, 158] on icon at bounding box center [1119, 159] width 8 height 10
click at [1060, 283] on span "Update Counts" at bounding box center [1091, 283] width 63 height 13
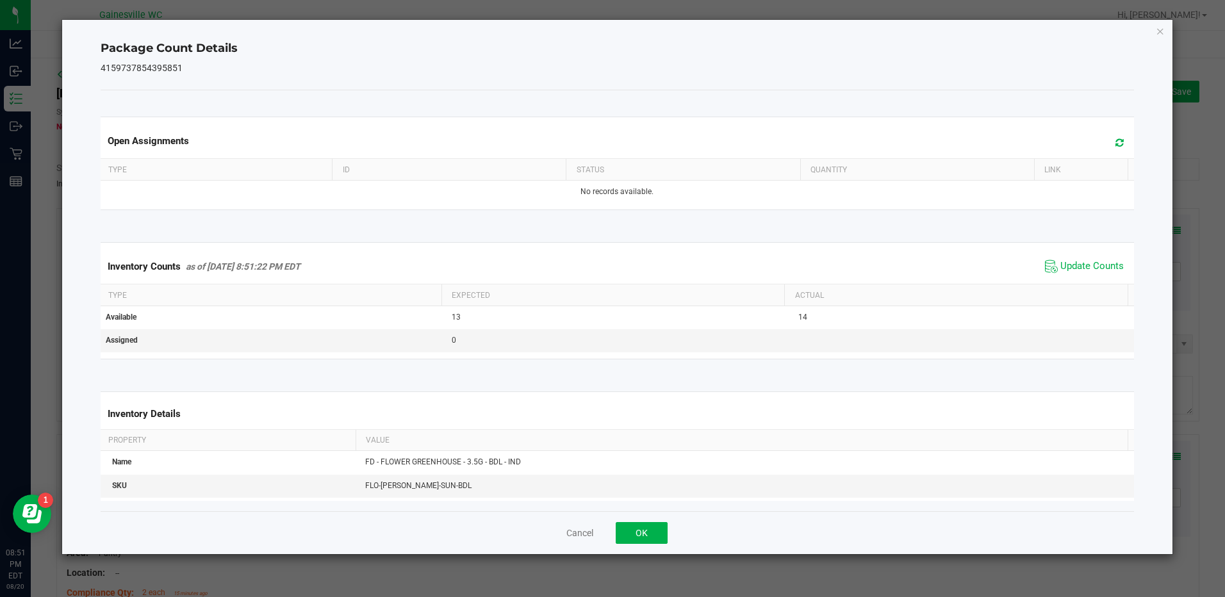
click at [1115, 138] on icon at bounding box center [1119, 143] width 8 height 10
click at [1156, 31] on icon "Close" at bounding box center [1160, 30] width 9 height 15
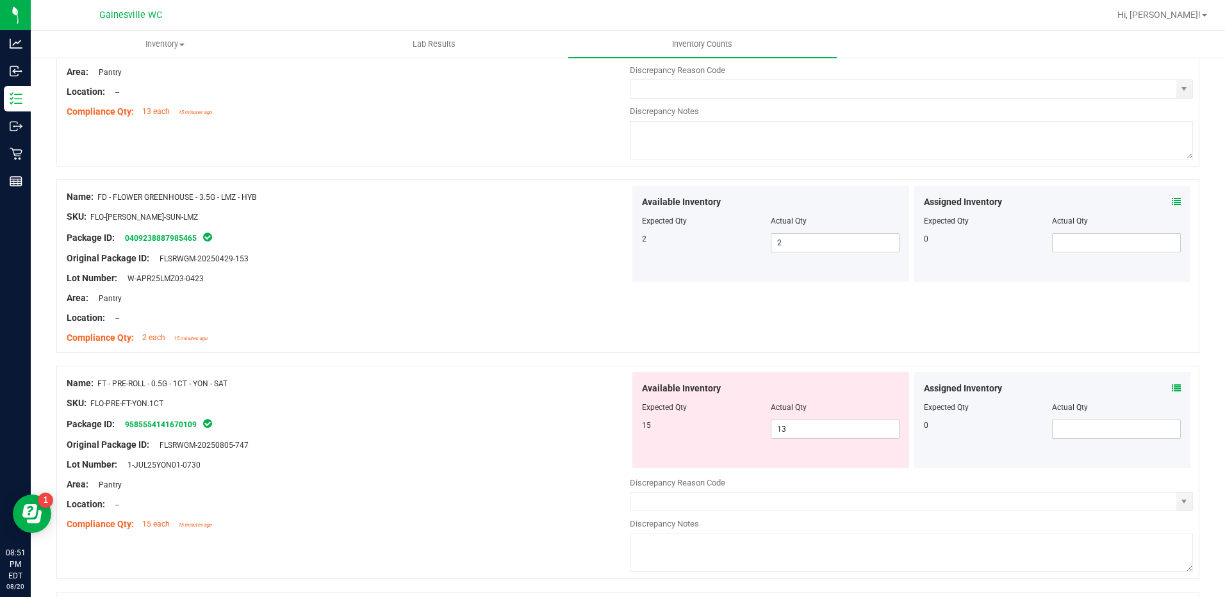
scroll to position [256, 0]
click at [798, 431] on span "13 13" at bounding box center [835, 427] width 129 height 19
click at [472, 439] on div "Original Package ID: FLSRWGM-20250805-747" at bounding box center [348, 443] width 563 height 13
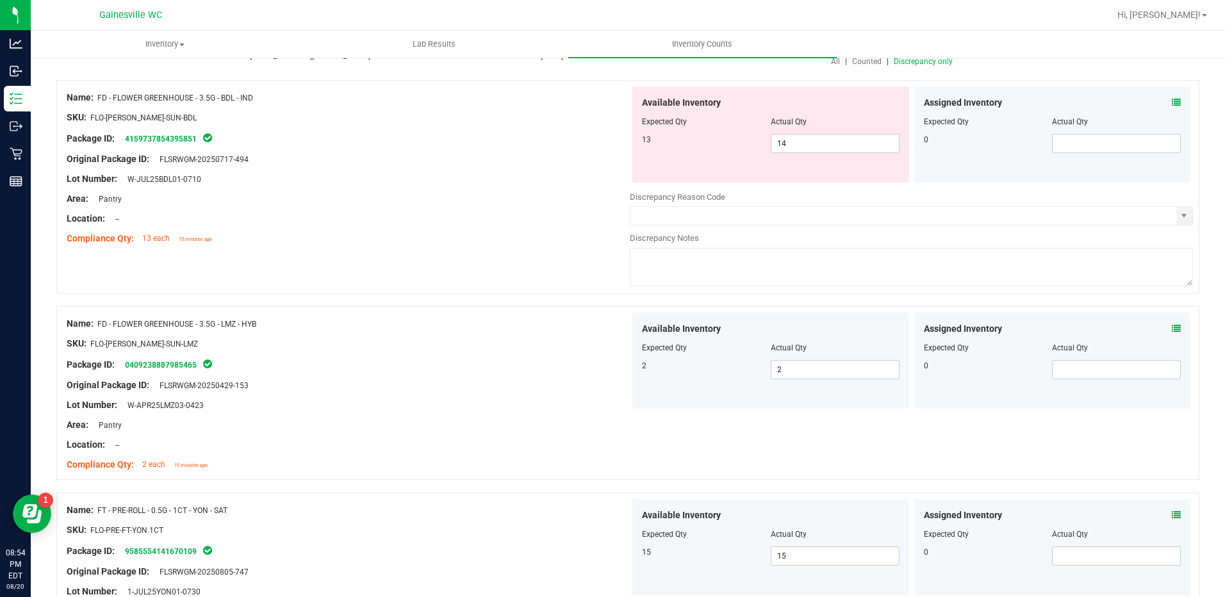
scroll to position [0, 0]
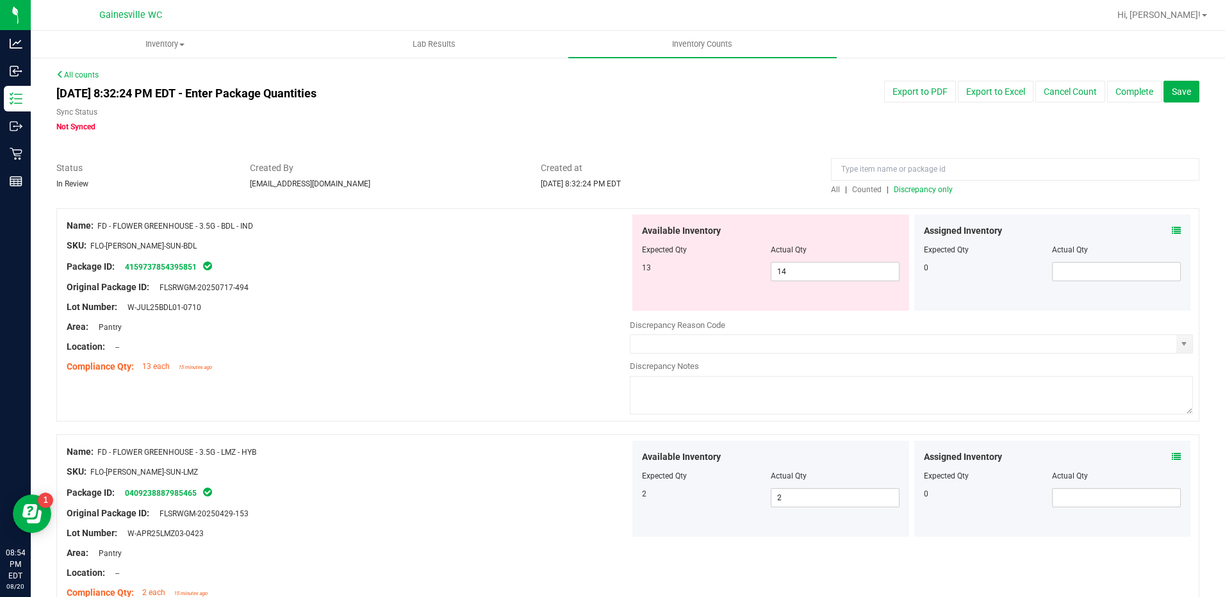
click at [930, 192] on span "Discrepancy only" at bounding box center [923, 189] width 59 height 9
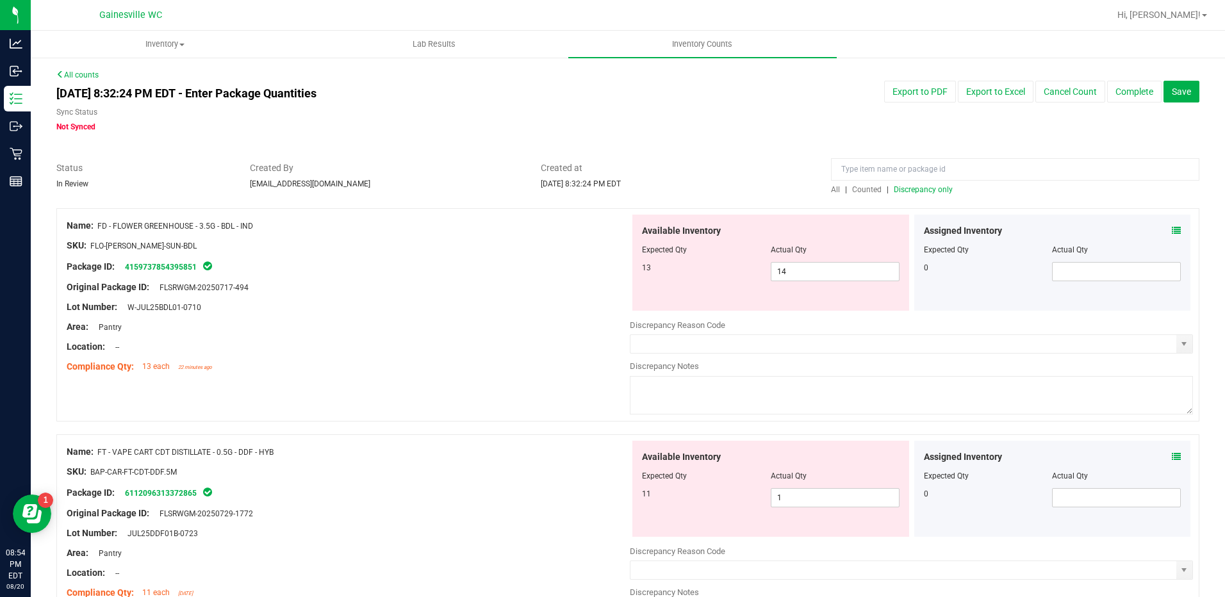
click at [852, 191] on span "Counted" at bounding box center [866, 189] width 29 height 9
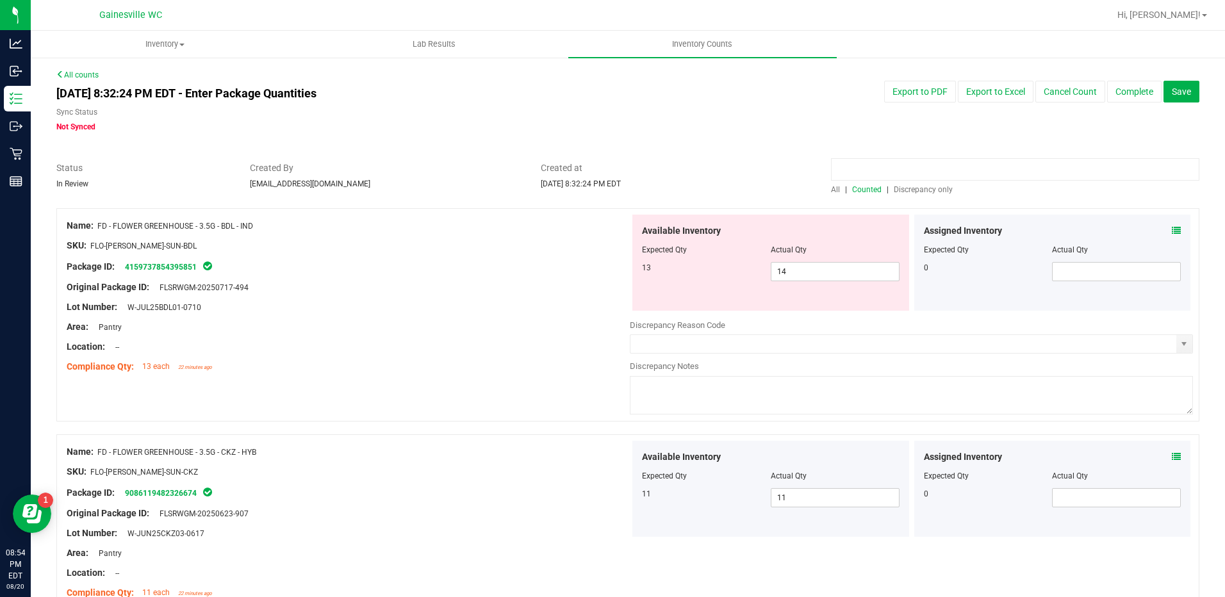
click at [895, 173] on input at bounding box center [1015, 169] width 368 height 22
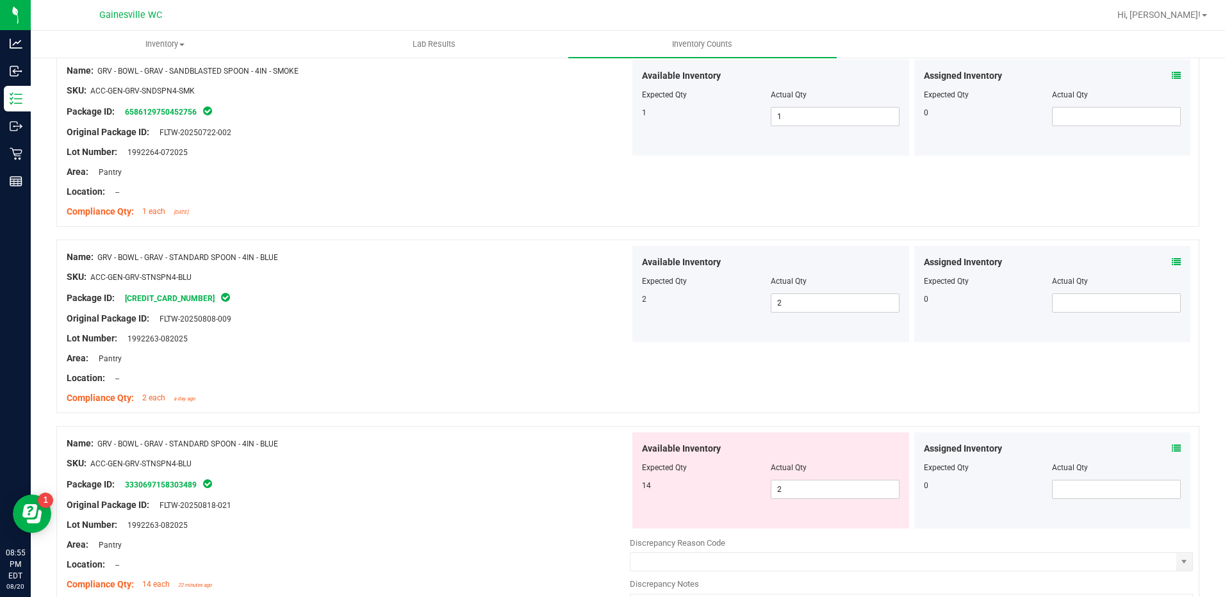
scroll to position [56, 0]
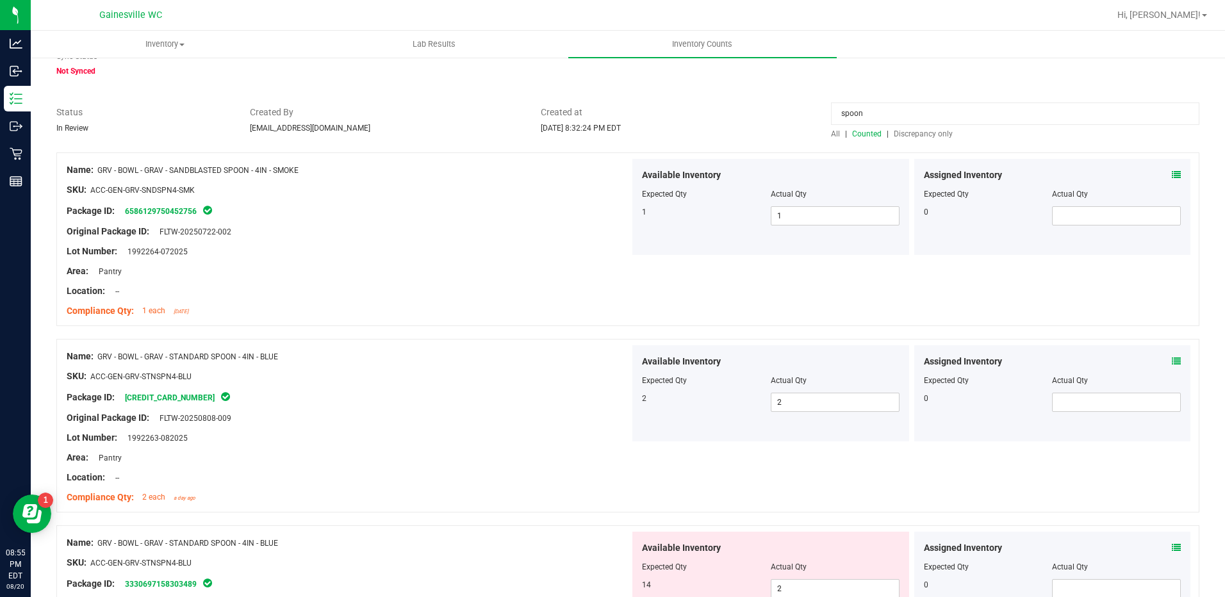
click at [917, 137] on span "Discrepancy only" at bounding box center [923, 133] width 59 height 9
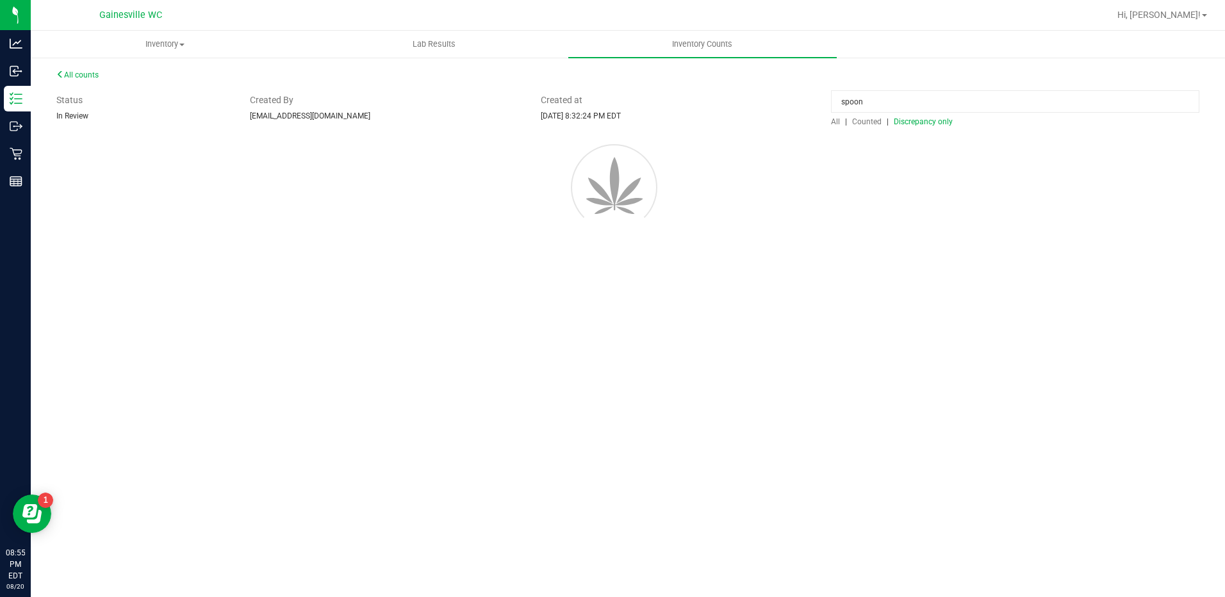
scroll to position [0, 0]
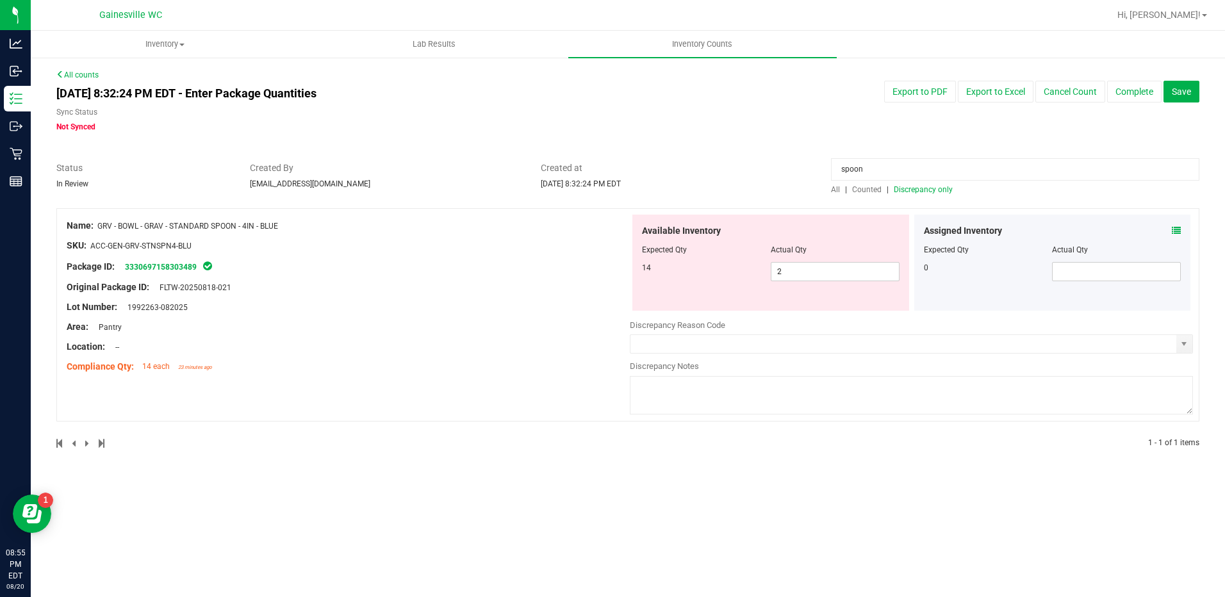
drag, startPoint x: 879, startPoint y: 170, endPoint x: 851, endPoint y: 177, distance: 29.1
click at [851, 177] on input "spoon" at bounding box center [1015, 169] width 368 height 22
click at [919, 188] on span "Discrepancy only" at bounding box center [923, 189] width 59 height 9
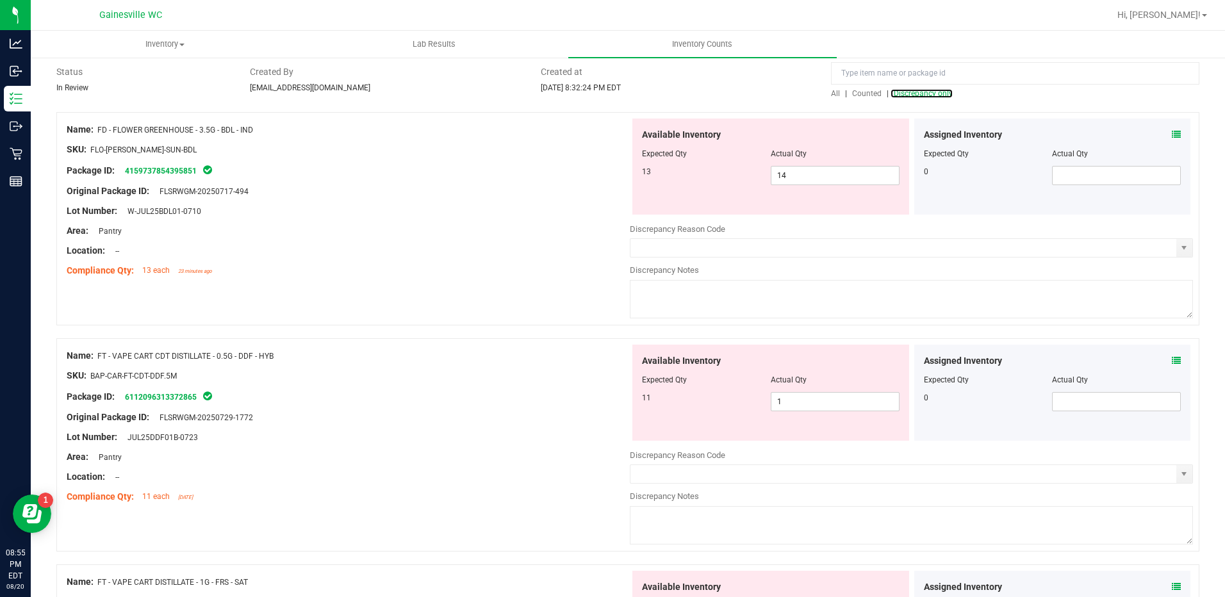
scroll to position [256, 0]
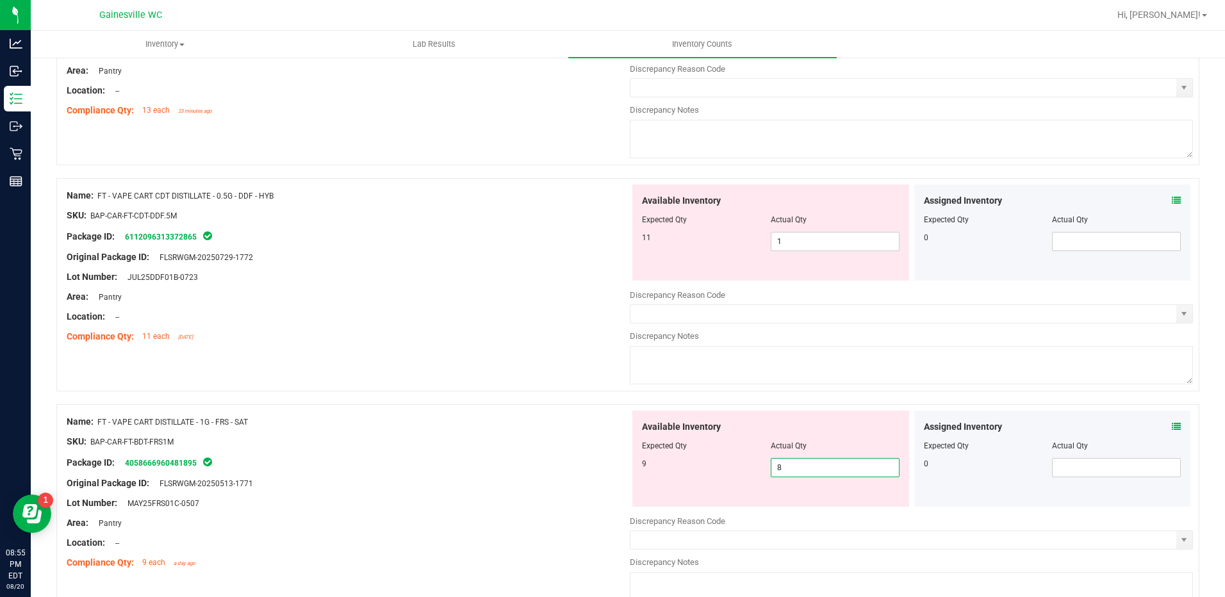
drag, startPoint x: 794, startPoint y: 468, endPoint x: 794, endPoint y: 460, distance: 8.4
click at [794, 464] on span "8 8" at bounding box center [835, 467] width 129 height 19
click at [363, 244] on div at bounding box center [348, 247] width 563 height 6
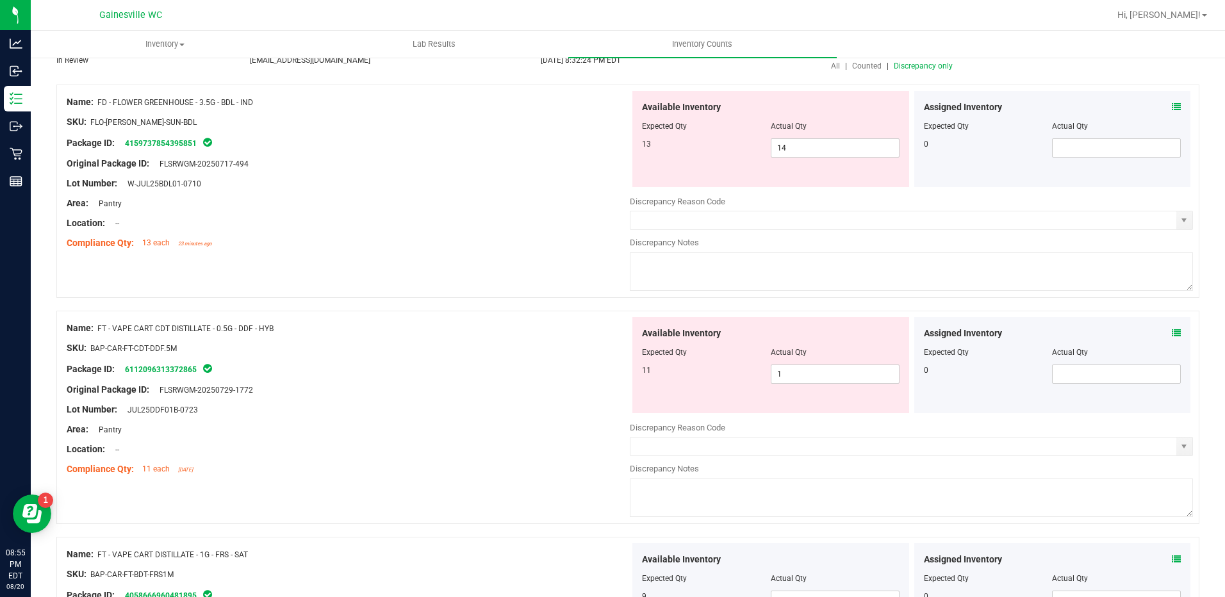
scroll to position [455, 0]
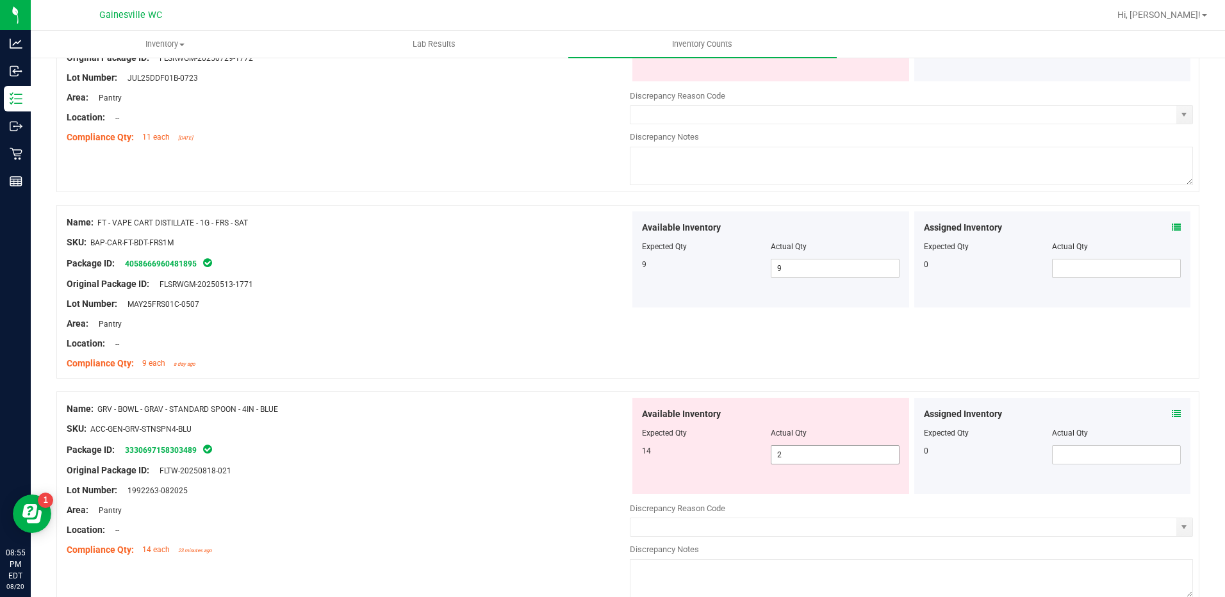
click at [783, 450] on span "2 2" at bounding box center [835, 454] width 129 height 19
click at [391, 335] on div at bounding box center [348, 334] width 563 height 6
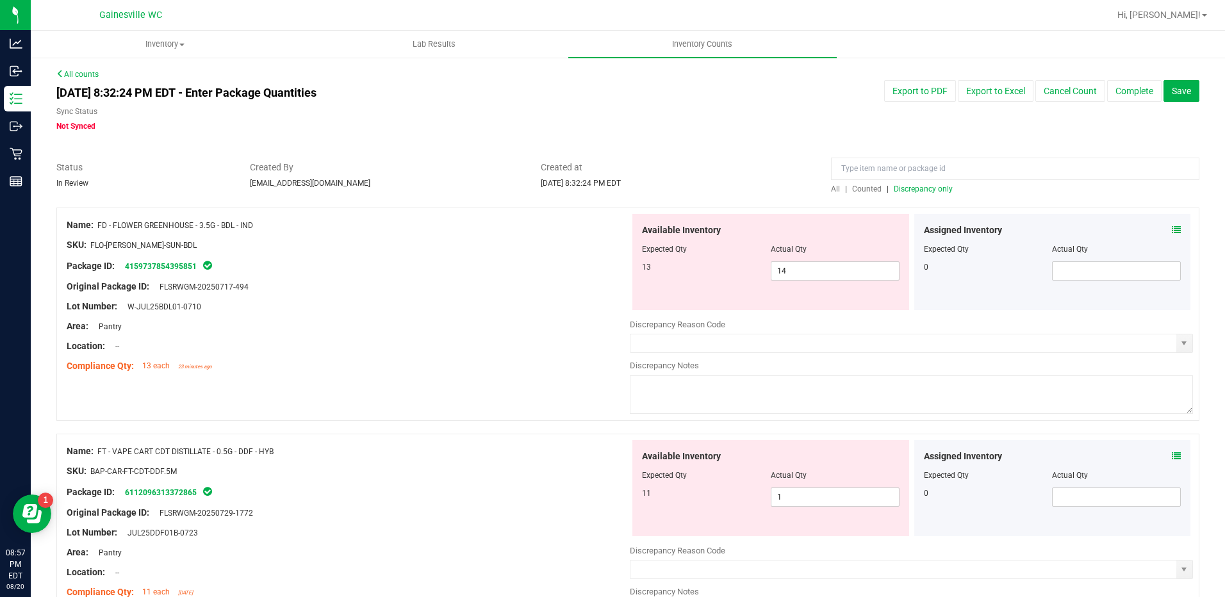
scroll to position [0, 0]
drag, startPoint x: 716, startPoint y: 507, endPoint x: 598, endPoint y: 507, distance: 118.5
click at [598, 507] on div "Name: FT - VAPE CART CDT DISTILLATE - 0.5G - DDF - HYB SKU: BAP-CAR-FT-CDT-DDF.…" at bounding box center [627, 540] width 1143 height 213
click at [501, 494] on div "Package ID: 6112096313372865" at bounding box center [348, 492] width 563 height 15
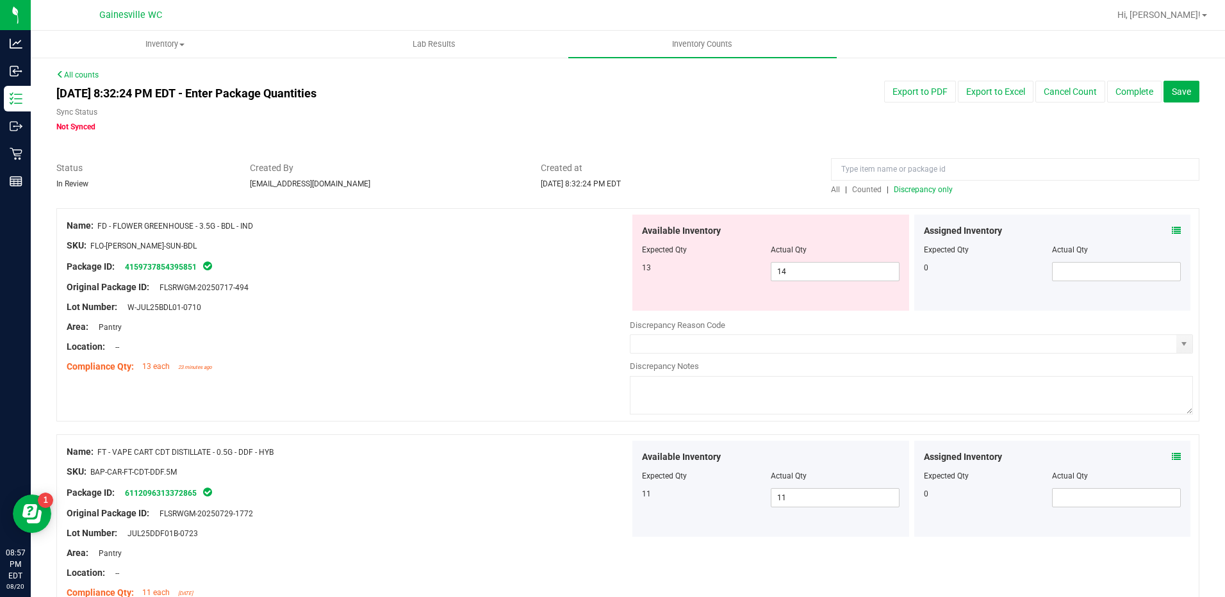
click at [920, 190] on span "Discrepancy only" at bounding box center [923, 189] width 59 height 9
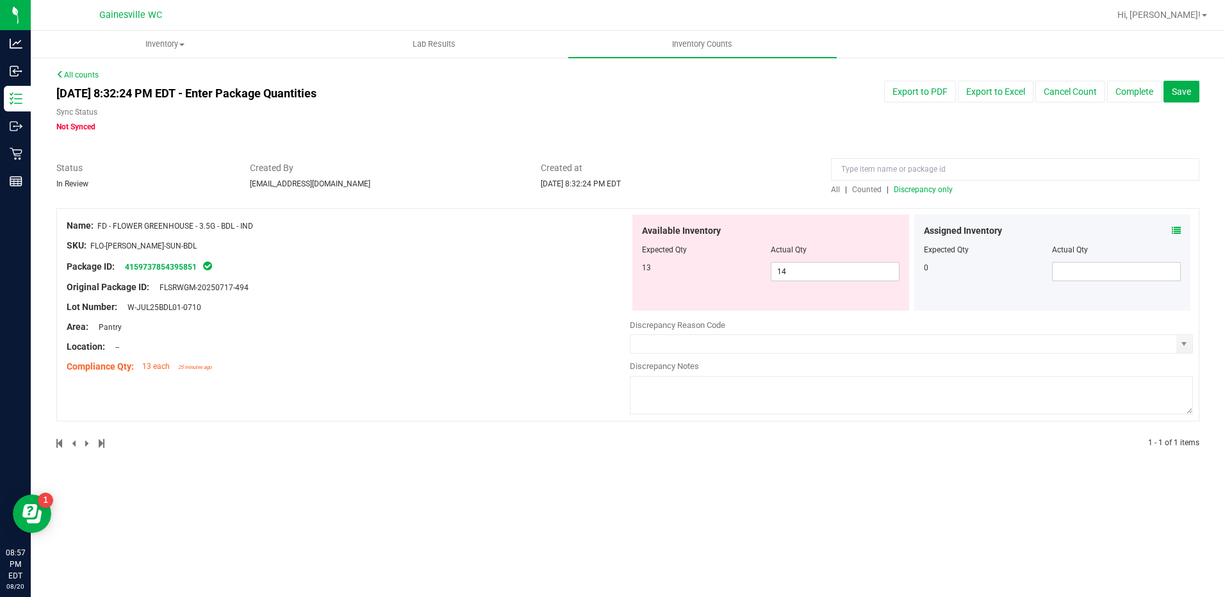
click at [870, 186] on span "Counted" at bounding box center [866, 189] width 29 height 9
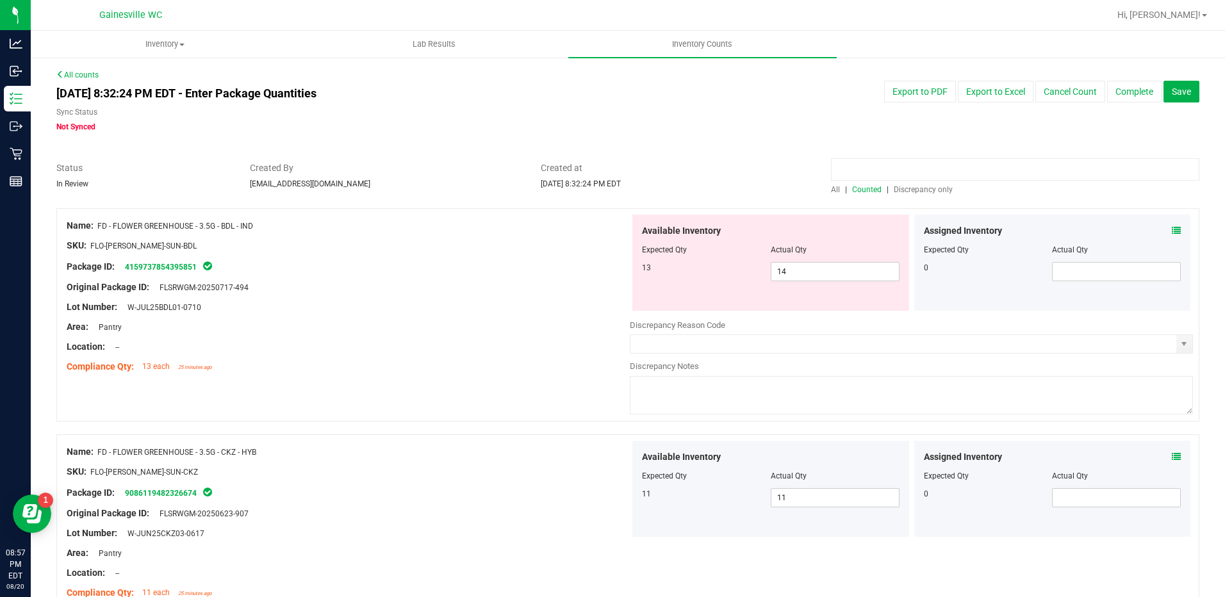
click at [888, 176] on input at bounding box center [1015, 169] width 368 height 22
drag, startPoint x: 864, startPoint y: 168, endPoint x: 740, endPoint y: 176, distance: 124.5
click at [740, 176] on div "Status In Review Created By eray@liveparallel.com Created at Aug 20, 2025 8:32:…" at bounding box center [628, 178] width 1162 height 34
click at [894, 191] on span "Discrepancy only" at bounding box center [923, 189] width 59 height 9
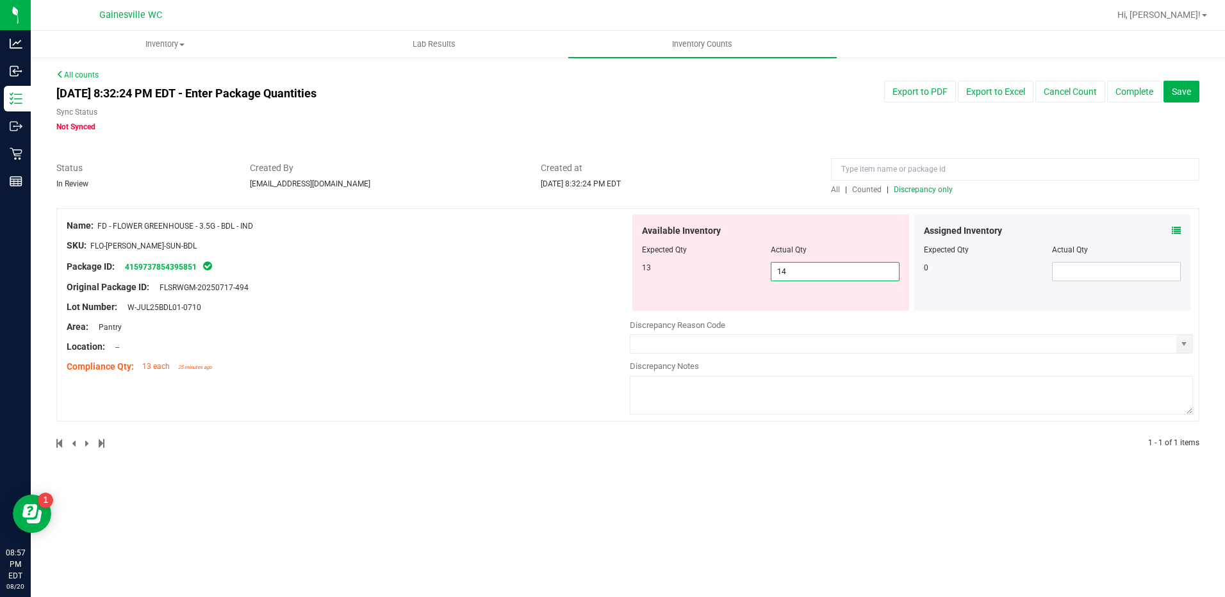
drag, startPoint x: 780, startPoint y: 277, endPoint x: 683, endPoint y: 284, distance: 97.7
click at [683, 284] on div "Available Inventory Expected Qty Actual Qty 13 14 14" at bounding box center [770, 263] width 277 height 96
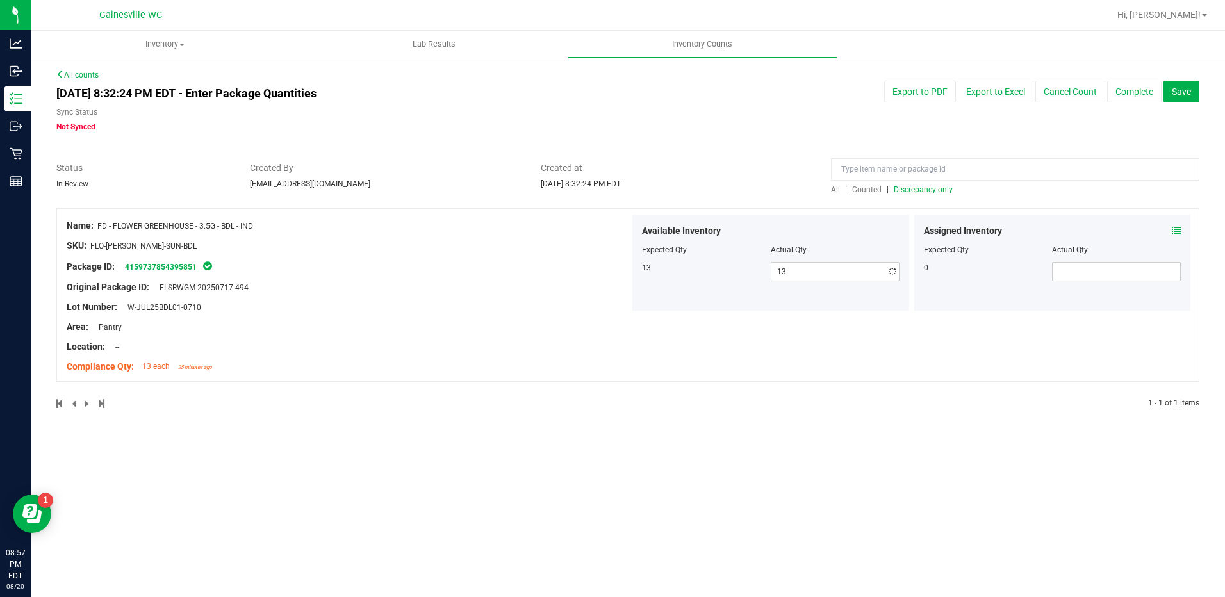
click at [744, 200] on div at bounding box center [627, 201] width 1143 height 13
click at [904, 191] on span "Discrepancy only" at bounding box center [923, 189] width 59 height 9
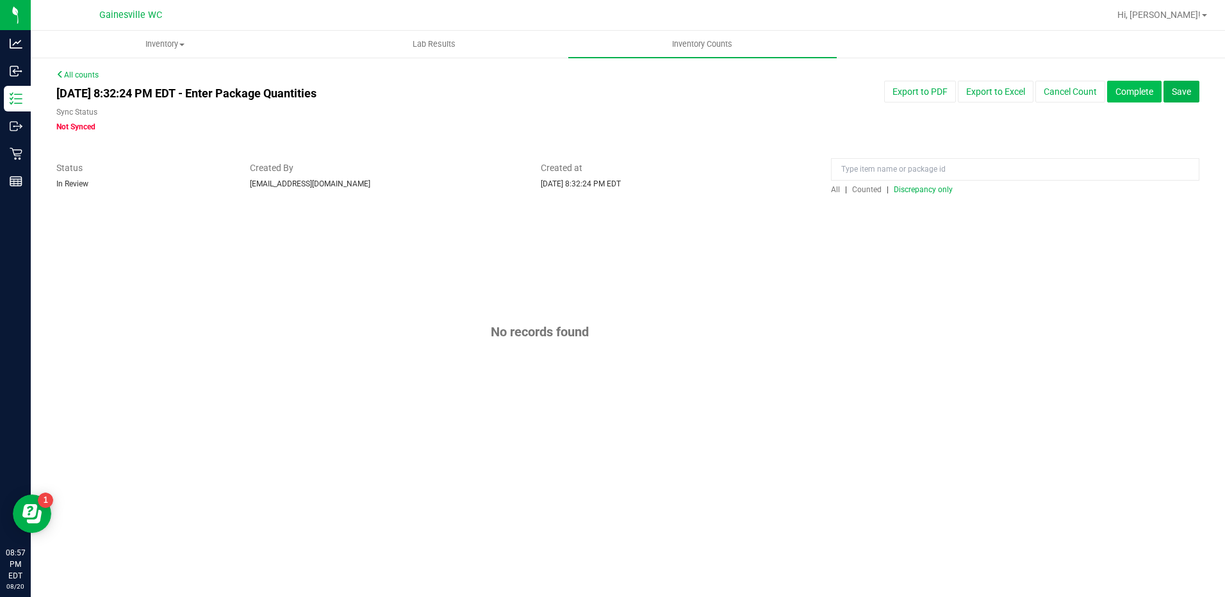
click at [1141, 90] on button "Complete" at bounding box center [1134, 92] width 54 height 22
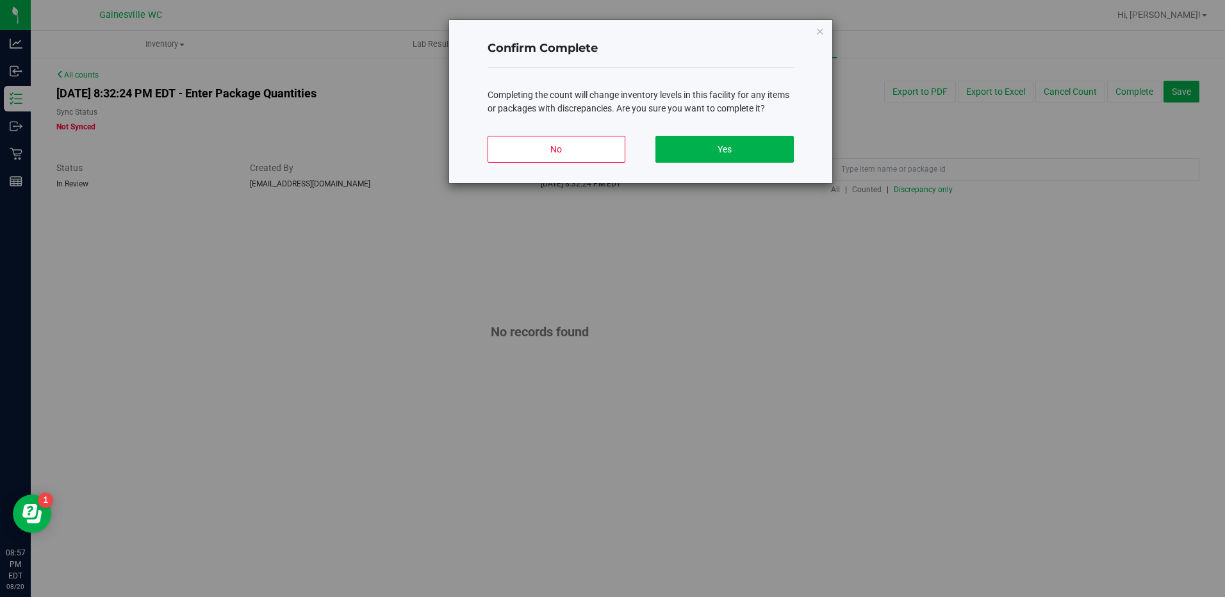
click at [758, 155] on button "Yes" at bounding box center [724, 149] width 138 height 27
